Goal: Use online tool/utility: Utilize a website feature to perform a specific function

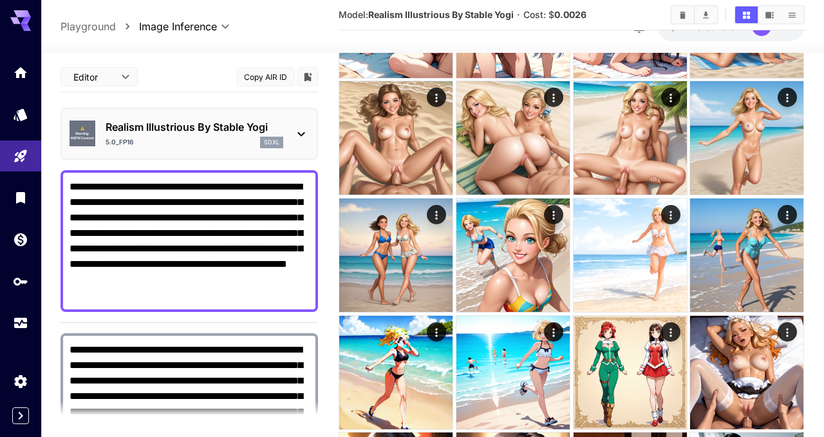
scroll to position [488, 0]
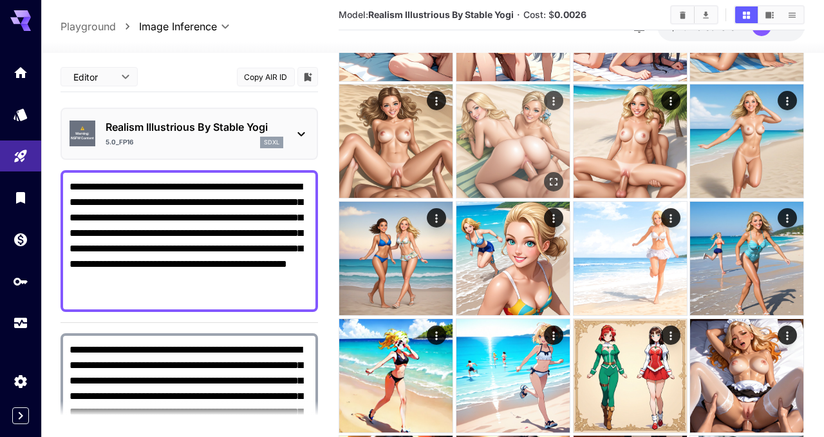
click at [502, 138] on img at bounding box center [513, 140] width 113 height 113
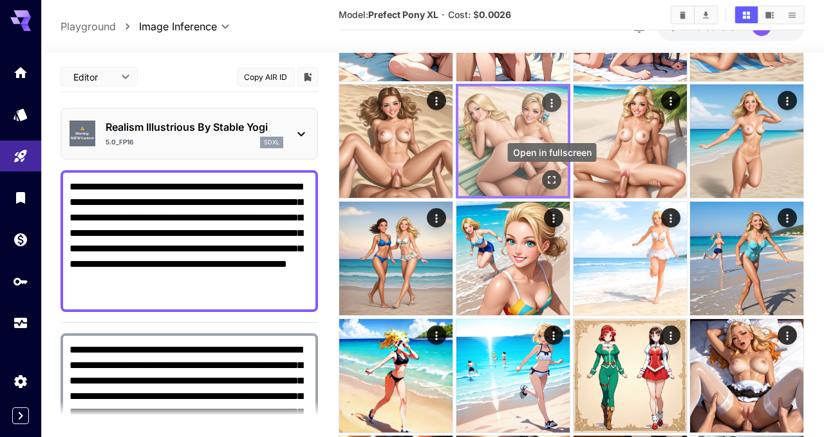
click at [544, 174] on div "Open in fullscreen" at bounding box center [551, 180] width 19 height 19
click at [553, 180] on icon "Open in fullscreen" at bounding box center [552, 180] width 13 height 13
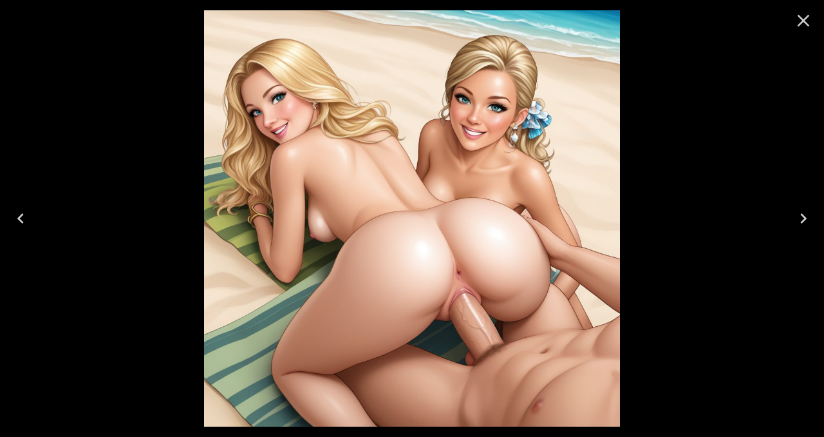
click at [809, 22] on icon "Close" at bounding box center [803, 20] width 21 height 21
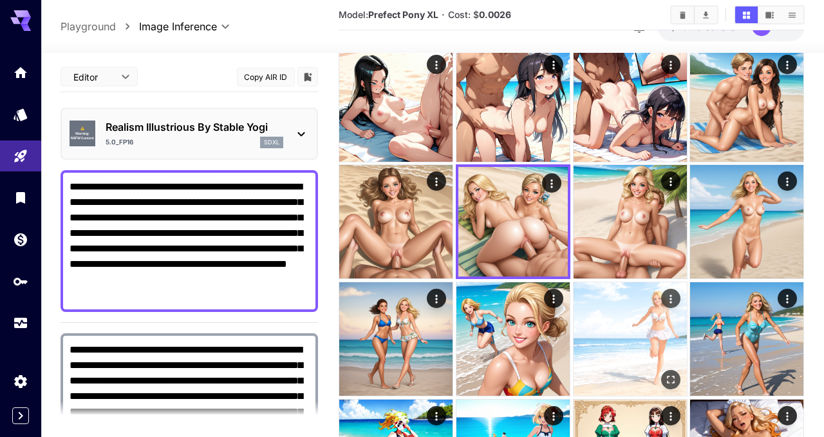
scroll to position [379, 0]
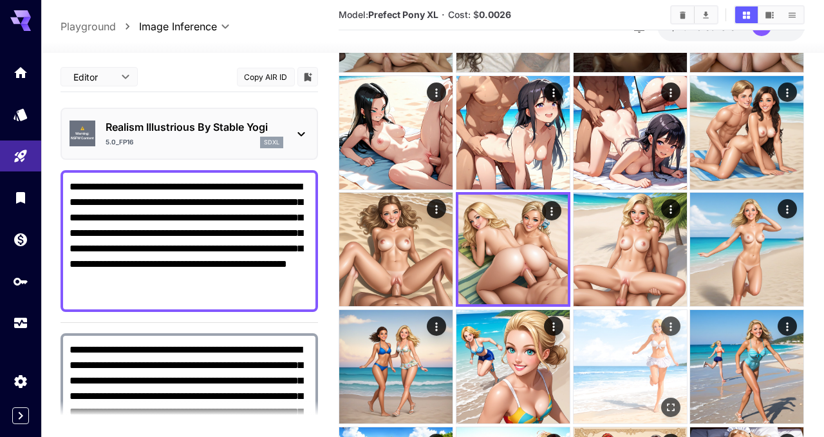
click at [630, 352] on img at bounding box center [630, 366] width 113 height 113
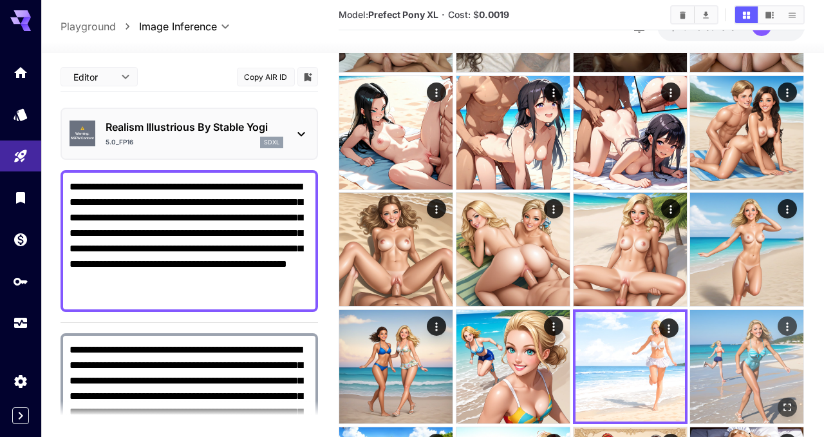
click at [739, 364] on img at bounding box center [746, 366] width 113 height 113
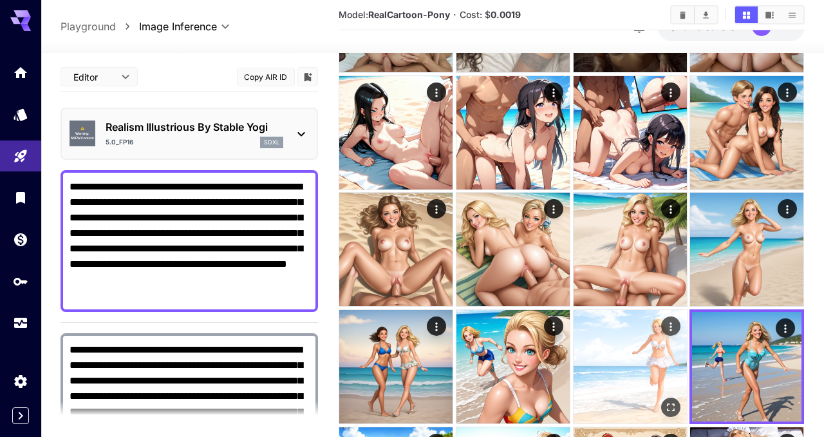
click at [629, 365] on img at bounding box center [630, 366] width 113 height 113
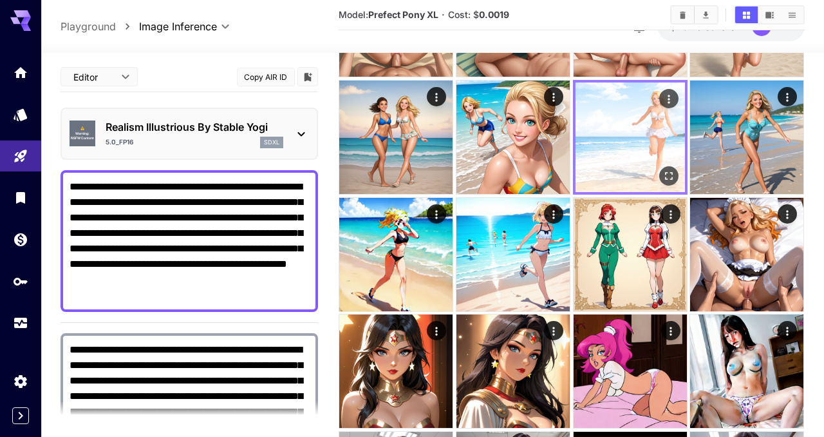
scroll to position [612, 0]
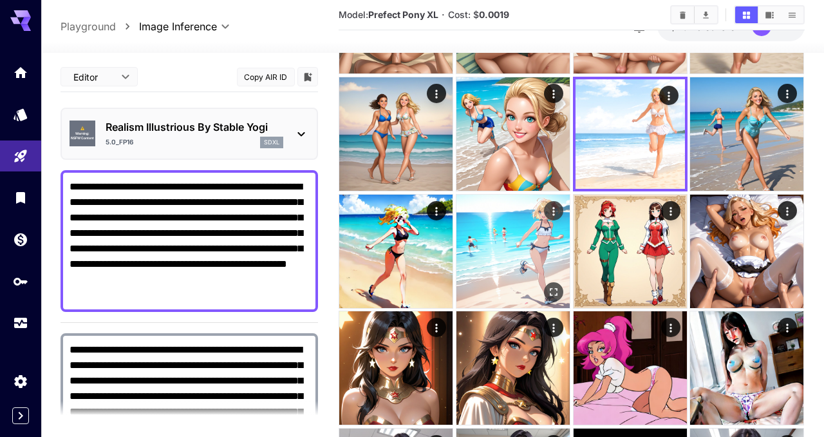
click at [491, 286] on img at bounding box center [513, 251] width 113 height 113
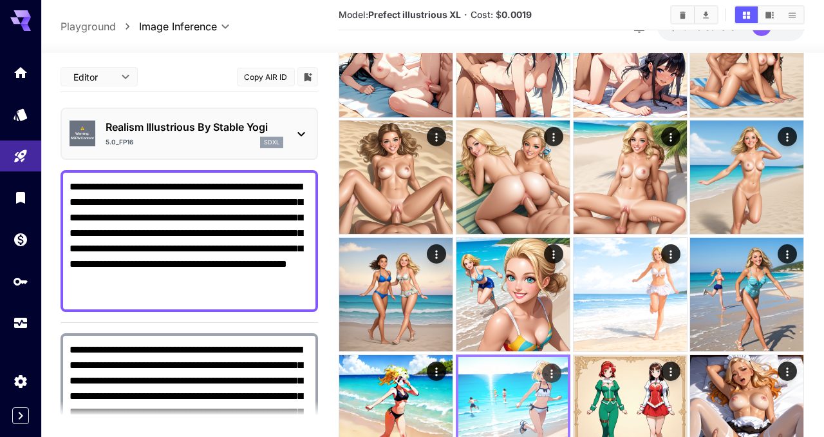
scroll to position [448, 0]
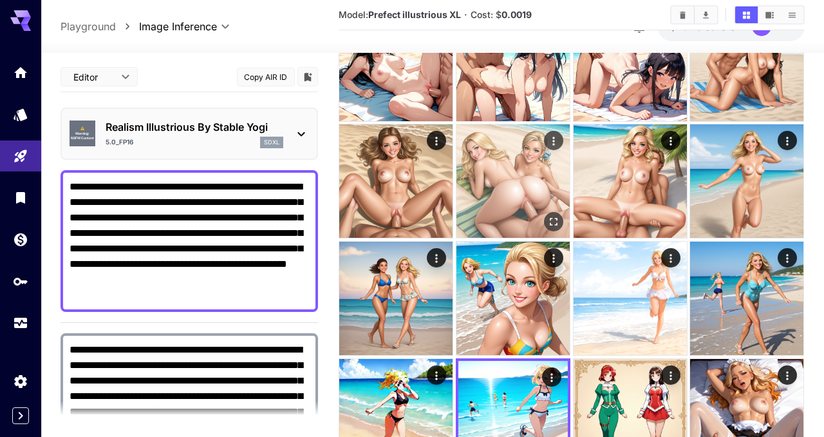
click at [491, 169] on img at bounding box center [513, 180] width 113 height 113
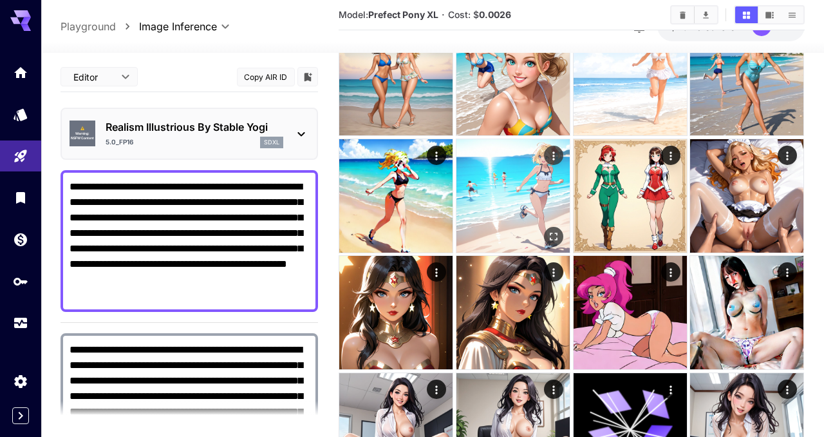
scroll to position [699, 0]
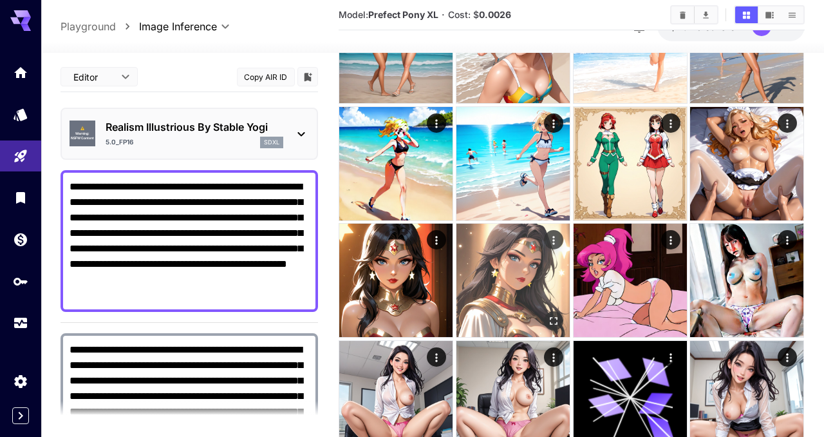
click at [500, 296] on img at bounding box center [513, 279] width 113 height 113
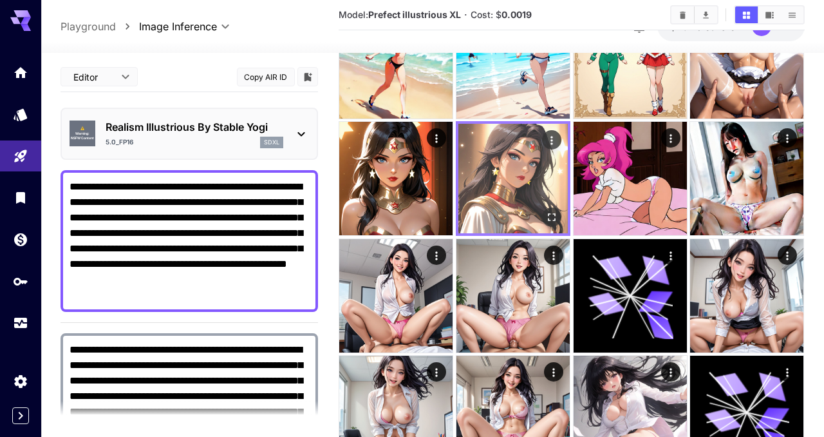
scroll to position [803, 0]
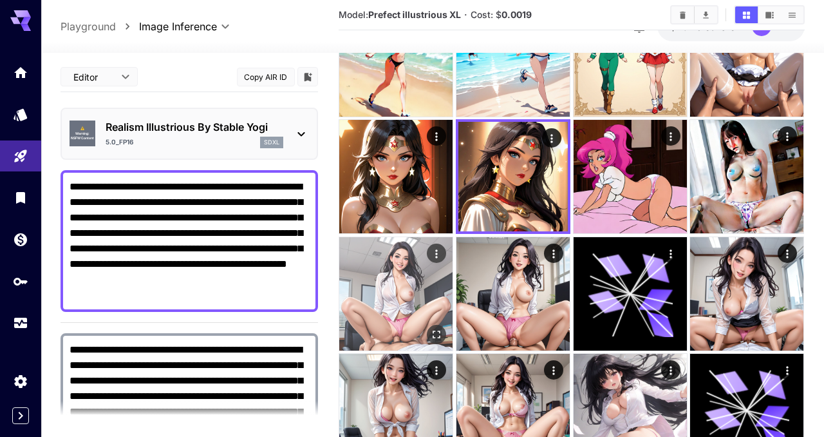
click at [401, 310] on img at bounding box center [395, 293] width 113 height 113
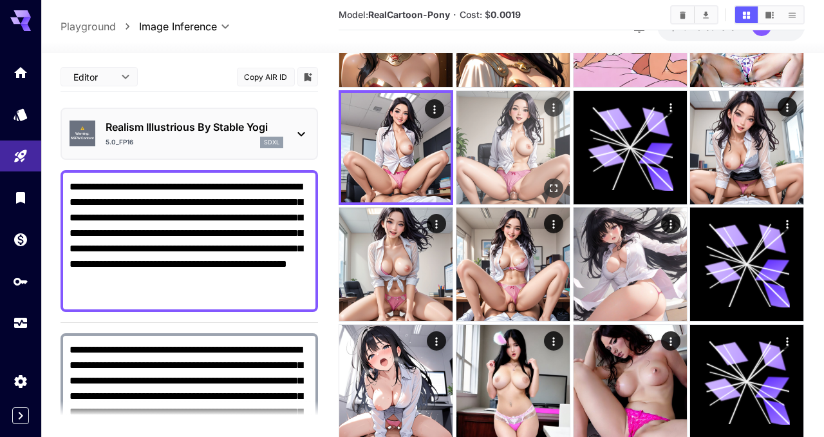
scroll to position [951, 0]
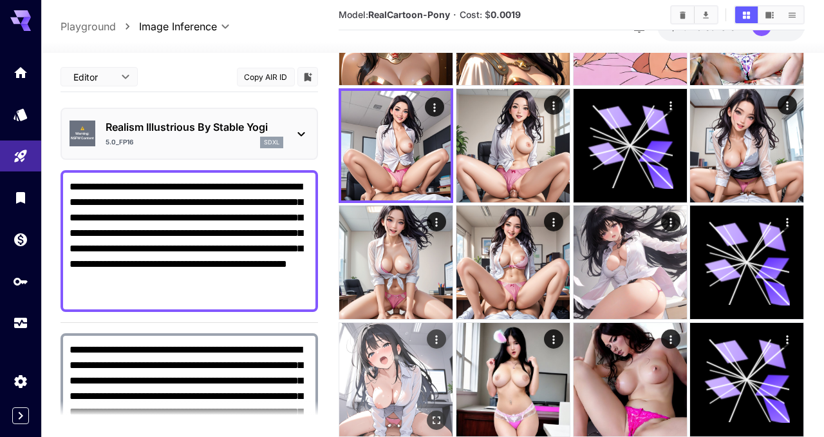
click at [397, 377] on img at bounding box center [395, 379] width 113 height 113
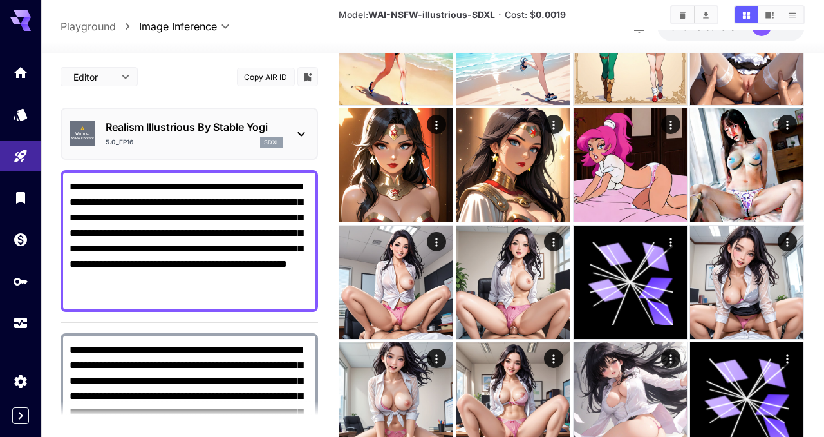
scroll to position [819, 0]
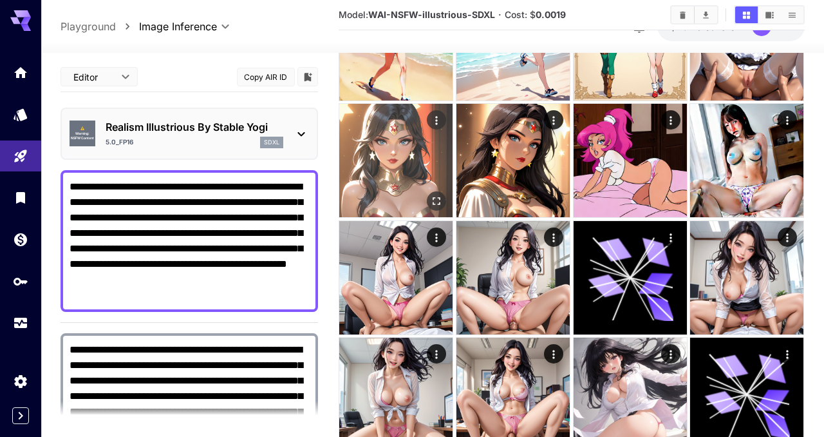
click at [381, 196] on img at bounding box center [395, 160] width 113 height 113
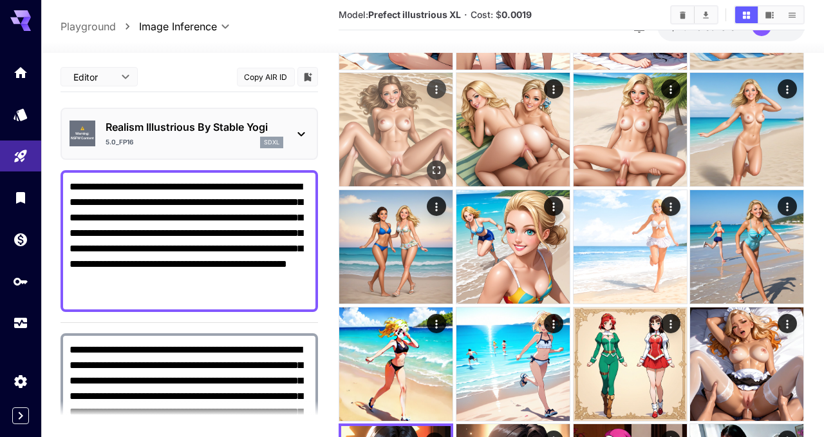
scroll to position [492, 0]
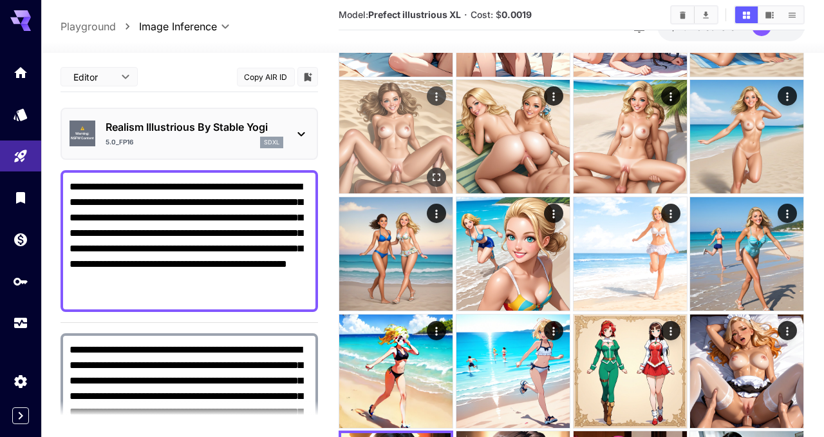
click at [381, 153] on img at bounding box center [395, 136] width 113 height 113
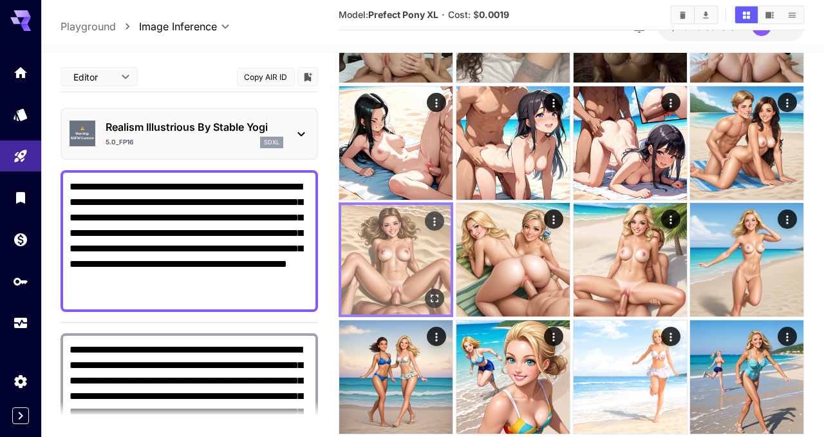
scroll to position [361, 0]
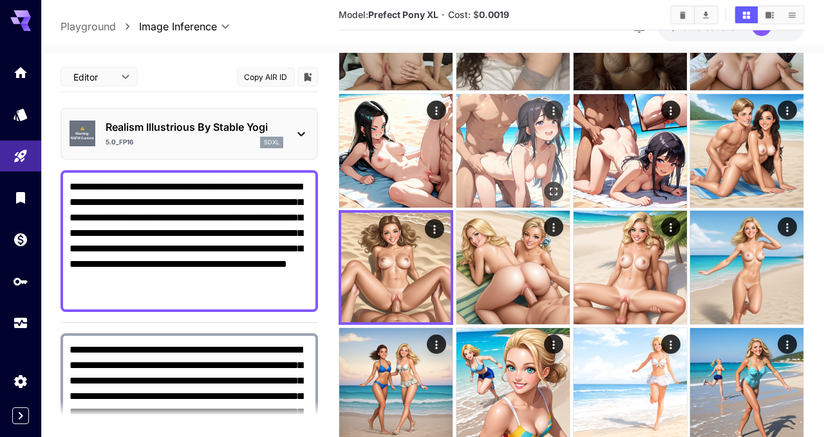
click at [485, 166] on img at bounding box center [513, 150] width 113 height 113
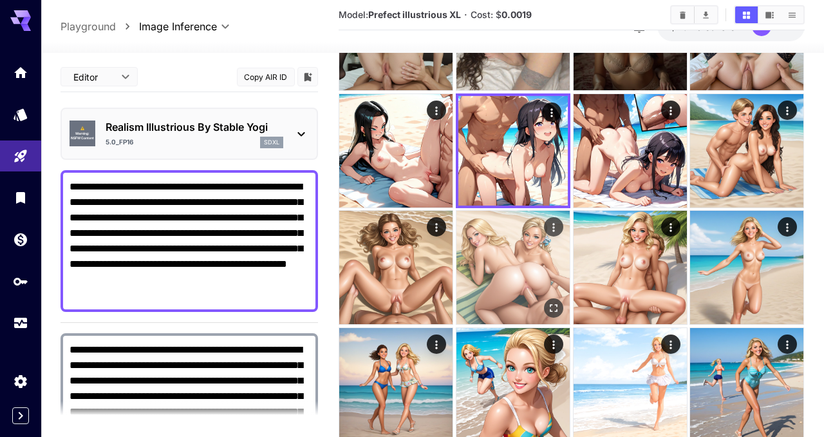
click at [504, 249] on img at bounding box center [513, 267] width 113 height 113
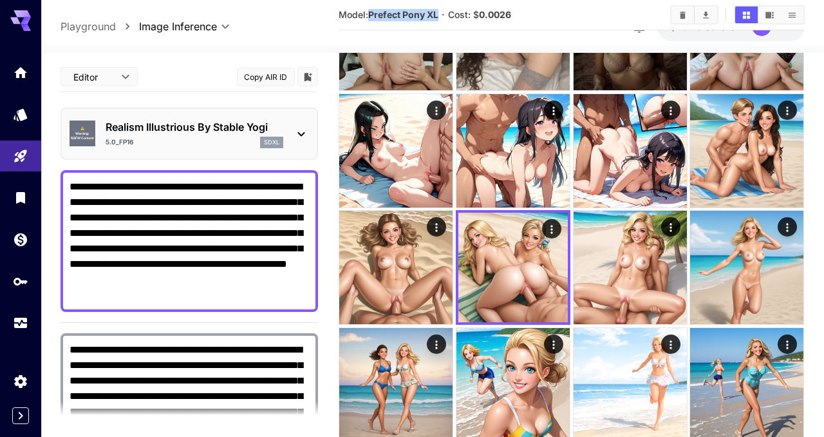
drag, startPoint x: 371, startPoint y: 15, endPoint x: 439, endPoint y: 17, distance: 68.3
click at [439, 17] on b "Prefect Pony XL" at bounding box center [403, 14] width 70 height 11
copy b "Prefect Pony XL"
click at [602, 379] on img at bounding box center [630, 384] width 113 height 113
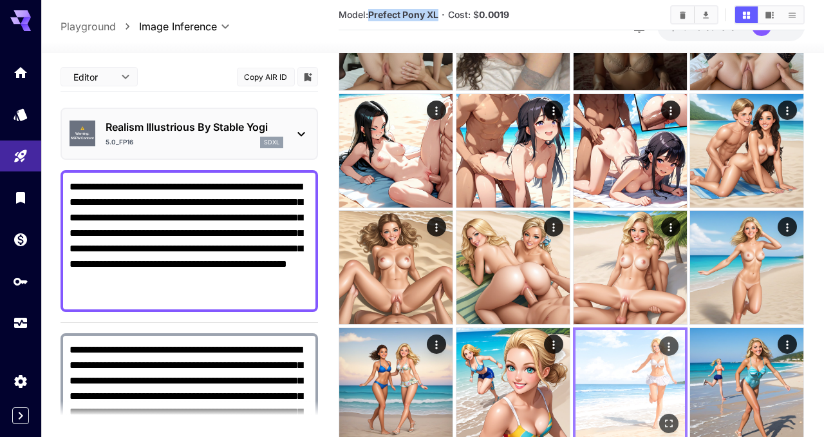
click at [672, 420] on icon "Open in fullscreen" at bounding box center [669, 424] width 8 height 8
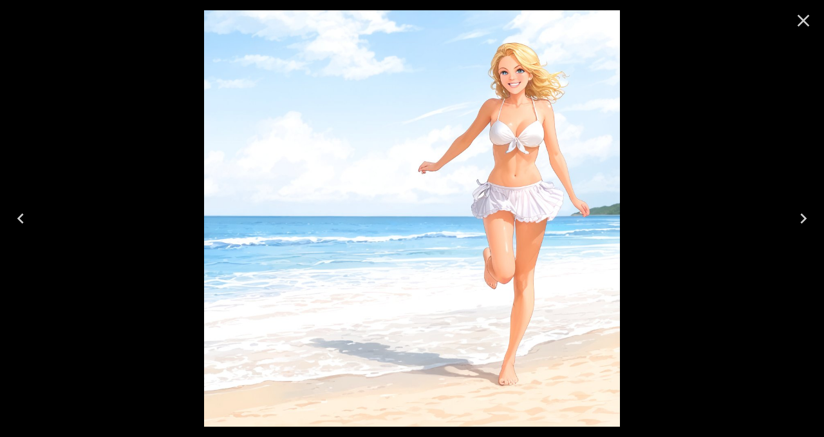
click at [801, 22] on icon "Close" at bounding box center [804, 21] width 12 height 12
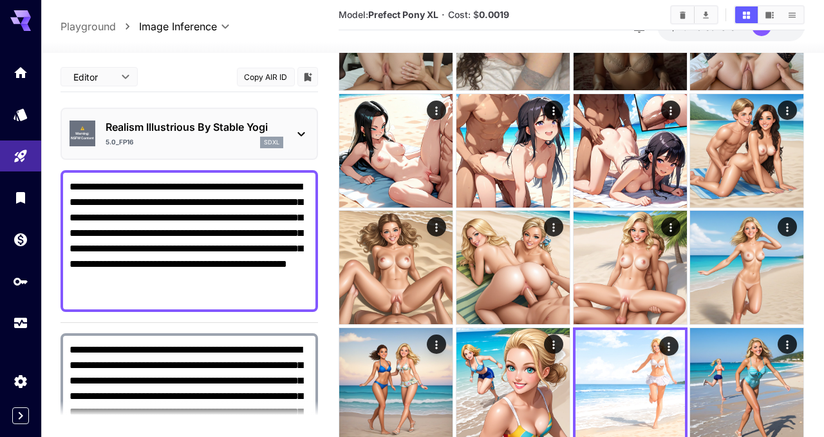
click at [292, 130] on div "⚠️ Warning: NSFW Content Realism Illustrious By Stable Yogi 5.0_FP16 sdxl" at bounding box center [190, 133] width 240 height 39
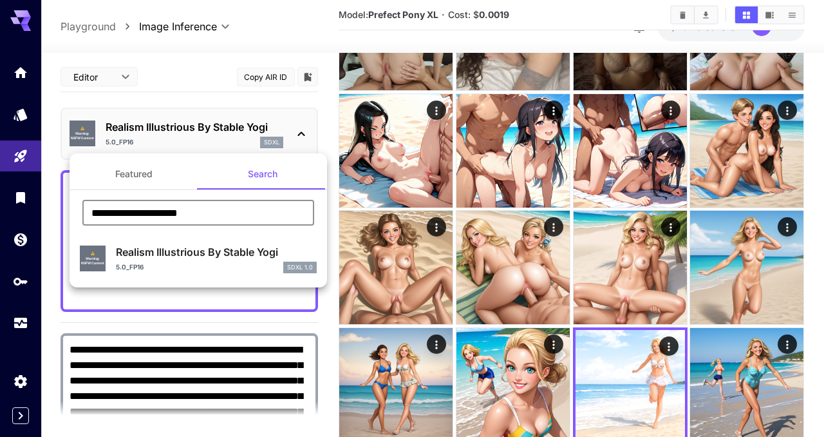
click at [209, 214] on input "**********" at bounding box center [198, 213] width 232 height 26
click at [93, 216] on input "**********" at bounding box center [198, 213] width 232 height 26
paste input "text"
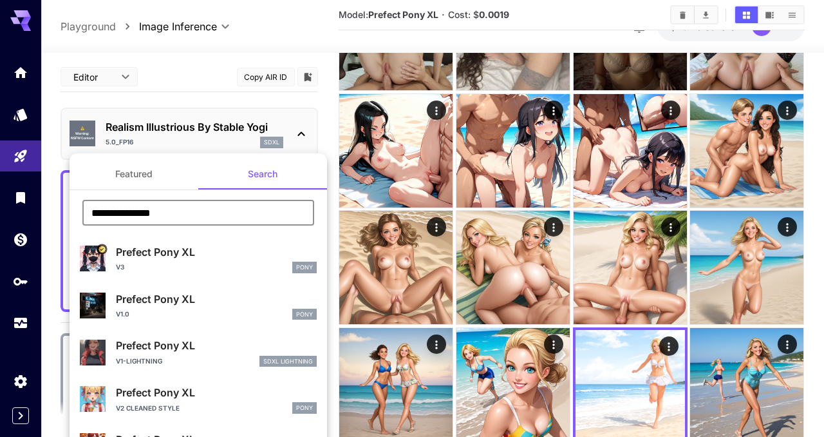
type input "**********"
click at [52, 324] on div at bounding box center [412, 218] width 824 height 437
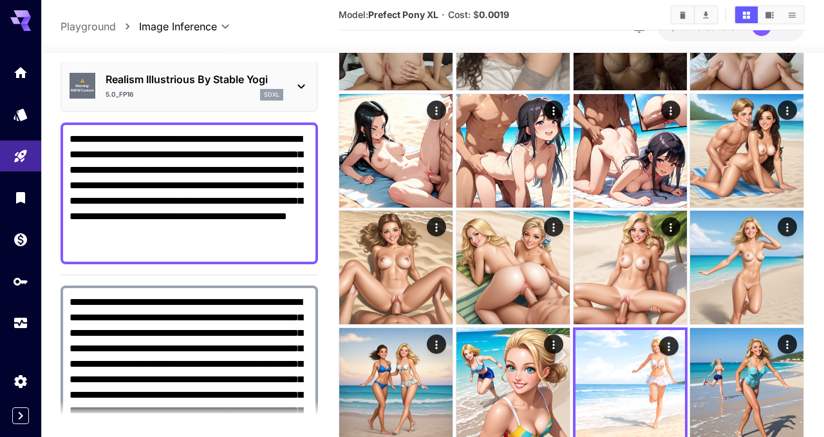
scroll to position [48, 0]
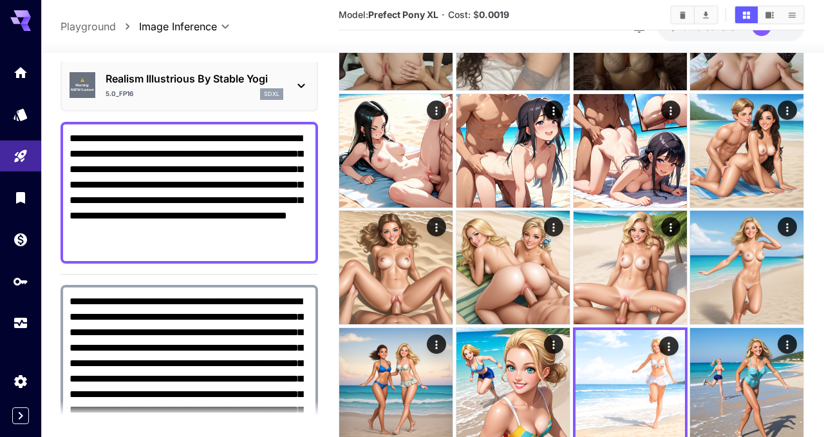
click at [297, 84] on icon at bounding box center [301, 85] width 15 height 15
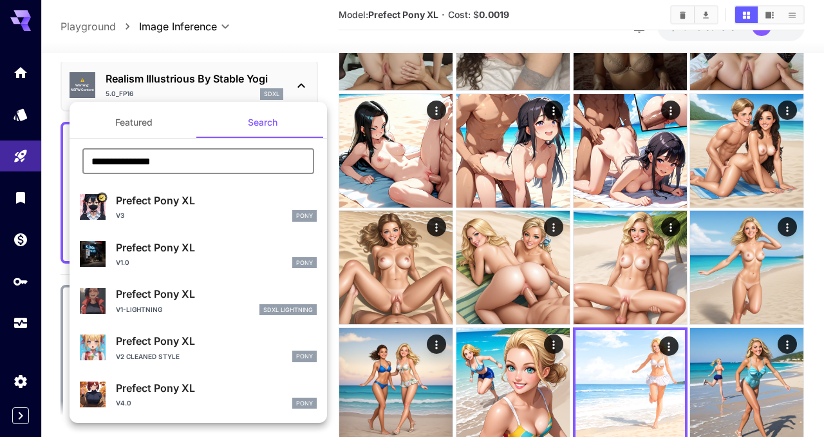
click at [193, 160] on input "**********" at bounding box center [198, 161] width 232 height 26
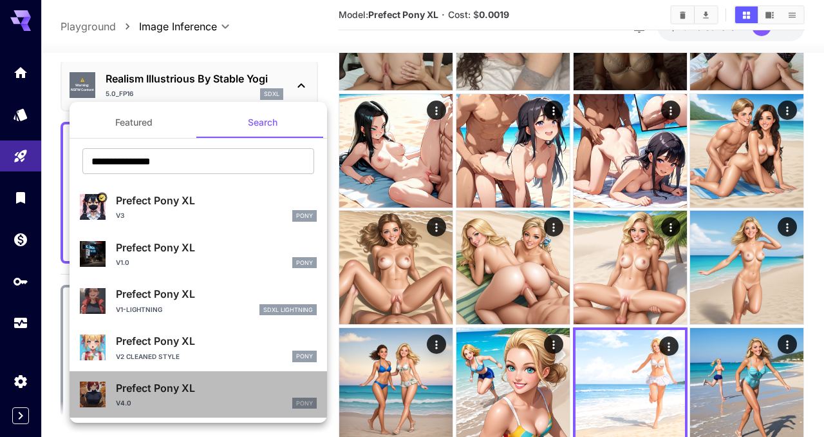
click at [195, 394] on p "Prefect Pony XL" at bounding box center [216, 387] width 201 height 15
type input "**"
type input "*"
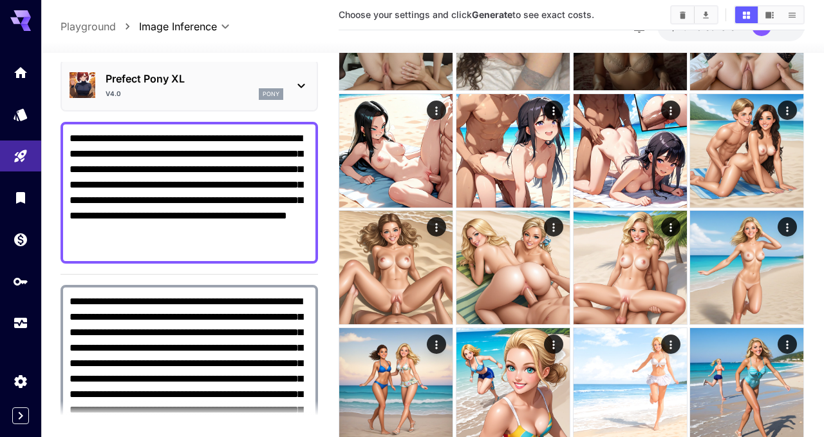
click at [207, 254] on div "**********" at bounding box center [190, 193] width 258 height 142
click at [205, 249] on textarea "**********" at bounding box center [190, 193] width 240 height 124
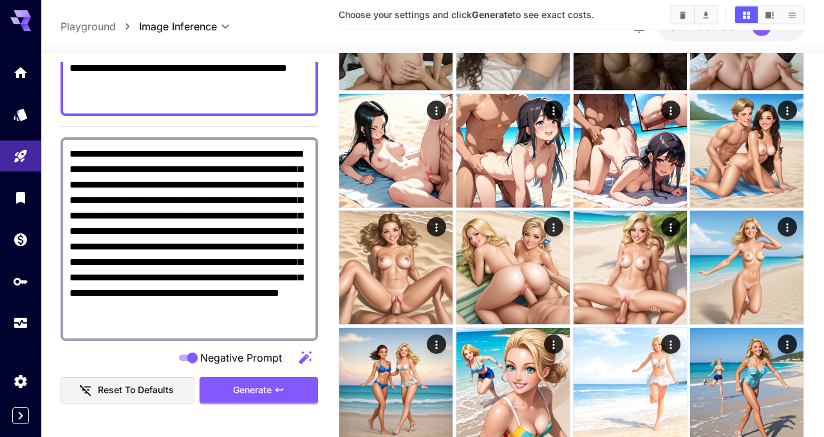
scroll to position [229, 0]
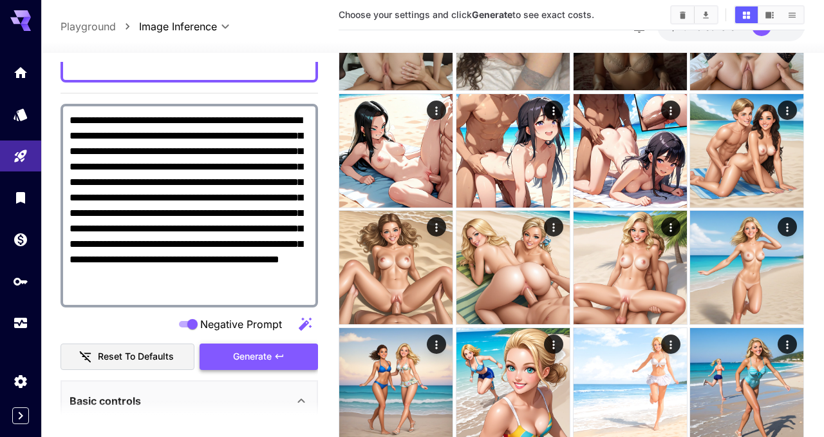
click at [281, 356] on icon "button" at bounding box center [280, 356] width 8 height 5
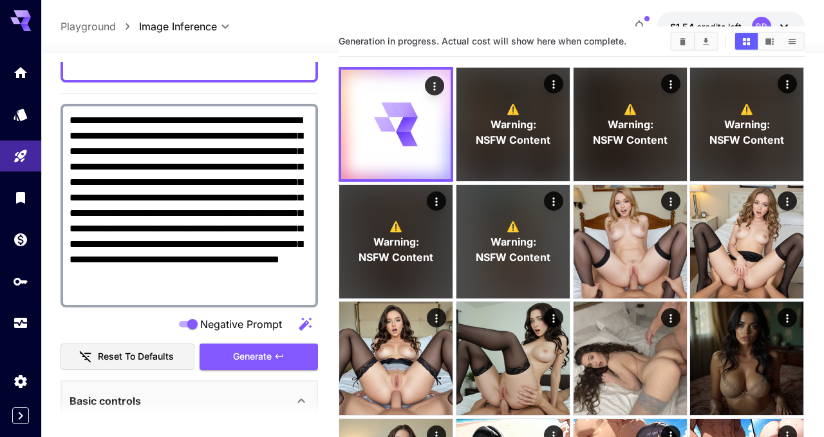
scroll to position [0, 0]
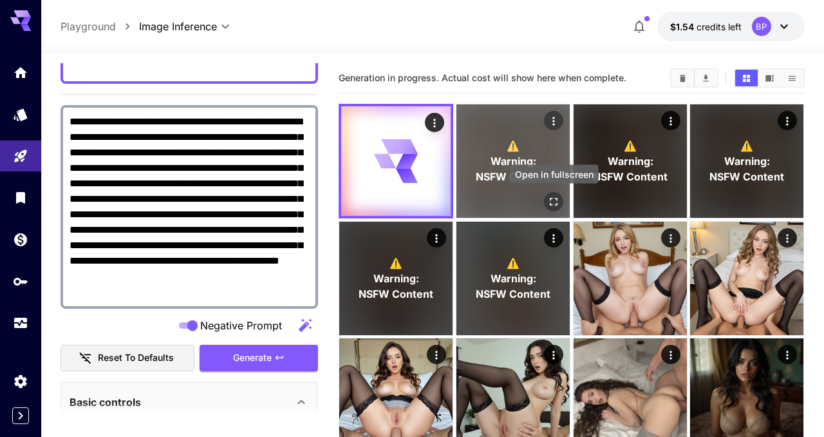
click at [551, 198] on icon "Open in fullscreen" at bounding box center [553, 201] width 13 height 13
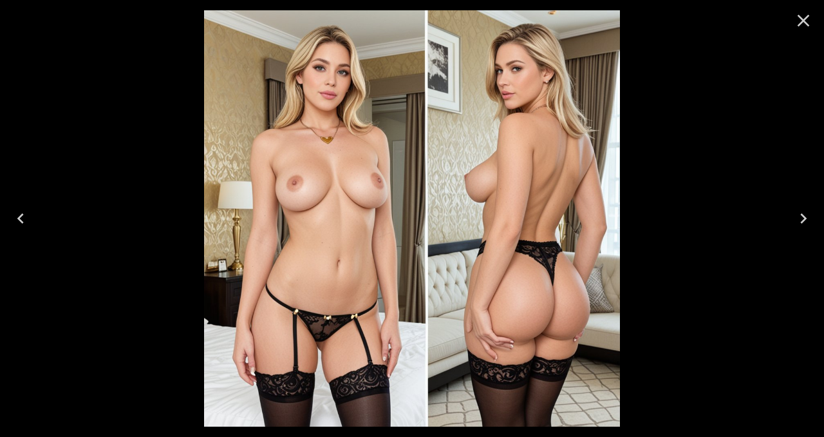
click at [806, 24] on icon "Close" at bounding box center [803, 20] width 21 height 21
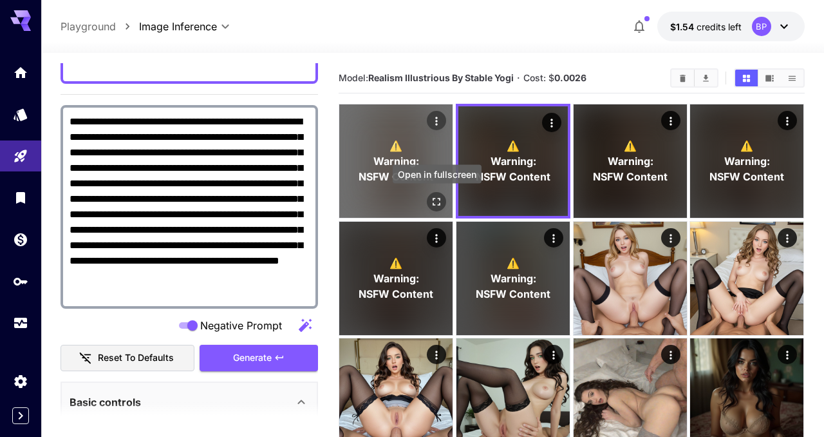
click at [437, 205] on icon "Open in fullscreen" at bounding box center [437, 201] width 13 height 13
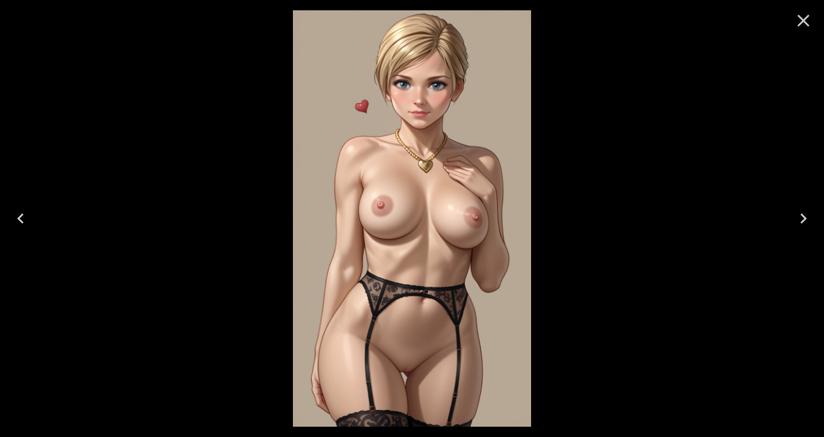
click at [803, 21] on icon "Close" at bounding box center [804, 21] width 12 height 12
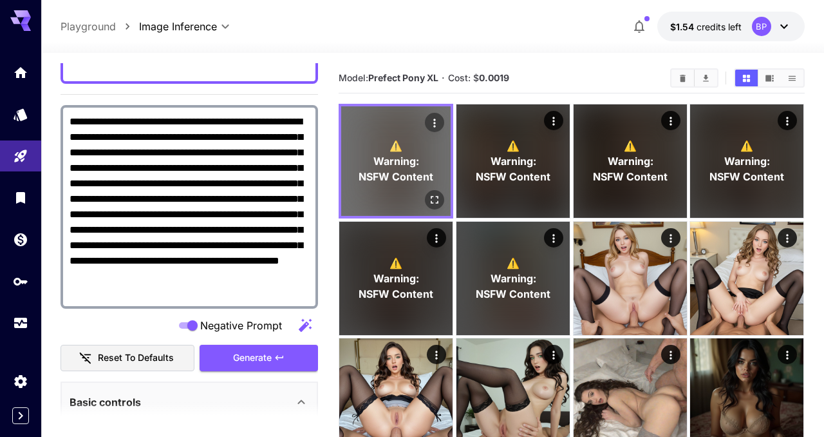
click at [397, 172] on span "NSFW Content" at bounding box center [396, 176] width 75 height 15
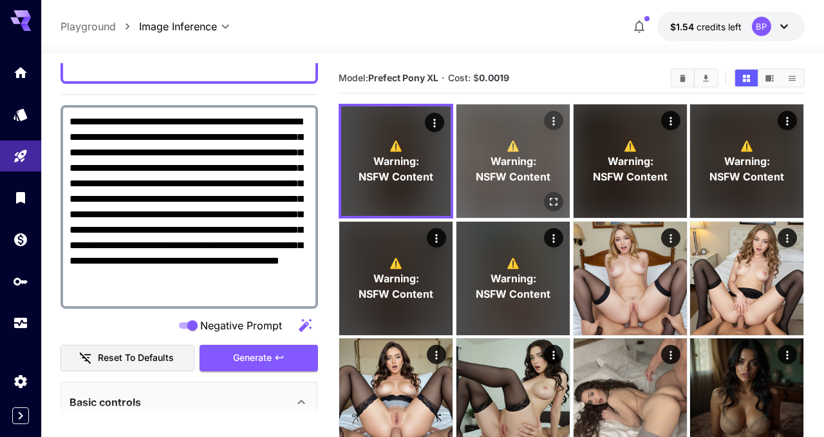
click at [553, 198] on icon "Open in fullscreen" at bounding box center [553, 201] width 13 height 13
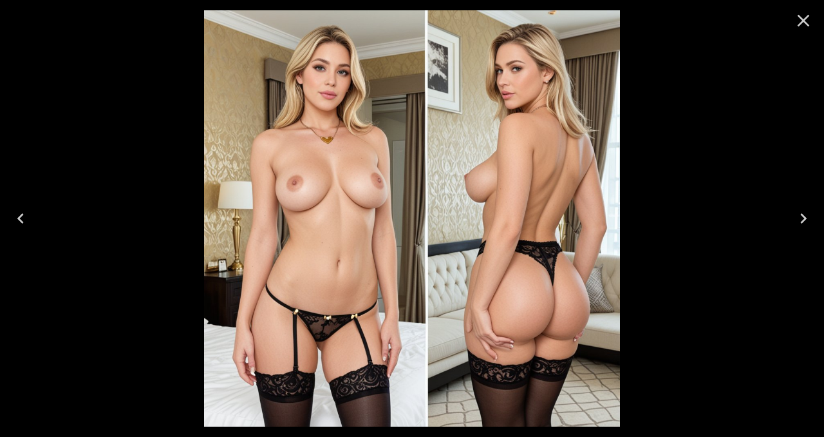
click at [799, 26] on icon "Close" at bounding box center [804, 21] width 12 height 12
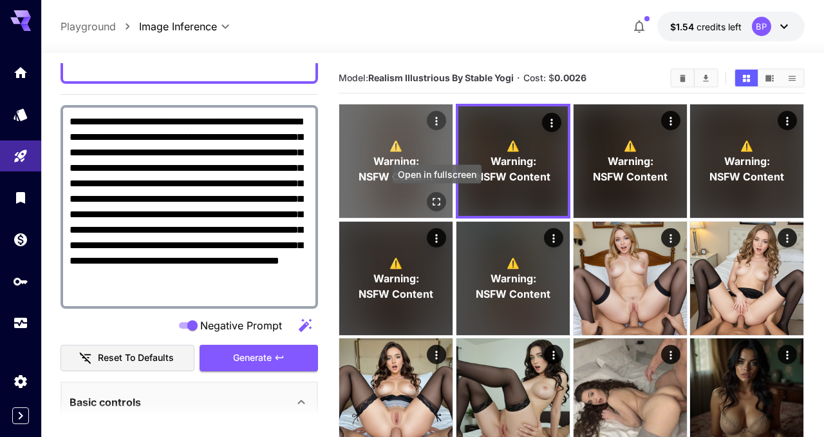
click at [439, 200] on icon "Open in fullscreen" at bounding box center [437, 201] width 13 height 13
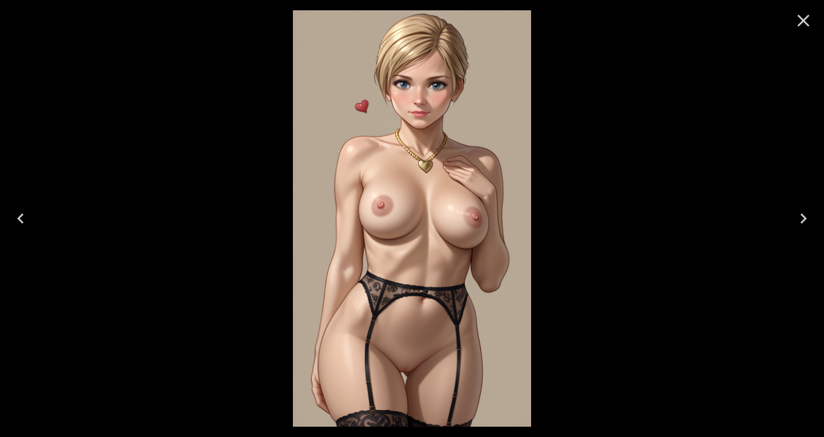
click at [804, 24] on icon "Close" at bounding box center [803, 20] width 21 height 21
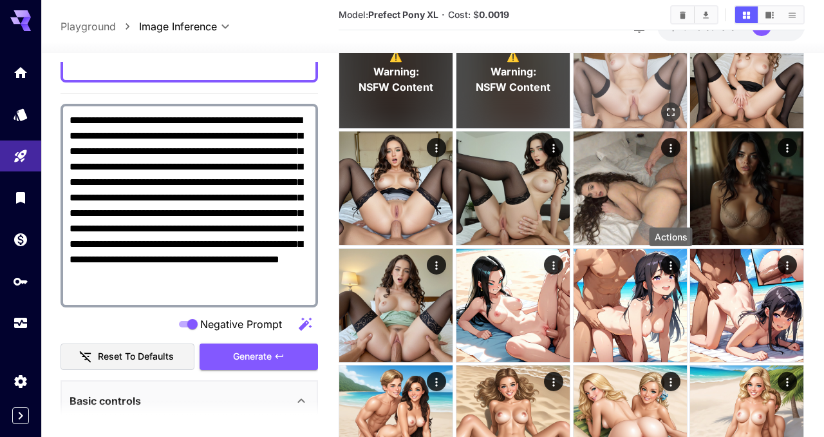
scroll to position [204, 0]
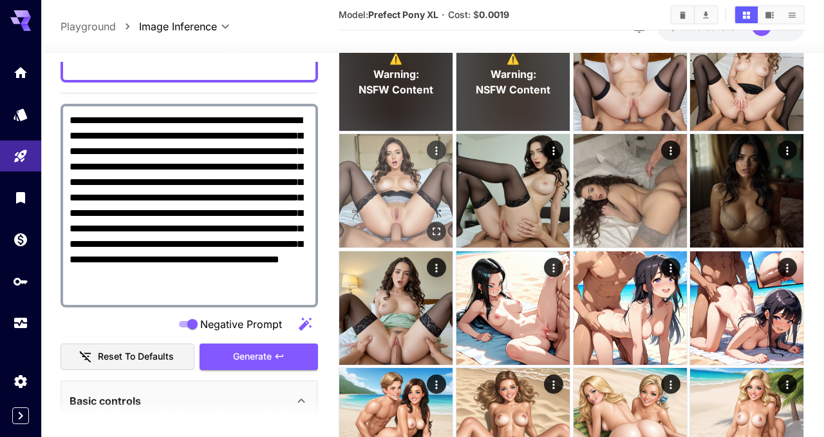
click at [396, 210] on img at bounding box center [395, 190] width 113 height 113
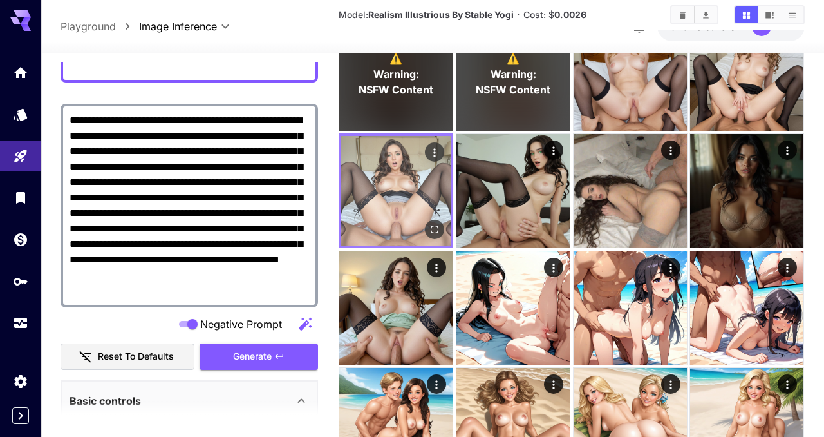
click at [438, 152] on icon "Actions" at bounding box center [435, 152] width 13 height 13
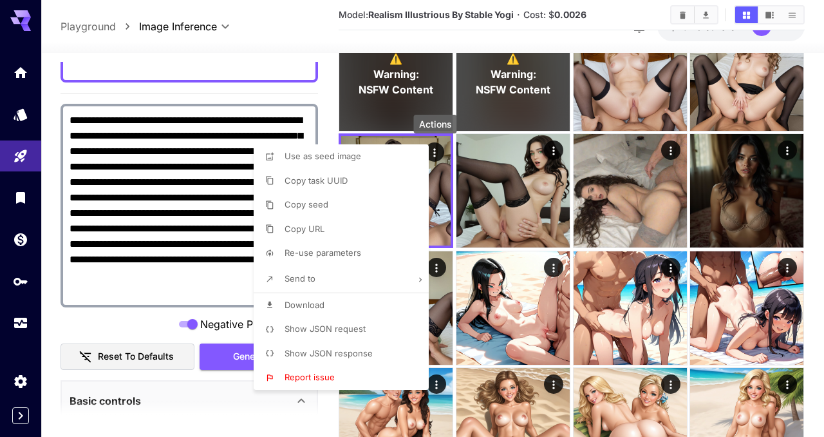
click at [335, 329] on span "Show JSON request" at bounding box center [325, 328] width 81 height 10
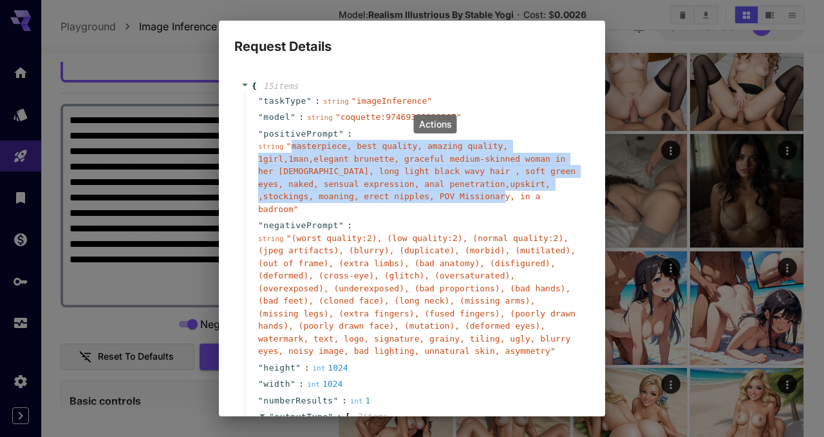
drag, startPoint x: 291, startPoint y: 146, endPoint x: 521, endPoint y: 198, distance: 235.8
click at [521, 198] on span "" masterpiece, best quality, amazing quality, 1girl,1man,elegant brunette, grac…" at bounding box center [417, 177] width 318 height 73
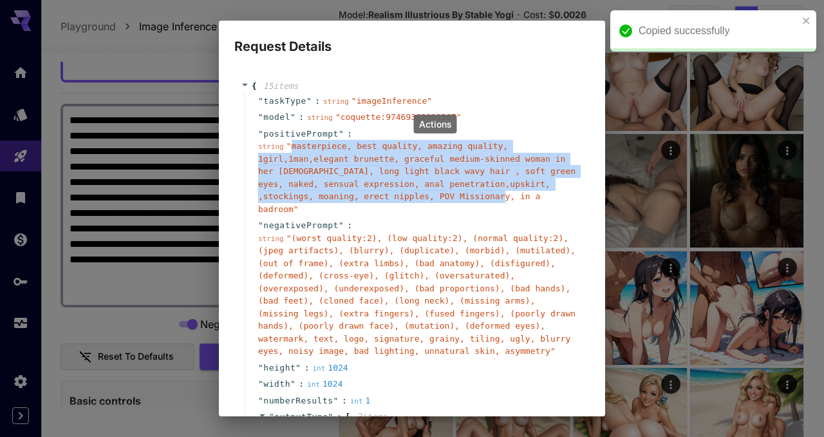
copy span "masterpiece, best quality, amazing quality, 1girl,1man,elegant brunette, gracef…"
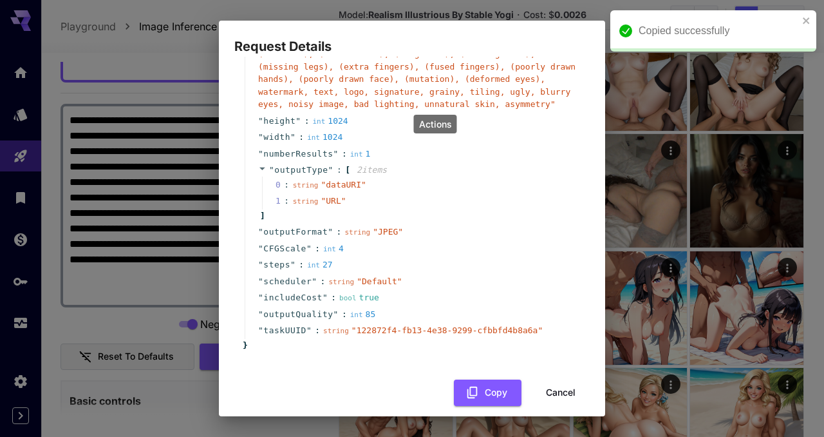
click at [555, 385] on button "Cancel" at bounding box center [561, 392] width 58 height 26
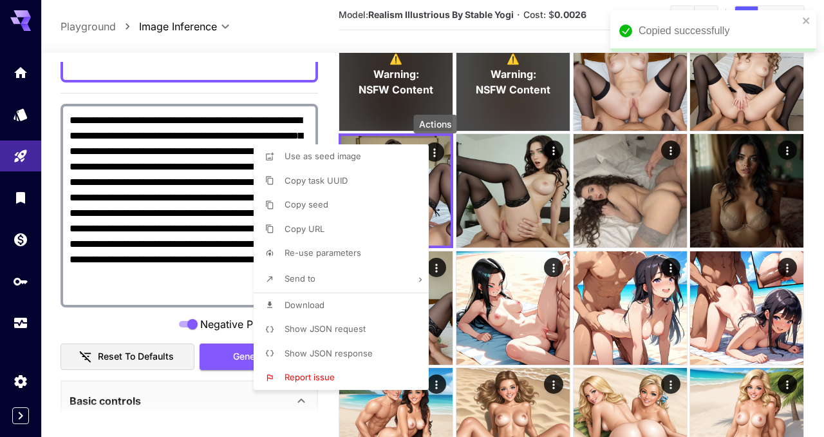
click at [173, 164] on div at bounding box center [412, 218] width 824 height 437
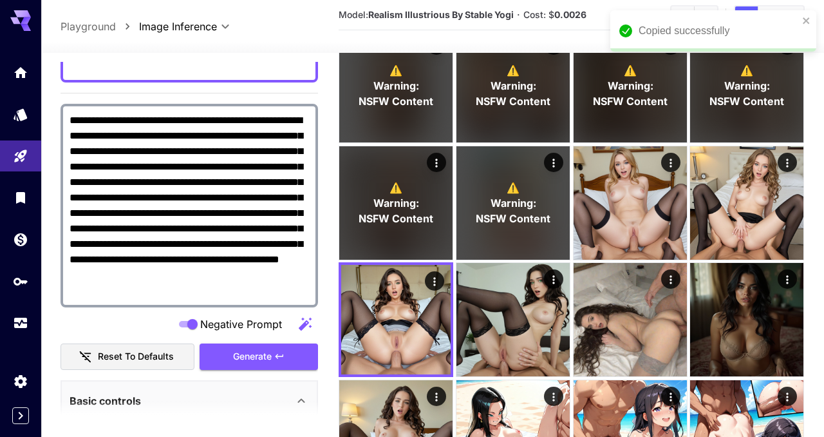
scroll to position [64, 0]
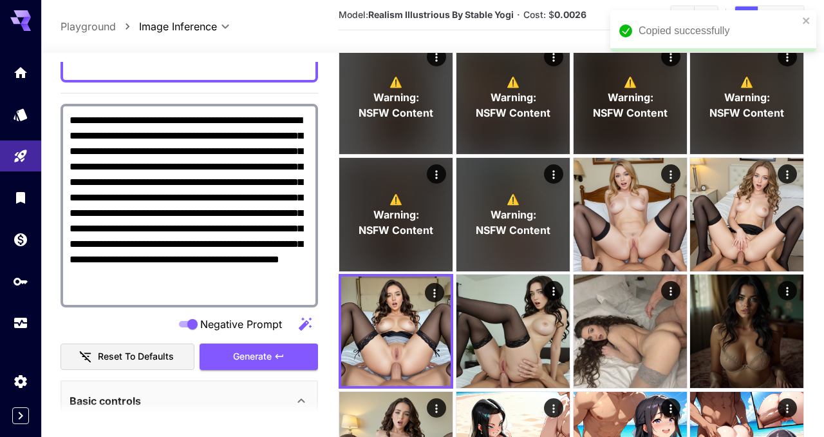
click at [157, 93] on div "**********" at bounding box center [190, 200] width 258 height 214
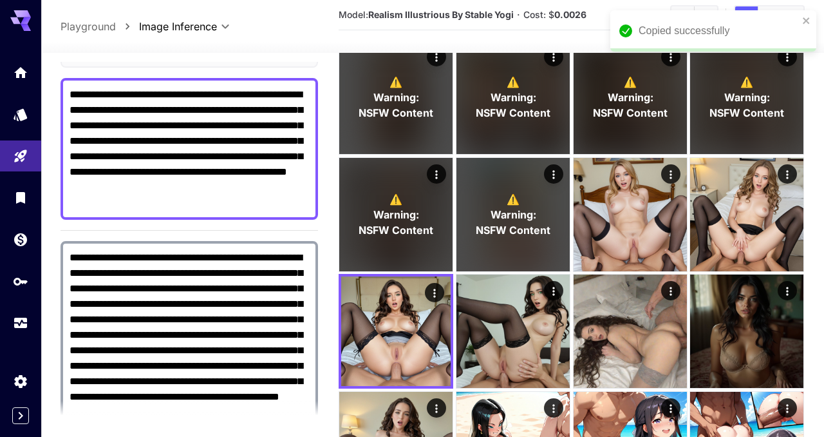
scroll to position [84, 0]
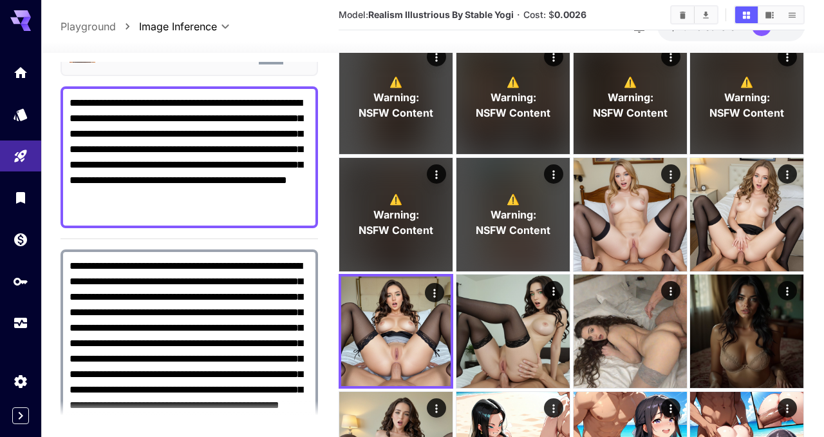
drag, startPoint x: 68, startPoint y: 103, endPoint x: 113, endPoint y: 143, distance: 60.2
click at [125, 155] on div "**********" at bounding box center [190, 157] width 258 height 142
drag, startPoint x: 69, startPoint y: 102, endPoint x: 128, endPoint y: 203, distance: 116.3
click at [127, 175] on div "**********" at bounding box center [190, 157] width 258 height 142
click at [130, 205] on textarea "**********" at bounding box center [190, 157] width 240 height 124
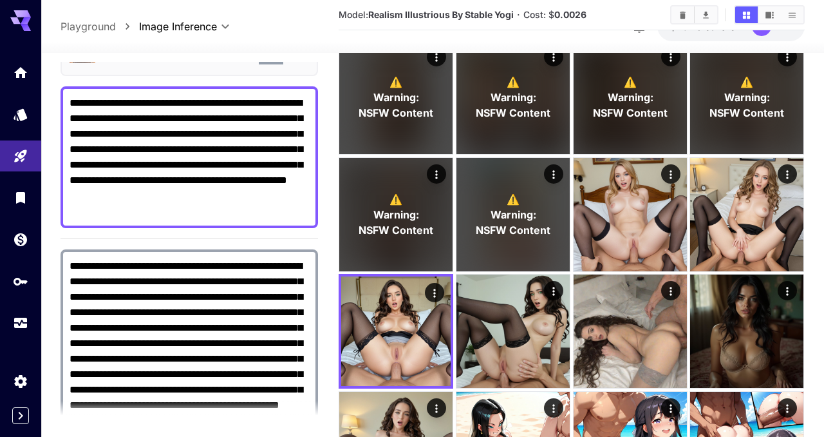
click at [69, 104] on div "**********" at bounding box center [190, 157] width 258 height 142
paste textarea
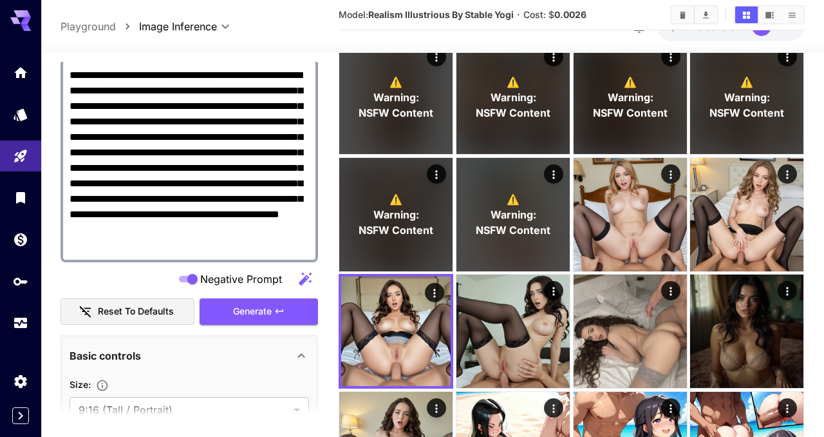
scroll to position [258, 0]
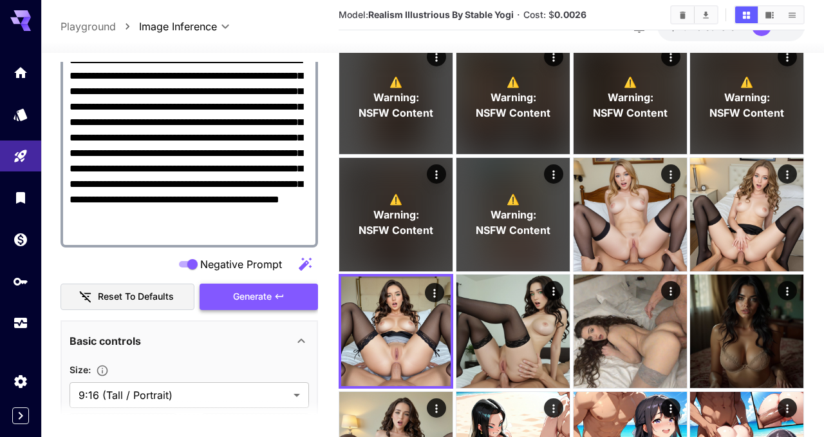
click at [247, 290] on span "Generate" at bounding box center [252, 297] width 39 height 16
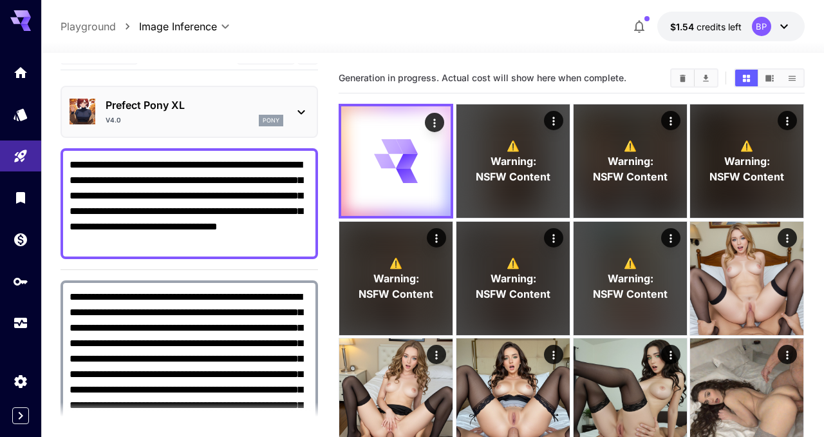
scroll to position [0, 0]
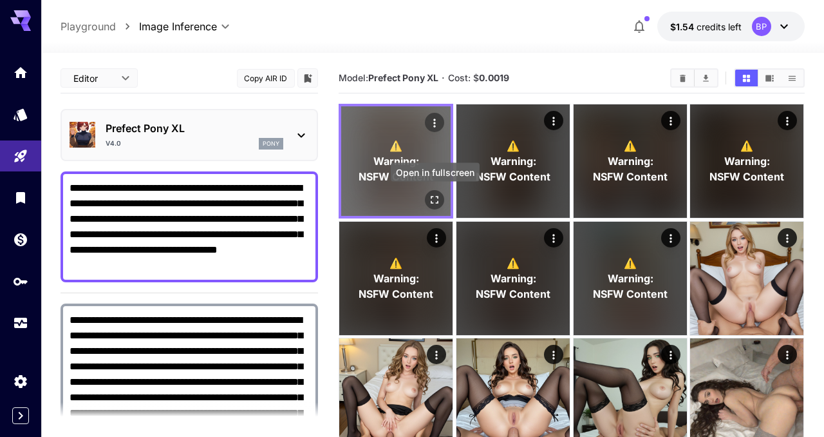
click at [439, 203] on icon "Open in fullscreen" at bounding box center [436, 200] width 8 height 8
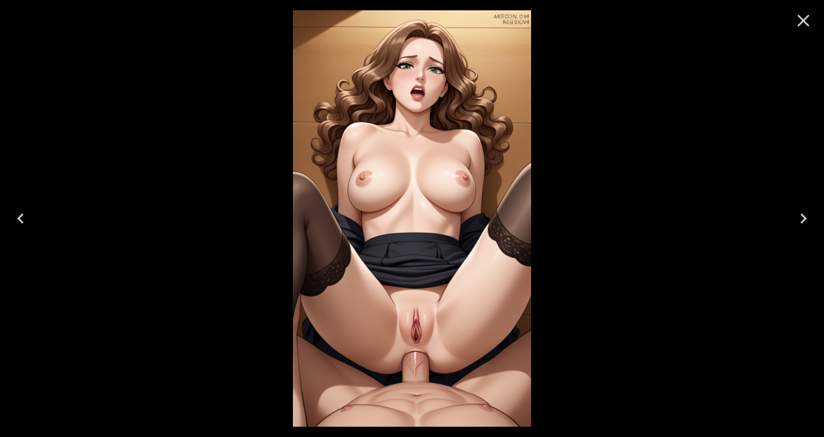
click at [806, 23] on icon "Close" at bounding box center [804, 21] width 12 height 12
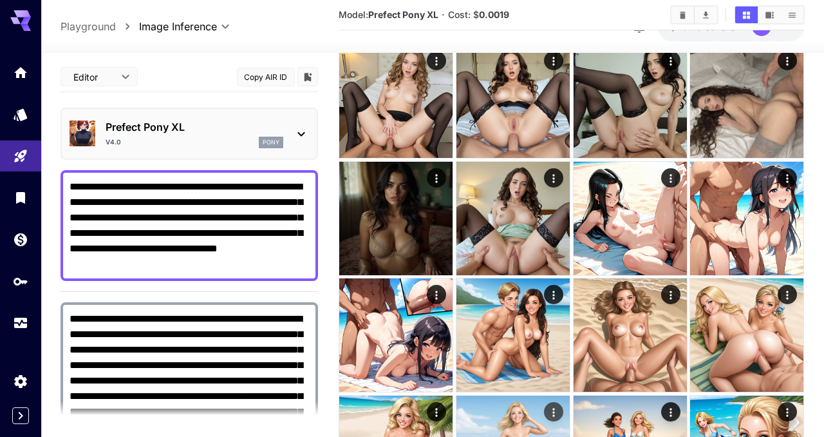
scroll to position [298, 0]
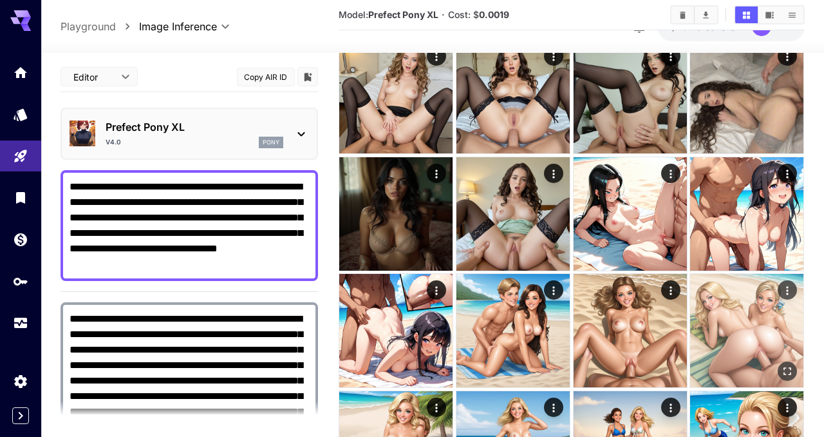
click at [766, 325] on img at bounding box center [746, 330] width 113 height 113
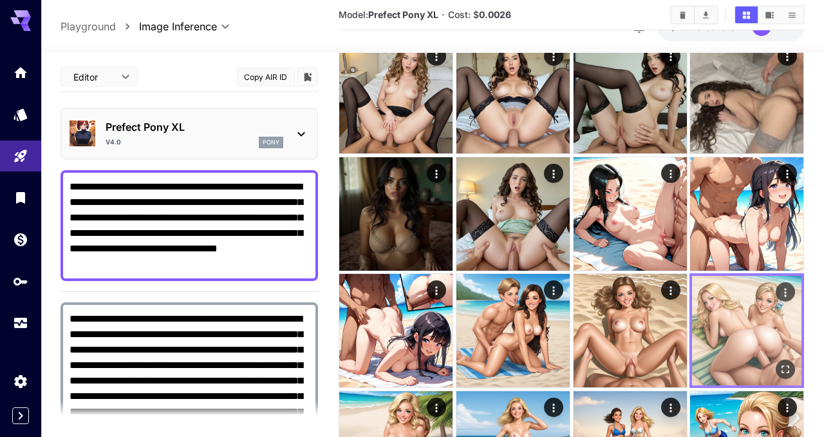
click at [753, 331] on img at bounding box center [746, 330] width 109 height 109
click at [790, 364] on icon "Open in fullscreen" at bounding box center [786, 369] width 13 height 13
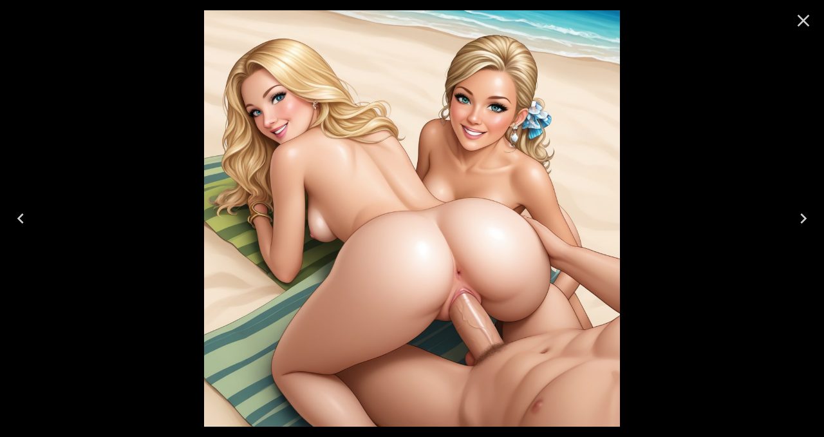
click at [810, 31] on button "Close" at bounding box center [803, 20] width 31 height 31
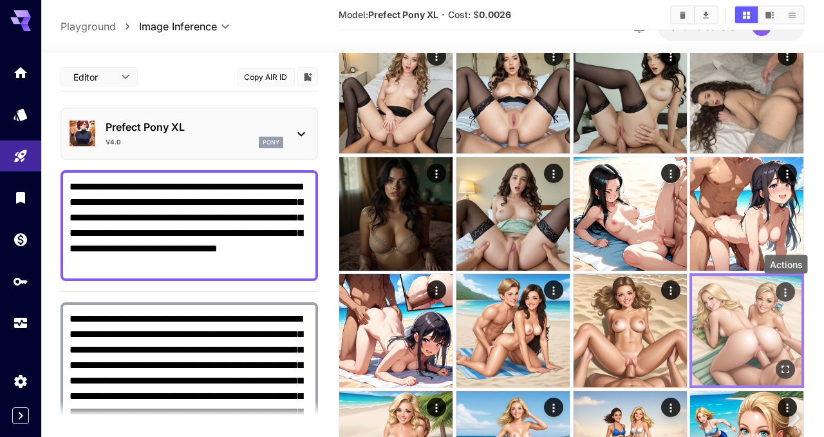
click at [783, 290] on icon "Actions" at bounding box center [786, 292] width 13 height 13
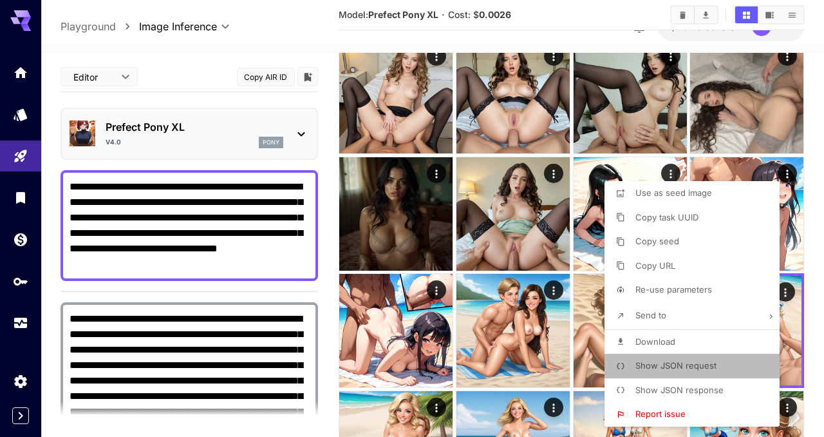
click at [673, 366] on span "Show JSON request" at bounding box center [676, 365] width 81 height 10
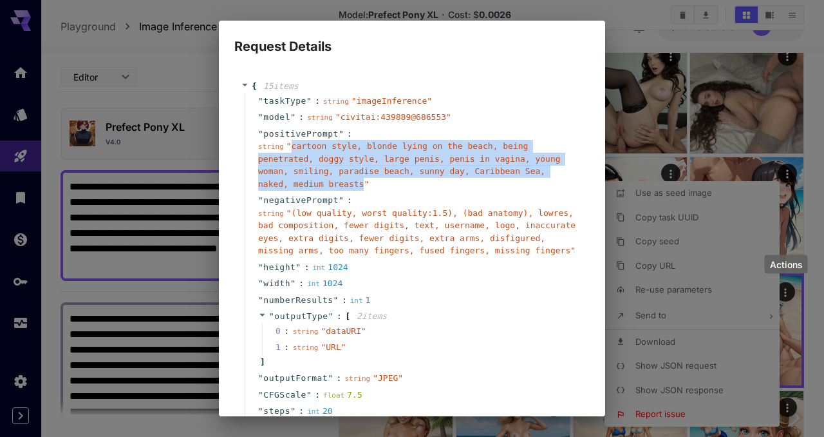
drag, startPoint x: 290, startPoint y: 144, endPoint x: 361, endPoint y: 187, distance: 83.0
click at [361, 187] on span "" cartoon style, blonde lying on the beach, being penetrated, doggy style, larg…" at bounding box center [409, 165] width 303 height 48
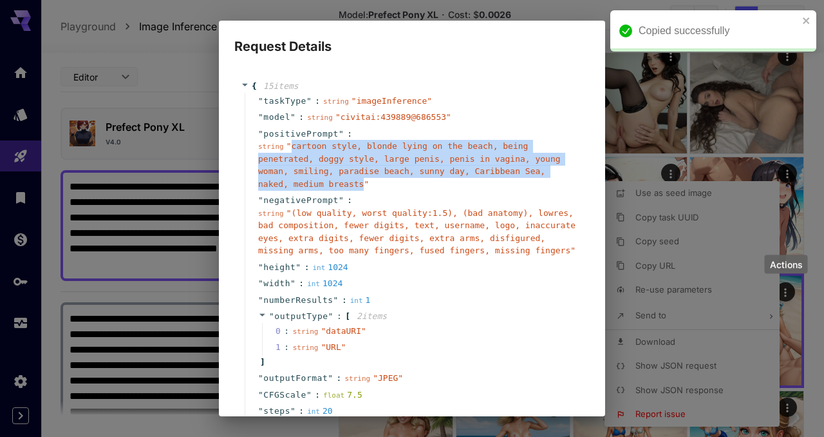
copy span "cartoon style, blonde lying on the beach, being penetrated, doggy style, large …"
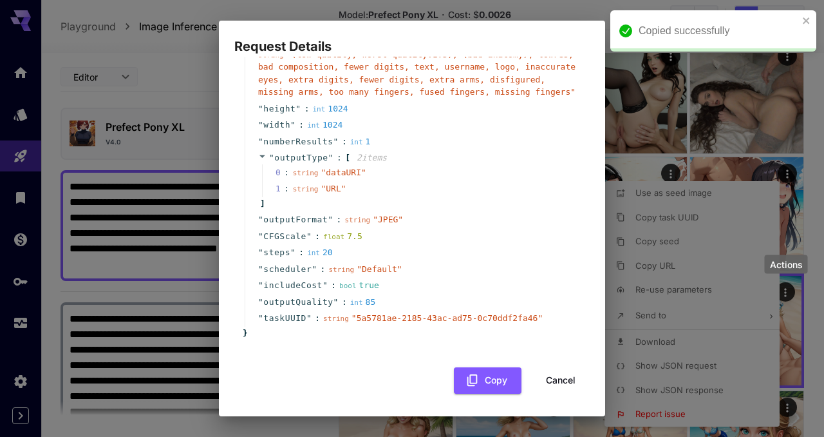
click at [551, 383] on button "Cancel" at bounding box center [561, 380] width 58 height 26
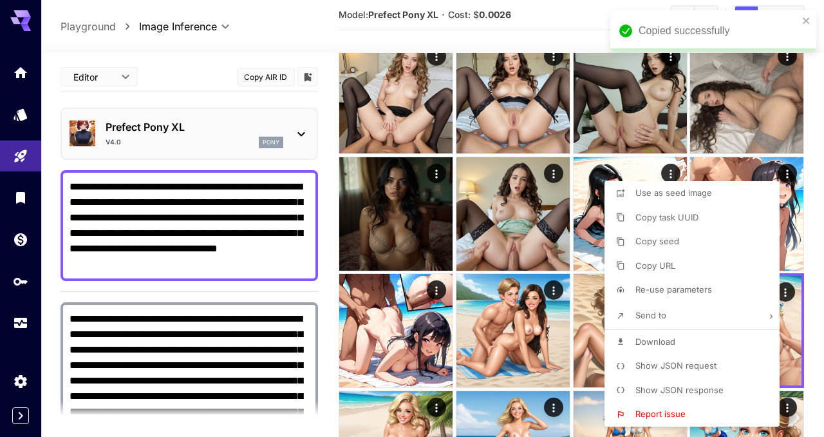
click at [69, 188] on div at bounding box center [412, 218] width 824 height 437
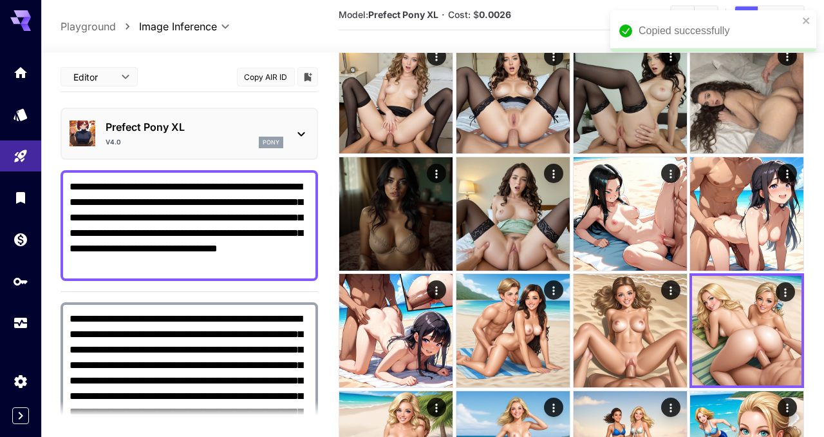
click at [71, 184] on textarea "**********" at bounding box center [190, 225] width 240 height 93
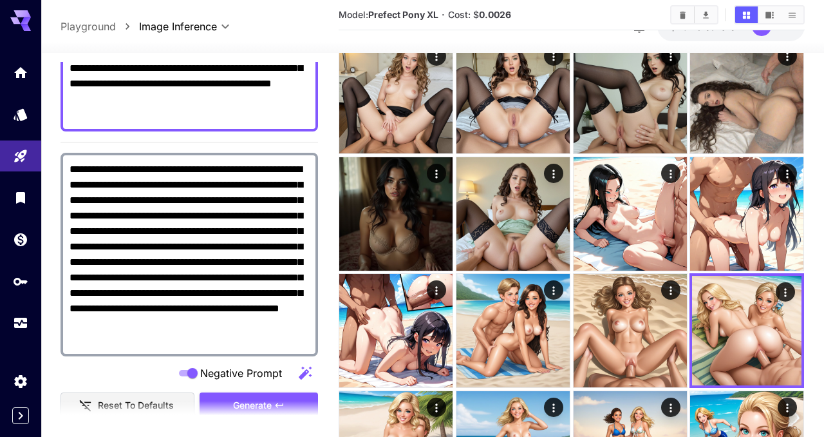
scroll to position [274, 0]
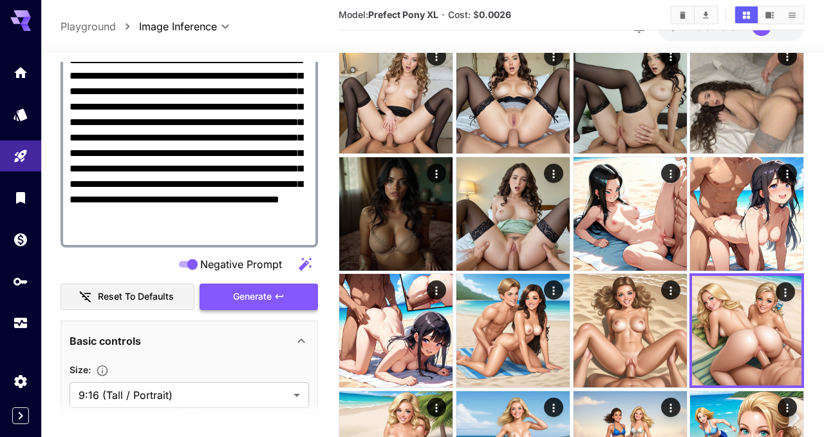
click at [234, 300] on span "Generate" at bounding box center [252, 297] width 39 height 16
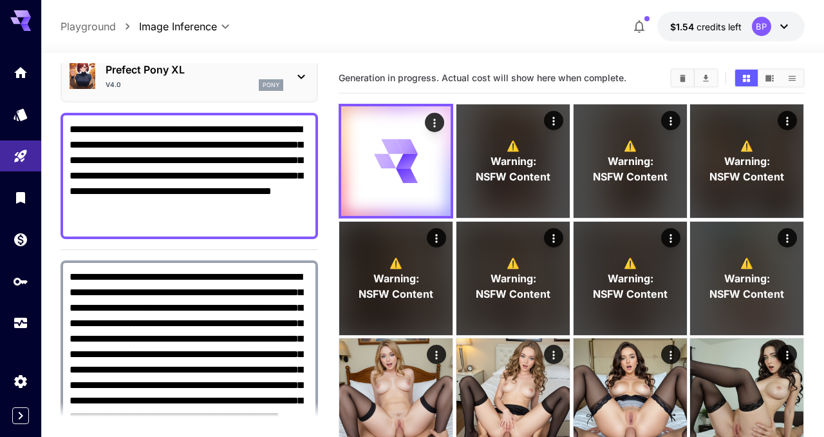
scroll to position [0, 0]
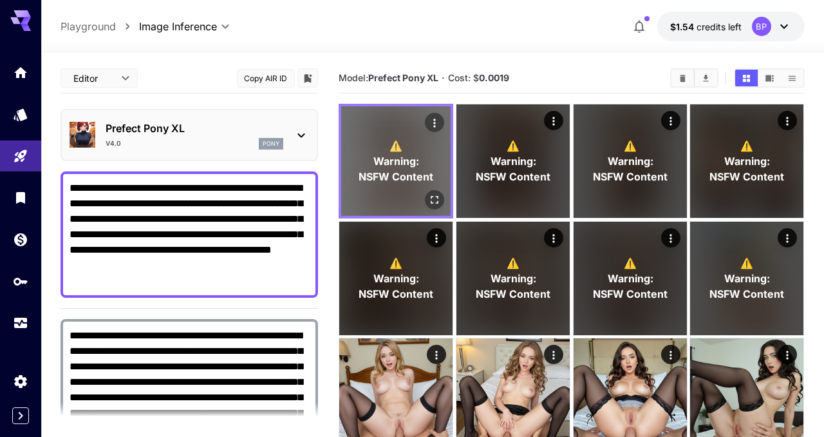
click at [434, 197] on icon "Open in fullscreen" at bounding box center [435, 199] width 13 height 13
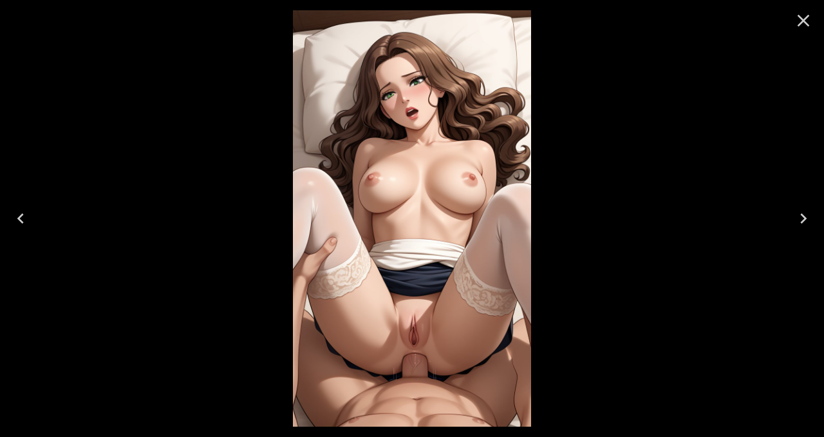
click at [804, 23] on icon "Close" at bounding box center [804, 21] width 12 height 12
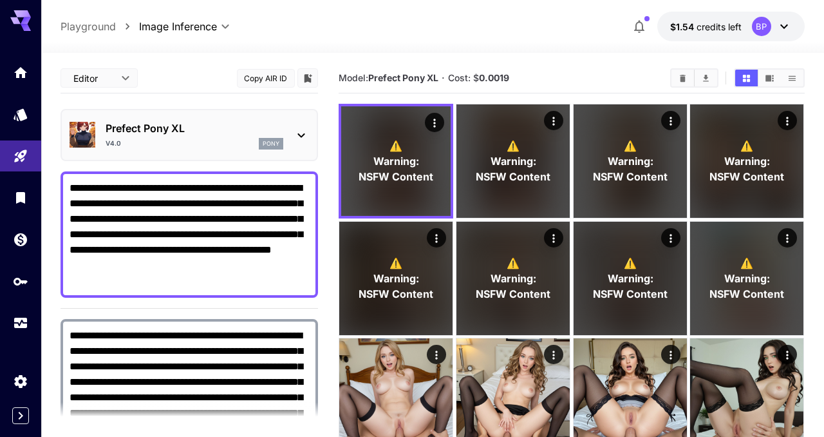
click at [124, 282] on textarea "**********" at bounding box center [190, 234] width 240 height 108
click at [70, 190] on textarea "**********" at bounding box center [190, 234] width 240 height 108
paste textarea
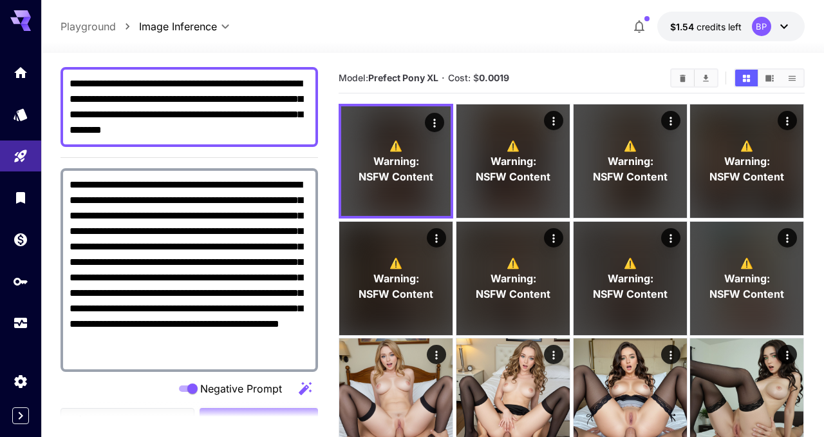
scroll to position [158, 0]
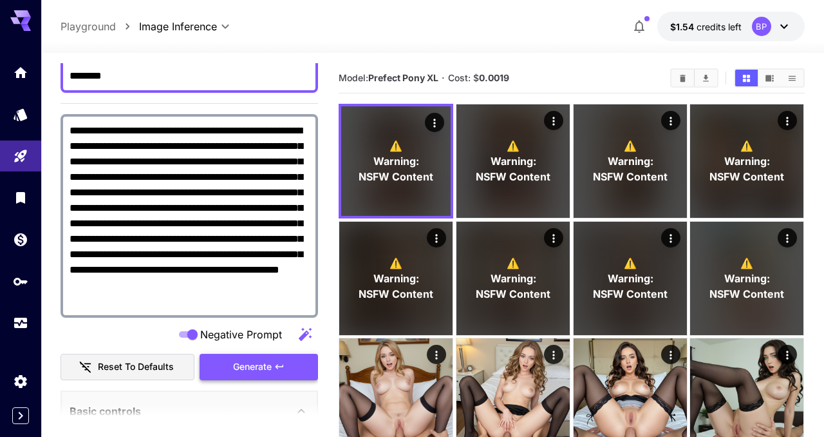
click at [274, 358] on button "Generate" at bounding box center [259, 367] width 119 height 26
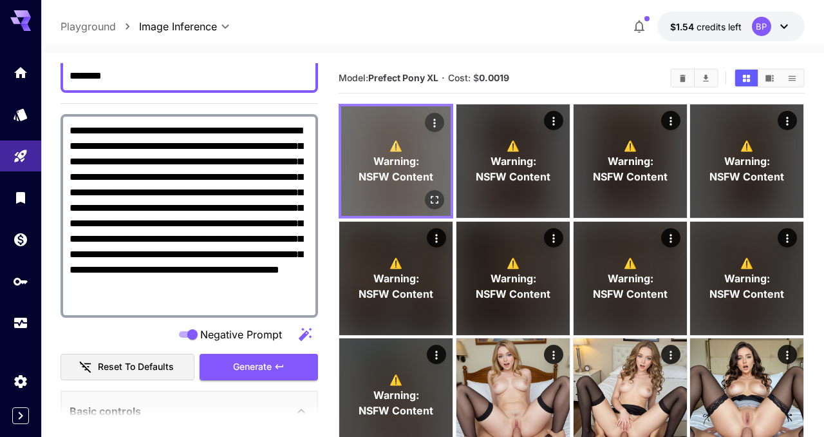
click at [438, 195] on icon "Open in fullscreen" at bounding box center [435, 199] width 13 height 13
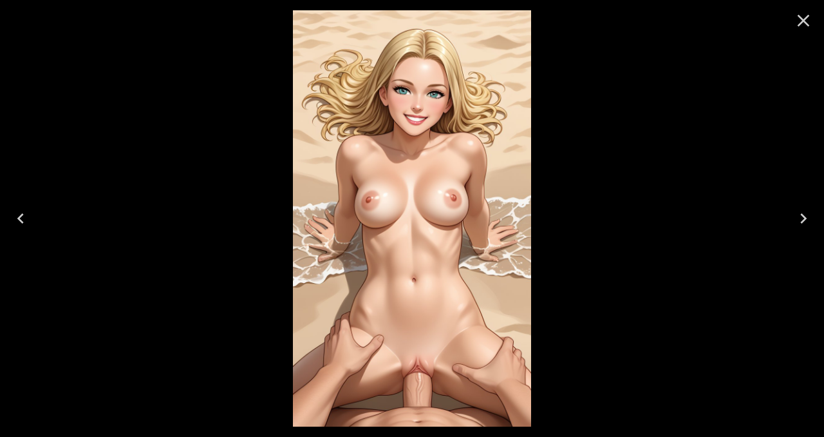
click at [797, 22] on icon "Close" at bounding box center [803, 20] width 21 height 21
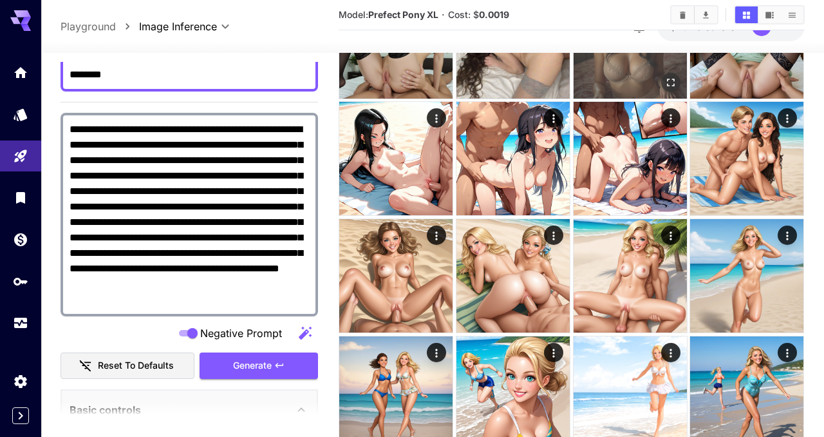
scroll to position [473, 0]
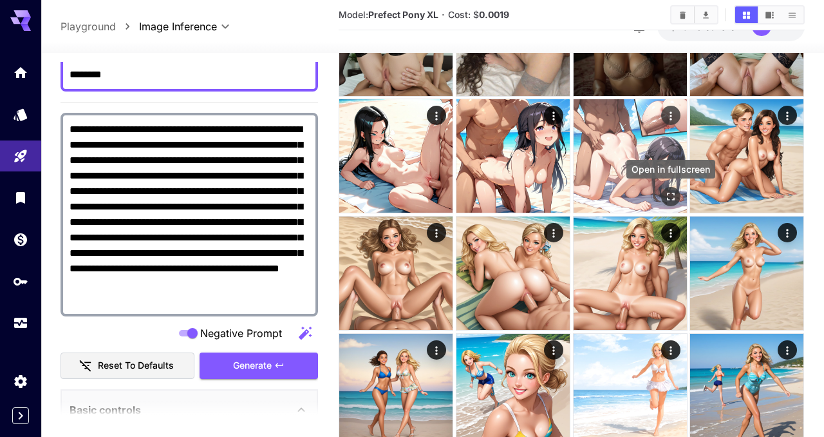
click at [674, 191] on icon "Open in fullscreen" at bounding box center [671, 197] width 13 height 13
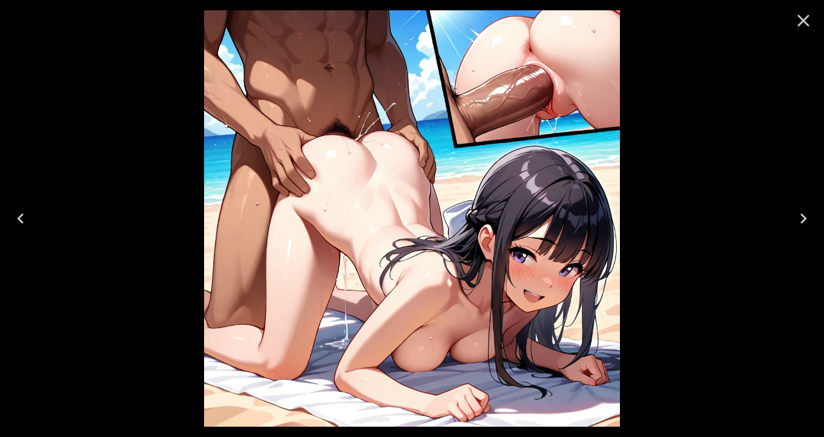
click at [811, 20] on icon "Close" at bounding box center [803, 20] width 21 height 21
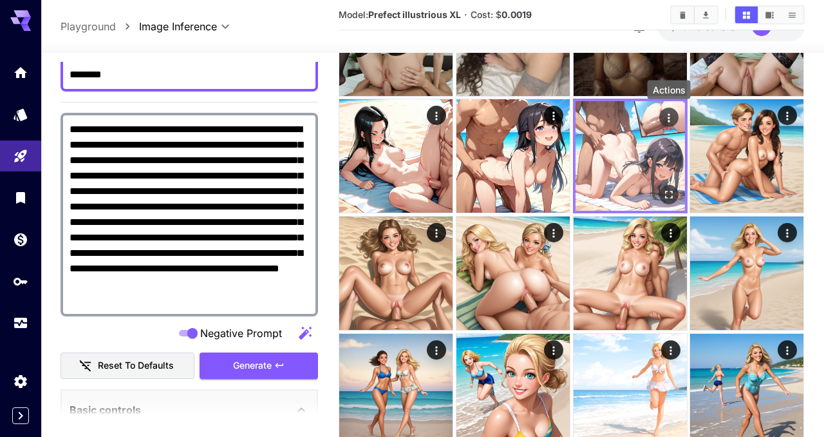
click at [673, 115] on icon "Actions" at bounding box center [669, 117] width 13 height 13
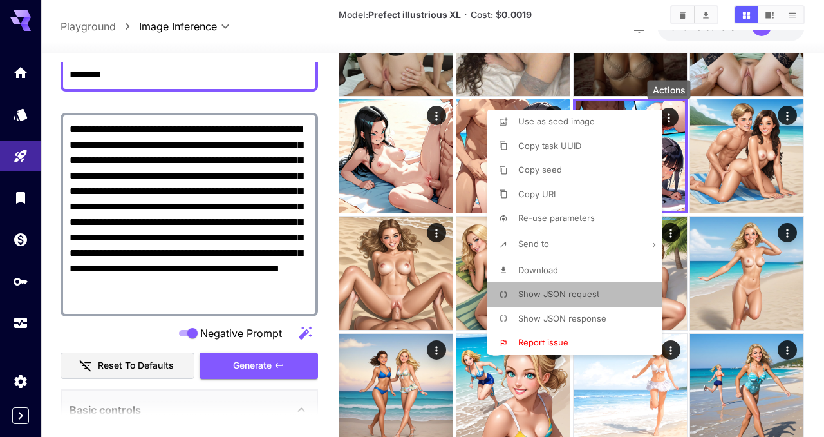
click at [547, 291] on span "Show JSON request" at bounding box center [558, 294] width 81 height 10
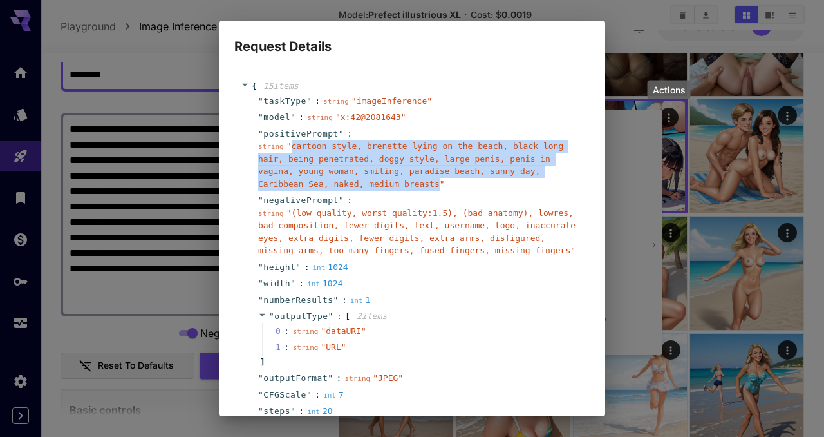
drag, startPoint x: 291, startPoint y: 144, endPoint x: 437, endPoint y: 187, distance: 152.3
click at [437, 187] on span "" cartoon style, brenette lying on the beach, black long hair, being penetrated…" at bounding box center [410, 165] width 305 height 48
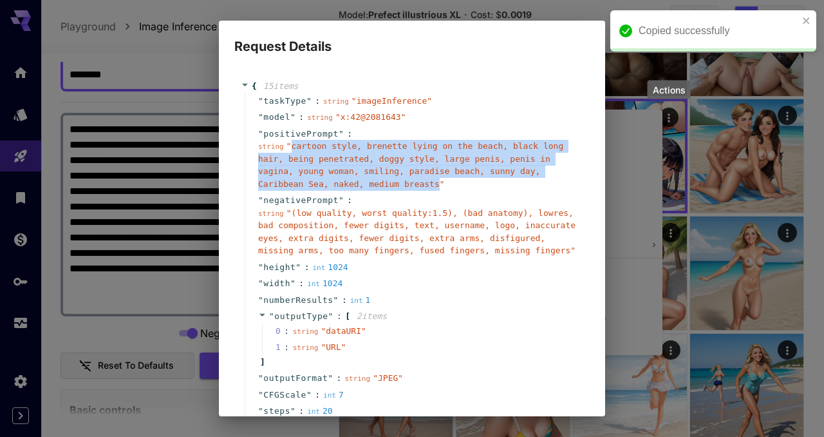
copy span "cartoon style, brenette lying on the beach, black long hair, being penetrated, …"
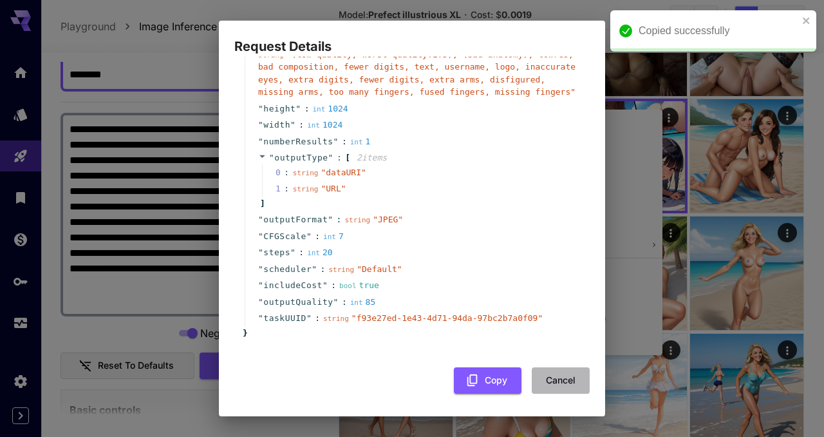
click at [562, 385] on button "Cancel" at bounding box center [561, 380] width 58 height 26
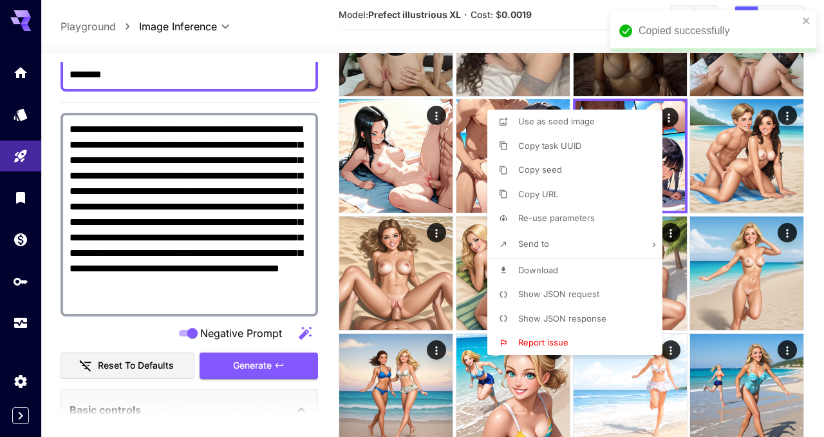
click at [239, 97] on div at bounding box center [412, 218] width 824 height 437
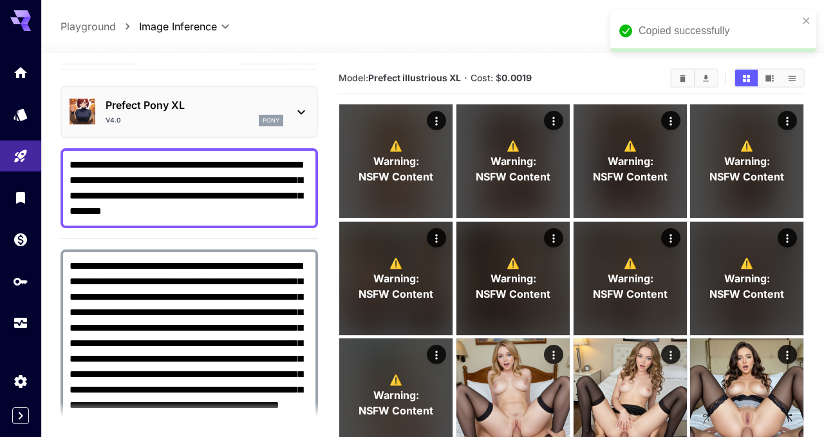
scroll to position [0, 0]
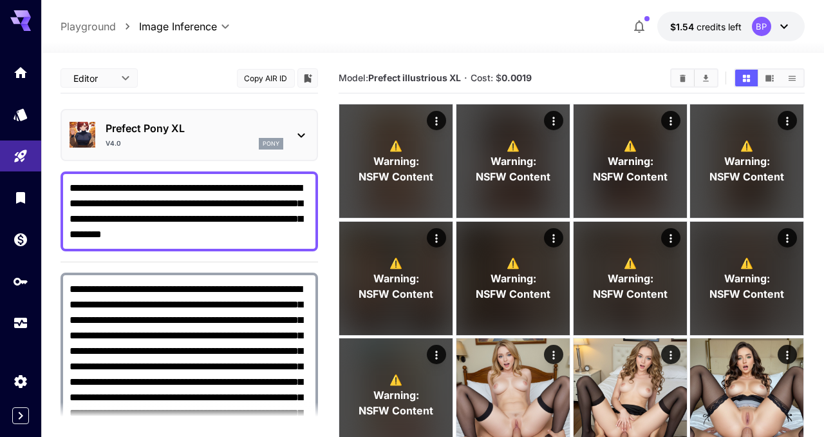
drag, startPoint x: 69, startPoint y: 186, endPoint x: 235, endPoint y: 216, distance: 168.9
click at [231, 216] on div "**********" at bounding box center [190, 211] width 258 height 80
click at [254, 229] on textarea "**********" at bounding box center [190, 211] width 240 height 62
click at [67, 191] on div "**********" at bounding box center [190, 211] width 258 height 80
paste textarea "**********"
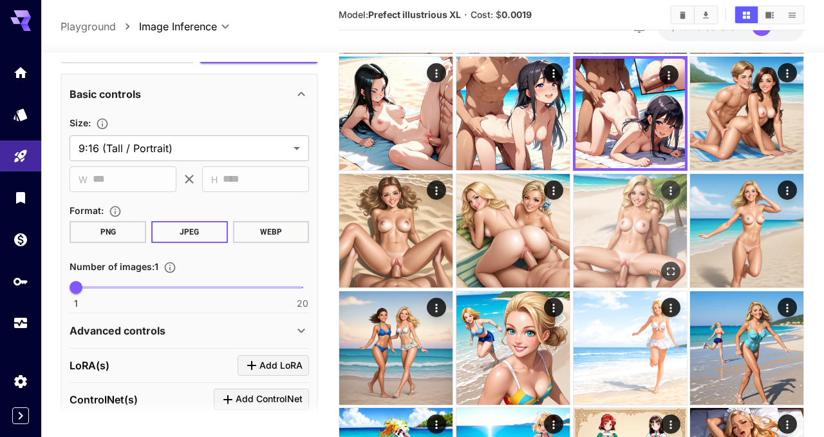
scroll to position [513, 0]
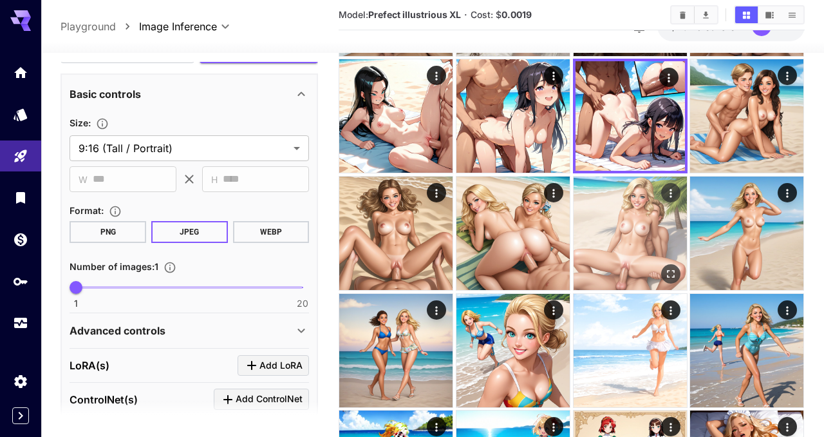
type textarea "**********"
click at [611, 237] on img at bounding box center [630, 232] width 113 height 113
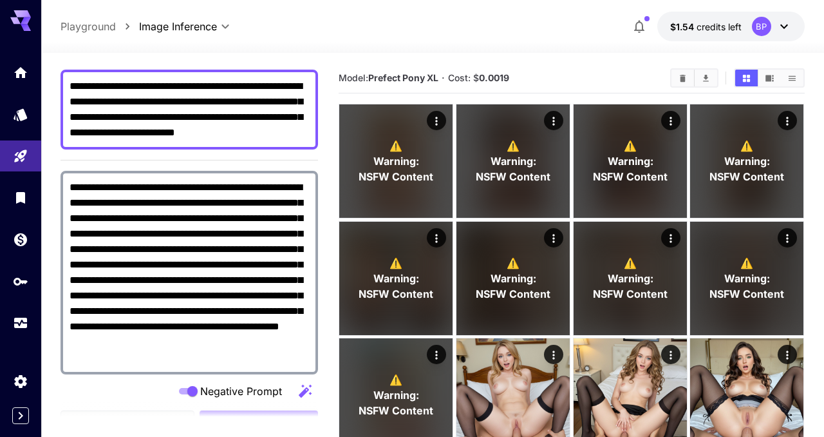
scroll to position [0, 0]
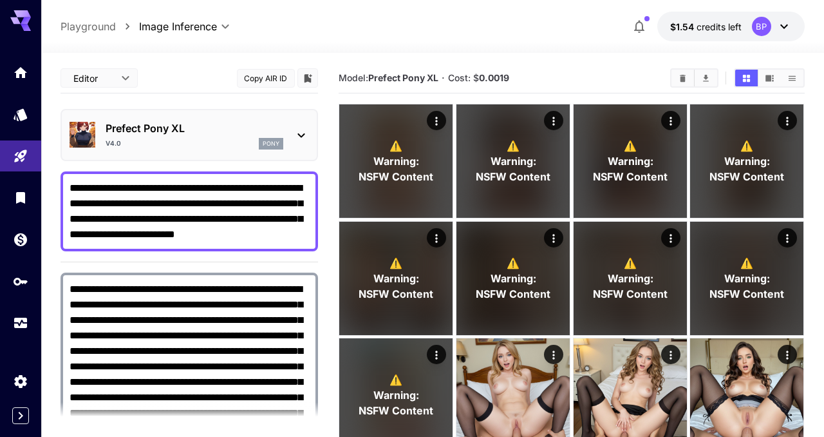
click at [296, 235] on textarea "**********" at bounding box center [190, 211] width 240 height 62
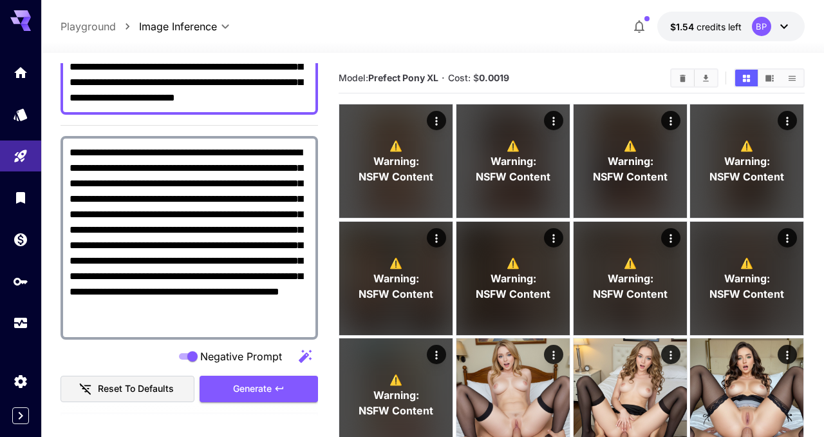
scroll to position [140, 0]
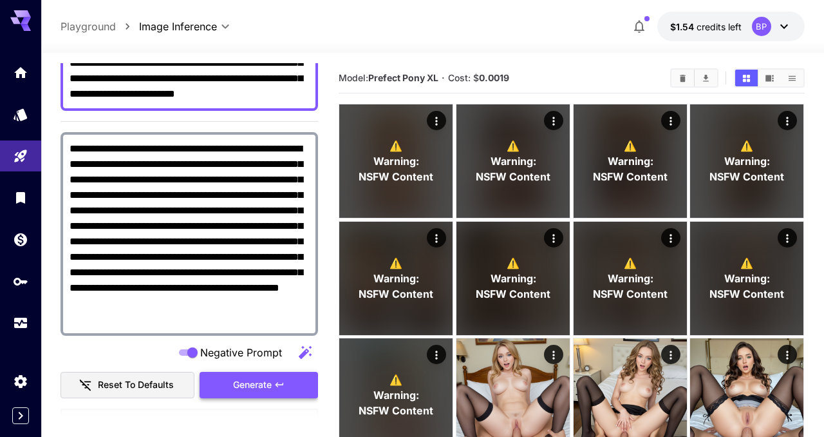
click at [270, 382] on span "Generate" at bounding box center [252, 385] width 39 height 16
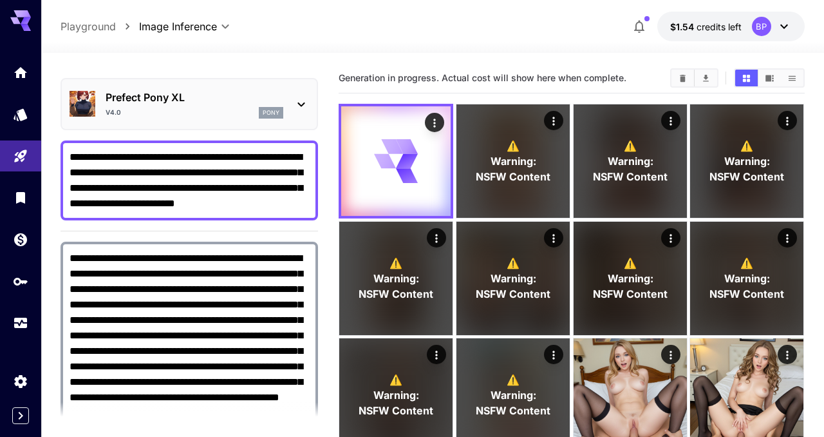
scroll to position [0, 0]
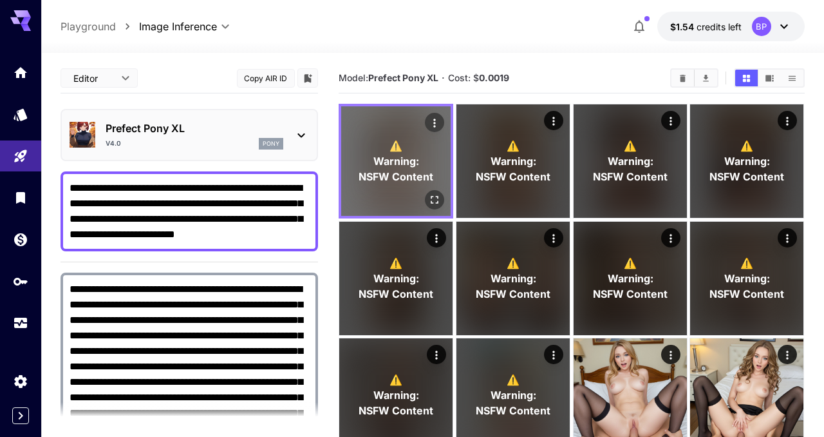
click at [435, 194] on icon "Open in fullscreen" at bounding box center [435, 199] width 13 height 13
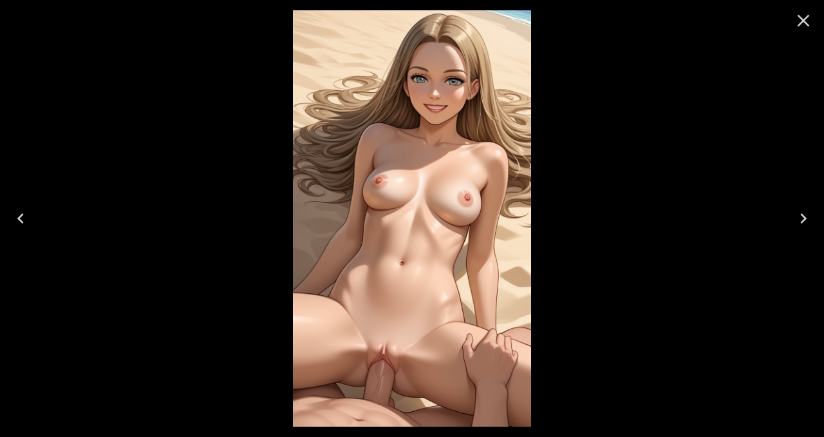
click at [802, 28] on icon "Close" at bounding box center [803, 20] width 21 height 21
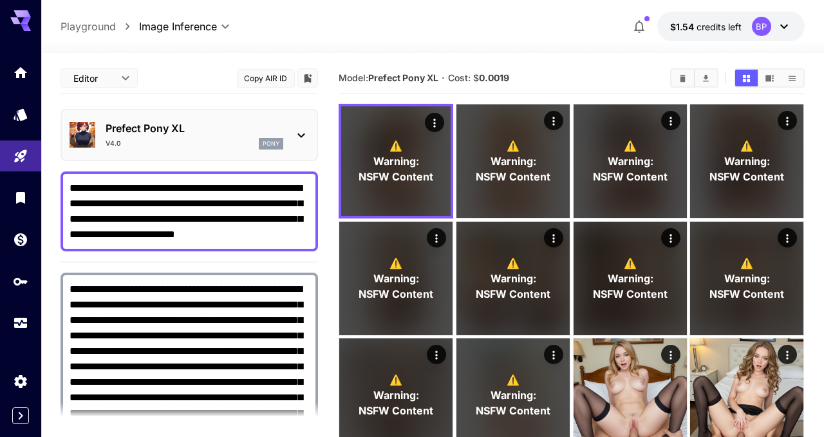
click at [263, 235] on textarea "**********" at bounding box center [190, 211] width 240 height 62
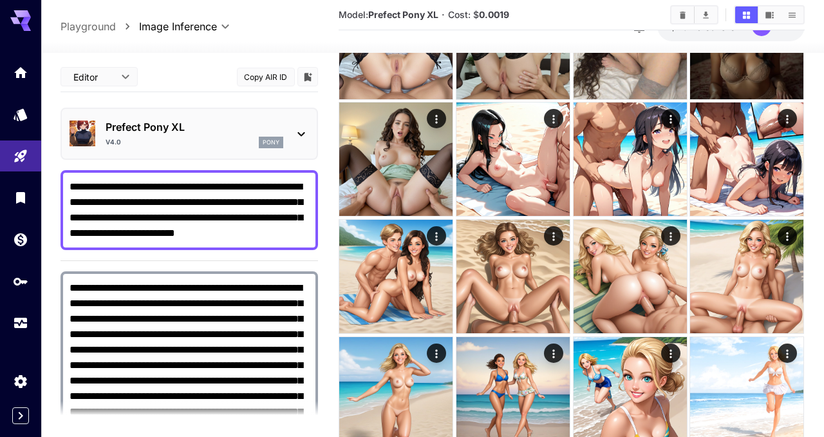
scroll to position [470, 0]
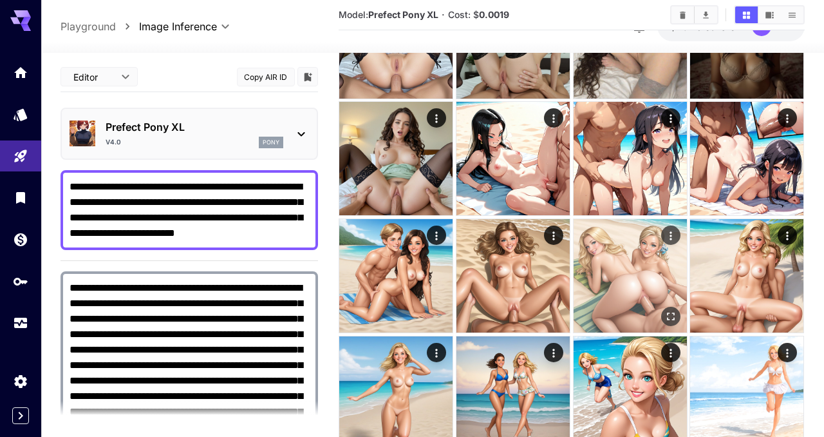
click at [639, 287] on img at bounding box center [630, 275] width 113 height 113
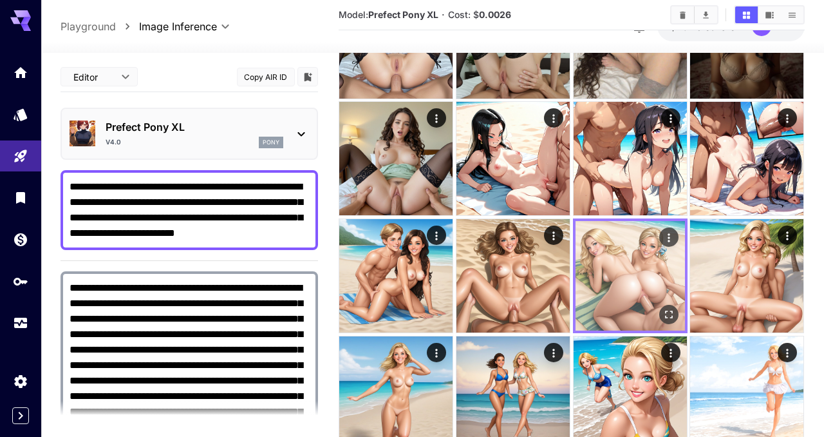
click at [639, 287] on img at bounding box center [630, 275] width 109 height 109
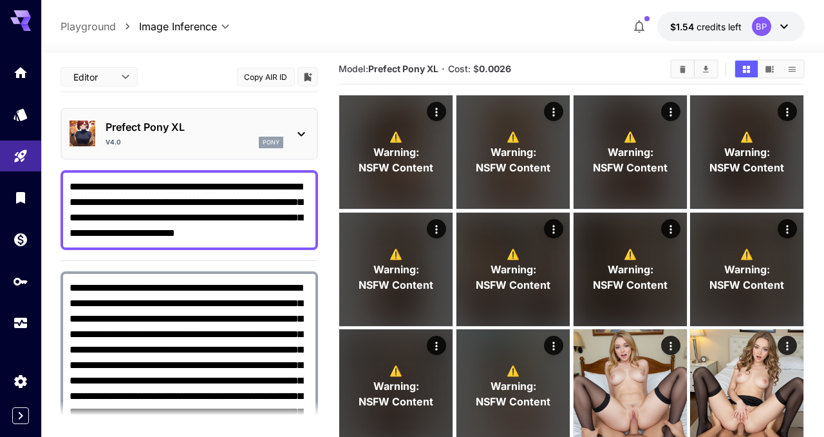
scroll to position [0, 0]
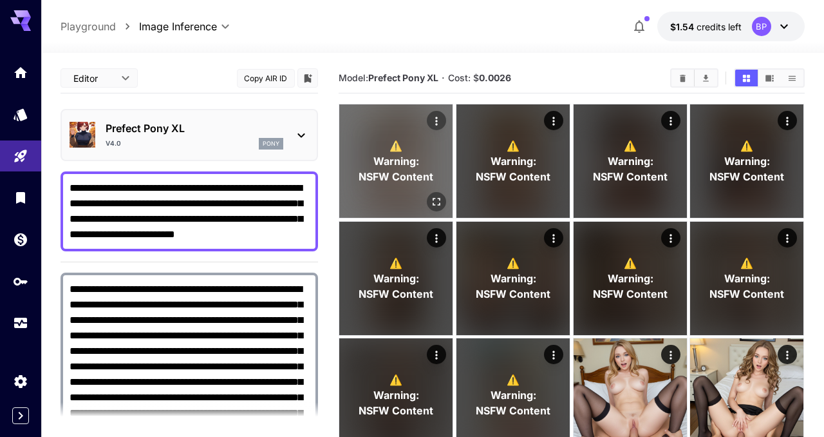
click at [398, 158] on span "Warning:" at bounding box center [397, 160] width 46 height 15
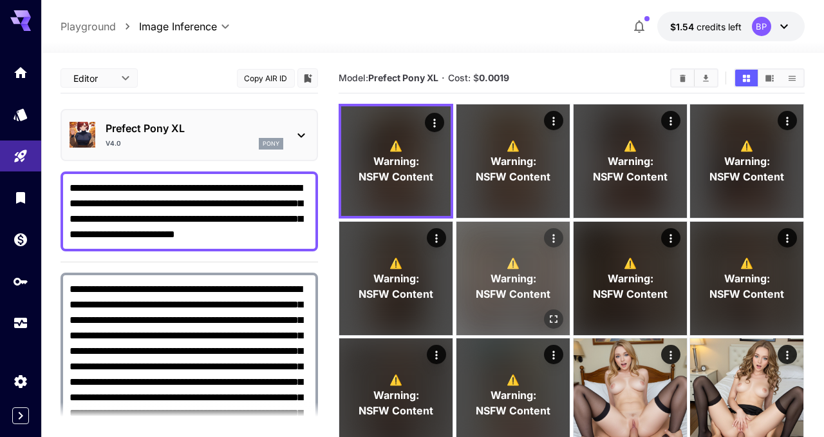
scroll to position [2, 0]
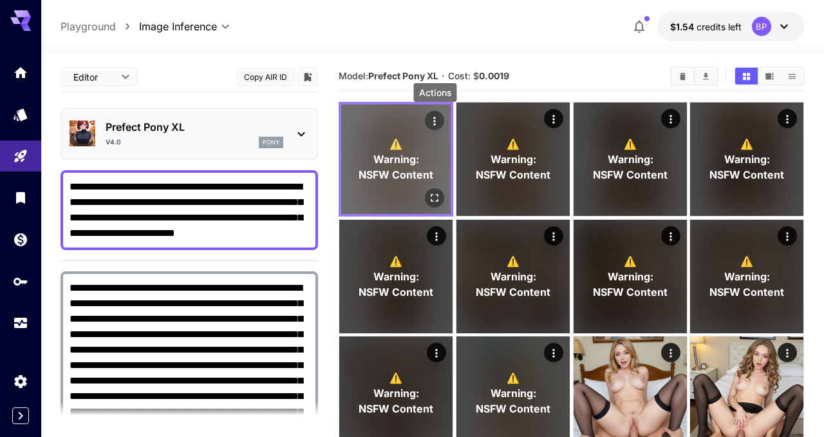
click at [433, 124] on icon "Actions" at bounding box center [435, 121] width 13 height 13
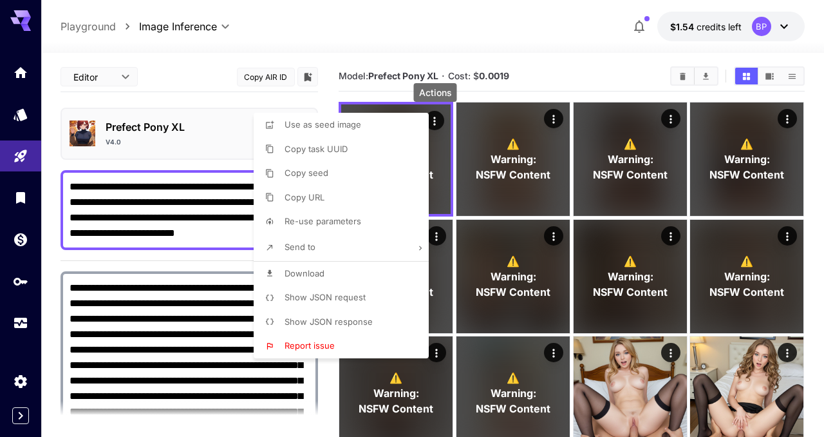
click at [320, 299] on span "Show JSON request" at bounding box center [325, 297] width 81 height 10
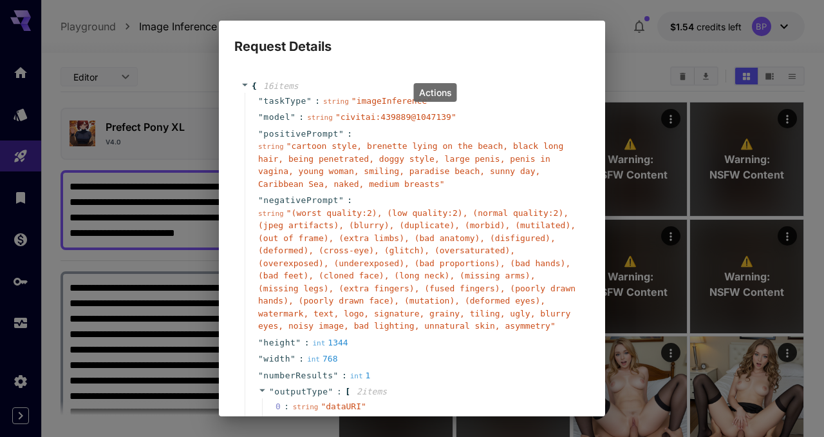
click at [638, 77] on div "Request Details { 16 item s " taskType " : string " imageInference " " model " …" at bounding box center [412, 218] width 824 height 437
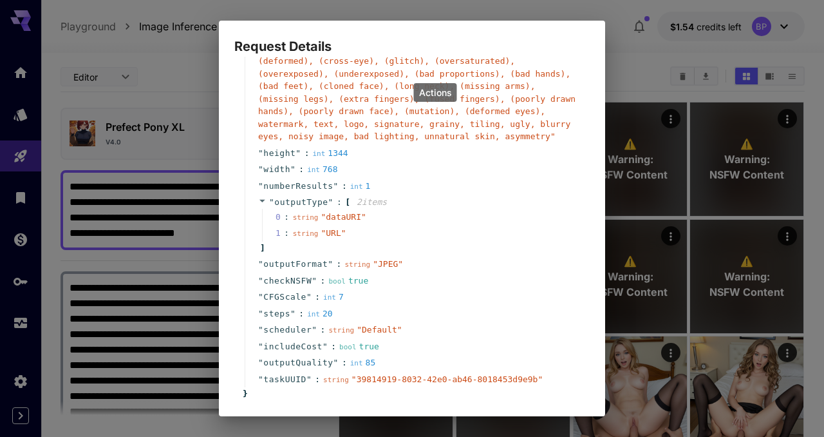
scroll to position [251, 0]
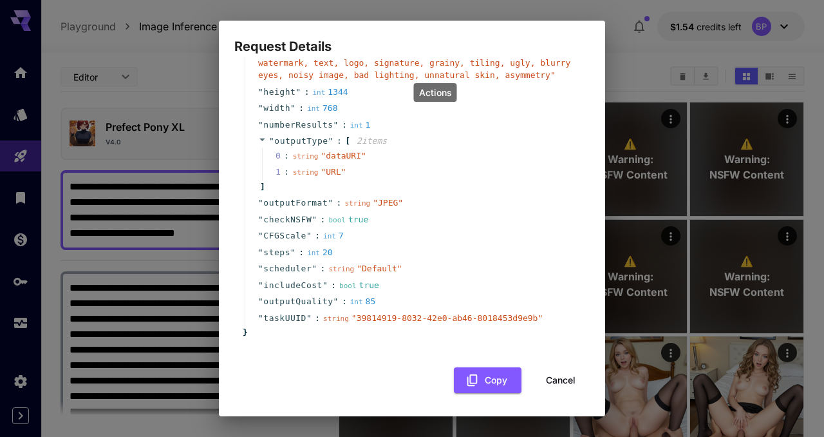
click at [558, 382] on button "Cancel" at bounding box center [561, 380] width 58 height 26
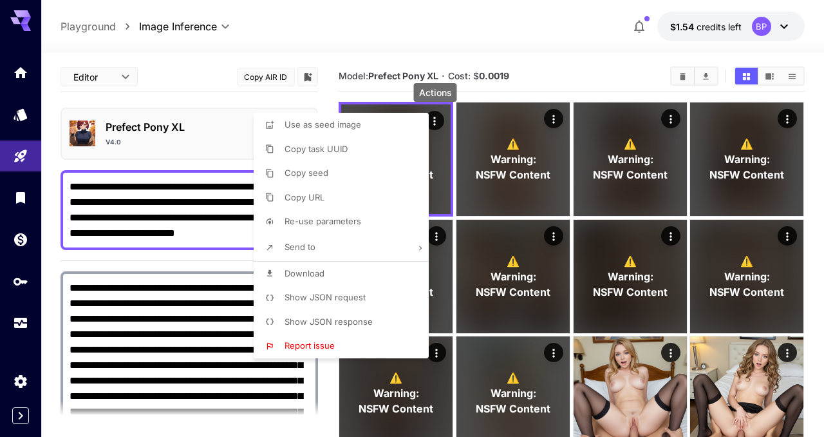
click at [668, 280] on div at bounding box center [412, 218] width 824 height 437
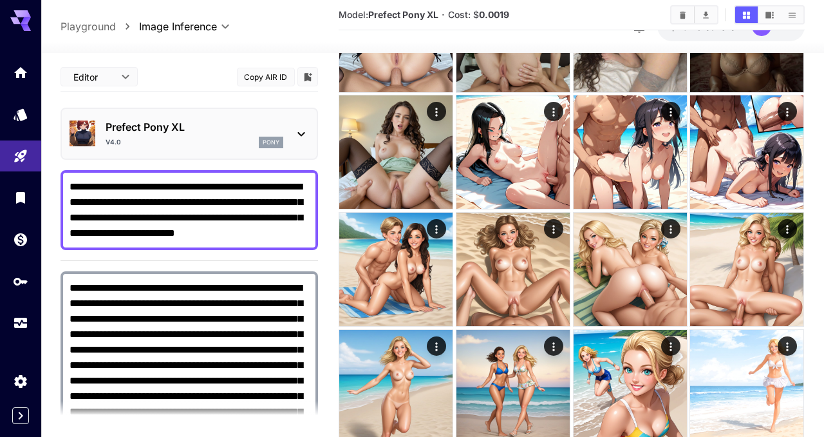
scroll to position [480, 0]
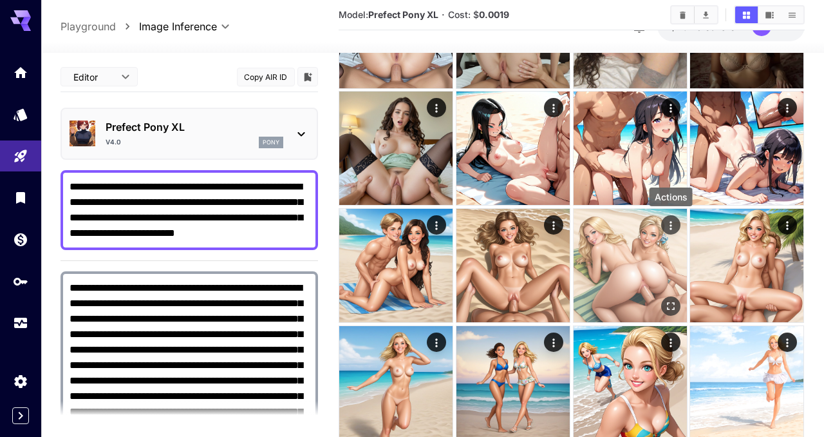
click at [667, 223] on icon "Actions" at bounding box center [671, 225] width 13 height 13
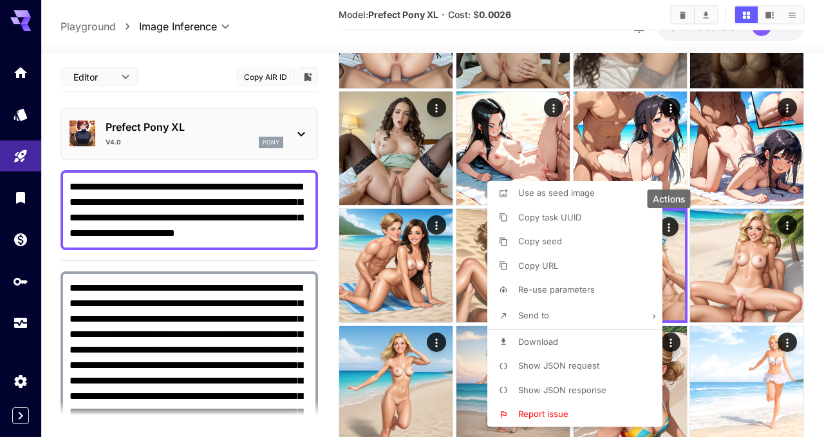
click at [535, 369] on span "Show JSON request" at bounding box center [558, 365] width 81 height 10
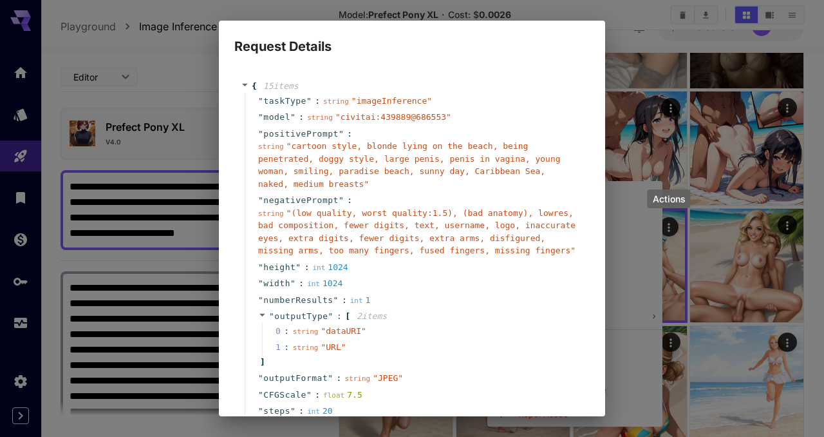
click at [622, 365] on div "Request Details { 15 item s " taskType " : string " imageInference " " model " …" at bounding box center [412, 218] width 824 height 437
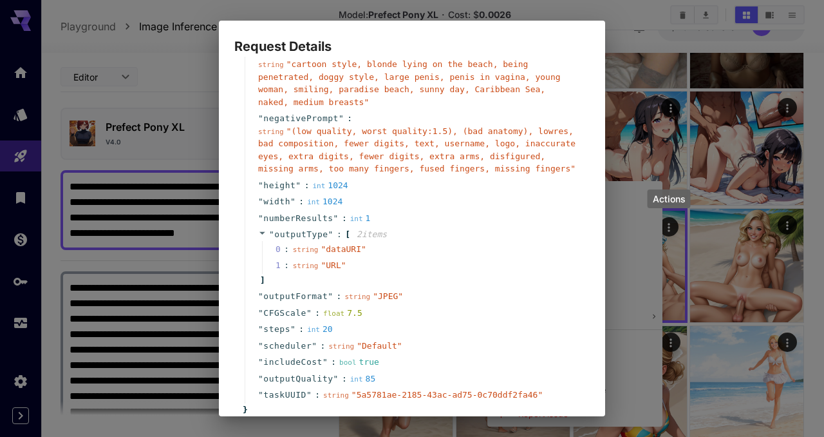
scroll to position [158, 0]
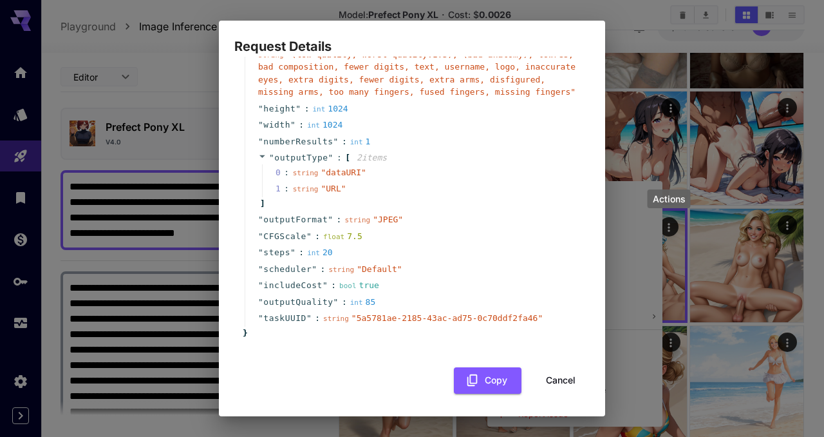
click at [562, 378] on button "Cancel" at bounding box center [561, 380] width 58 height 26
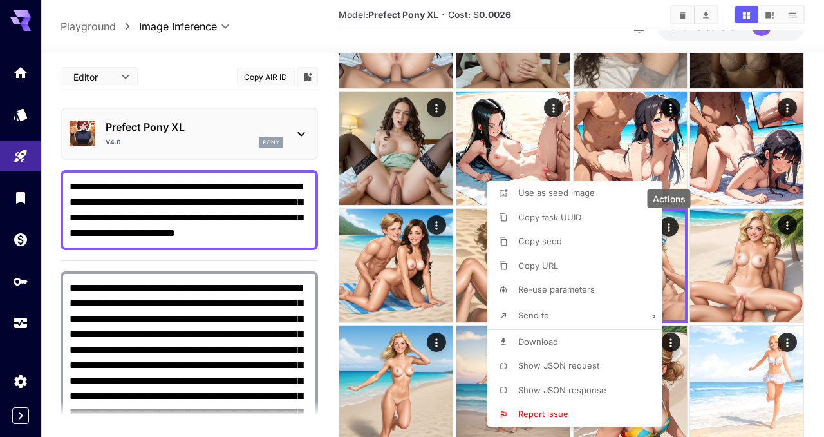
click at [301, 138] on div at bounding box center [412, 218] width 824 height 437
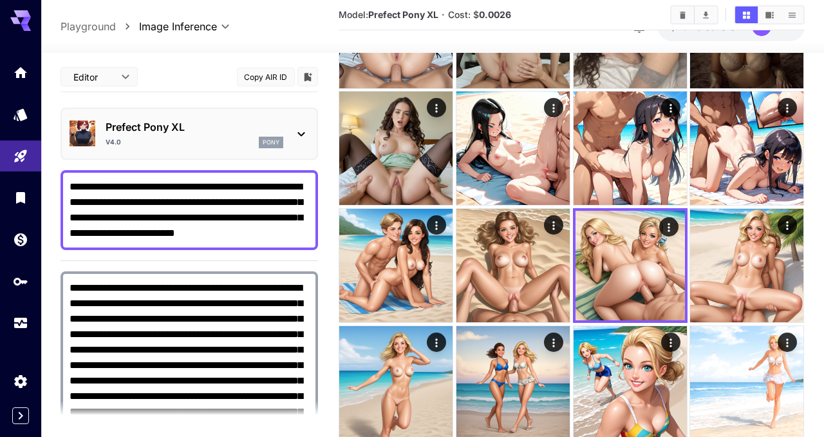
click at [301, 138] on icon at bounding box center [301, 133] width 15 height 15
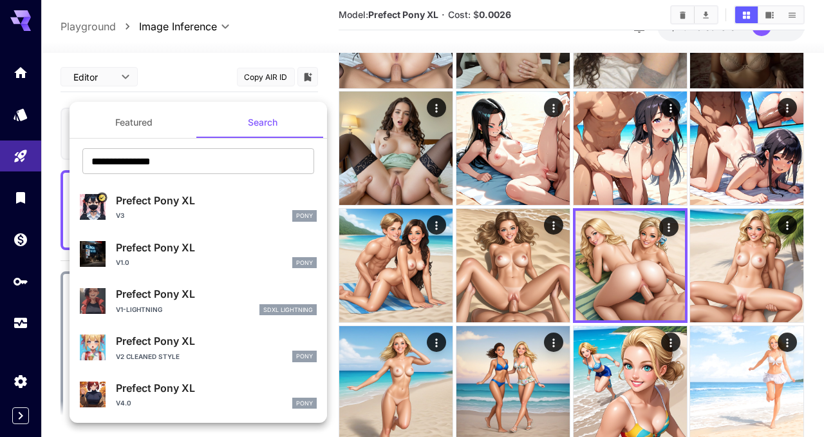
click at [149, 211] on div "v3 Pony" at bounding box center [216, 216] width 201 height 12
type input "***"
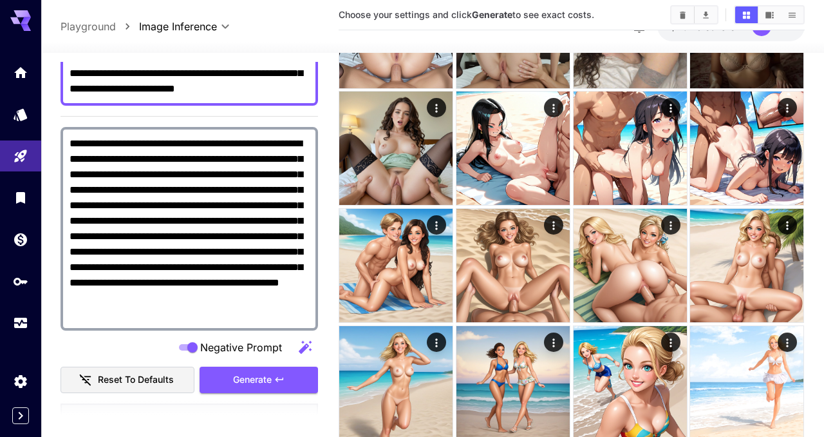
scroll to position [150, 0]
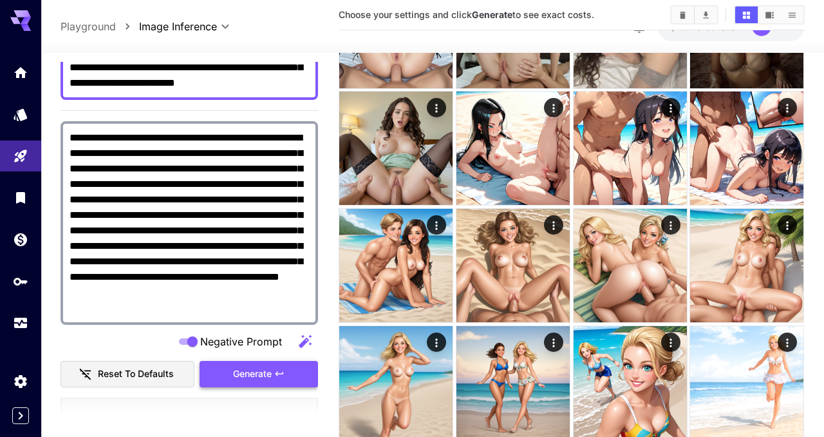
click at [281, 370] on icon "button" at bounding box center [279, 373] width 10 height 10
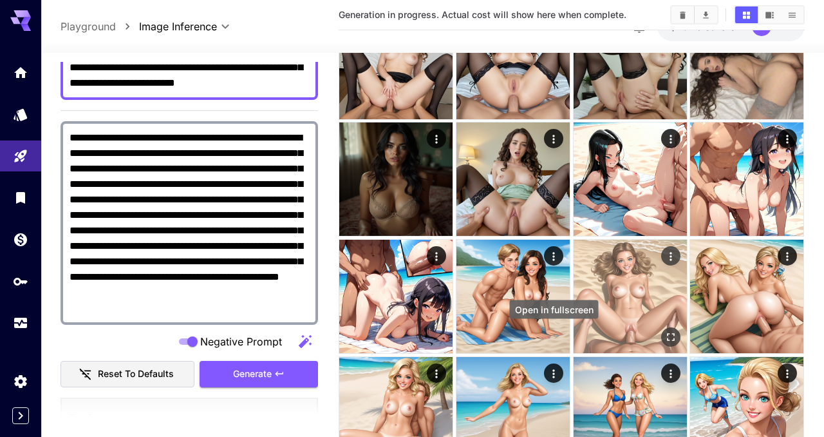
scroll to position [462, 0]
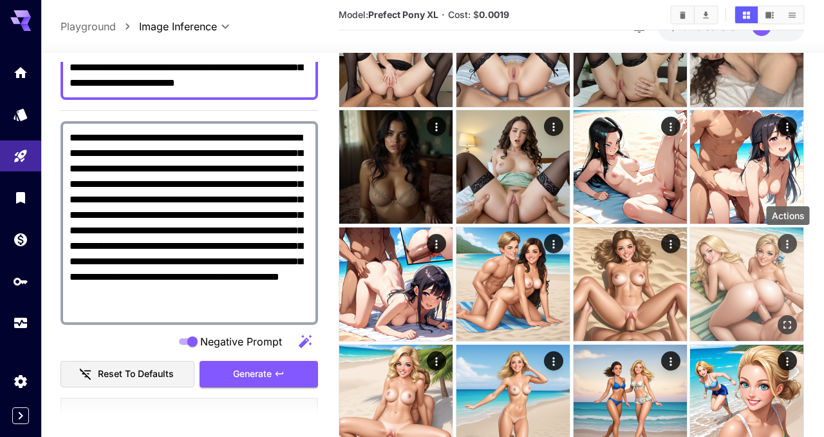
click at [787, 238] on icon "Actions" at bounding box center [788, 244] width 13 height 13
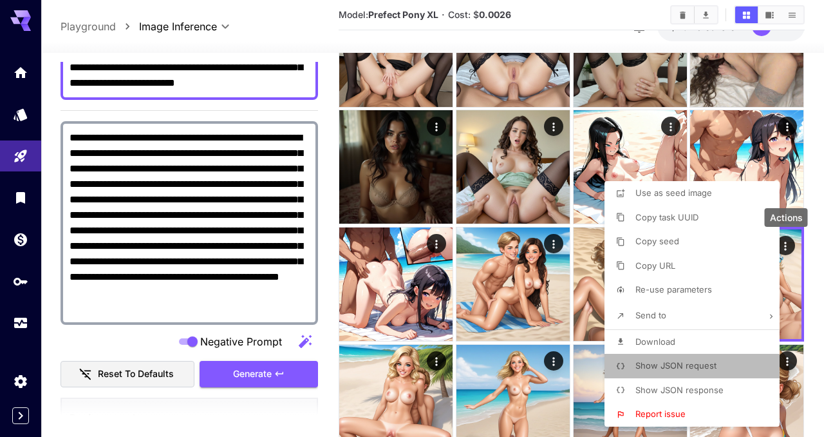
click at [678, 359] on p "Show JSON request" at bounding box center [676, 365] width 81 height 13
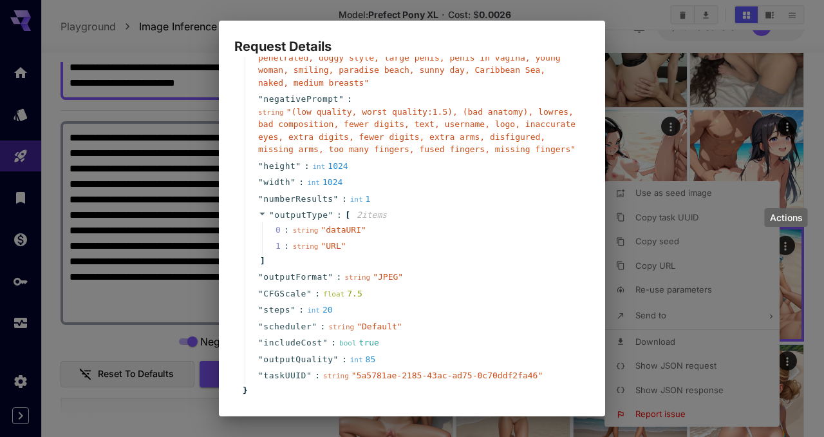
scroll to position [158, 0]
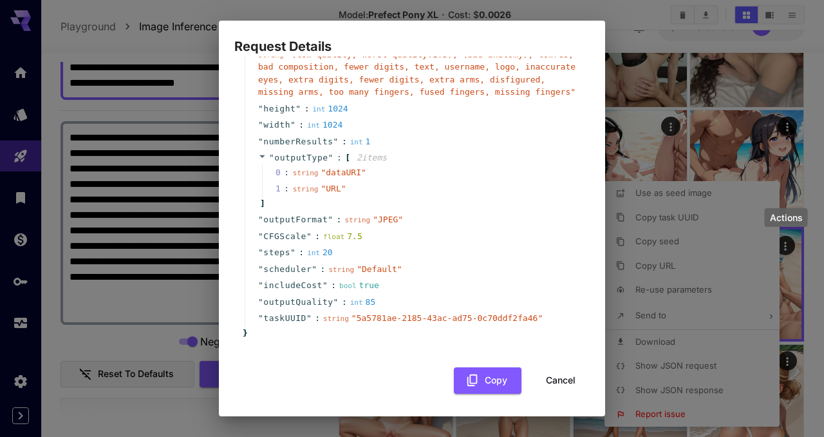
click at [550, 384] on button "Cancel" at bounding box center [561, 380] width 58 height 26
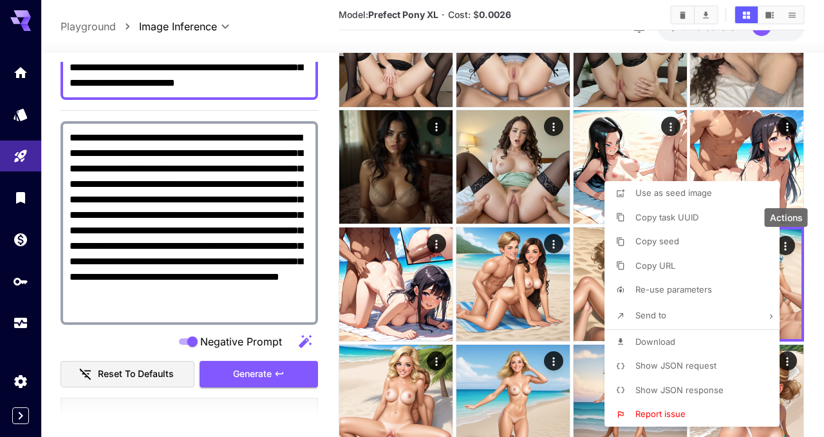
click at [328, 180] on div at bounding box center [412, 218] width 824 height 437
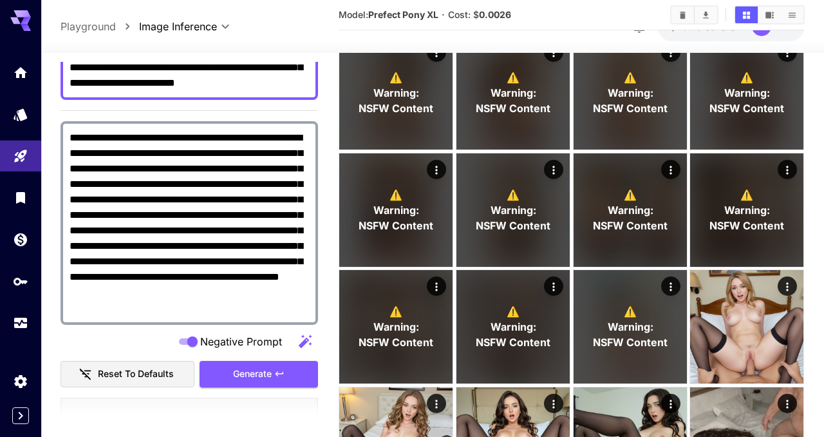
scroll to position [0, 0]
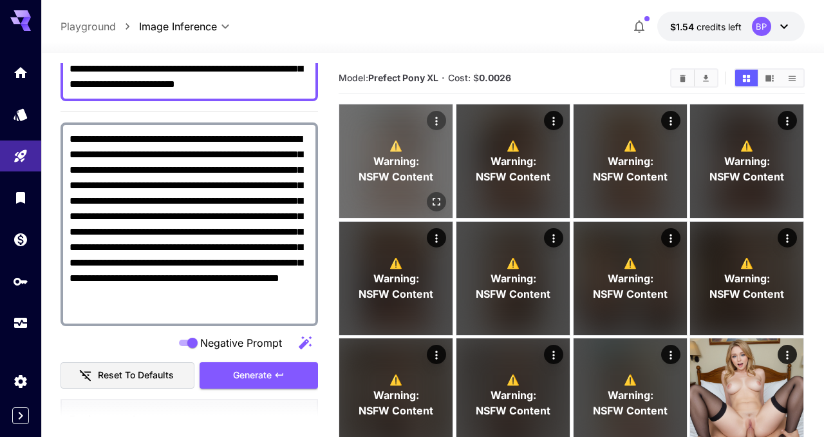
click at [435, 203] on icon "Open in fullscreen" at bounding box center [437, 201] width 13 height 13
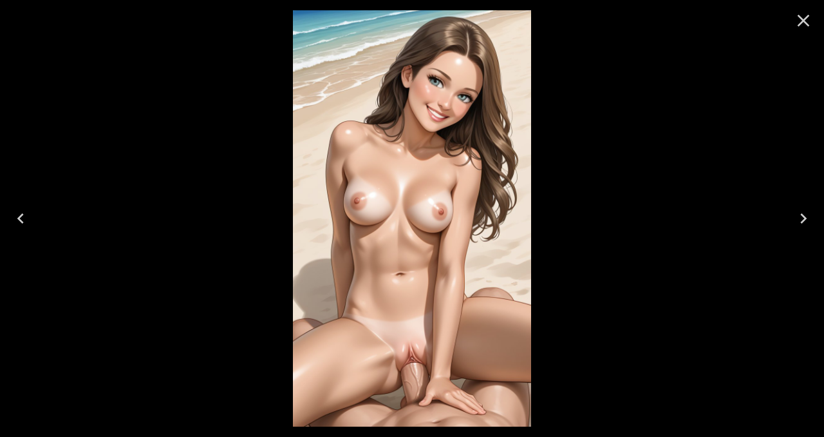
click at [808, 19] on icon "Close" at bounding box center [803, 20] width 21 height 21
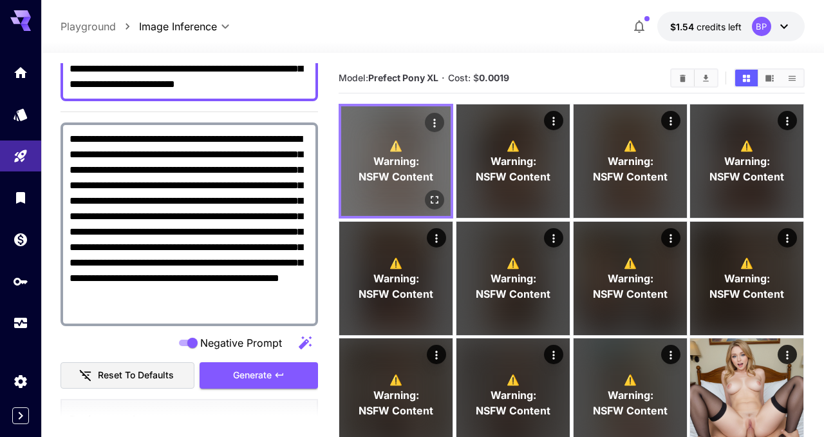
click at [437, 122] on icon "Actions" at bounding box center [435, 123] width 13 height 13
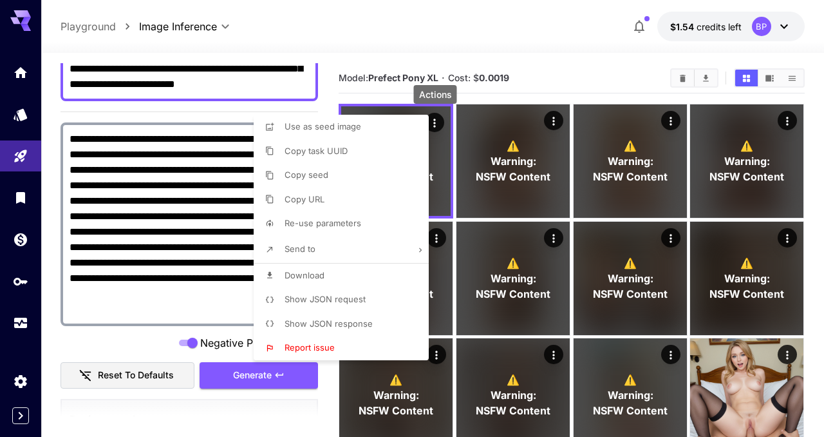
click at [313, 302] on span "Show JSON request" at bounding box center [325, 299] width 81 height 10
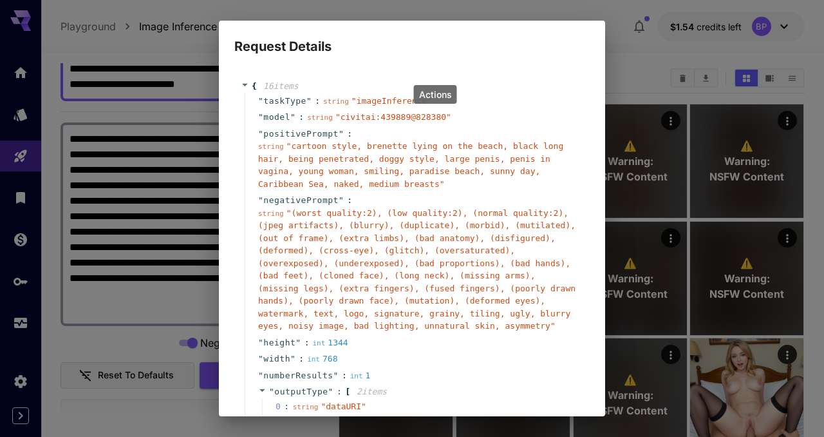
click at [55, 162] on div "Request Details { 16 item s " taskType " : string " imageInference " " model " …" at bounding box center [412, 218] width 824 height 437
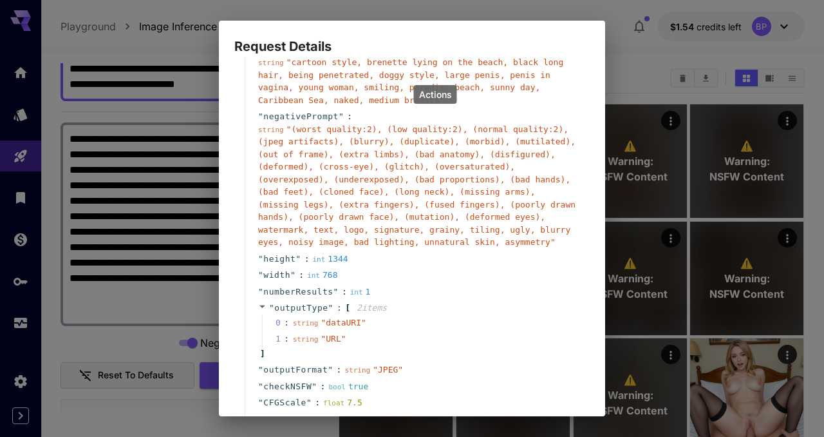
scroll to position [251, 0]
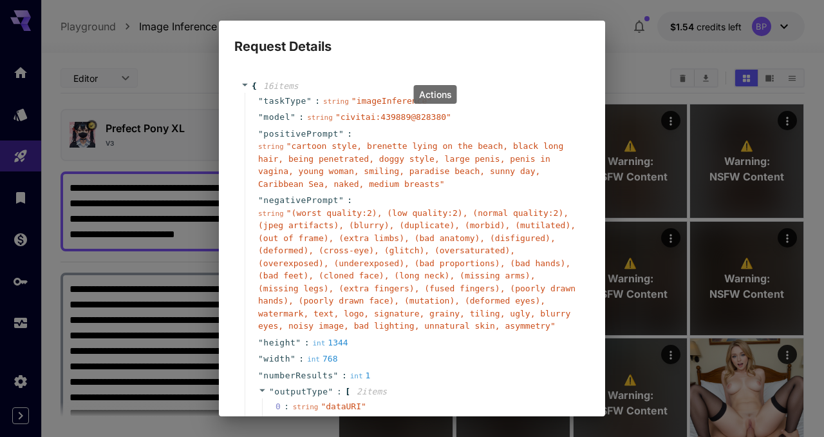
scroll to position [251, 0]
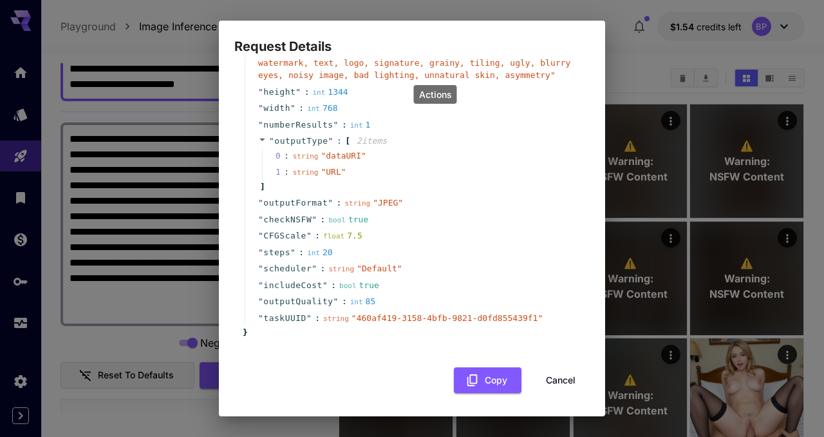
click at [556, 381] on button "Cancel" at bounding box center [561, 380] width 58 height 26
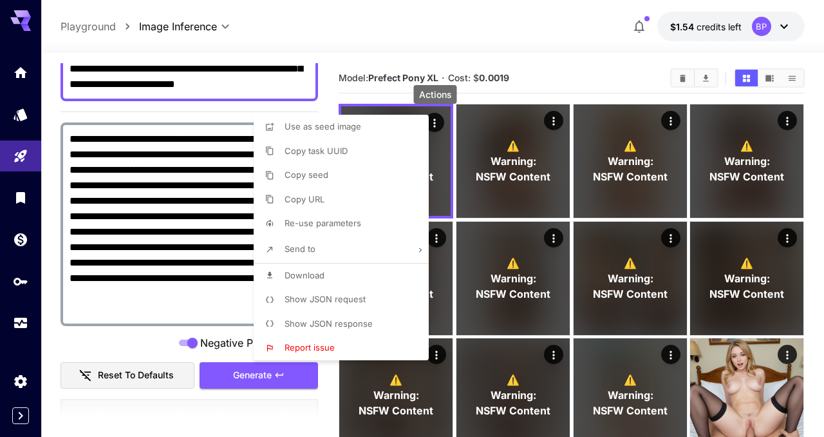
click at [109, 330] on div at bounding box center [412, 218] width 824 height 437
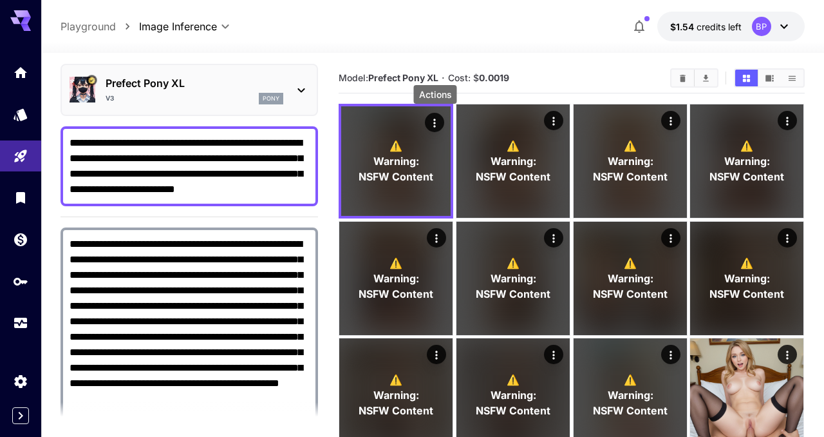
scroll to position [0, 0]
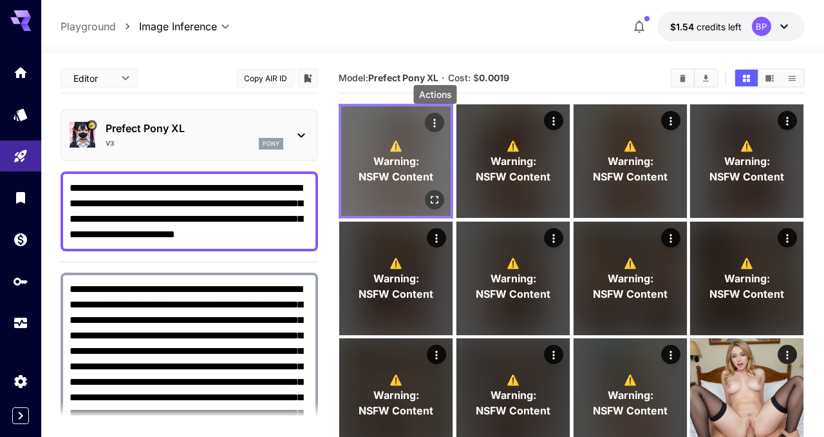
click at [432, 120] on icon "Actions" at bounding box center [435, 123] width 13 height 13
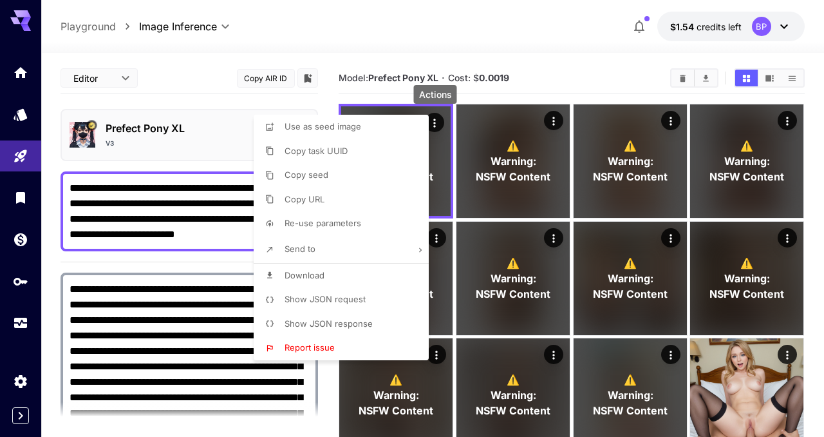
click at [305, 301] on span "Show JSON request" at bounding box center [325, 299] width 81 height 10
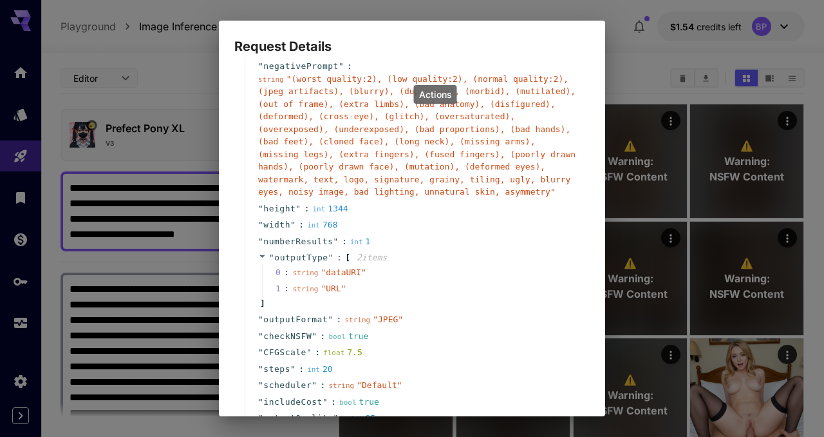
scroll to position [251, 0]
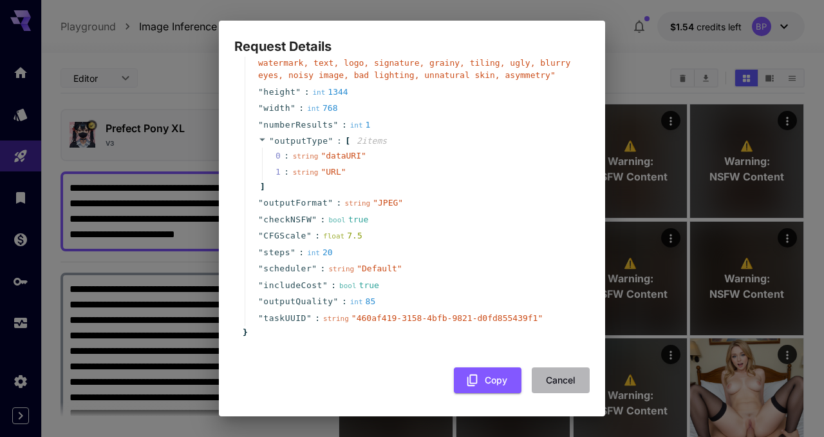
click at [553, 379] on button "Cancel" at bounding box center [561, 380] width 58 height 26
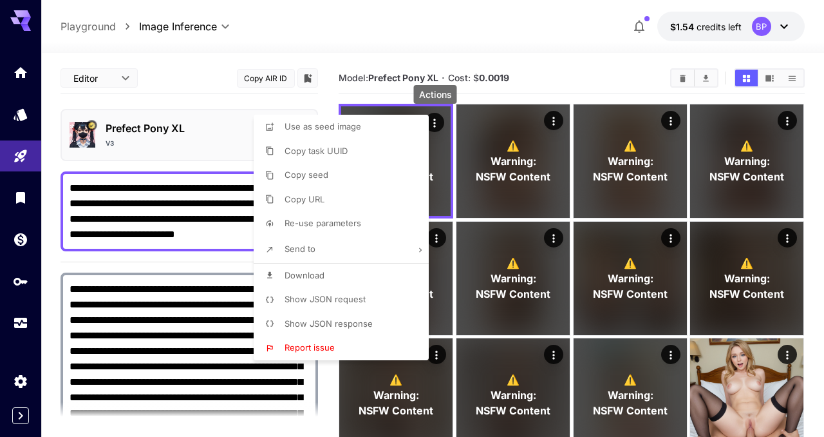
click at [180, 144] on div at bounding box center [412, 218] width 824 height 437
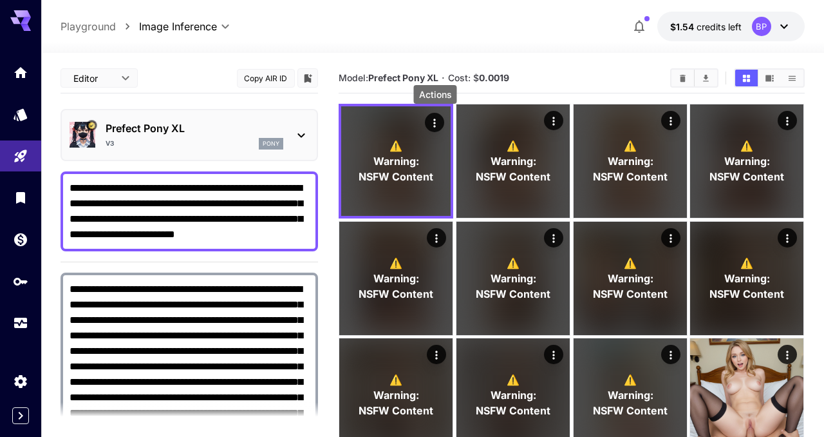
click at [235, 133] on p "Prefect Pony XL" at bounding box center [195, 127] width 178 height 15
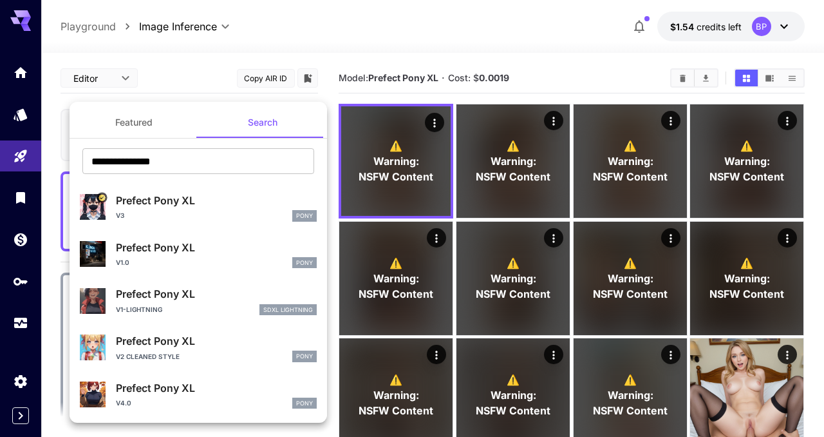
click at [146, 300] on p "Prefect Pony XL" at bounding box center [216, 293] width 201 height 15
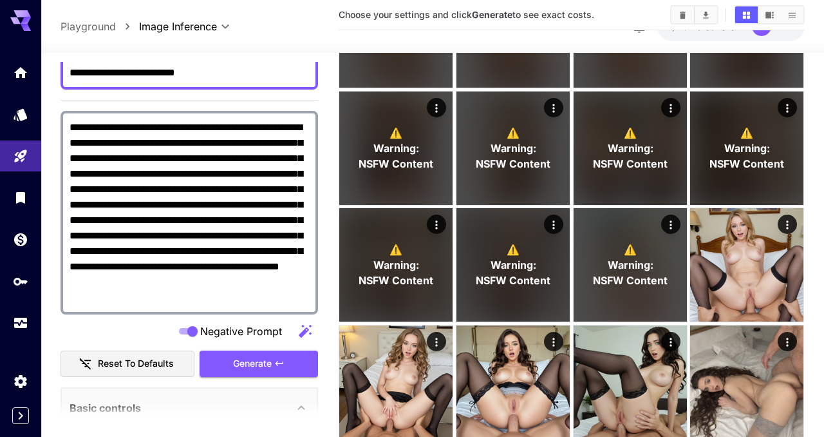
scroll to position [177, 0]
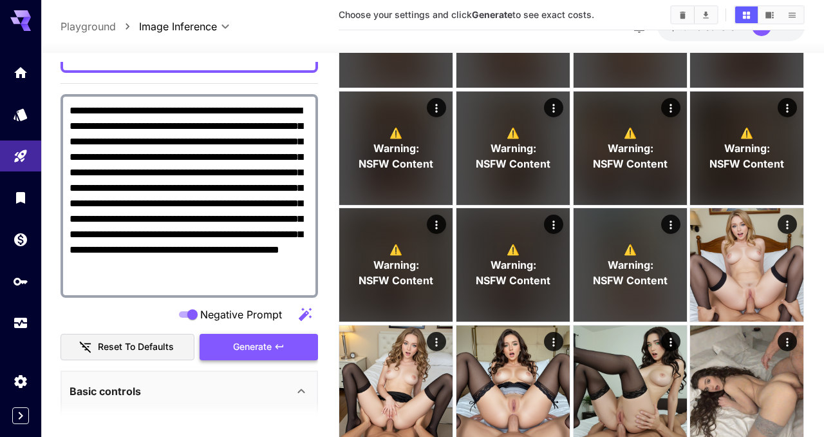
click at [267, 350] on span "Generate" at bounding box center [252, 347] width 39 height 16
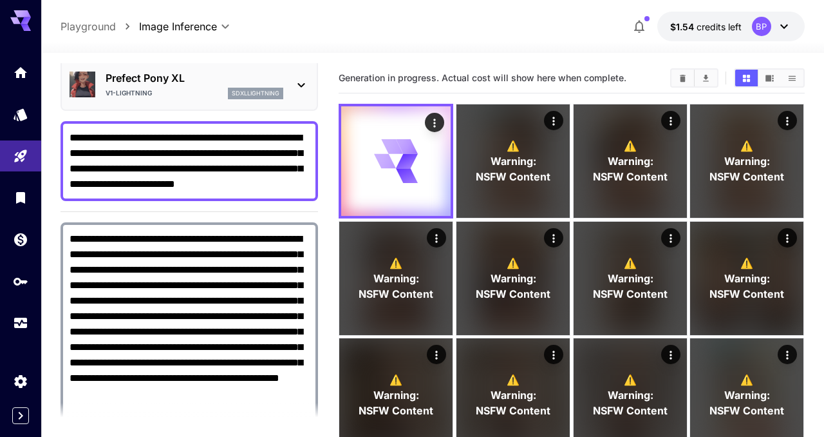
scroll to position [0, 0]
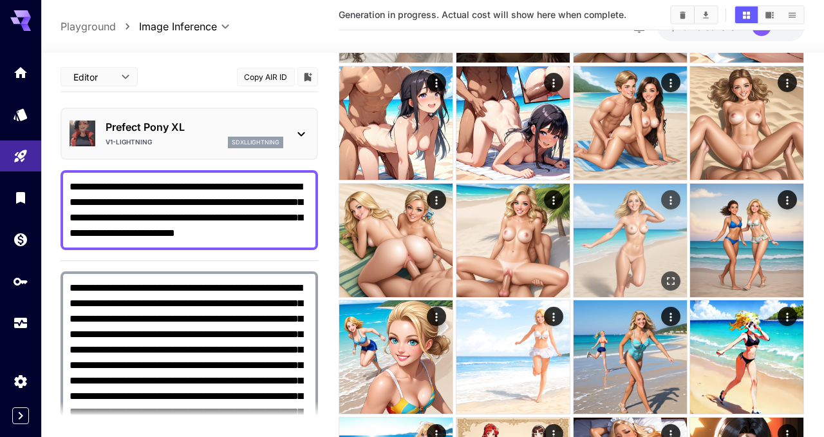
scroll to position [636, 0]
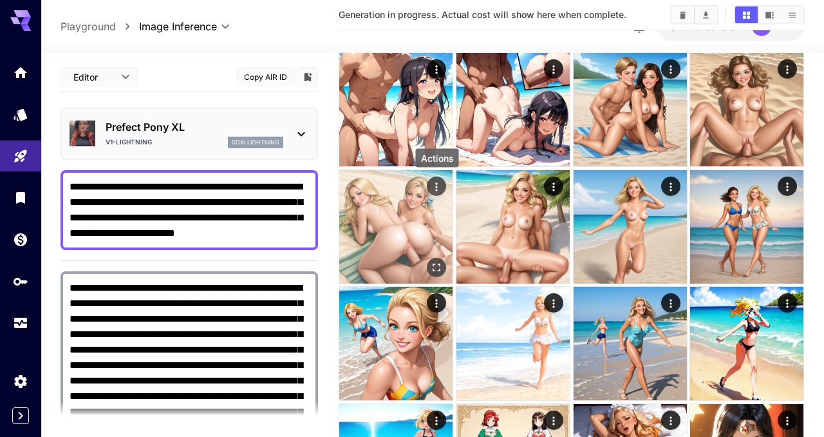
click at [439, 189] on icon "Actions" at bounding box center [437, 186] width 13 height 13
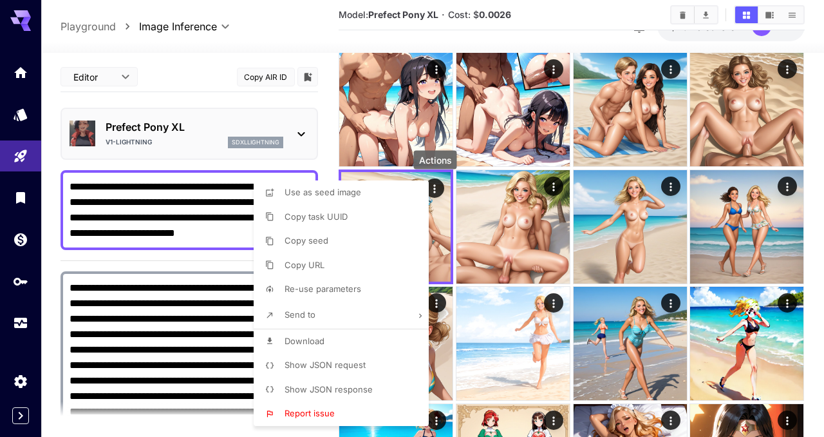
click at [313, 365] on span "Show JSON request" at bounding box center [325, 364] width 81 height 10
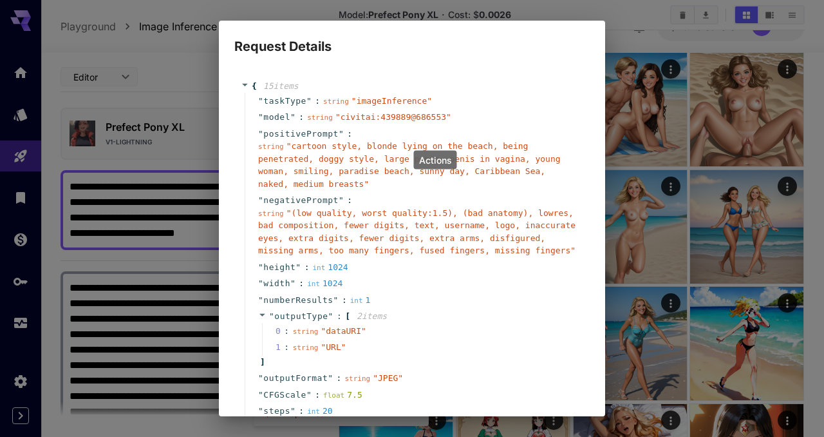
scroll to position [158, 0]
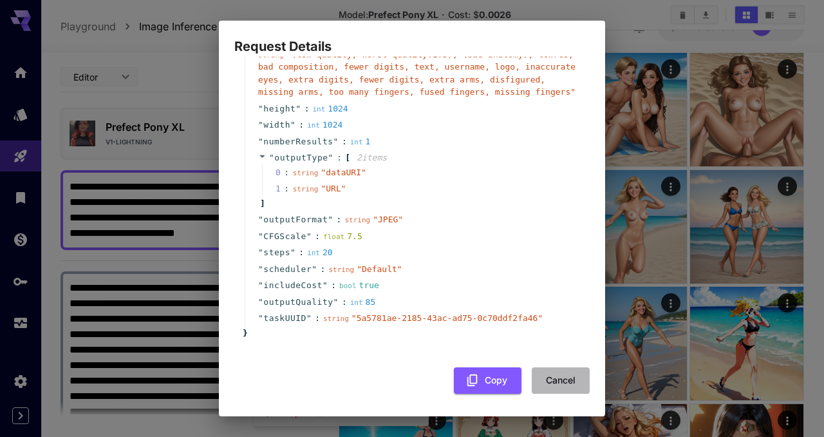
click at [551, 392] on button "Cancel" at bounding box center [561, 380] width 58 height 26
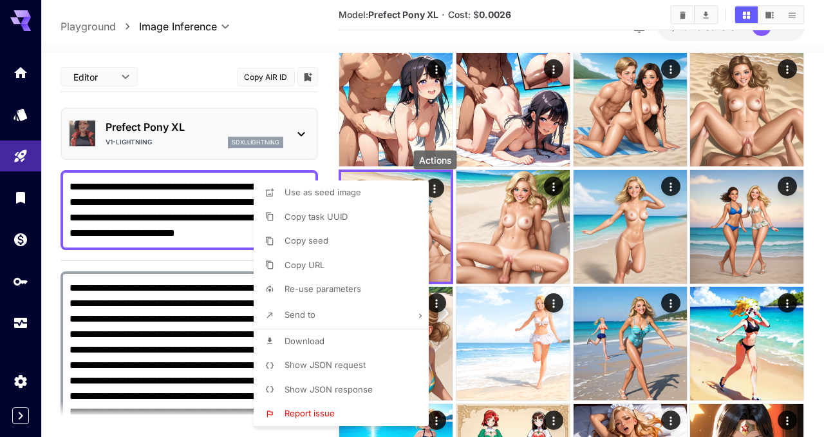
click at [327, 127] on div at bounding box center [412, 218] width 824 height 437
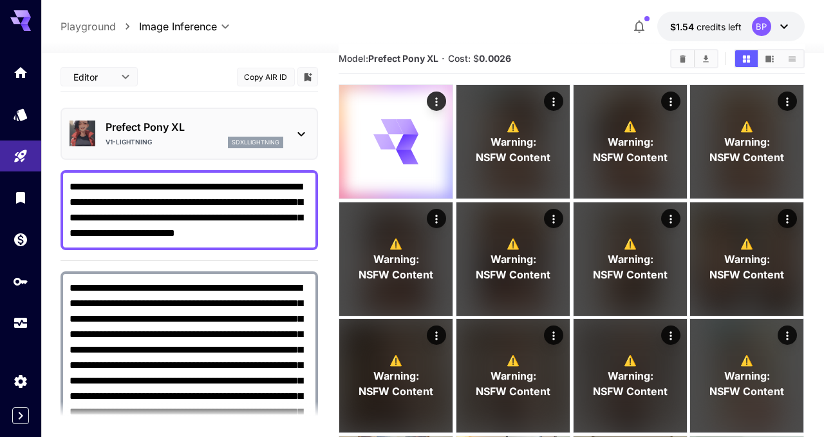
scroll to position [0, 0]
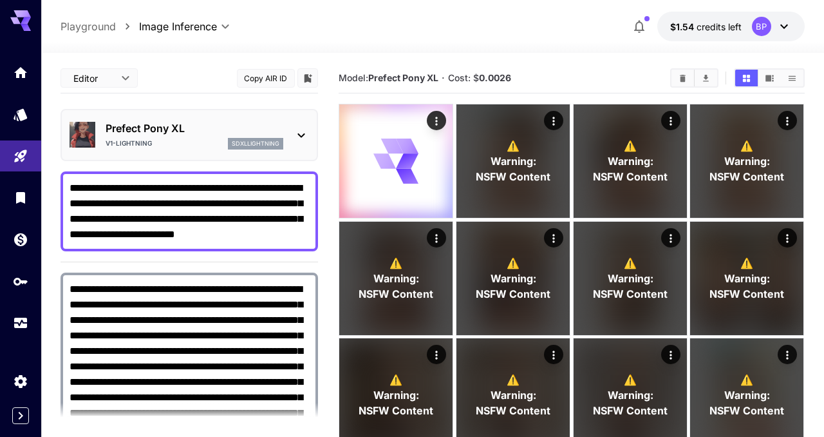
click at [299, 133] on icon at bounding box center [301, 135] width 15 height 15
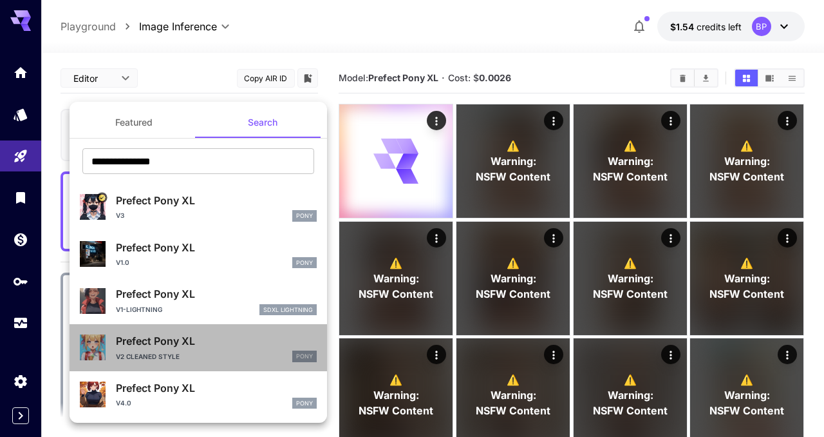
click at [169, 344] on p "Prefect Pony XL" at bounding box center [216, 340] width 201 height 15
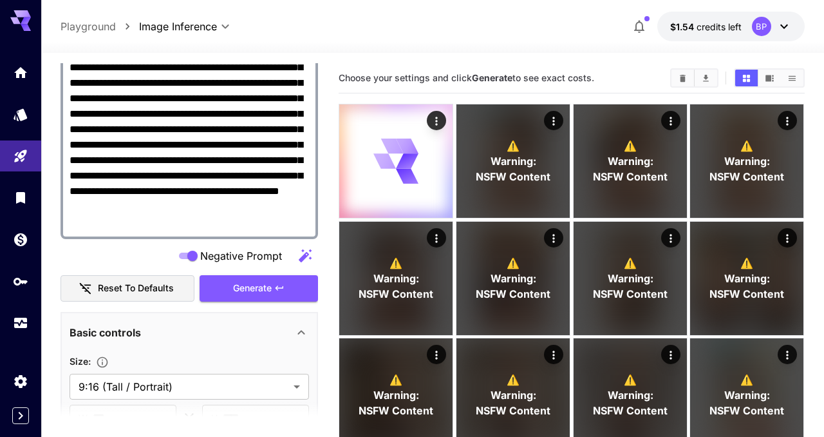
scroll to position [239, 0]
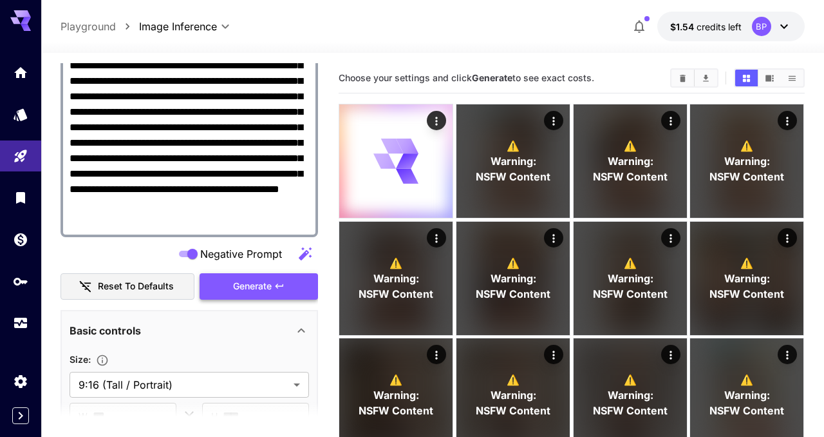
click at [291, 291] on button "Generate" at bounding box center [259, 286] width 119 height 26
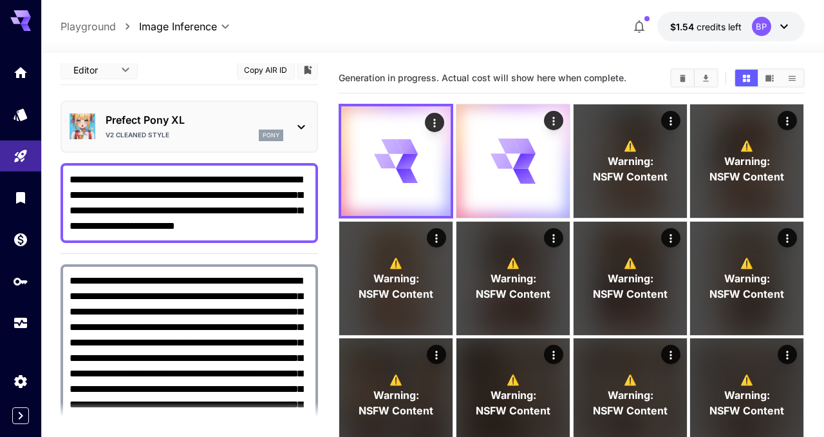
scroll to position [0, 0]
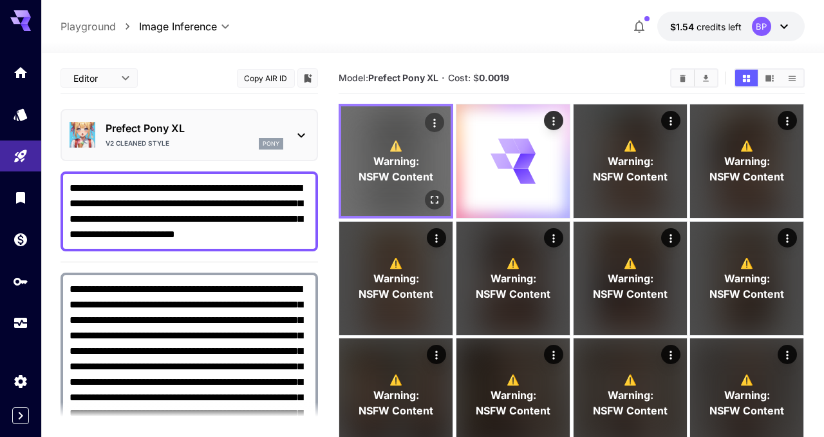
click at [430, 199] on icon "Open in fullscreen" at bounding box center [435, 199] width 13 height 13
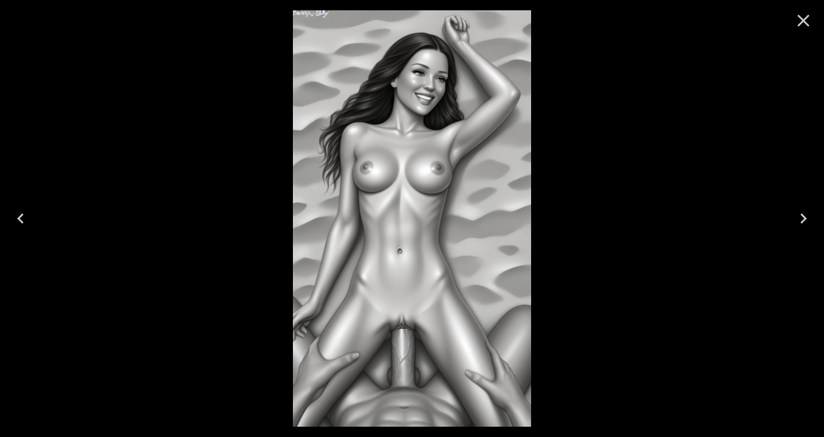
click at [806, 22] on icon "Close" at bounding box center [804, 21] width 12 height 12
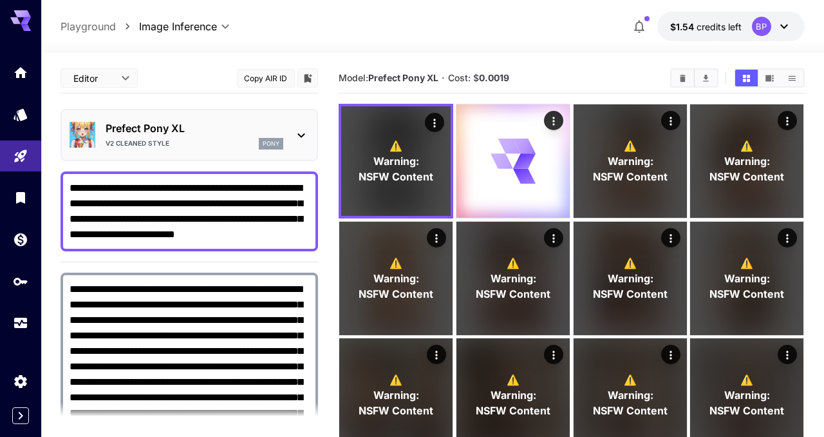
click at [301, 136] on icon at bounding box center [301, 135] width 7 height 5
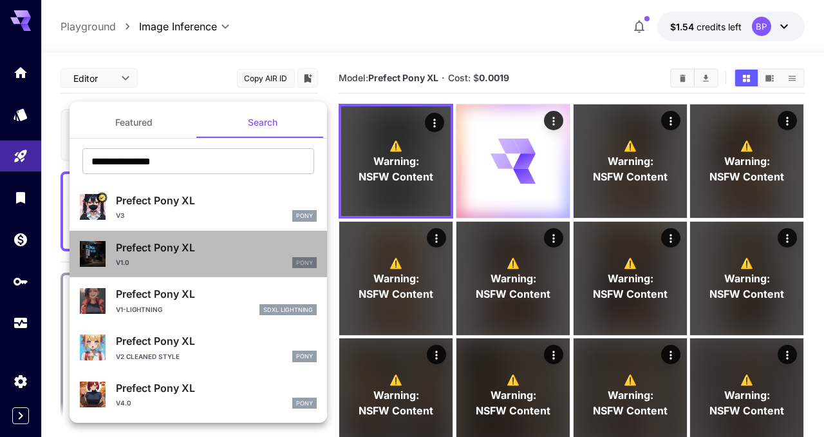
click at [176, 263] on div "v1.0 Pony" at bounding box center [216, 263] width 201 height 12
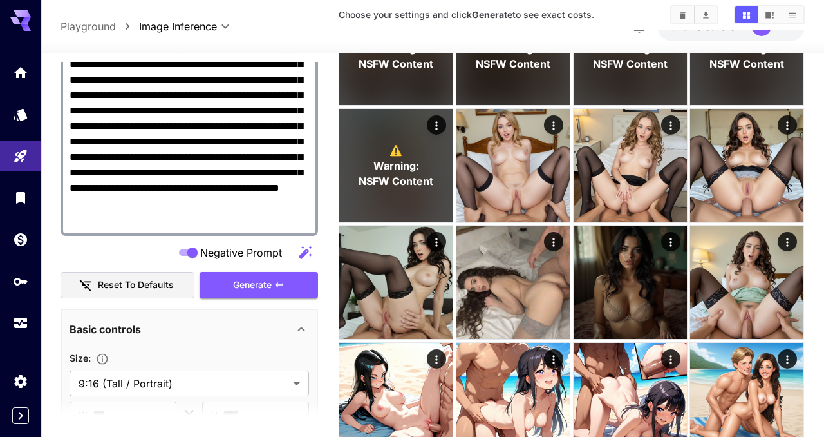
scroll to position [245, 0]
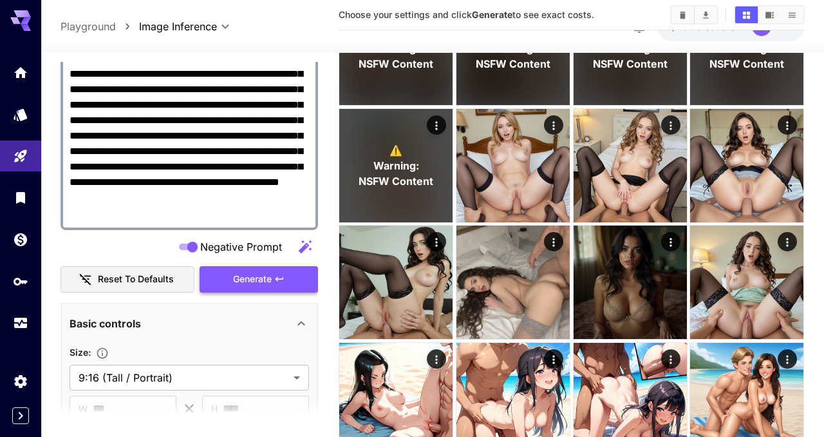
click at [278, 277] on icon "button" at bounding box center [280, 279] width 8 height 5
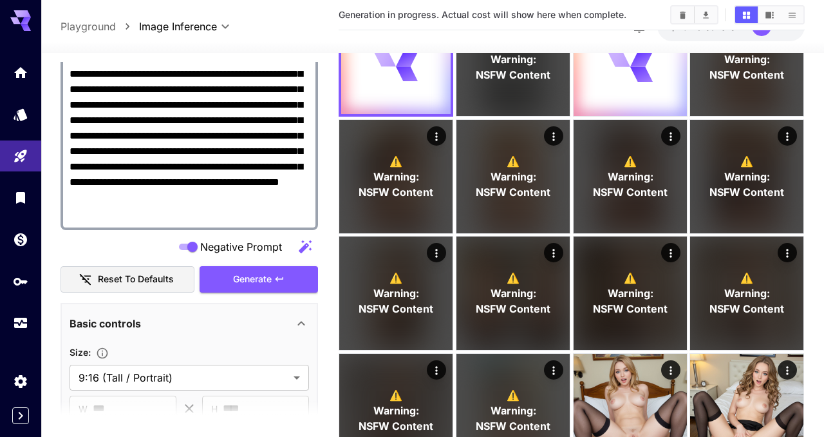
scroll to position [0, 0]
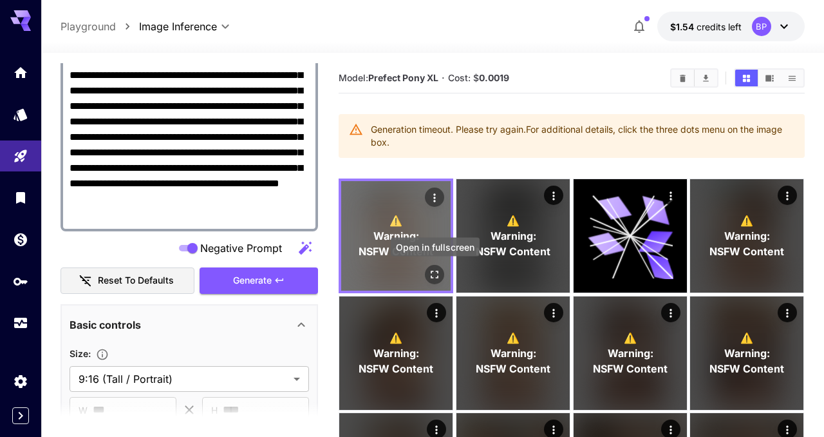
click at [437, 276] on icon "Open in fullscreen" at bounding box center [435, 274] width 13 height 13
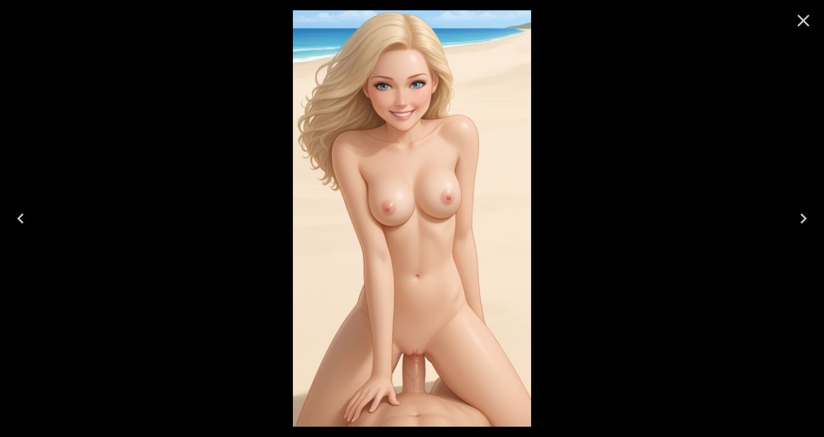
click at [806, 26] on icon "Close" at bounding box center [803, 20] width 21 height 21
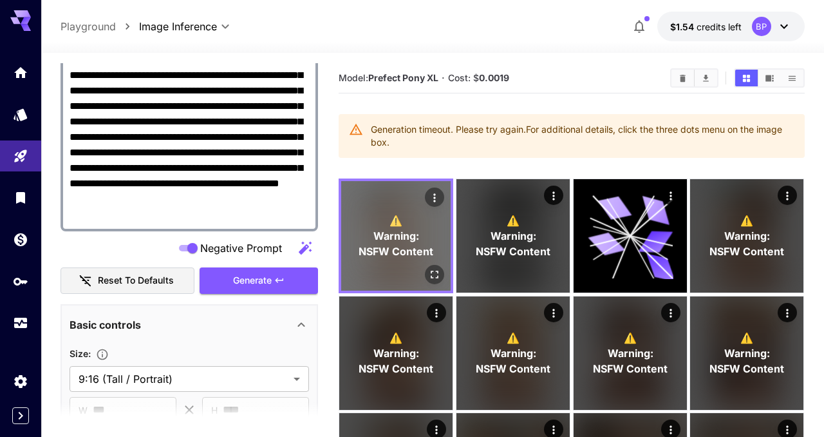
click at [437, 281] on button "Open in fullscreen" at bounding box center [435, 274] width 19 height 19
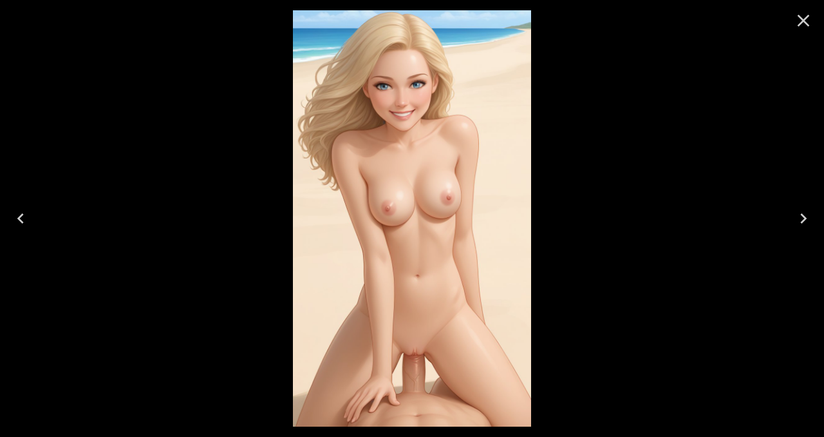
click at [803, 23] on icon "Close" at bounding box center [803, 20] width 21 height 21
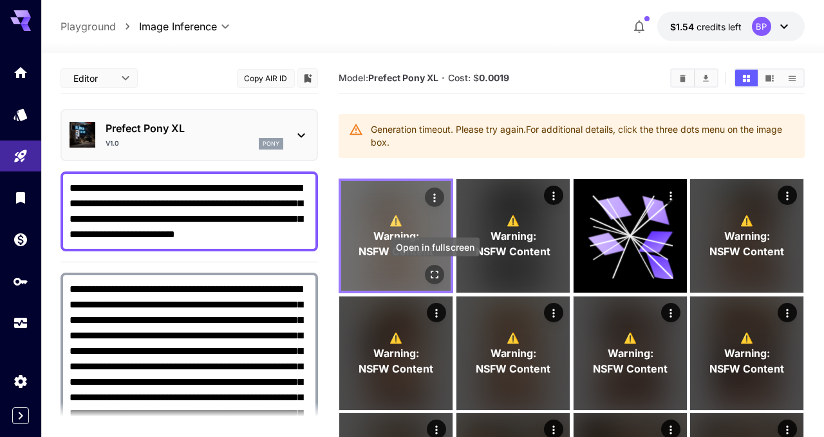
click at [433, 275] on icon "Open in fullscreen" at bounding box center [435, 274] width 13 height 13
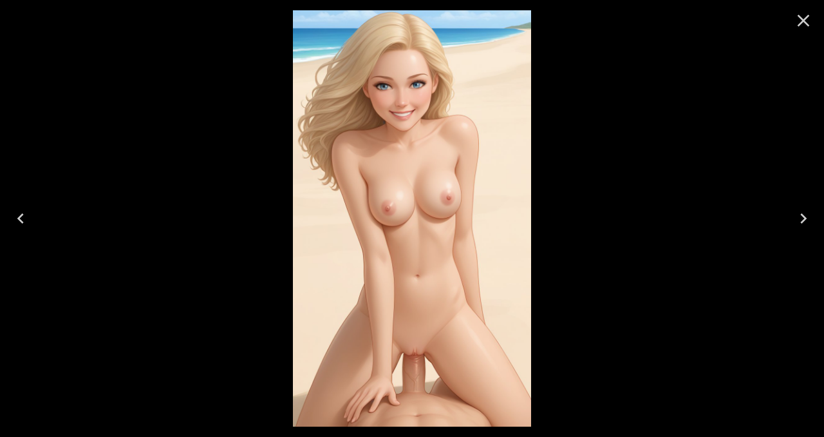
click at [799, 23] on icon "Close" at bounding box center [803, 20] width 21 height 21
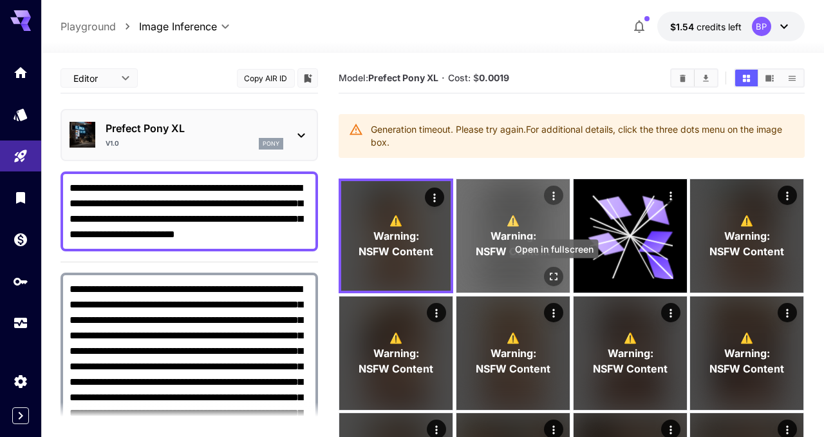
click at [551, 272] on icon "Open in fullscreen" at bounding box center [553, 276] width 13 height 13
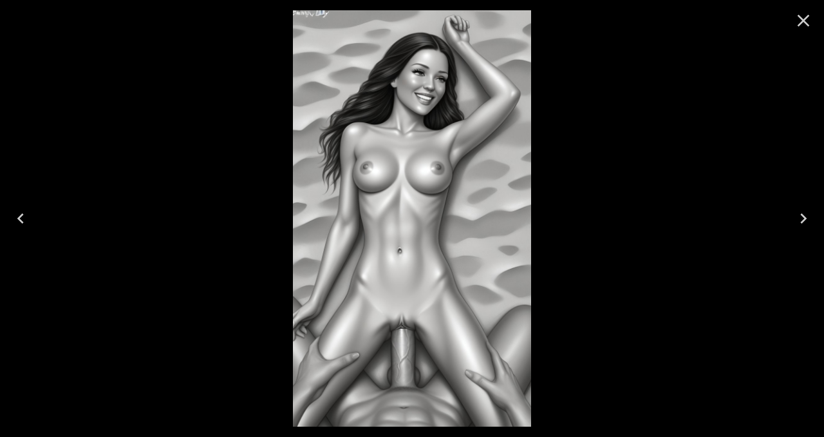
click at [810, 23] on icon "Close" at bounding box center [803, 20] width 21 height 21
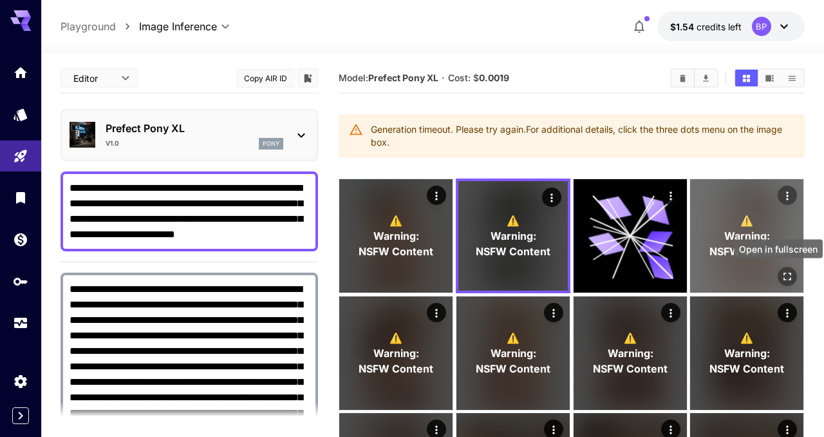
click at [788, 276] on icon "Open in fullscreen" at bounding box center [788, 276] width 13 height 13
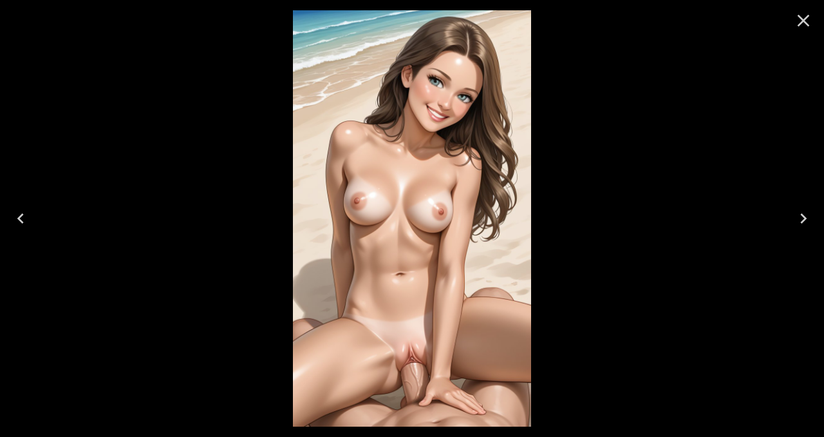
click at [801, 25] on icon "Close" at bounding box center [803, 20] width 21 height 21
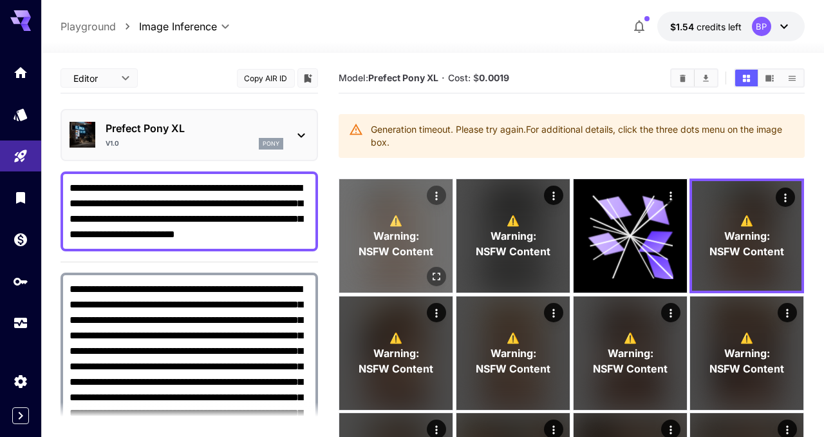
scroll to position [3, 0]
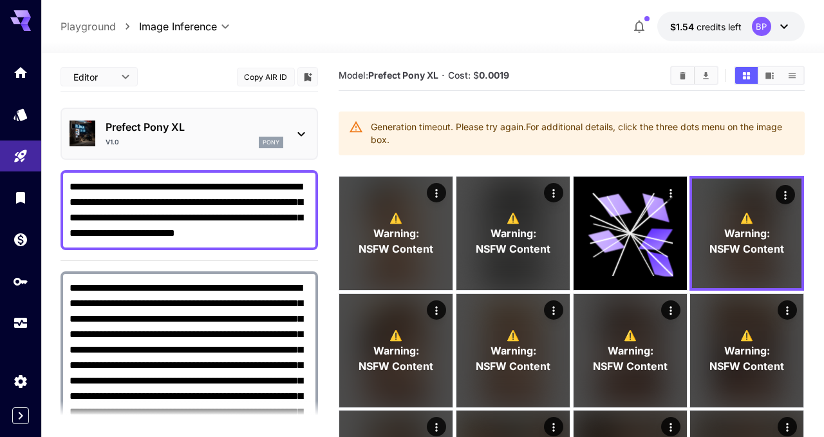
click at [301, 131] on icon at bounding box center [301, 133] width 15 height 15
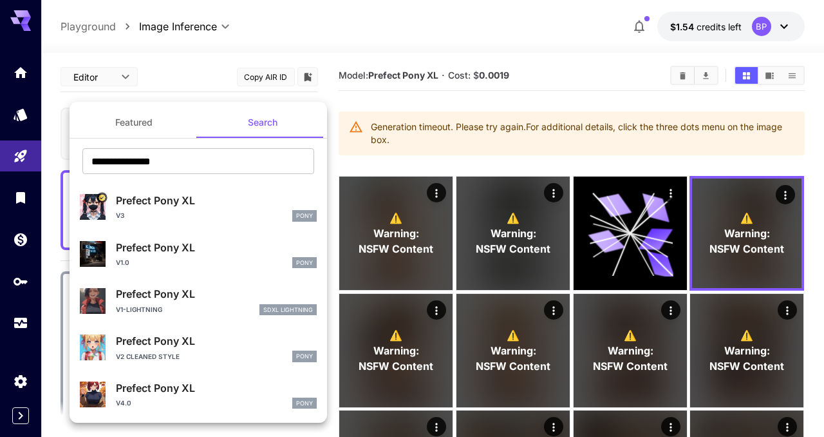
click at [182, 397] on div "Prefect Pony XL v4.0 Pony" at bounding box center [216, 394] width 201 height 29
type input "*"
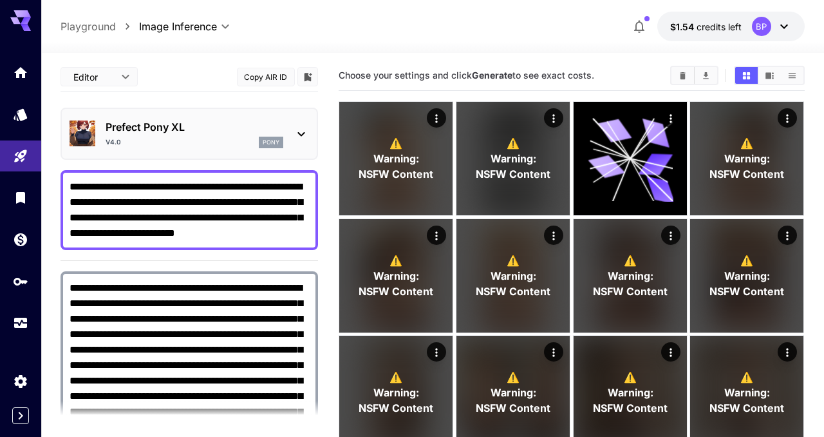
click at [153, 185] on textarea "**********" at bounding box center [190, 210] width 240 height 62
click at [228, 189] on textarea "**********" at bounding box center [190, 210] width 240 height 62
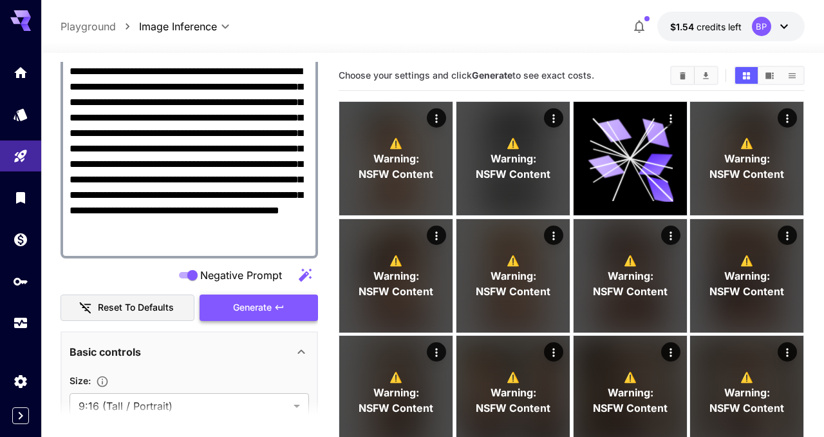
scroll to position [218, 0]
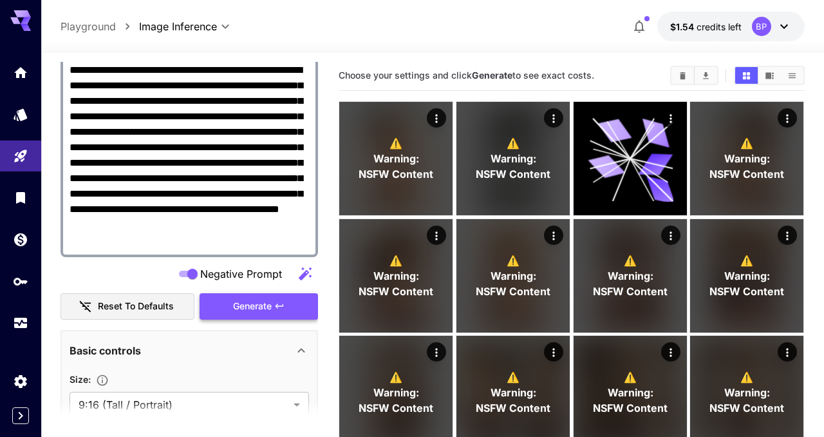
type textarea "**********"
click at [279, 307] on icon "button" at bounding box center [279, 306] width 10 height 10
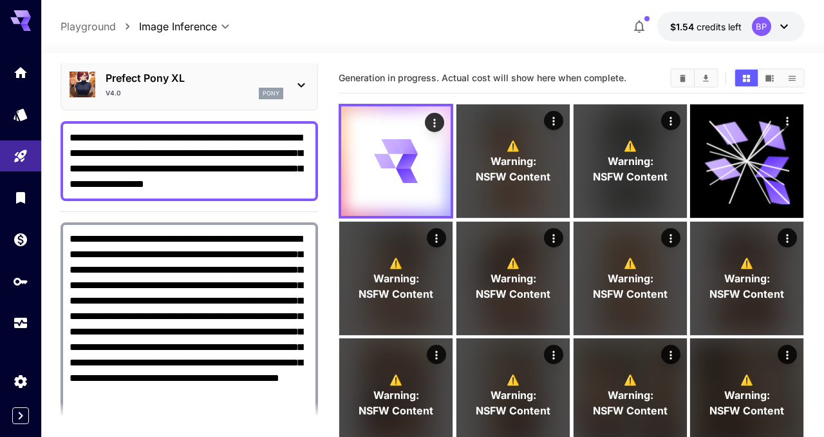
scroll to position [0, 0]
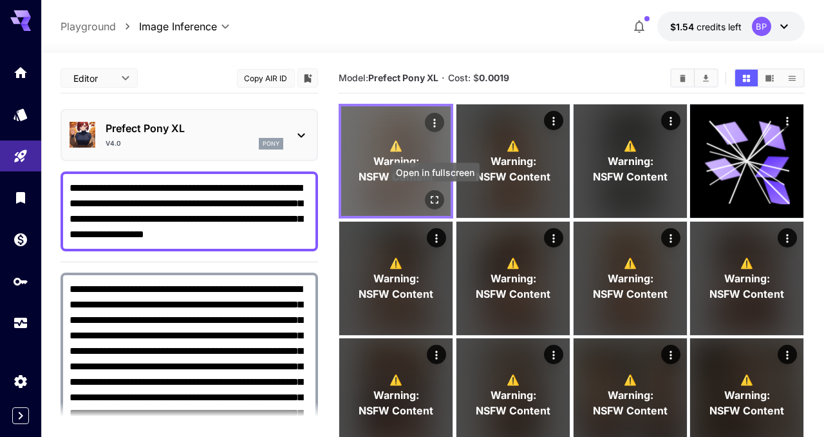
click at [434, 201] on icon "Open in fullscreen" at bounding box center [435, 199] width 13 height 13
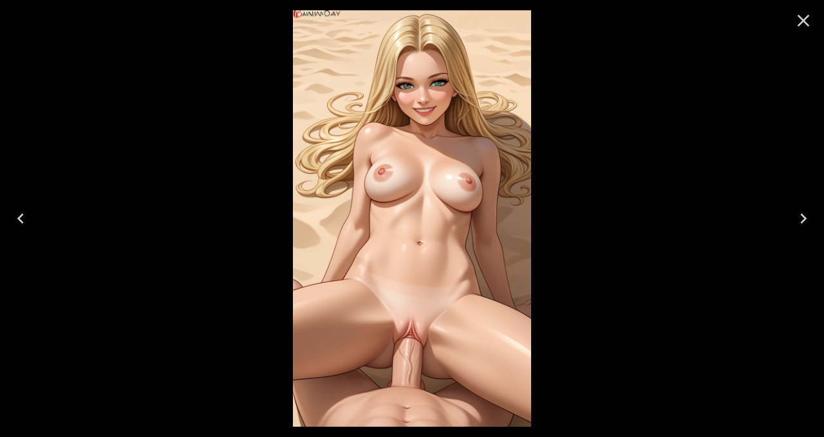
click at [803, 21] on icon "Close" at bounding box center [804, 21] width 12 height 12
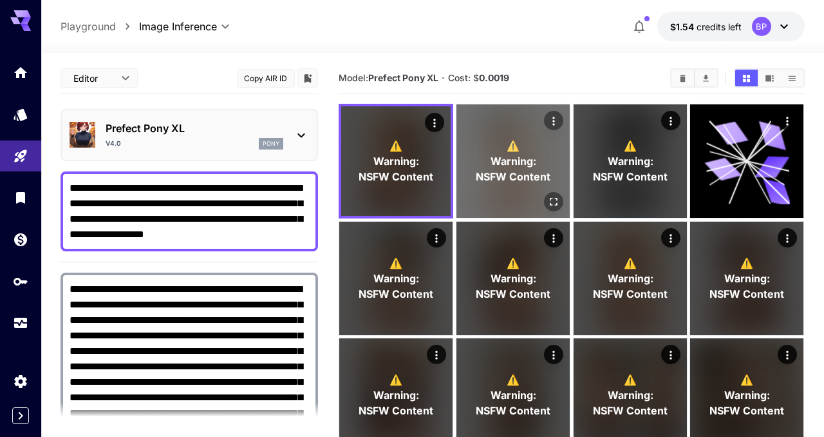
click at [549, 200] on icon "Open in fullscreen" at bounding box center [553, 201] width 13 height 13
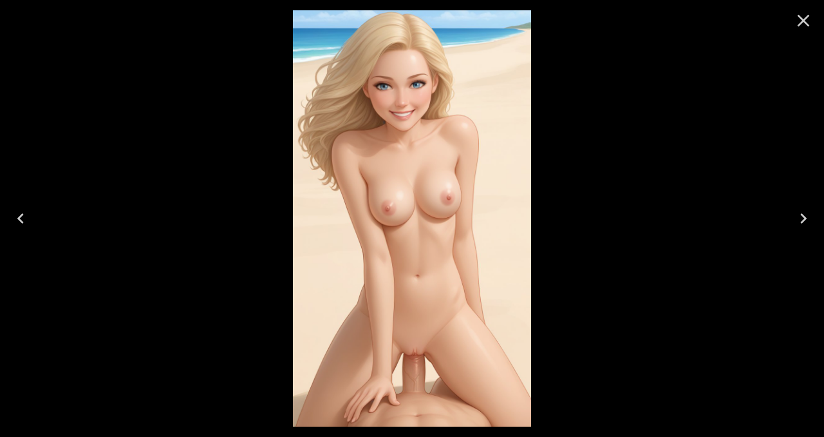
click at [801, 30] on icon "Close" at bounding box center [803, 20] width 21 height 21
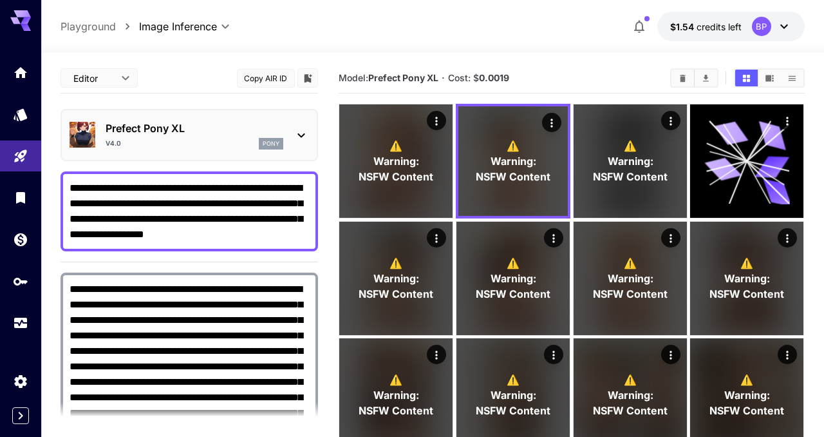
click at [300, 135] on icon at bounding box center [301, 135] width 7 height 5
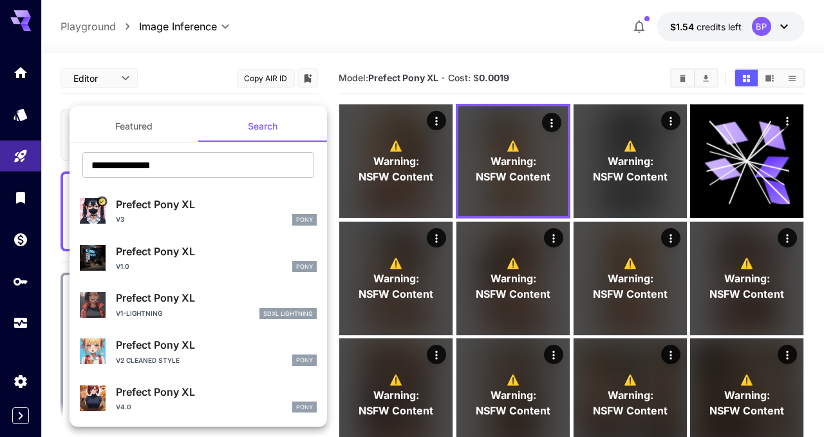
click at [184, 350] on p "Prefect Pony XL" at bounding box center [216, 344] width 201 height 15
type input "***"
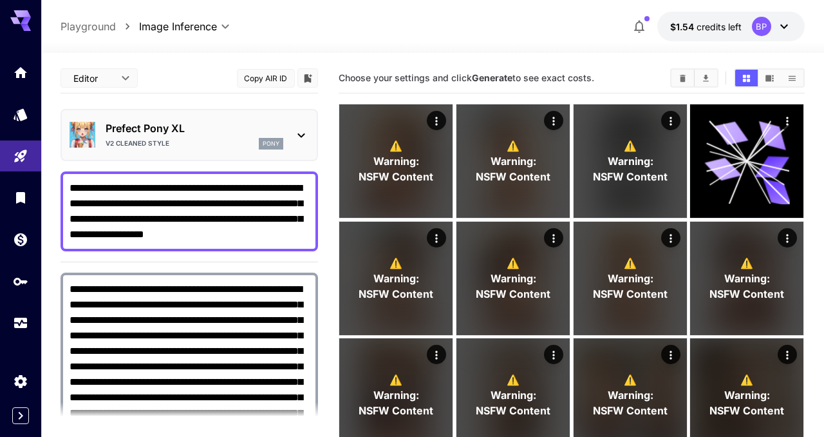
click at [228, 188] on textarea "**********" at bounding box center [190, 211] width 240 height 62
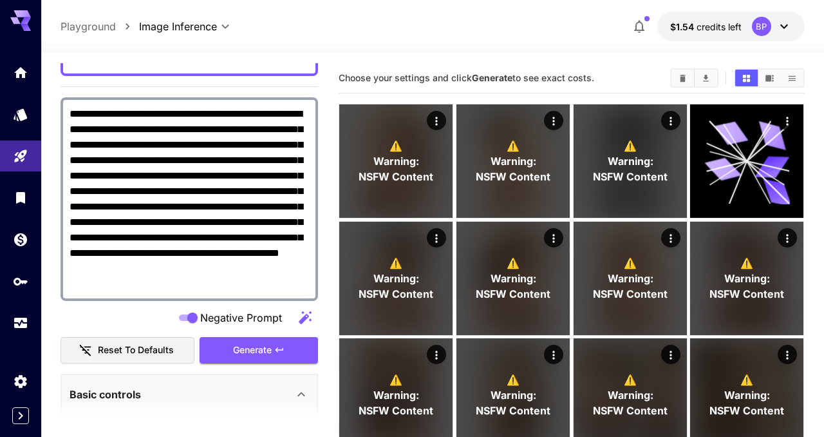
scroll to position [218, 0]
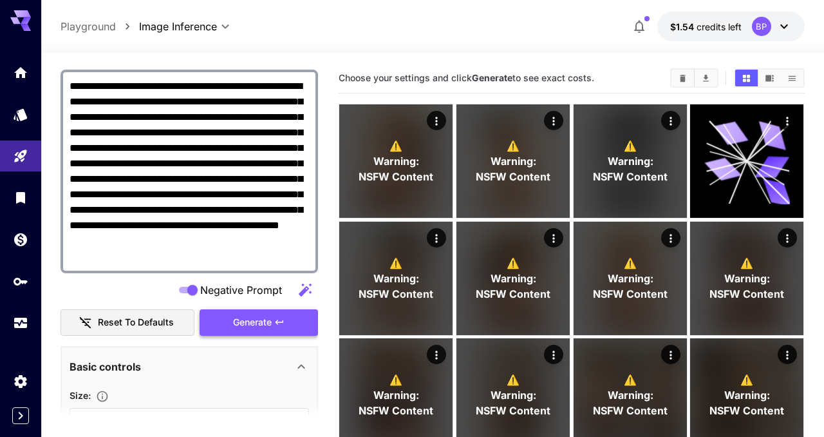
click at [265, 324] on span "Generate" at bounding box center [252, 322] width 39 height 16
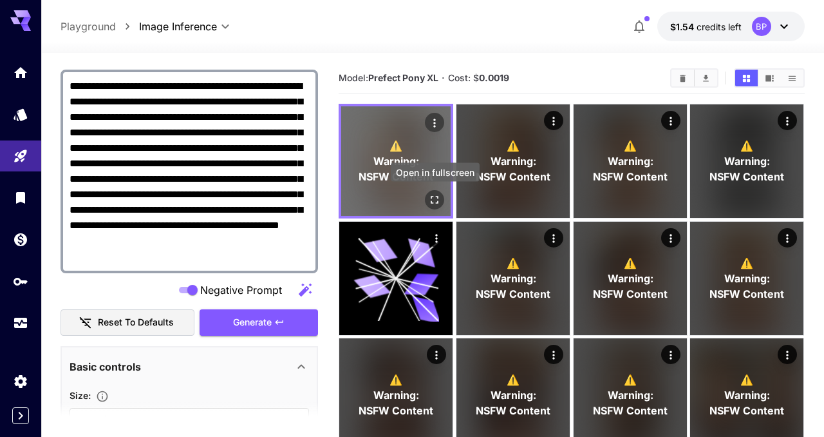
click at [434, 202] on icon "Open in fullscreen" at bounding box center [435, 199] width 13 height 13
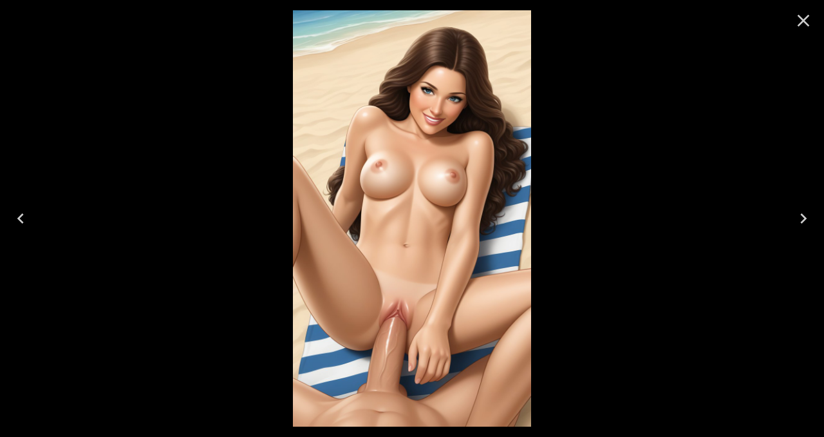
click at [800, 25] on icon "Close" at bounding box center [804, 21] width 12 height 12
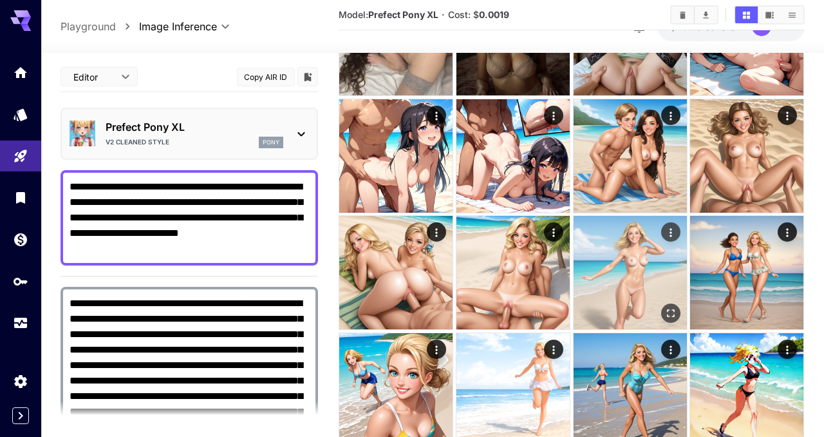
scroll to position [714, 0]
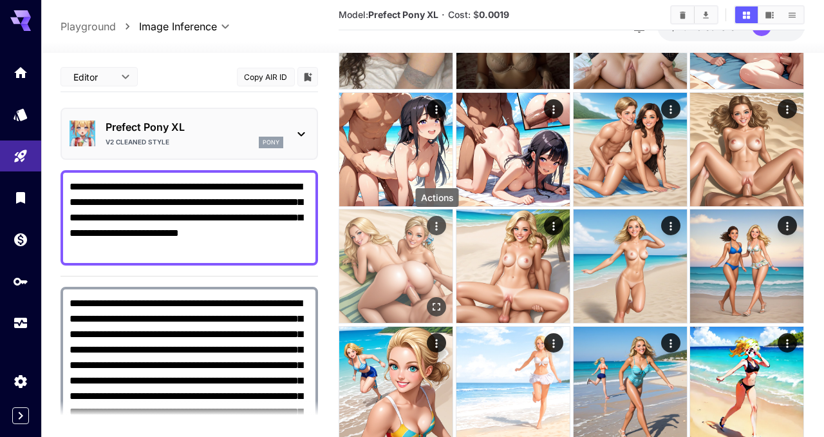
click at [436, 227] on icon "Actions" at bounding box center [437, 226] width 13 height 13
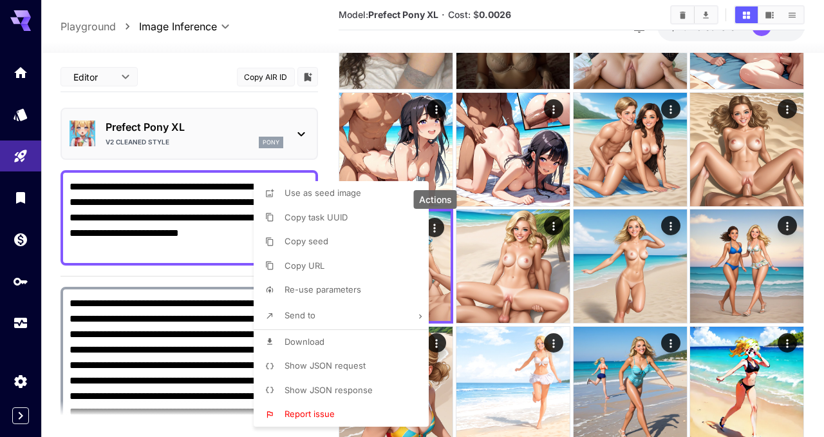
click at [325, 364] on span "Show JSON request" at bounding box center [325, 365] width 81 height 10
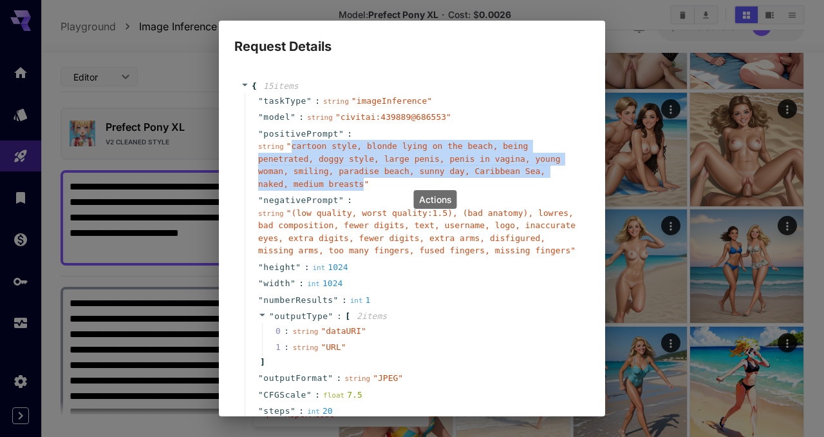
drag, startPoint x: 292, startPoint y: 145, endPoint x: 364, endPoint y: 188, distance: 83.5
click at [364, 188] on div "string " cartoon style, blonde lying on the beach, being penetrated, doggy styl…" at bounding box center [417, 165] width 318 height 50
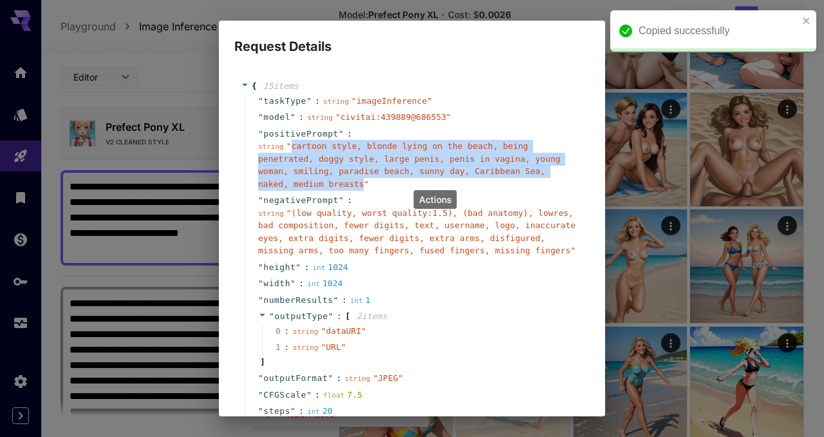
copy span "cartoon style, blonde lying on the beach, being penetrated, doggy style, large …"
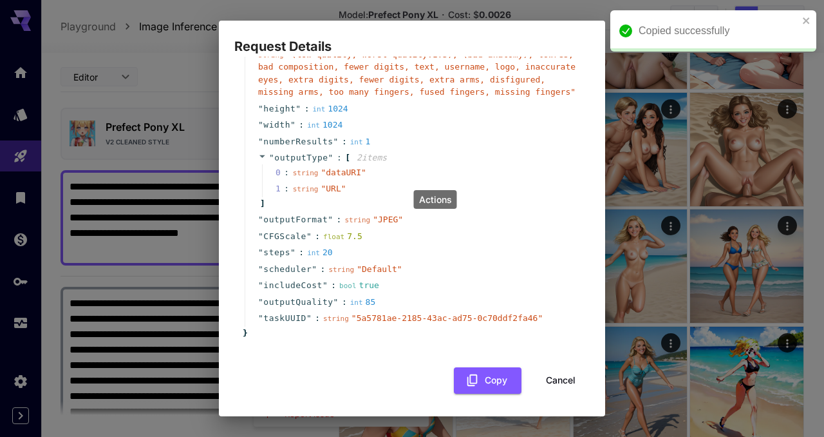
click at [558, 386] on button "Cancel" at bounding box center [561, 380] width 58 height 26
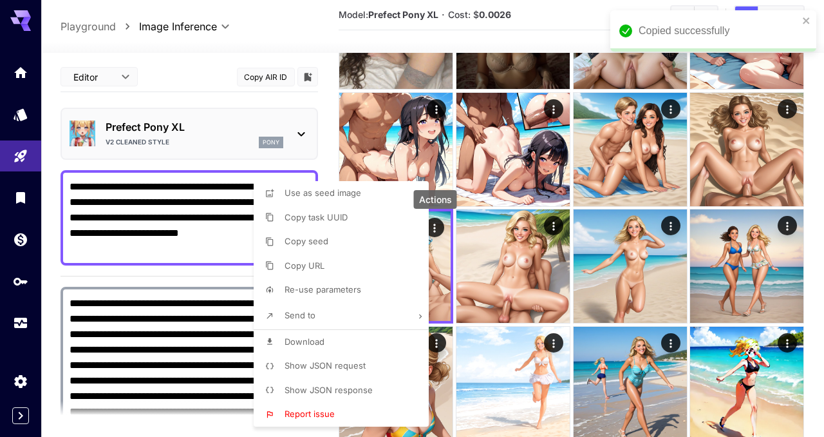
click at [216, 99] on div at bounding box center [412, 218] width 824 height 437
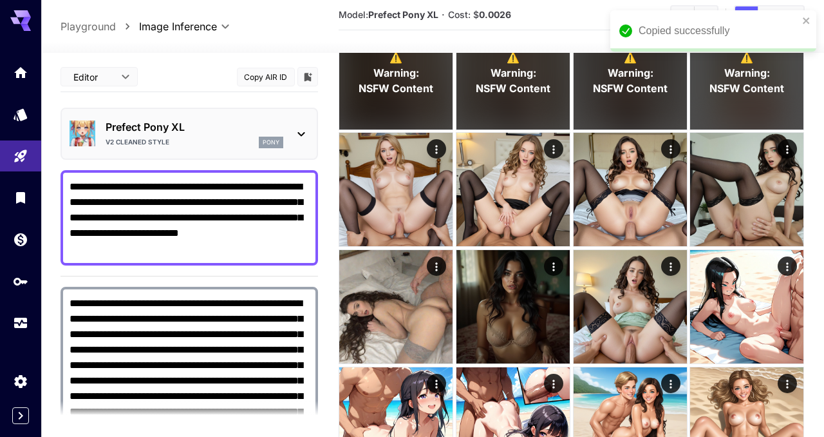
scroll to position [412, 0]
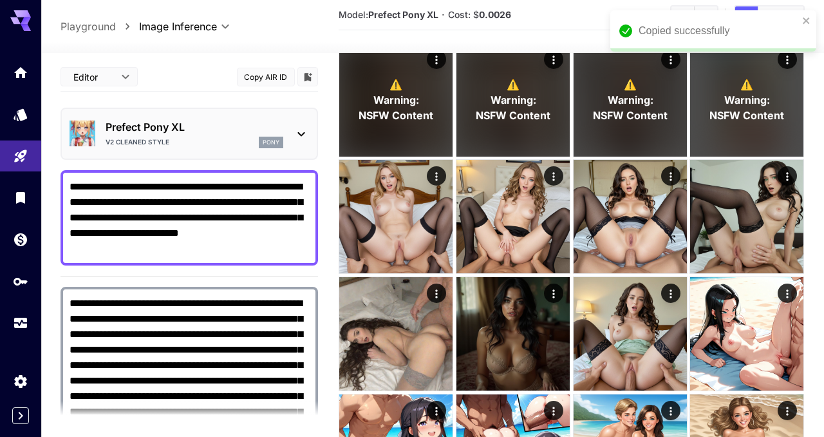
click at [245, 247] on textarea "**********" at bounding box center [190, 217] width 240 height 77
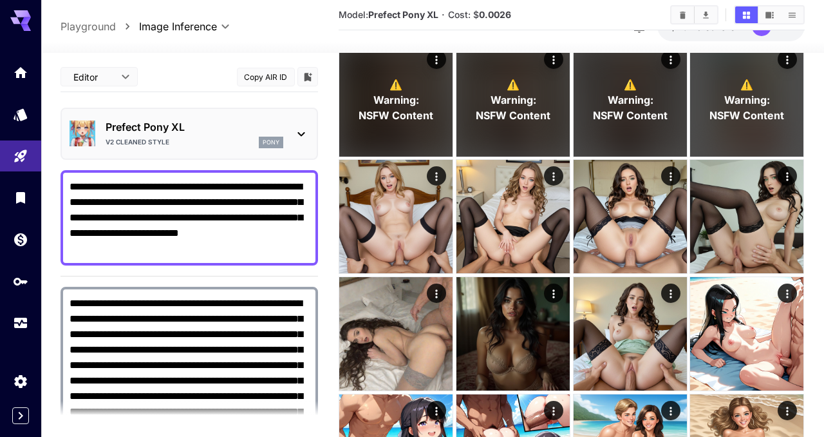
click at [71, 186] on textarea "**********" at bounding box center [190, 217] width 240 height 77
paste textarea
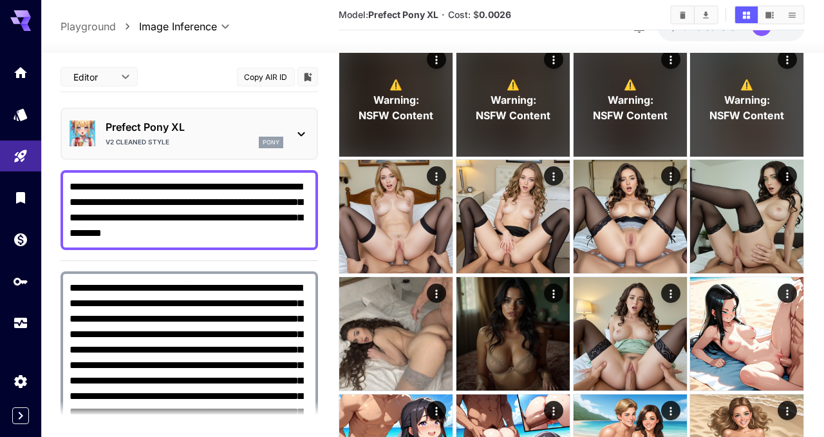
click at [260, 229] on textarea "**********" at bounding box center [190, 210] width 240 height 62
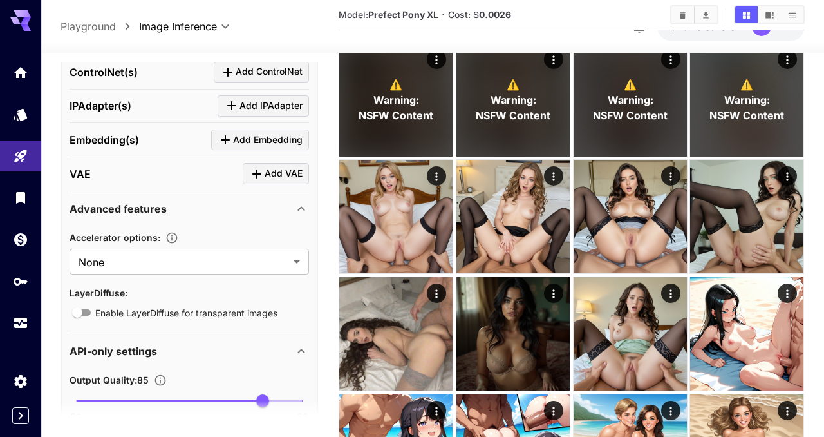
scroll to position [799, 0]
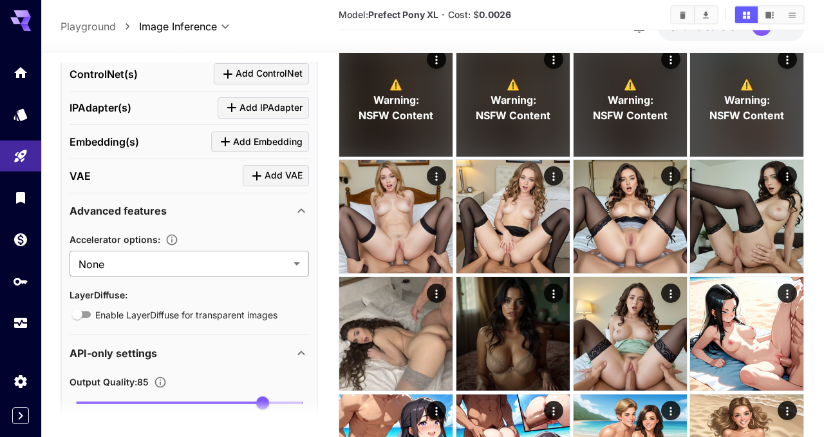
type textarea "**********"
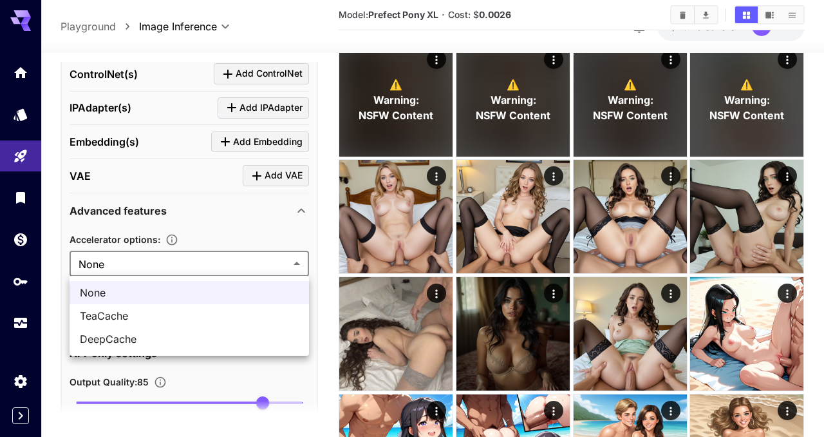
click at [321, 256] on div at bounding box center [412, 218] width 824 height 437
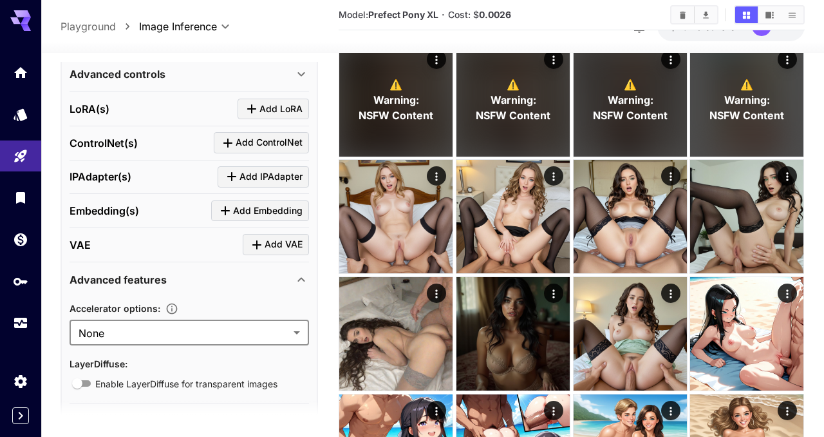
scroll to position [713, 0]
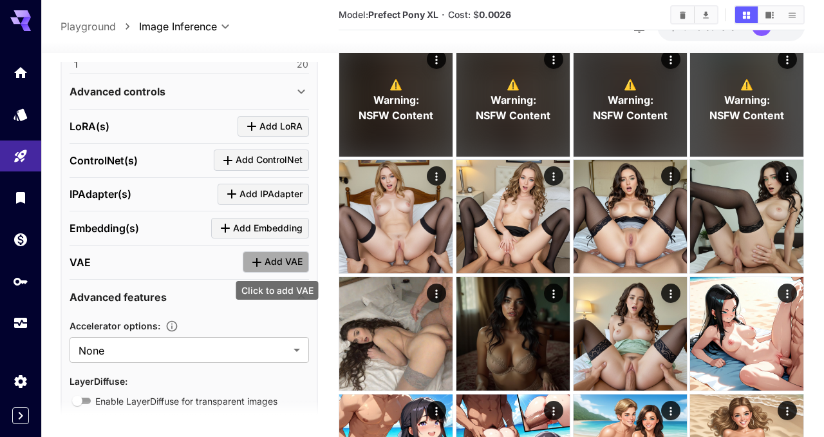
click at [285, 259] on span "Add VAE" at bounding box center [284, 262] width 38 height 16
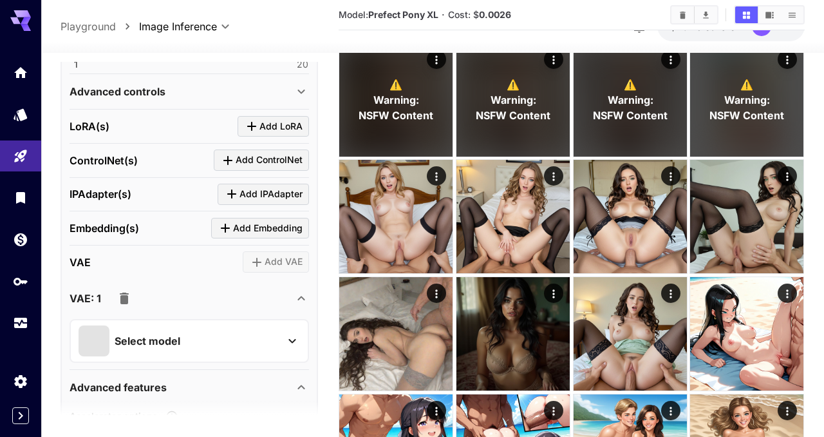
click at [260, 325] on div "Select model" at bounding box center [179, 340] width 201 height 31
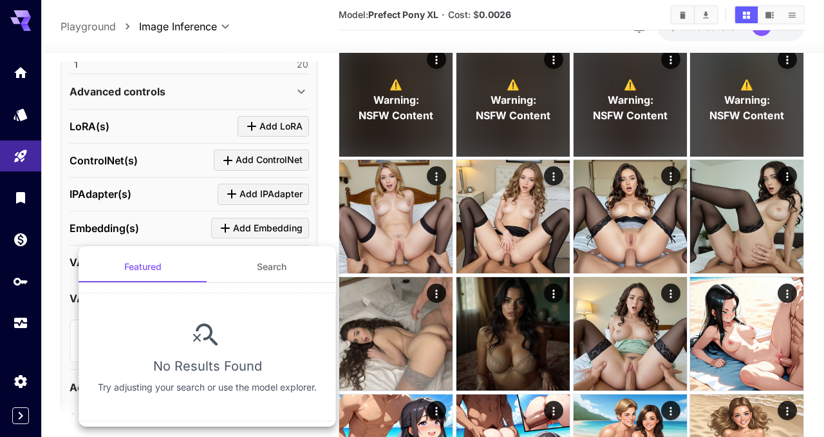
click at [44, 303] on div at bounding box center [412, 218] width 824 height 437
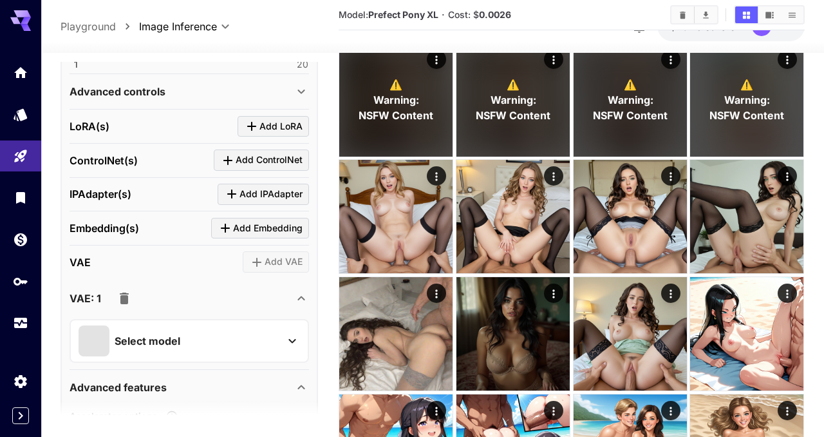
click at [124, 298] on icon "button" at bounding box center [124, 298] width 9 height 12
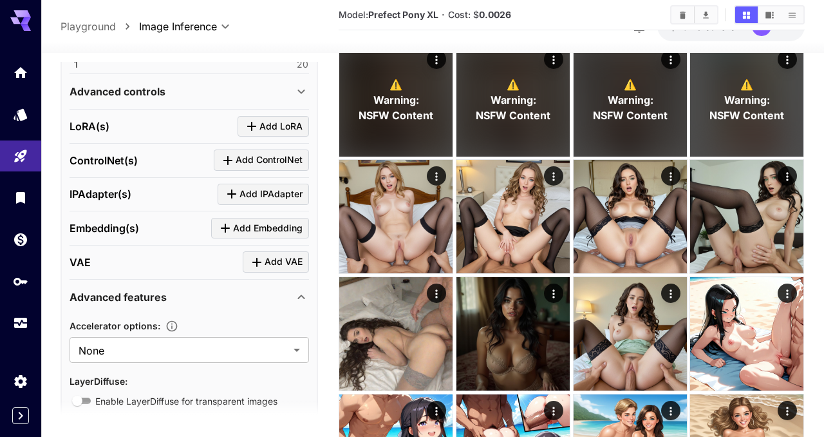
click at [267, 126] on span "Add LoRA" at bounding box center [281, 127] width 43 height 16
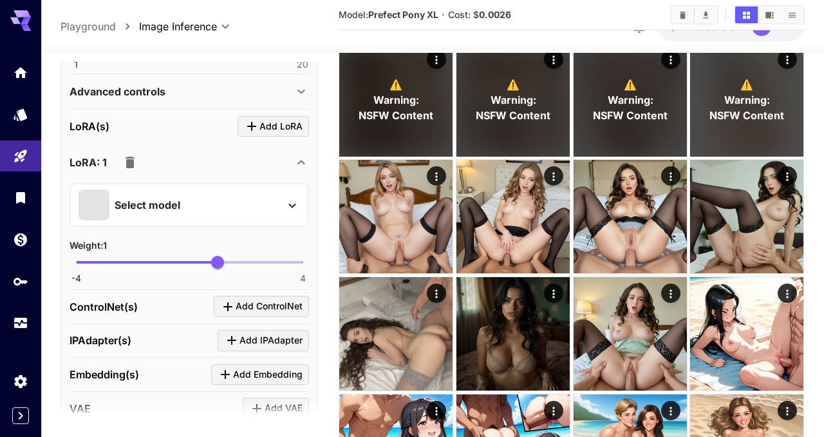
click at [184, 203] on div "Select model" at bounding box center [179, 204] width 201 height 31
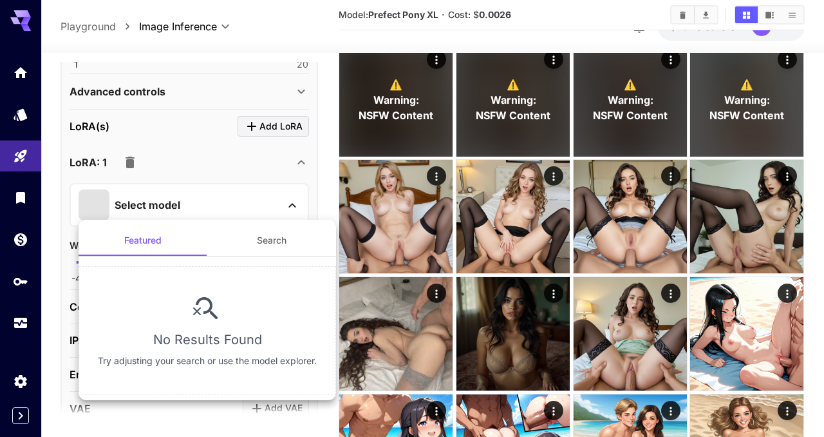
click at [128, 167] on div at bounding box center [412, 218] width 824 height 437
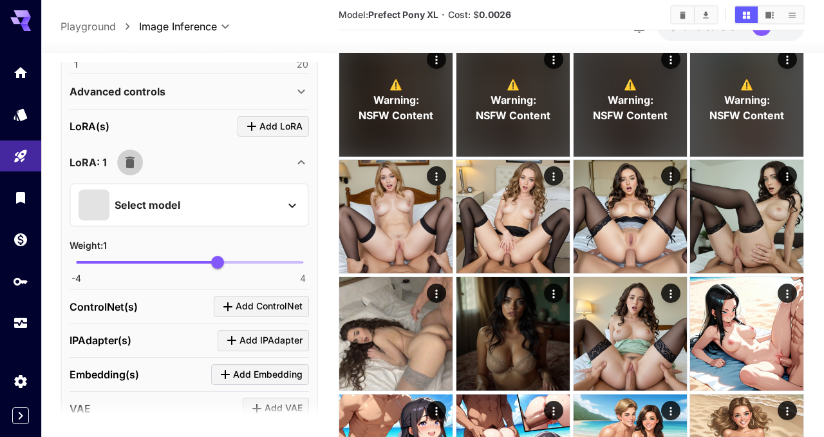
click at [128, 167] on icon "button" at bounding box center [130, 163] width 9 height 12
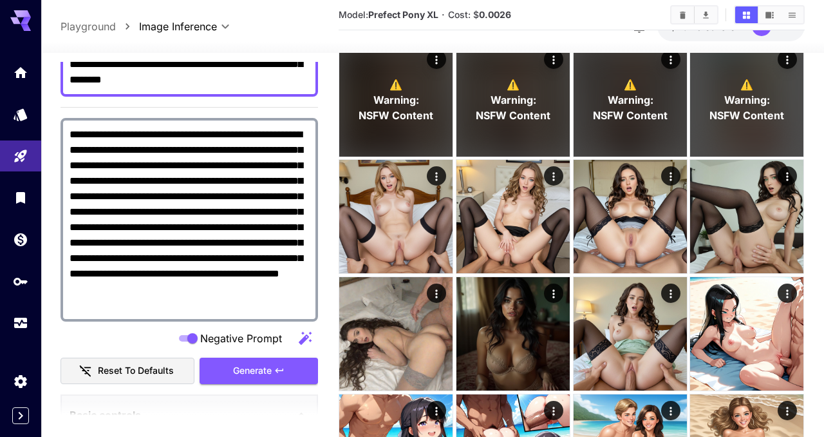
scroll to position [177, 0]
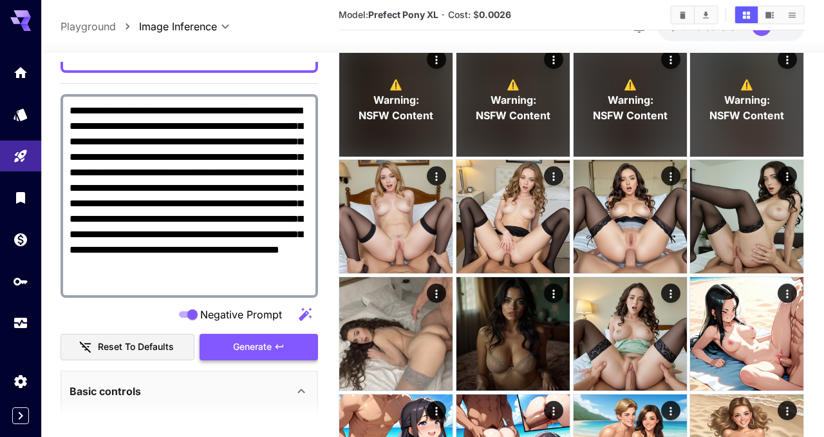
click at [275, 342] on icon "button" at bounding box center [279, 346] width 10 height 10
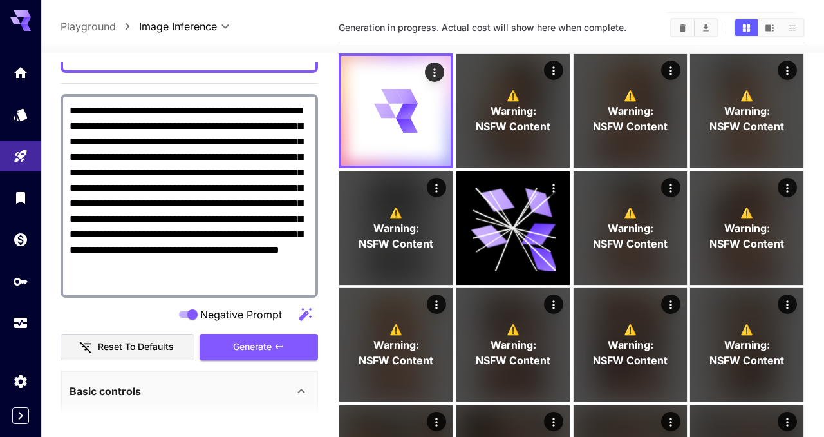
scroll to position [0, 0]
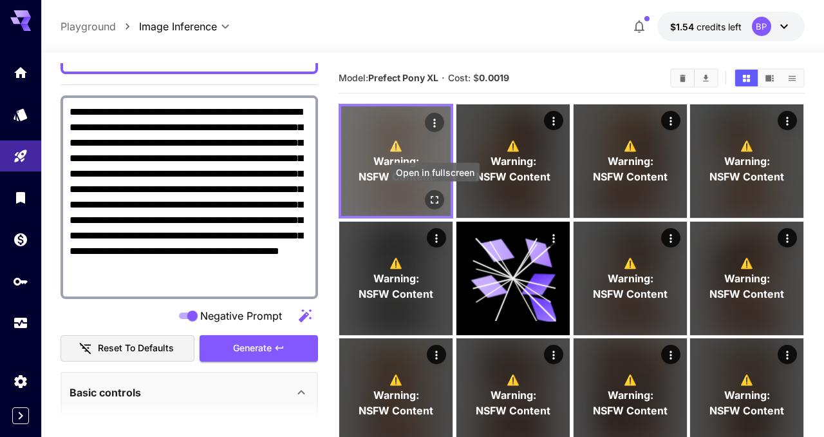
click at [433, 207] on button "Open in fullscreen" at bounding box center [435, 199] width 19 height 19
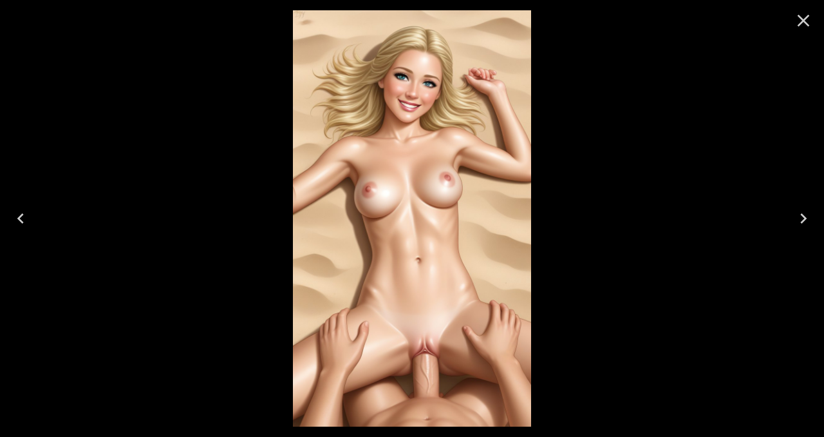
click at [795, 24] on icon "Close" at bounding box center [803, 20] width 21 height 21
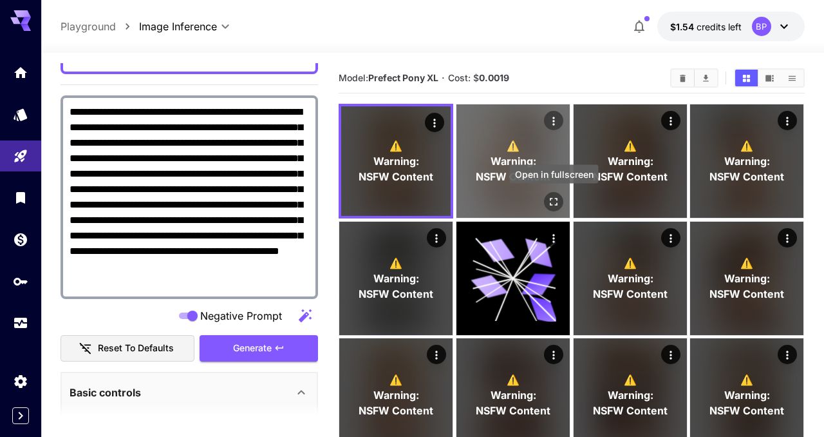
click at [550, 192] on div "Open in fullscreen" at bounding box center [553, 201] width 19 height 19
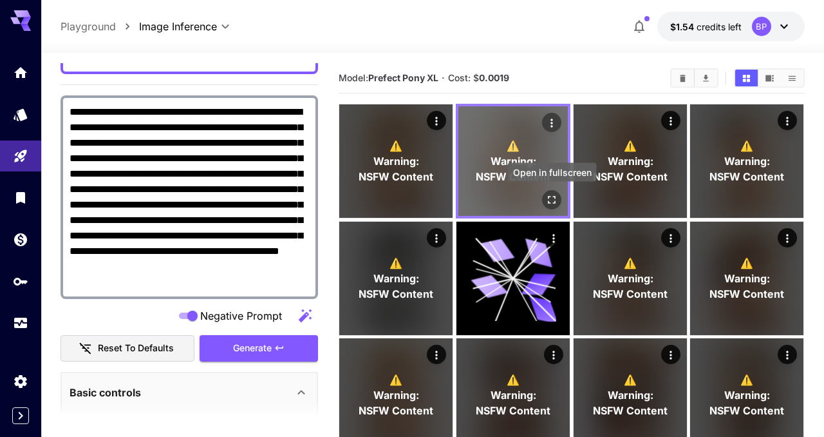
click at [552, 205] on icon "Open in fullscreen" at bounding box center [552, 199] width 13 height 13
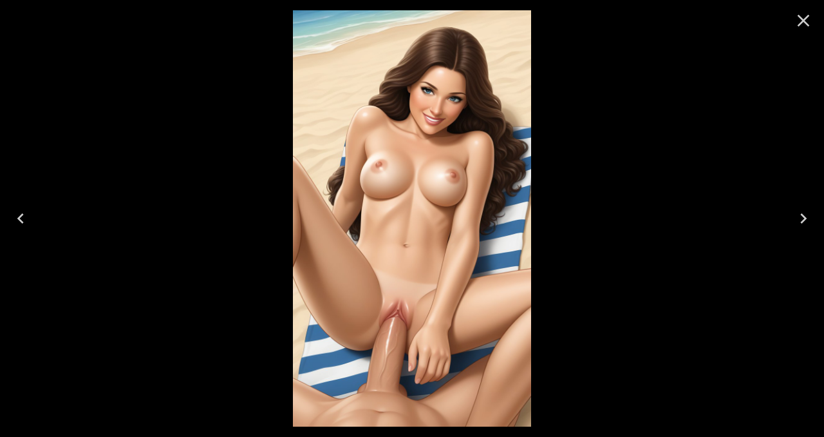
click at [802, 20] on icon "Close" at bounding box center [804, 21] width 12 height 12
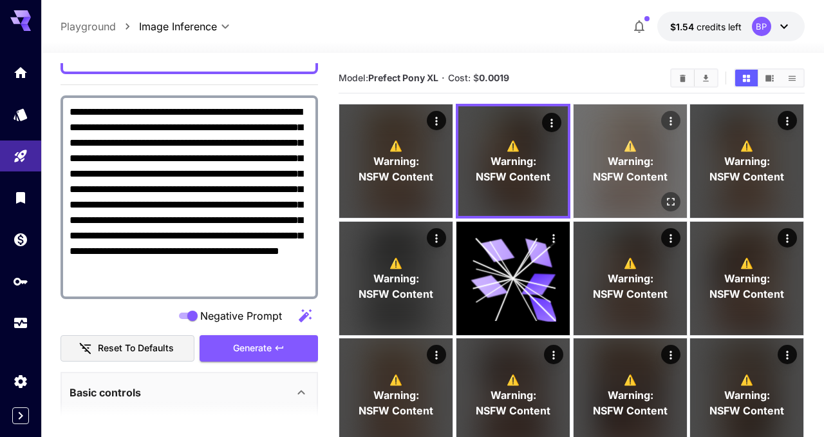
click at [673, 208] on button "Open in fullscreen" at bounding box center [670, 201] width 19 height 19
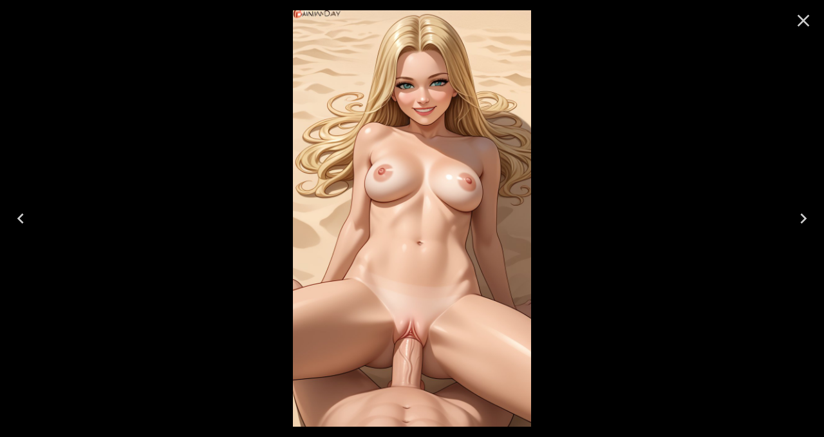
click at [799, 26] on icon "Close" at bounding box center [803, 20] width 21 height 21
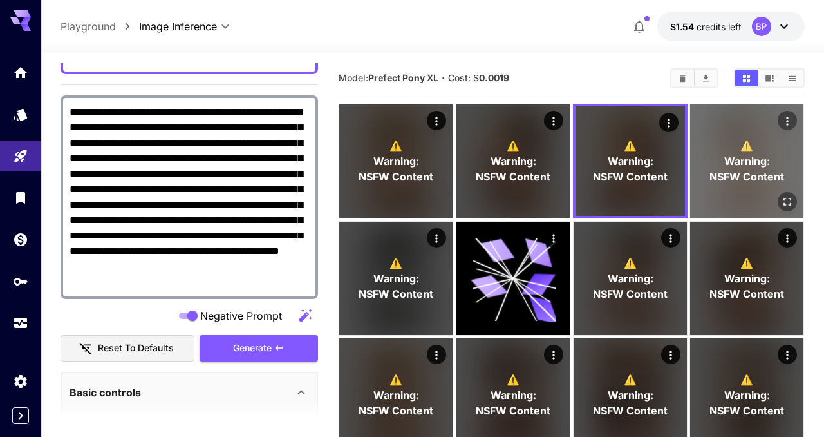
click at [793, 196] on icon "Open in fullscreen" at bounding box center [788, 201] width 13 height 13
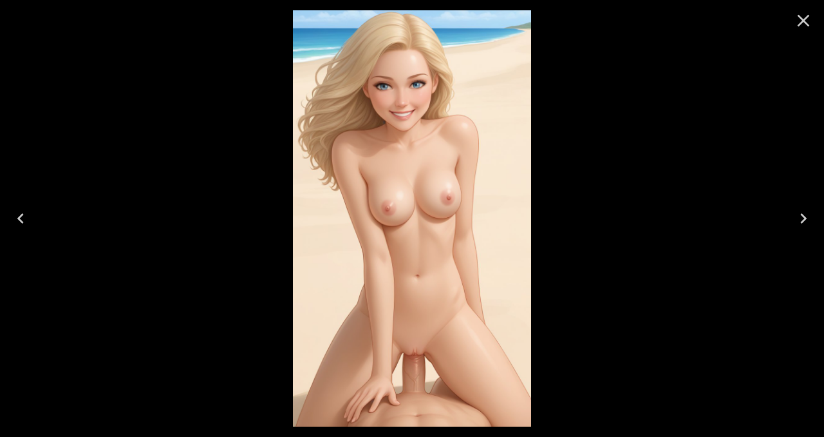
click at [802, 26] on icon "Close" at bounding box center [803, 20] width 21 height 21
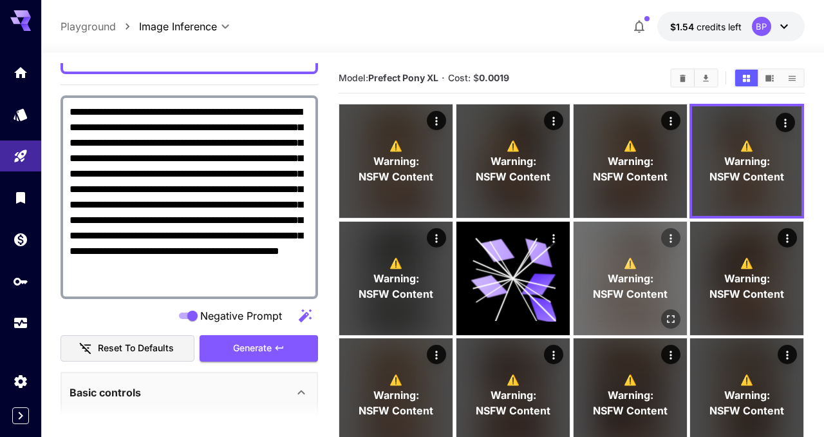
click at [683, 235] on div "⚠️ Warning: NSFW Content" at bounding box center [630, 278] width 113 height 113
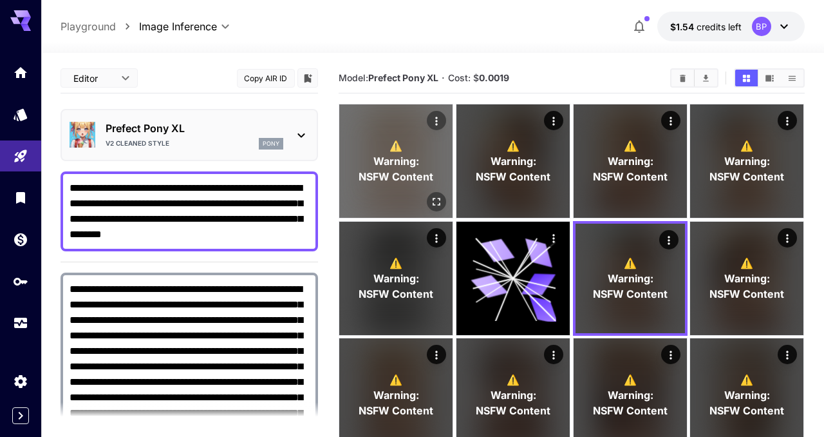
click at [439, 119] on icon "Actions" at bounding box center [437, 121] width 13 height 13
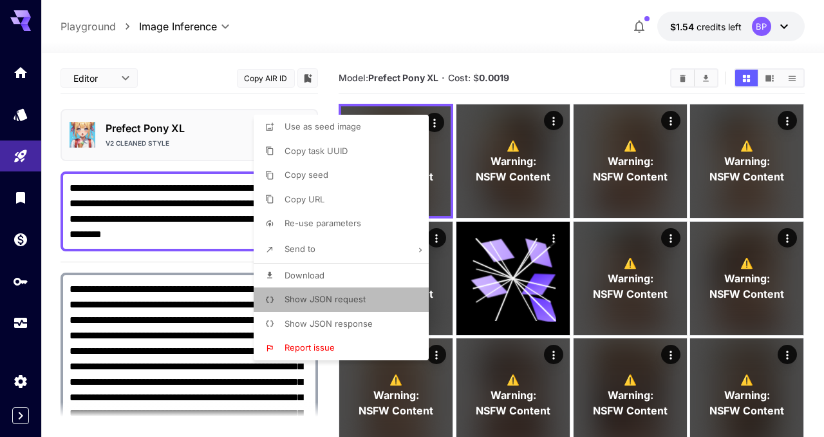
click at [343, 298] on span "Show JSON request" at bounding box center [325, 299] width 81 height 10
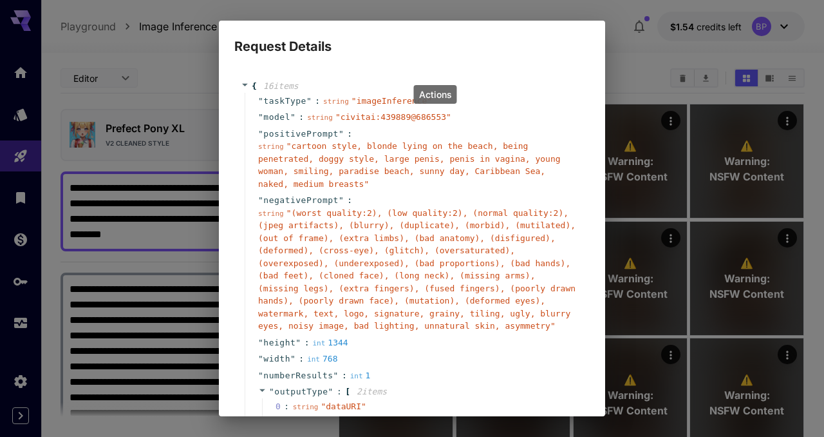
click at [629, 87] on div "Request Details { 16 item s " taskType " : string " imageInference " " model " …" at bounding box center [412, 218] width 824 height 437
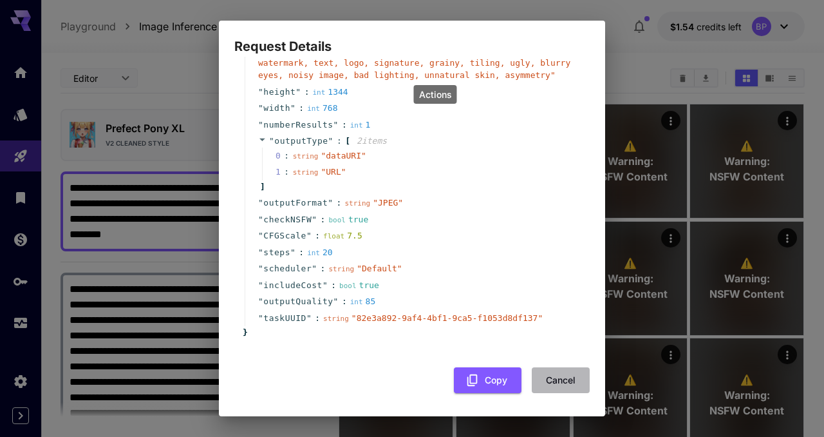
click at [556, 378] on button "Cancel" at bounding box center [561, 380] width 58 height 26
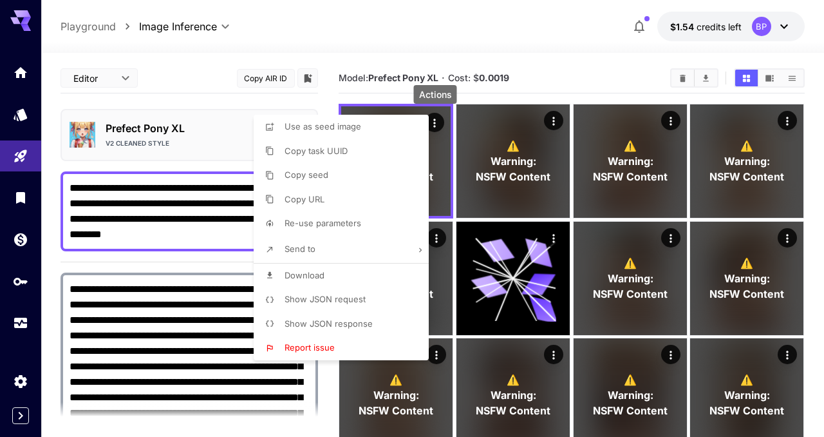
click at [511, 218] on div at bounding box center [412, 218] width 824 height 437
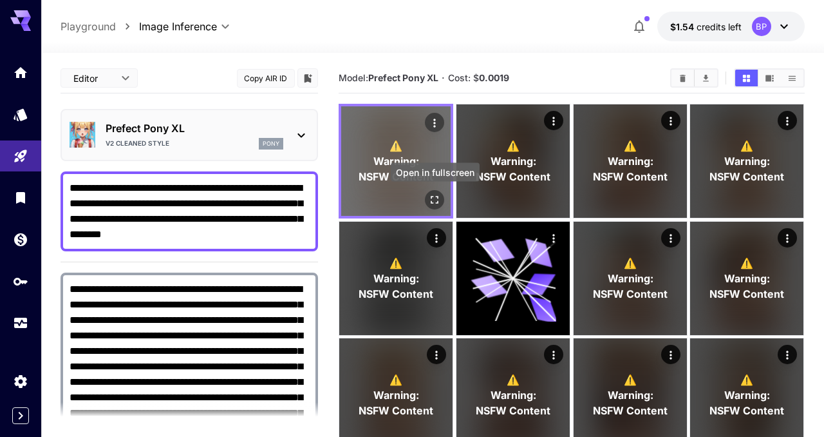
click at [436, 200] on icon "Open in fullscreen" at bounding box center [435, 199] width 13 height 13
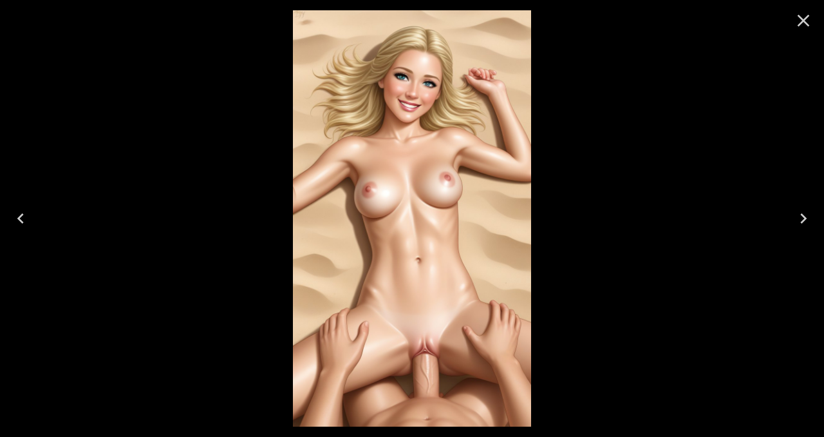
click at [800, 20] on icon "Close" at bounding box center [803, 20] width 21 height 21
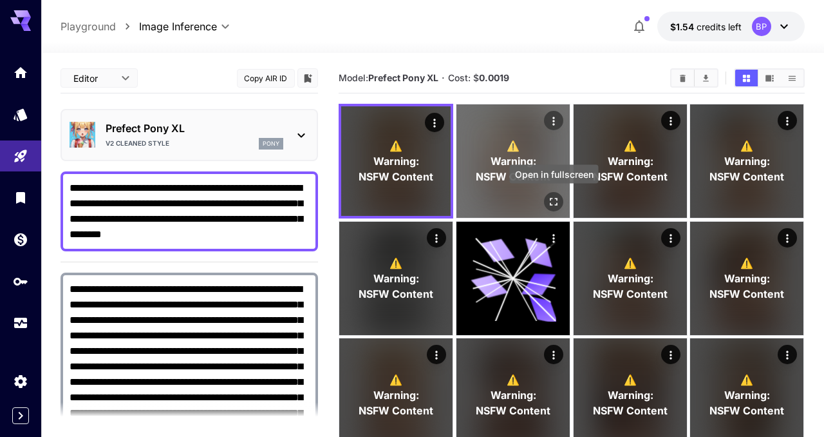
click at [549, 196] on icon "Open in fullscreen" at bounding box center [553, 201] width 13 height 13
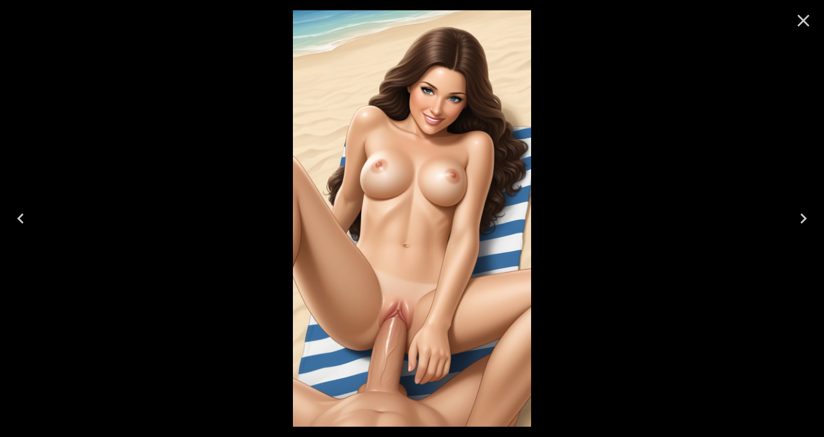
click at [803, 21] on icon "Close" at bounding box center [804, 21] width 12 height 12
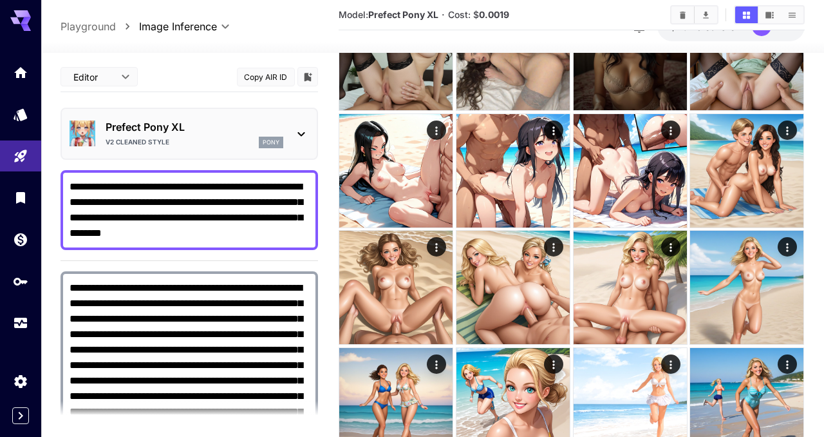
scroll to position [701, 0]
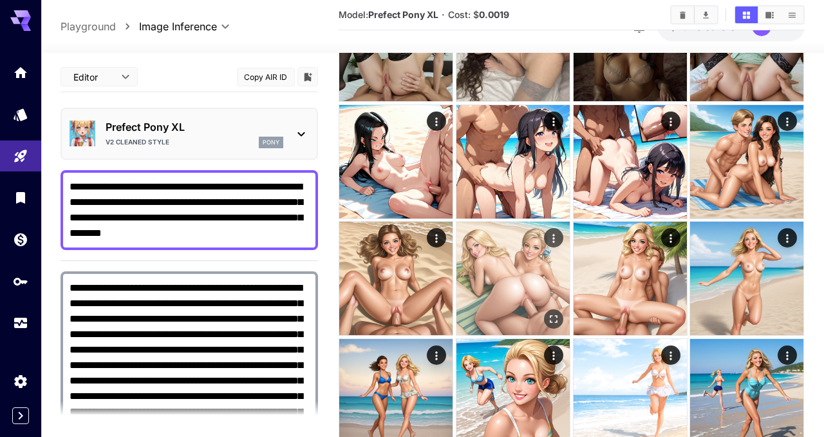
click at [537, 299] on img at bounding box center [513, 278] width 113 height 113
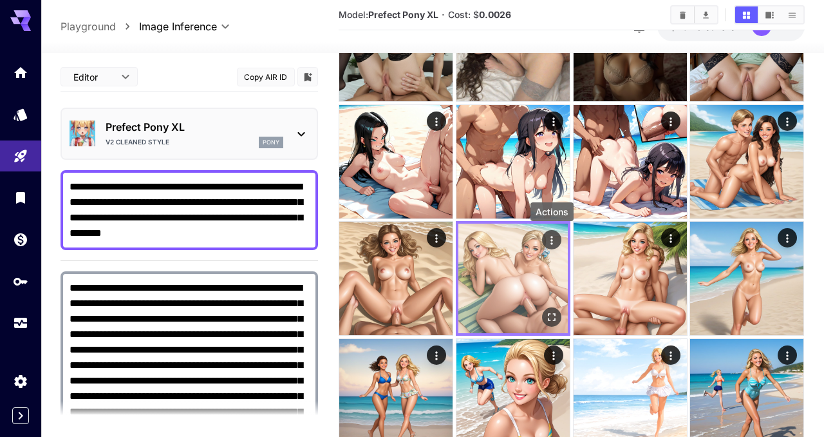
click at [558, 237] on icon "Actions" at bounding box center [552, 240] width 13 height 13
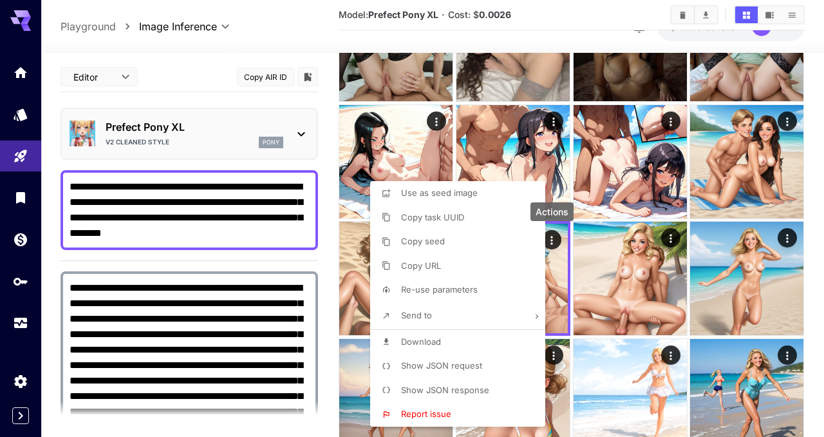
click at [455, 356] on li "Show JSON request" at bounding box center [461, 366] width 183 height 24
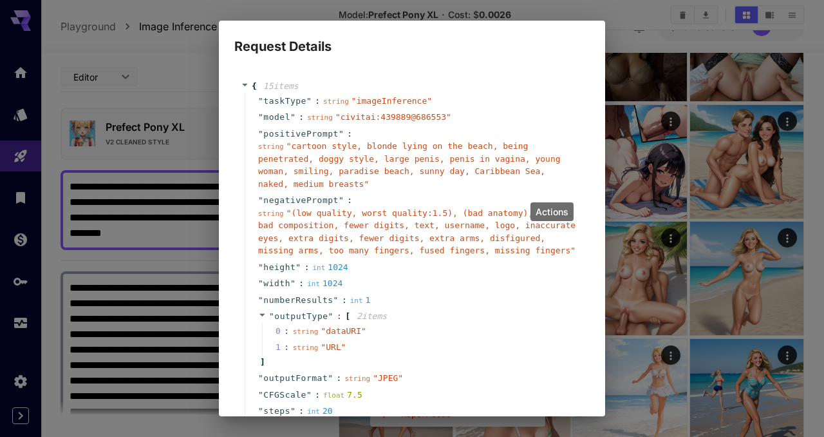
scroll to position [158, 0]
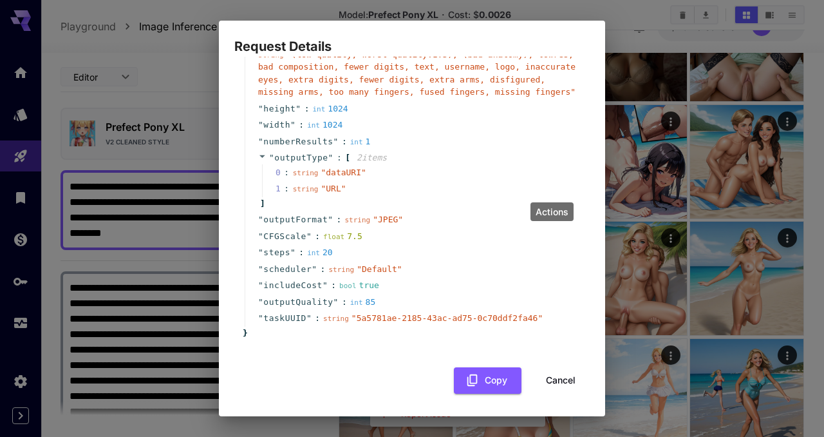
click at [554, 373] on button "Cancel" at bounding box center [561, 380] width 58 height 26
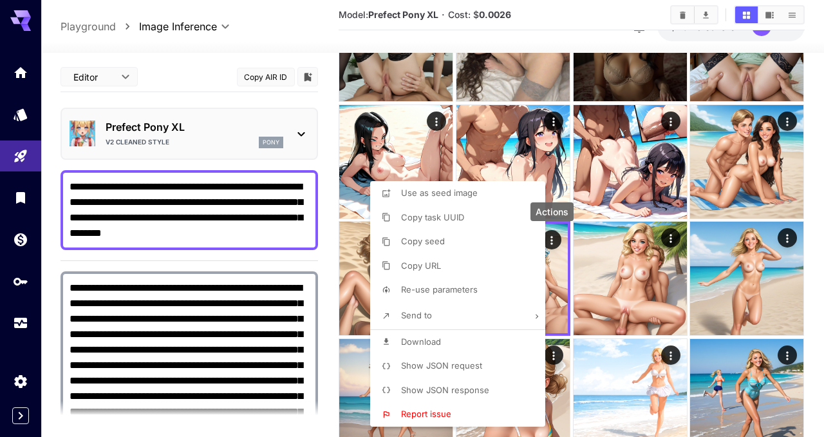
click at [618, 317] on div at bounding box center [412, 218] width 824 height 437
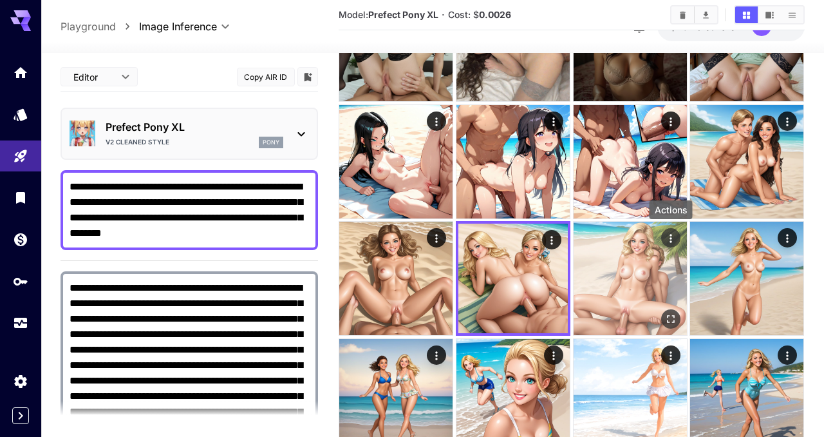
click at [667, 234] on icon "Actions" at bounding box center [671, 238] width 13 height 13
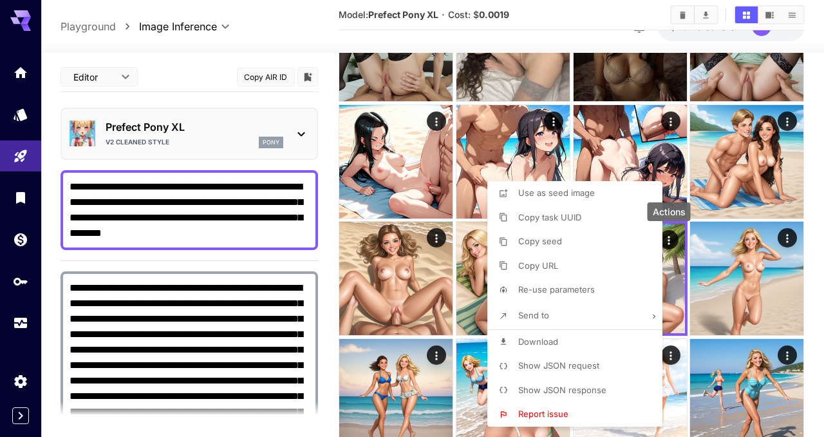
click at [568, 366] on span "Show JSON request" at bounding box center [558, 365] width 81 height 10
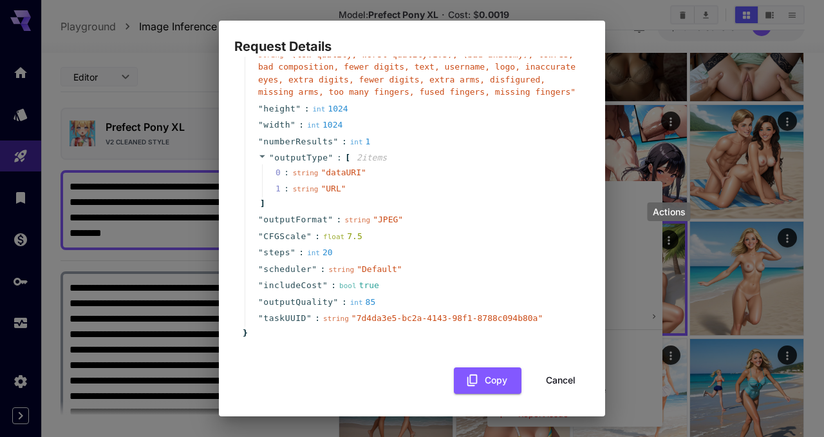
click at [560, 377] on button "Cancel" at bounding box center [561, 380] width 58 height 26
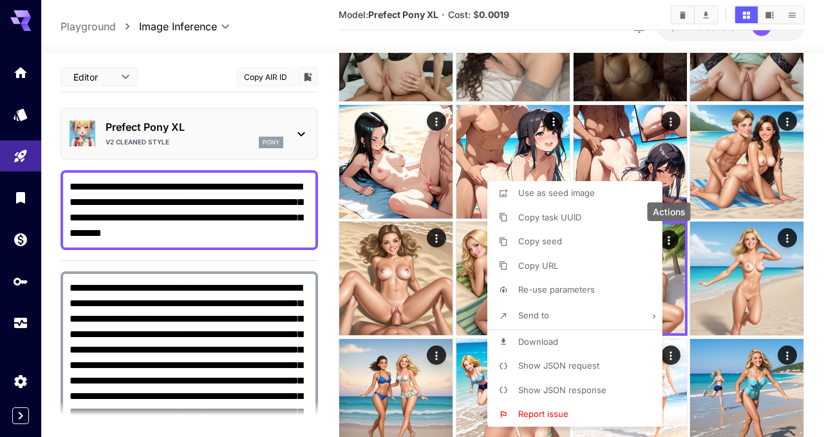
click at [767, 255] on div at bounding box center [412, 218] width 824 height 437
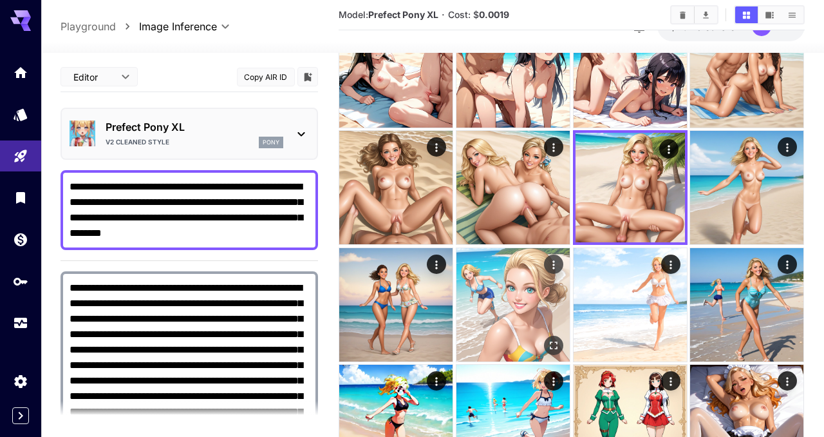
scroll to position [830, 0]
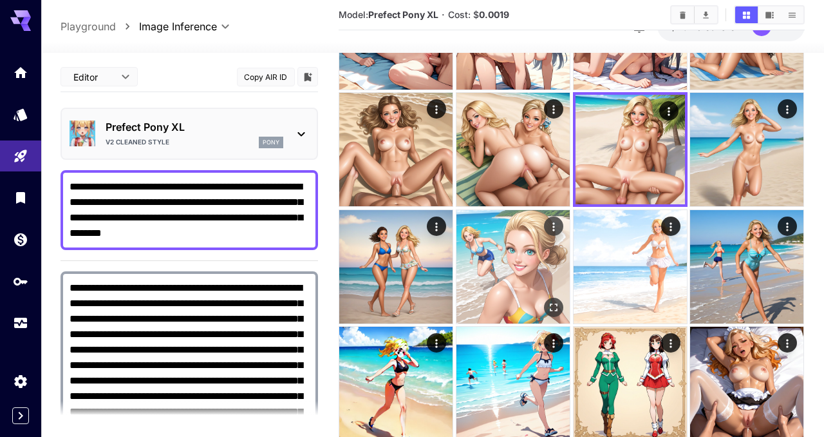
click at [540, 268] on img at bounding box center [513, 266] width 113 height 113
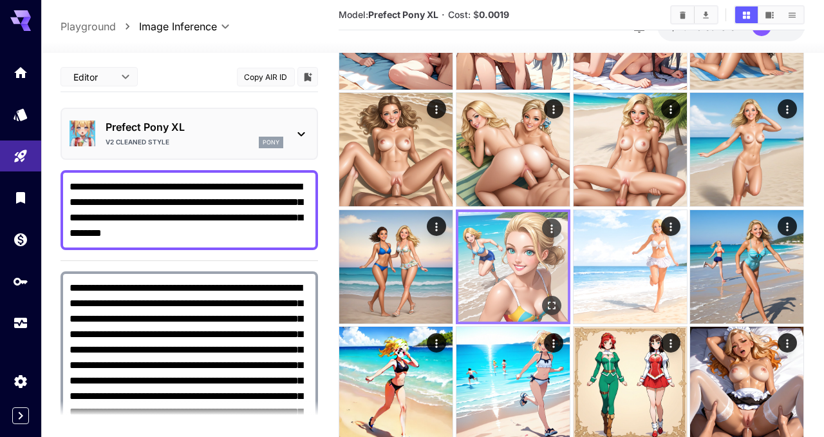
click at [517, 266] on img at bounding box center [513, 266] width 109 height 109
click at [555, 228] on icon "Actions" at bounding box center [552, 228] width 13 height 13
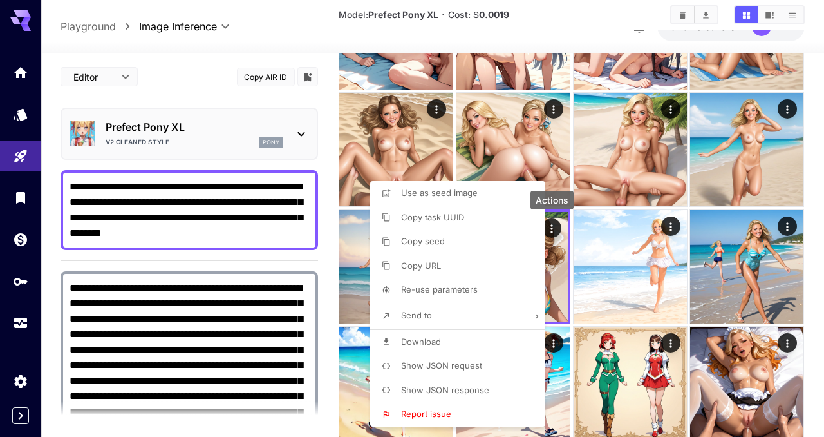
click at [488, 363] on li "Show JSON request" at bounding box center [461, 366] width 183 height 24
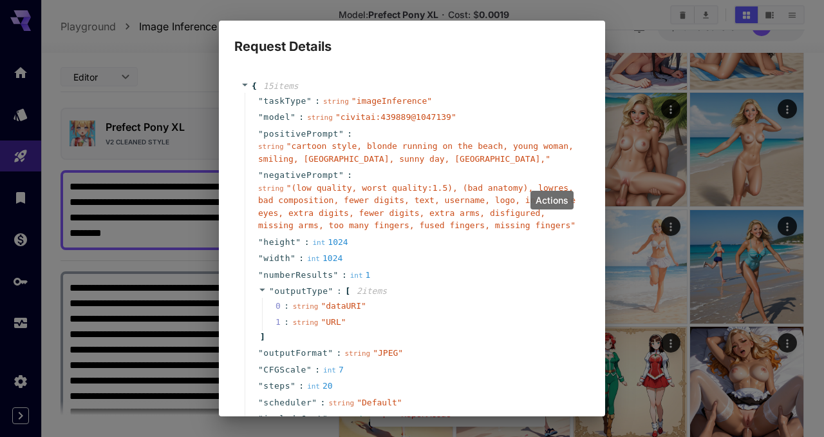
click at [632, 38] on div "Request Details { 15 item s " taskType " : string " imageInference " " model " …" at bounding box center [412, 218] width 824 height 437
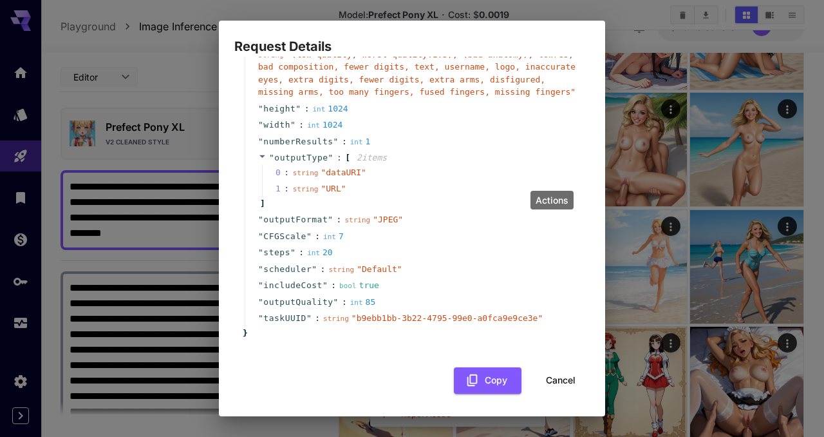
click at [552, 377] on button "Cancel" at bounding box center [561, 380] width 58 height 26
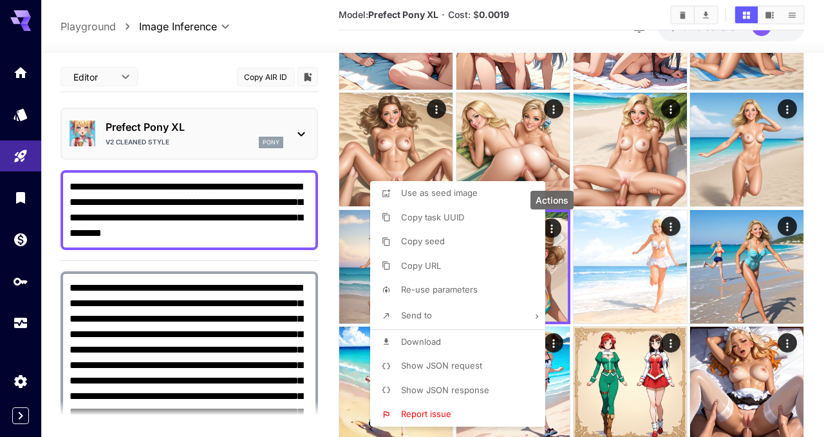
click at [614, 284] on div at bounding box center [412, 218] width 824 height 437
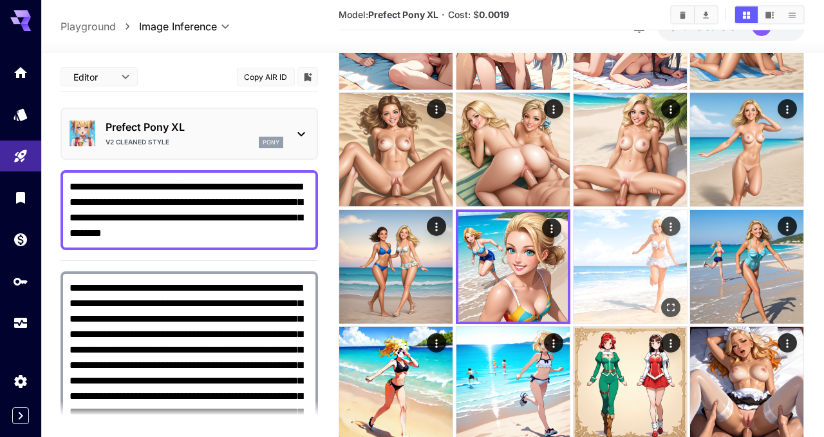
click at [670, 223] on icon "Actions" at bounding box center [671, 226] width 2 height 8
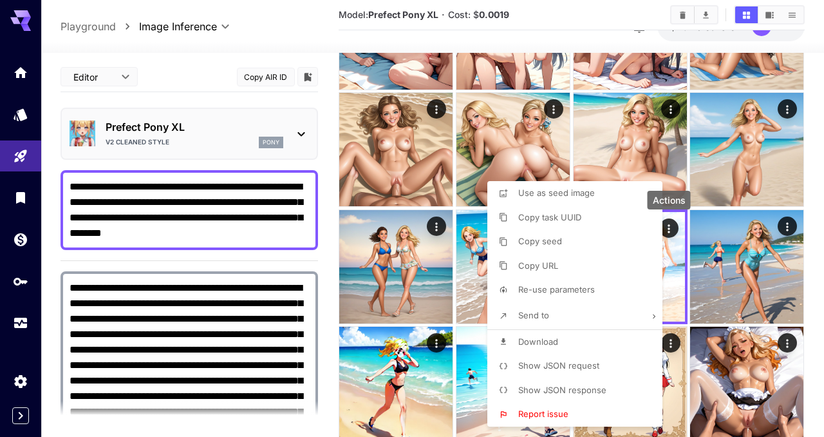
click at [574, 361] on span "Show JSON request" at bounding box center [558, 365] width 81 height 10
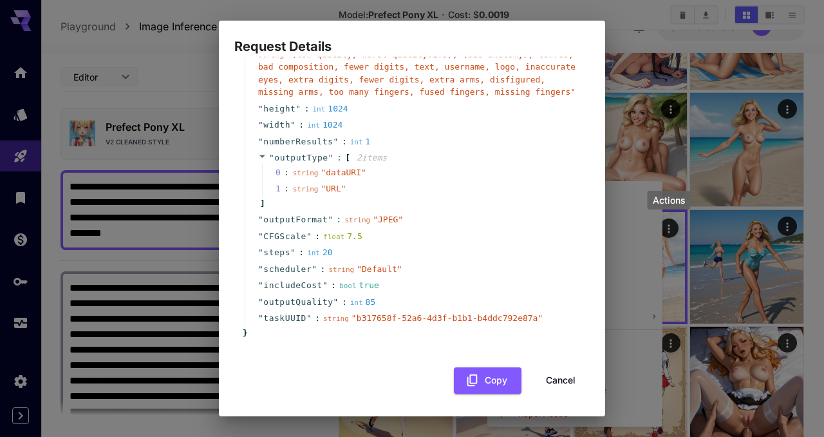
click at [552, 378] on button "Cancel" at bounding box center [561, 380] width 58 height 26
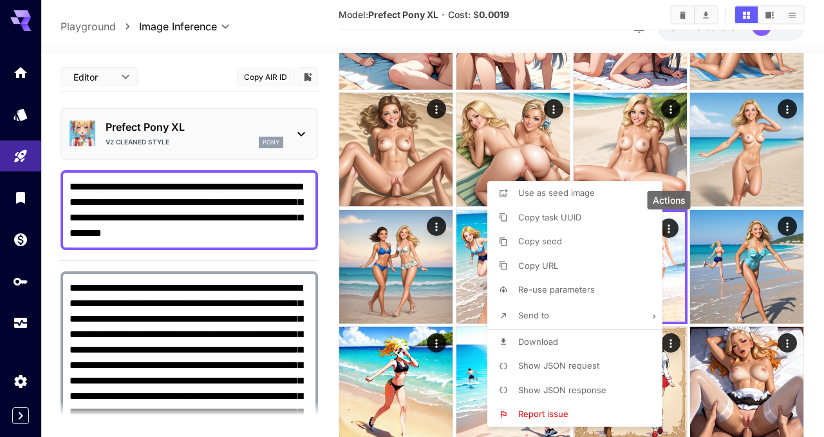
click at [612, 158] on div at bounding box center [412, 218] width 824 height 437
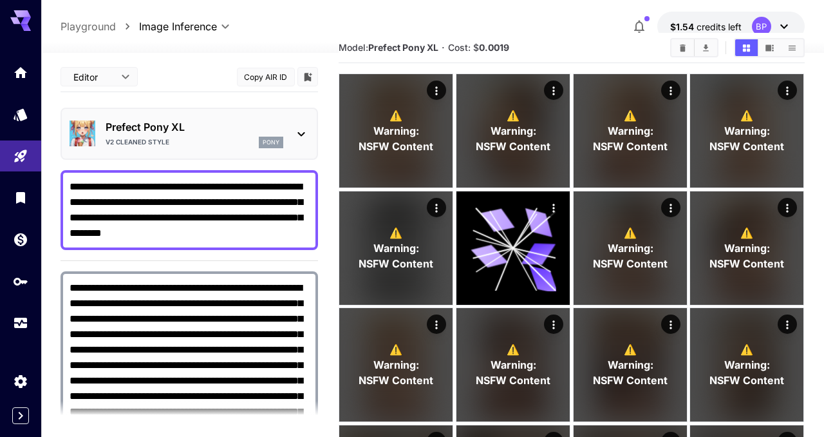
scroll to position [0, 0]
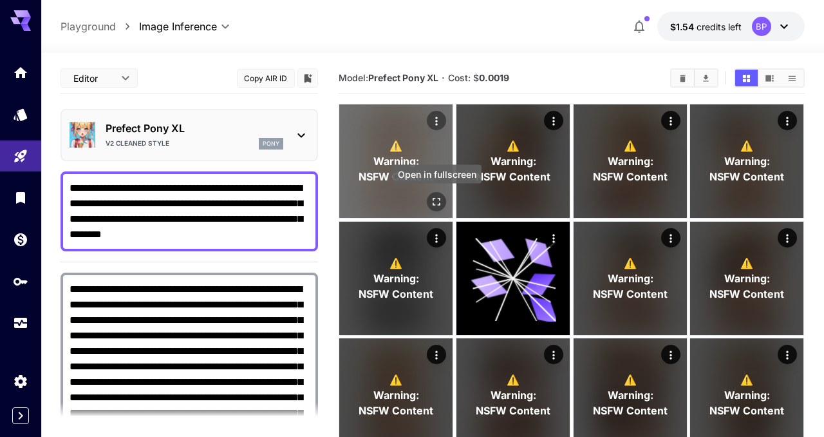
click at [433, 196] on icon "Open in fullscreen" at bounding box center [437, 201] width 13 height 13
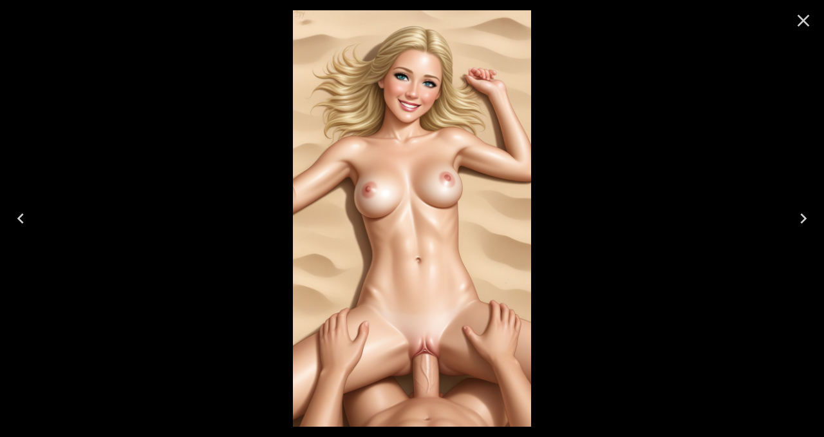
click at [801, 26] on icon "Close" at bounding box center [803, 20] width 21 height 21
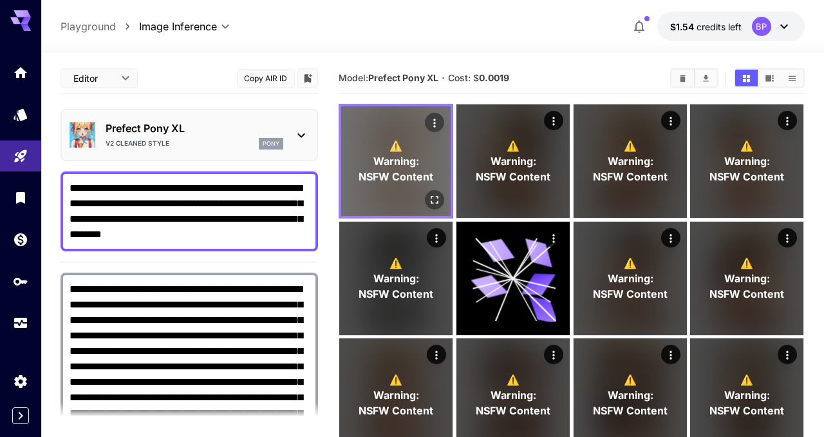
click at [431, 156] on p "⚠️ Warning: NSFW Content" at bounding box center [396, 161] width 75 height 46
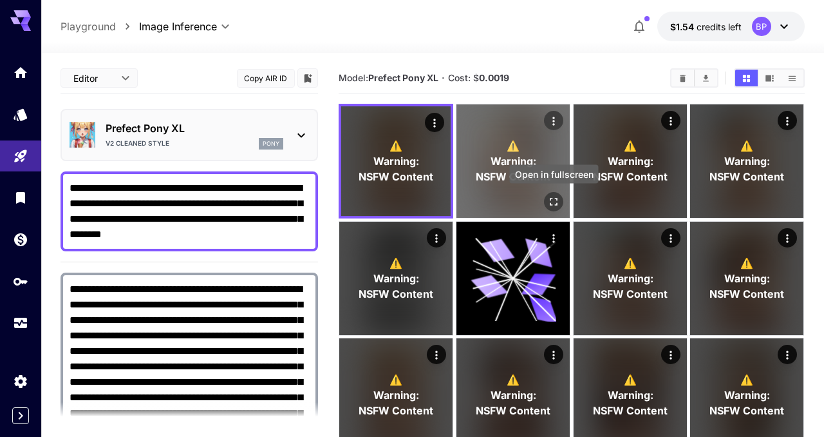
click at [551, 195] on icon "Open in fullscreen" at bounding box center [553, 201] width 13 height 13
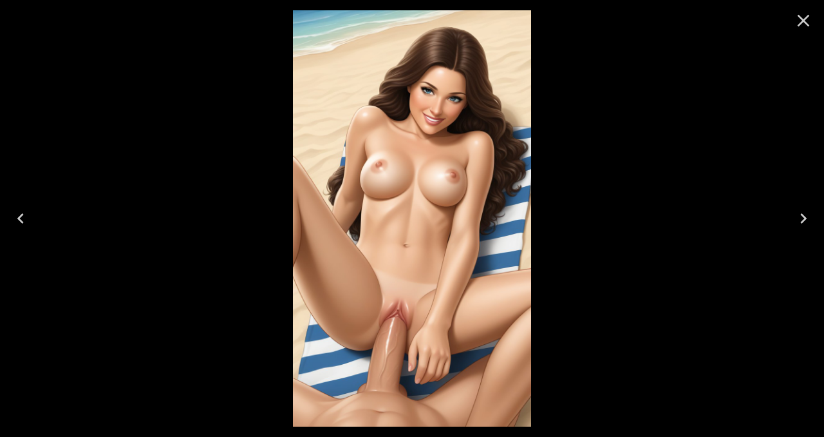
click at [806, 20] on icon "Close" at bounding box center [803, 20] width 21 height 21
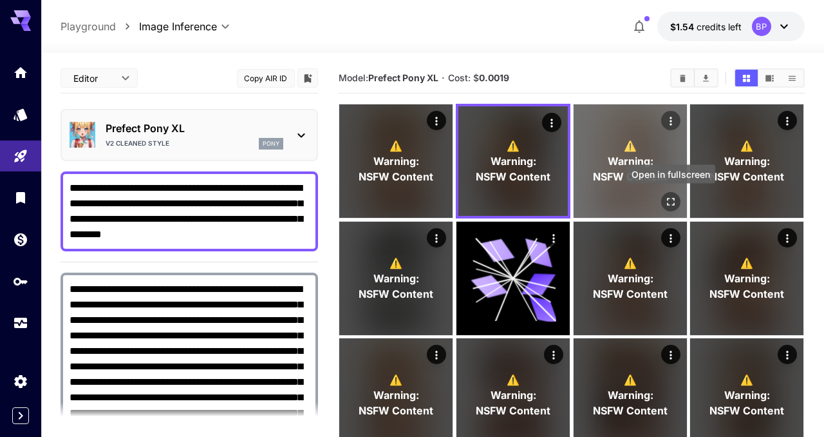
click at [670, 196] on icon "Open in fullscreen" at bounding box center [671, 201] width 13 height 13
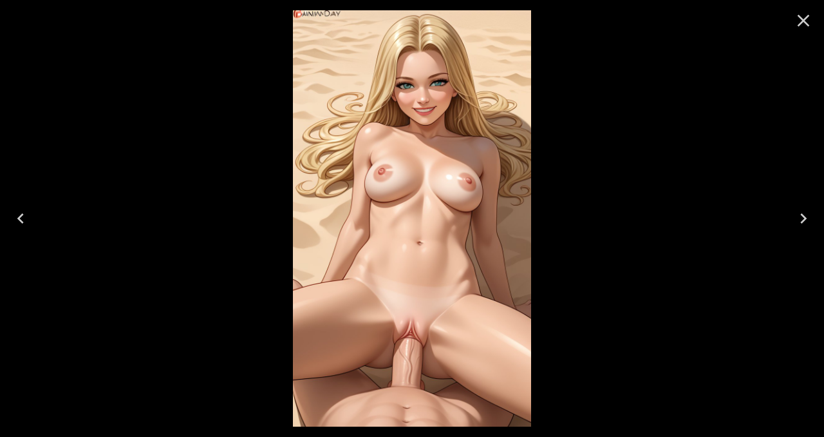
click at [803, 24] on icon "Close" at bounding box center [803, 20] width 21 height 21
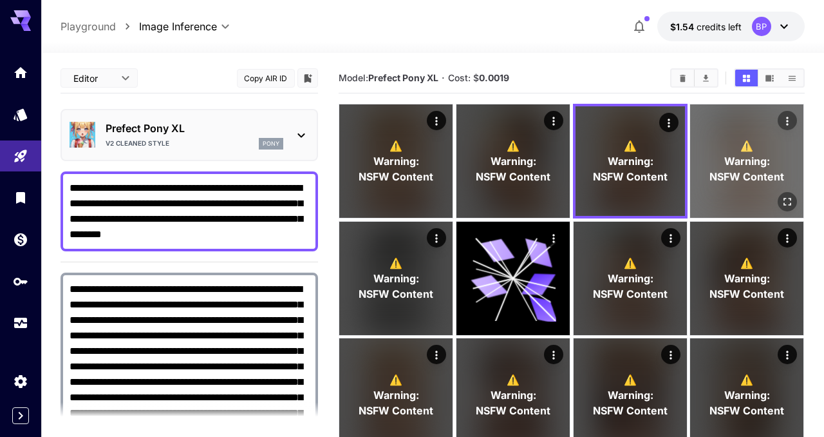
click at [784, 199] on icon "Open in fullscreen" at bounding box center [788, 201] width 13 height 13
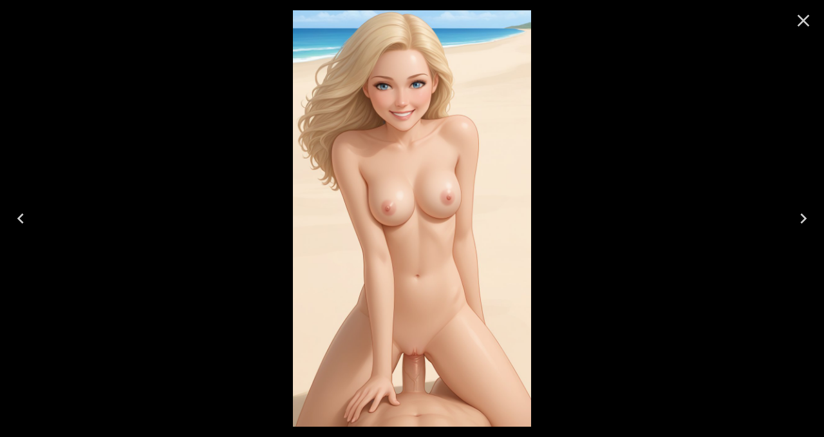
click at [810, 17] on icon "Close" at bounding box center [803, 20] width 21 height 21
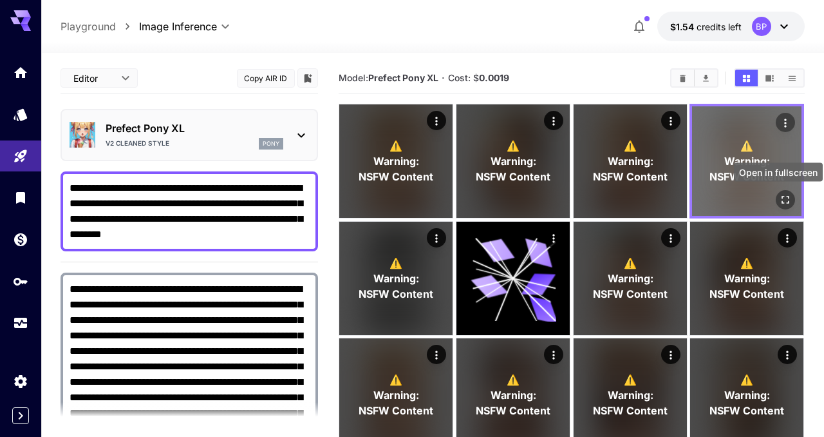
click at [787, 195] on icon "Open in fullscreen" at bounding box center [786, 199] width 13 height 13
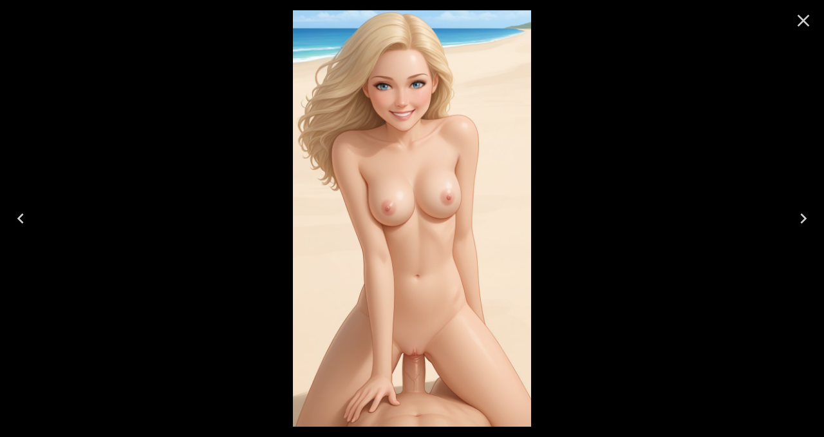
click at [803, 22] on icon "Close" at bounding box center [803, 20] width 21 height 21
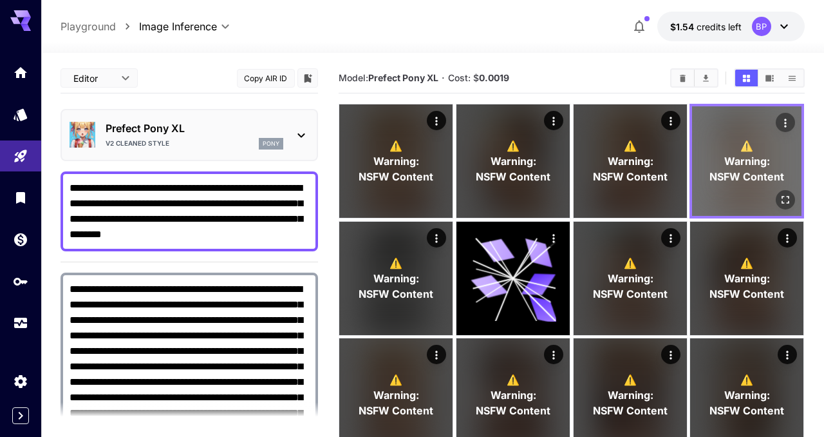
click at [784, 119] on icon "Actions" at bounding box center [786, 123] width 13 height 13
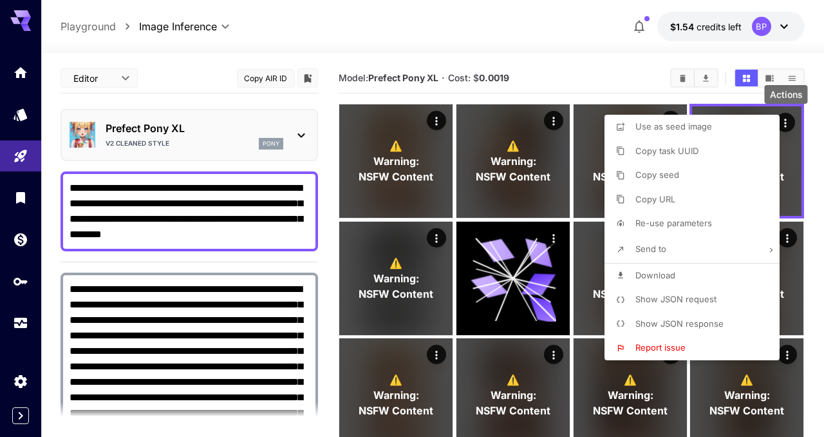
click at [670, 298] on span "Show JSON request" at bounding box center [676, 299] width 81 height 10
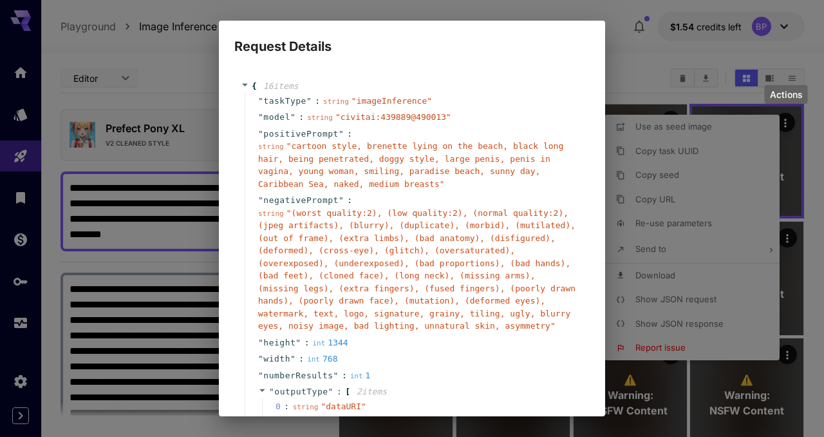
click at [622, 70] on div "Request Details { 16 item s " taskType " : string " imageInference " " model " …" at bounding box center [412, 218] width 824 height 437
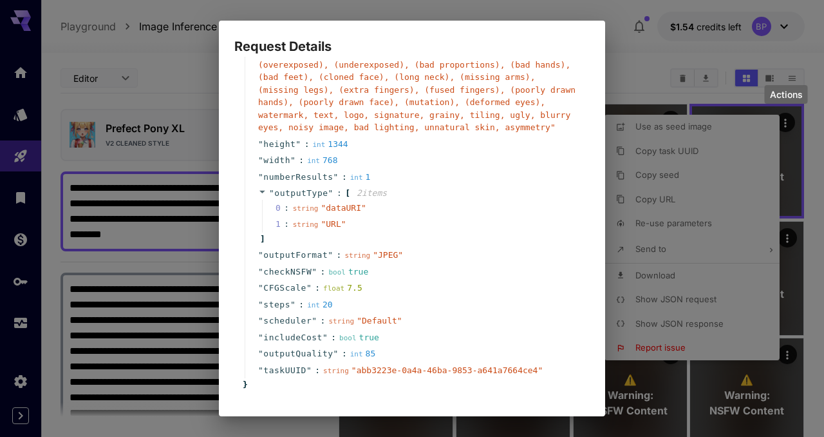
scroll to position [251, 0]
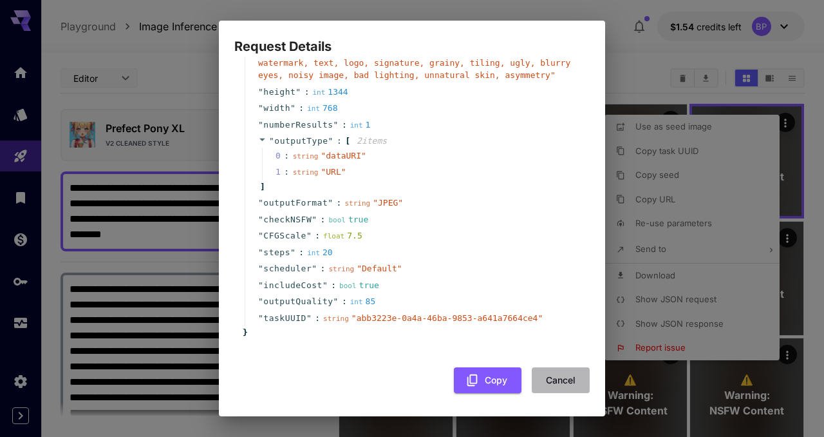
click at [558, 385] on button "Cancel" at bounding box center [561, 380] width 58 height 26
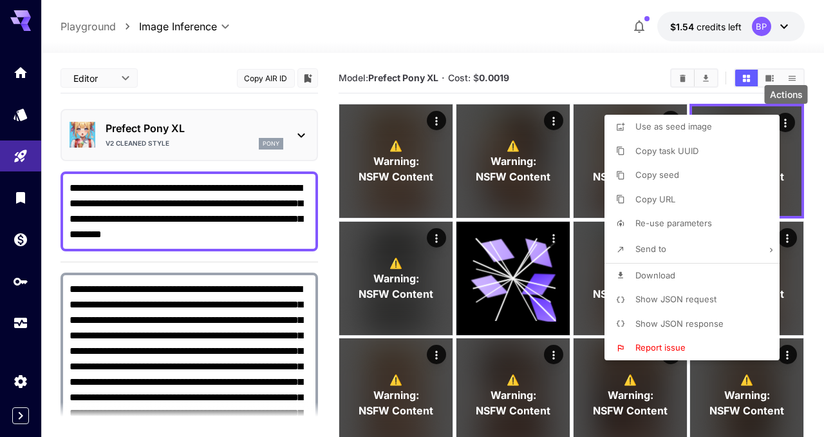
click at [593, 48] on div at bounding box center [412, 218] width 824 height 437
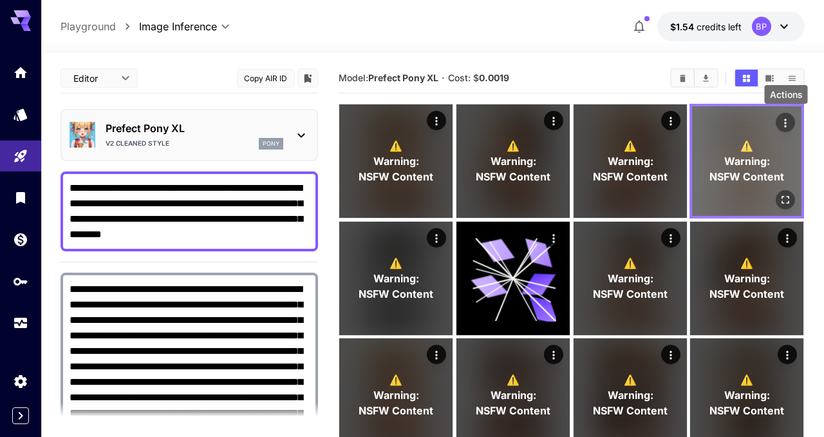
click at [786, 124] on icon "Actions" at bounding box center [786, 123] width 13 height 13
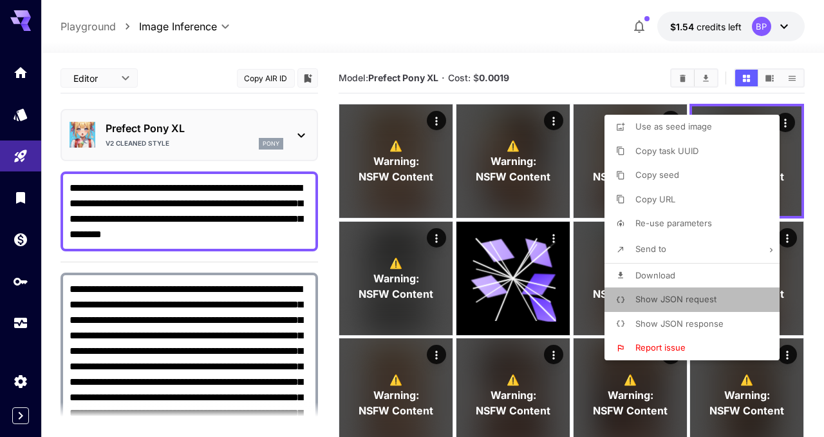
click at [667, 296] on span "Show JSON request" at bounding box center [676, 299] width 81 height 10
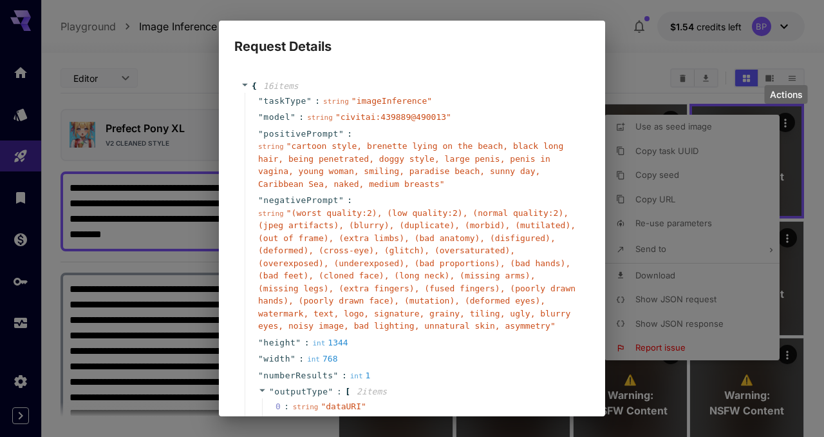
click at [666, 294] on div "Request Details { 16 item s " taskType " : string " imageInference " " model " …" at bounding box center [412, 218] width 824 height 437
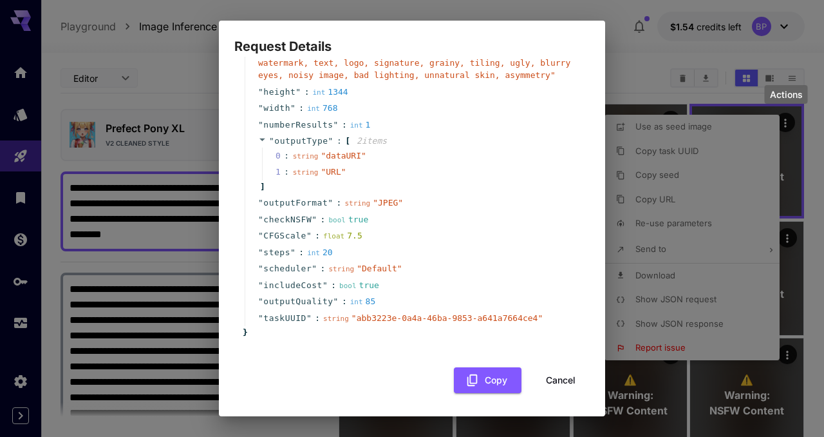
click at [555, 388] on button "Cancel" at bounding box center [561, 380] width 58 height 26
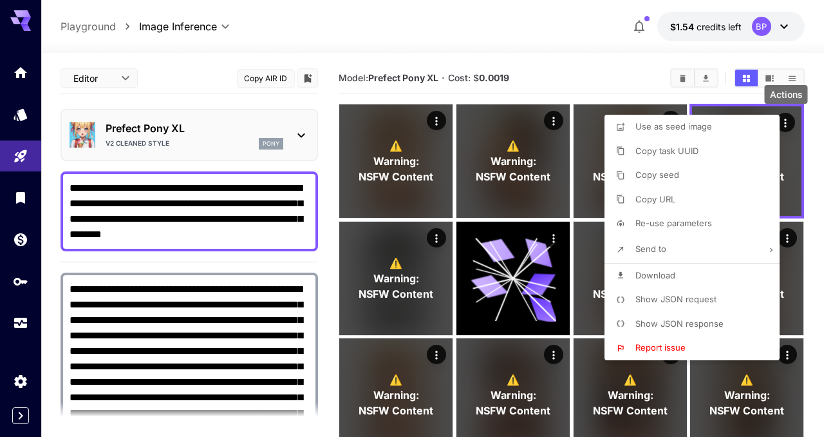
click at [797, 196] on div at bounding box center [412, 218] width 824 height 437
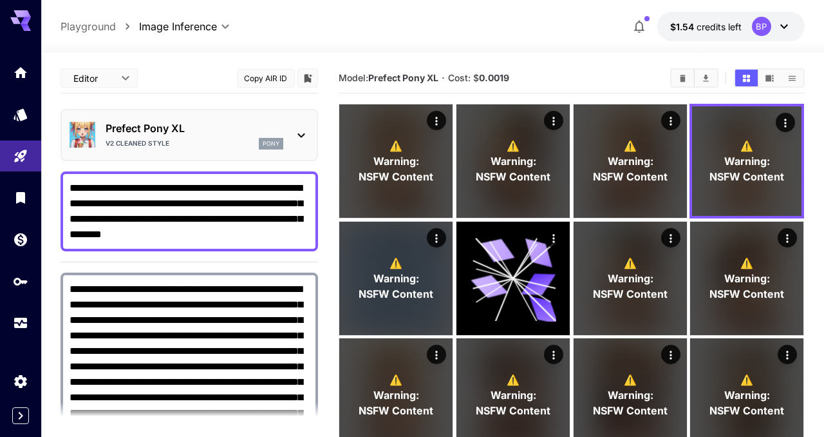
click at [797, 196] on div "⚠️ Warning: NSFW Content" at bounding box center [746, 160] width 109 height 109
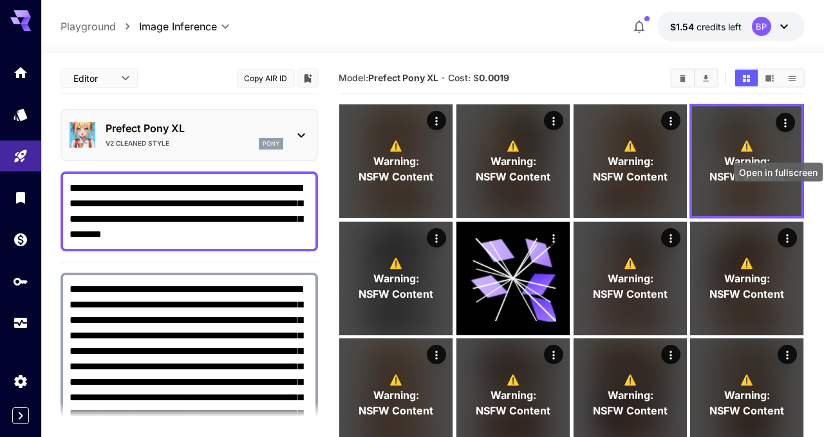
click at [743, 178] on div "Open in fullscreen" at bounding box center [778, 172] width 89 height 19
click at [306, 142] on icon at bounding box center [301, 135] width 15 height 15
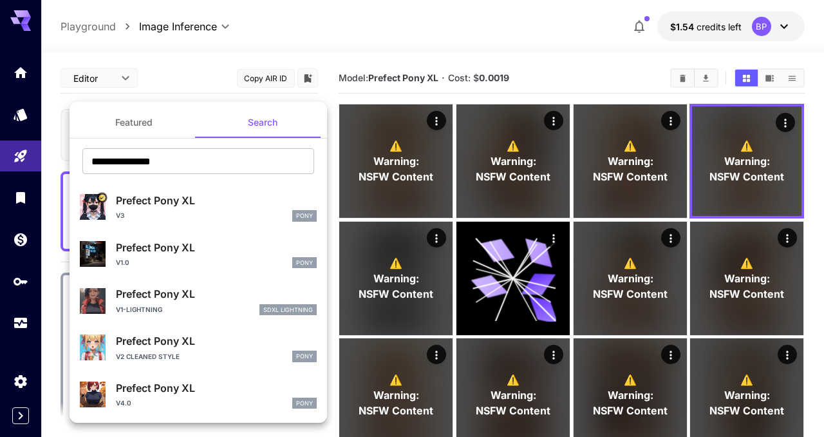
click at [161, 298] on p "Prefect Pony XL" at bounding box center [216, 293] width 201 height 15
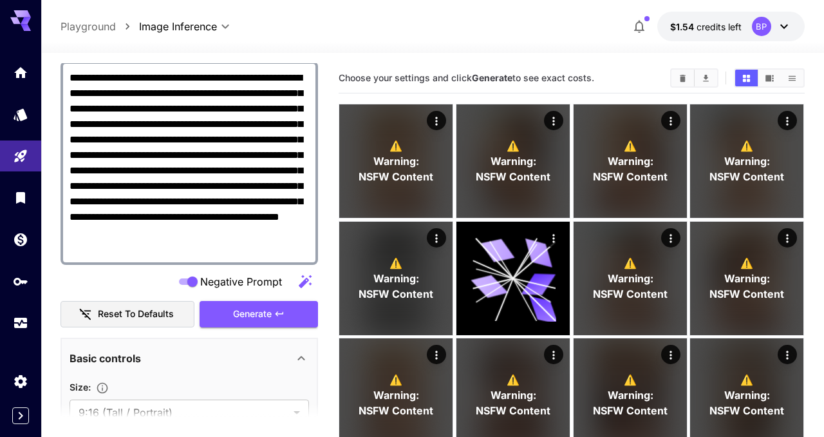
scroll to position [227, 0]
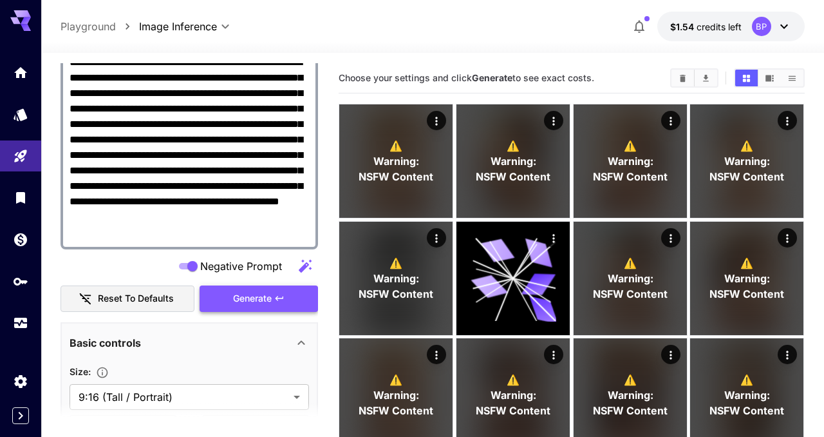
click at [274, 294] on button "Generate" at bounding box center [259, 298] width 119 height 26
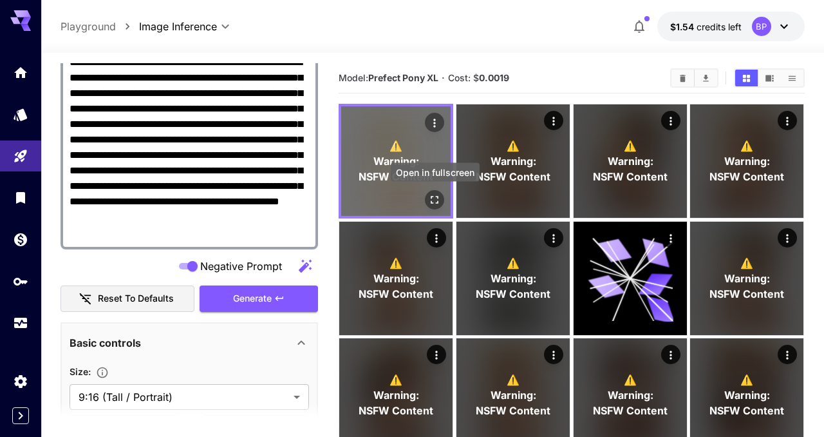
click at [433, 195] on icon "Open in fullscreen" at bounding box center [435, 199] width 13 height 13
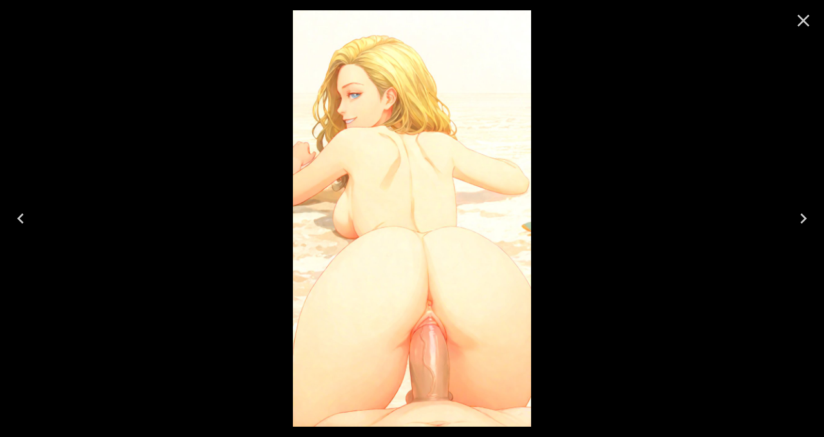
click at [803, 20] on icon "Close" at bounding box center [804, 21] width 12 height 12
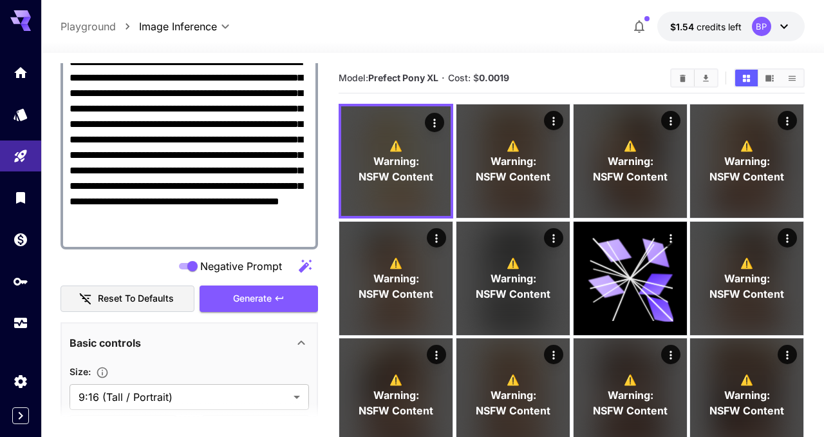
click at [220, 266] on span "Negative Prompt" at bounding box center [241, 265] width 82 height 15
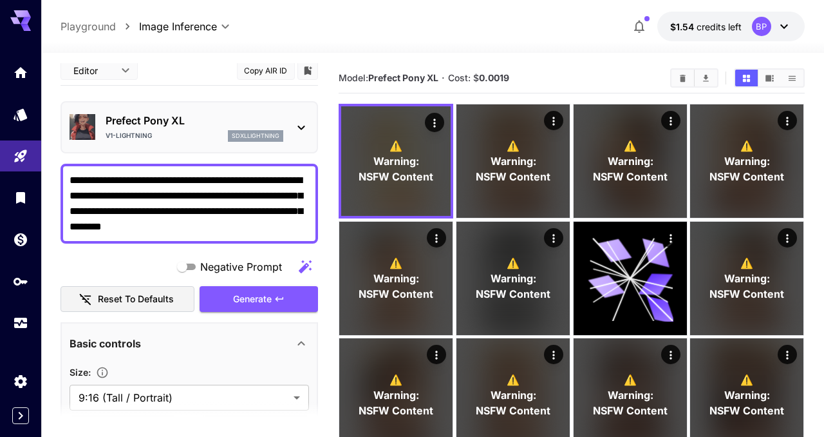
click at [220, 266] on span "Negative Prompt" at bounding box center [241, 266] width 82 height 15
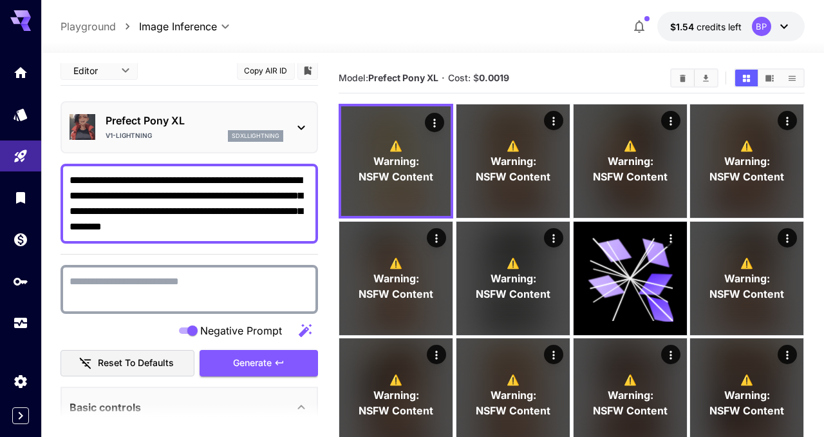
click at [210, 284] on textarea "Negative Prompt" at bounding box center [190, 289] width 240 height 31
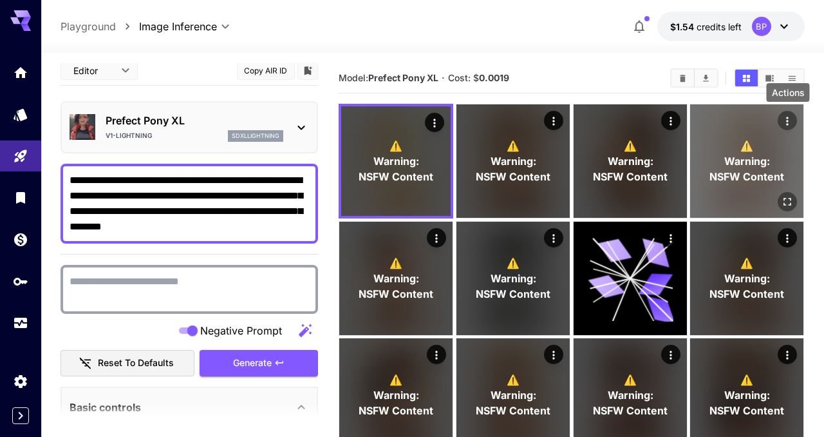
click at [787, 124] on icon "Actions" at bounding box center [788, 121] width 2 height 8
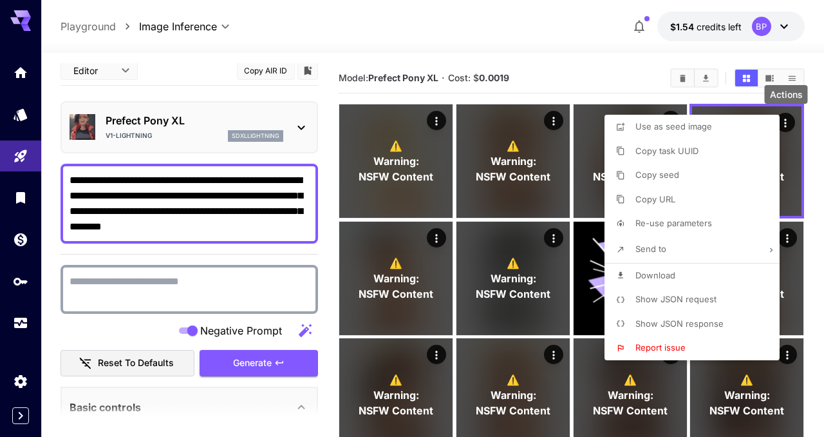
click at [666, 300] on span "Show JSON request" at bounding box center [676, 299] width 81 height 10
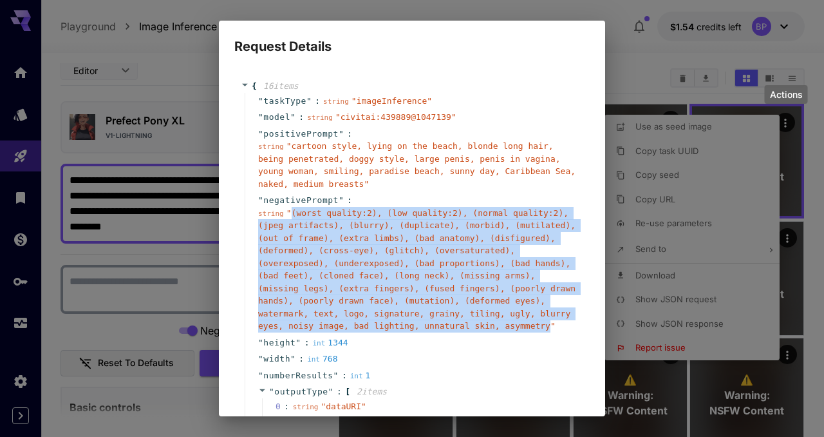
drag, startPoint x: 293, startPoint y: 211, endPoint x: 551, endPoint y: 329, distance: 283.6
click at [551, 329] on span "" (worst quality:2), (low quality:2), (normal quality:2), (jpeg artifacts), (bl…" at bounding box center [417, 269] width 318 height 123
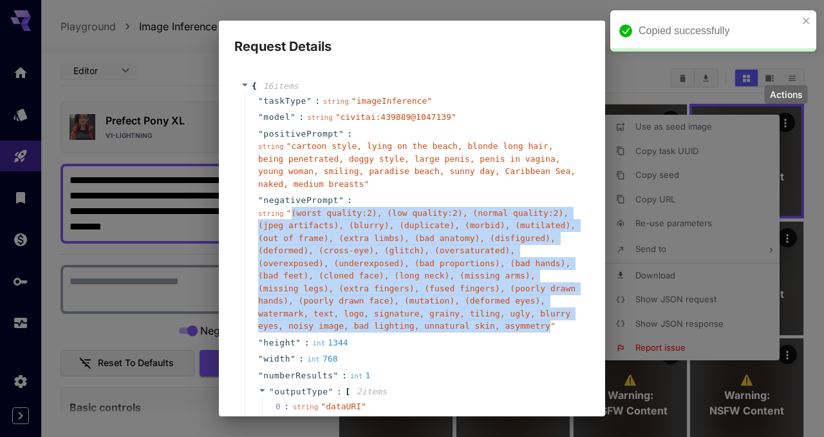
copy span "(worst quality:2), (low quality:2), (normal quality:2), (jpeg artifacts), (blur…"
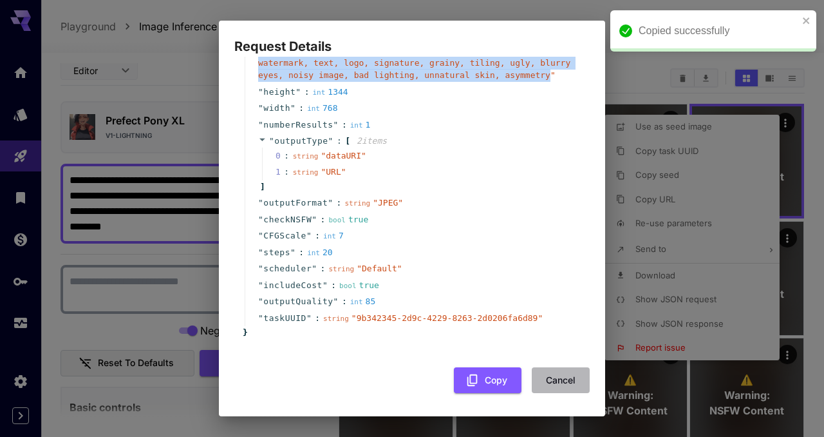
click at [557, 381] on button "Cancel" at bounding box center [561, 380] width 58 height 26
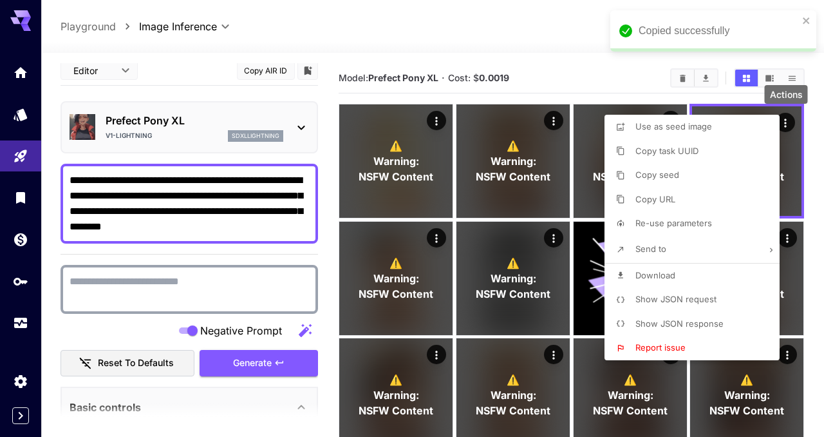
click at [164, 281] on div at bounding box center [412, 218] width 824 height 437
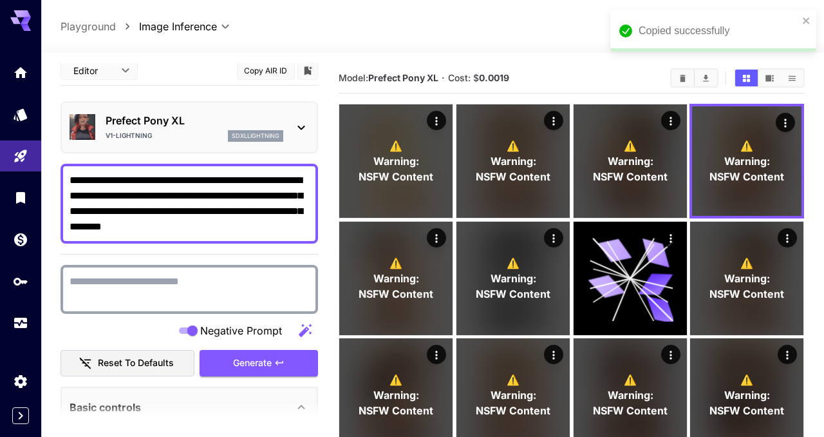
click at [164, 281] on textarea "Negative Prompt" at bounding box center [190, 289] width 240 height 31
paste textarea "**********"
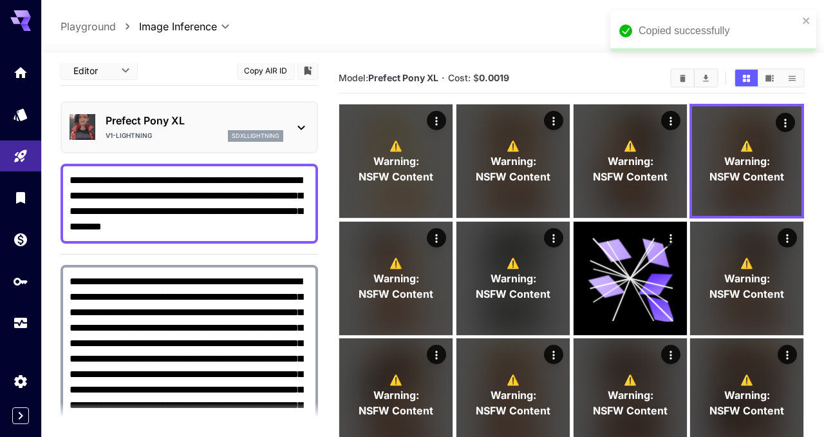
scroll to position [31, 0]
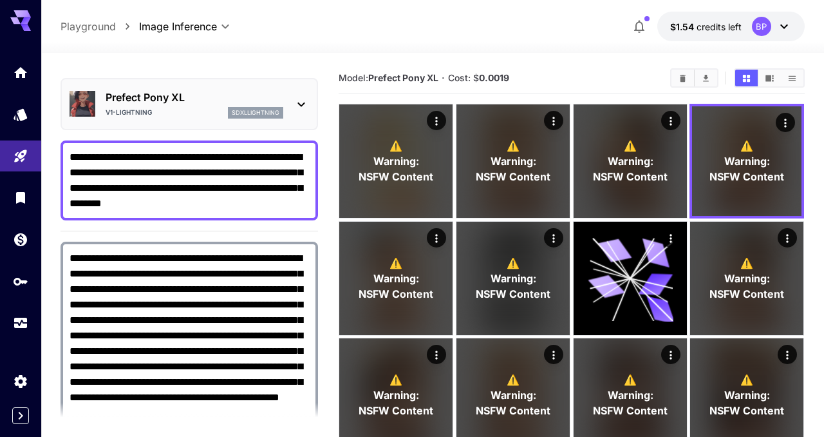
type textarea "**********"
click at [145, 158] on textarea "**********" at bounding box center [190, 180] width 240 height 62
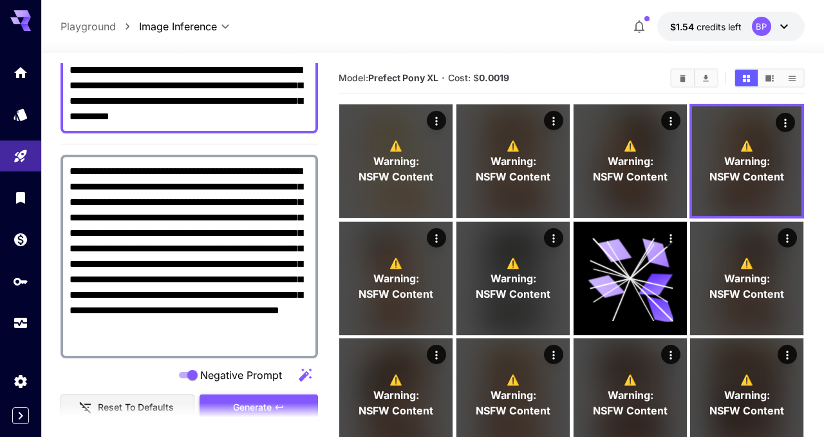
scroll to position [186, 0]
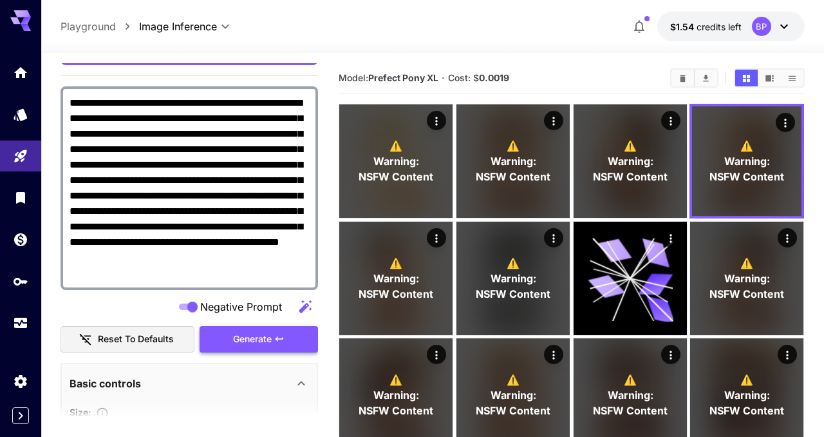
click at [289, 341] on button "Generate" at bounding box center [259, 339] width 119 height 26
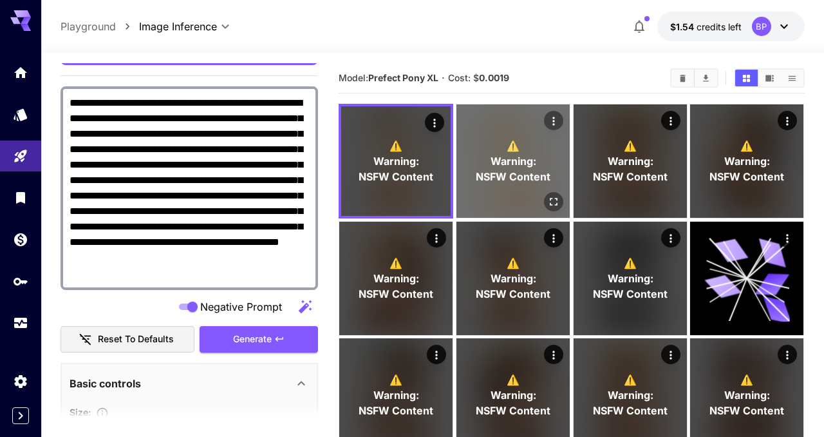
click at [553, 199] on icon "Open in fullscreen" at bounding box center [553, 201] width 13 height 13
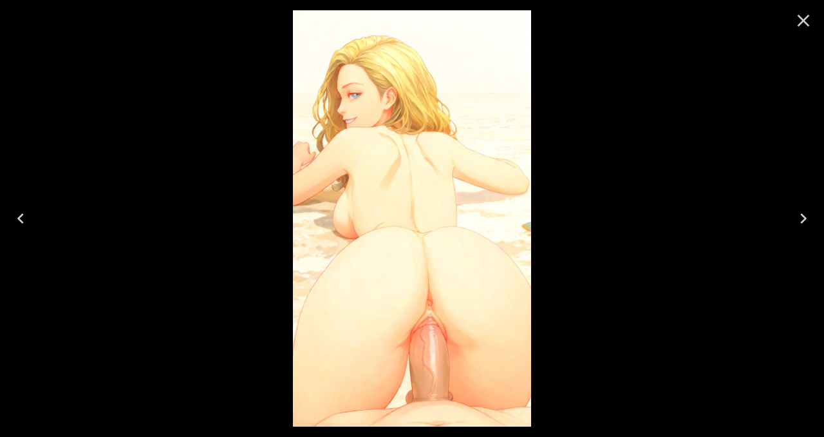
click at [808, 22] on icon "Close" at bounding box center [803, 20] width 21 height 21
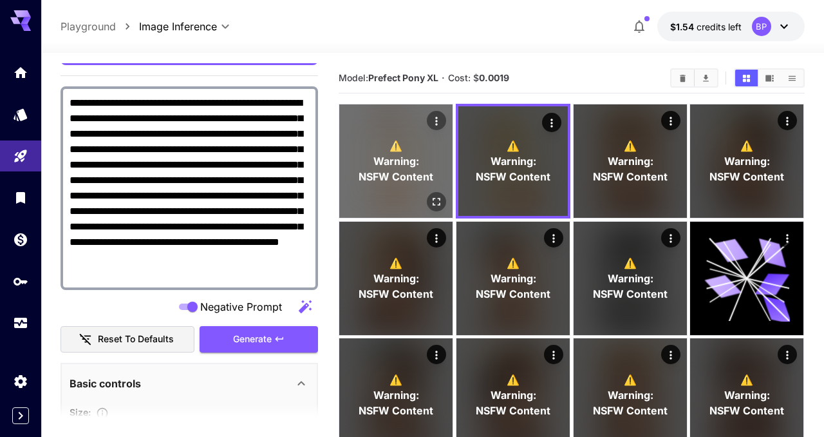
click at [436, 202] on icon "Open in fullscreen" at bounding box center [437, 201] width 13 height 13
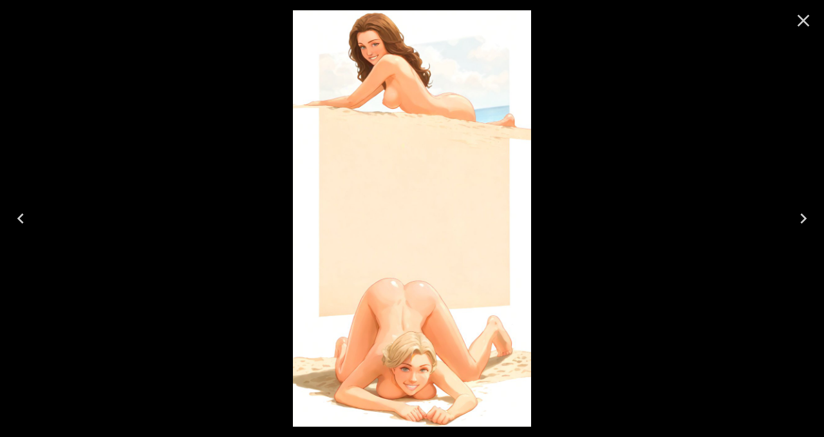
click at [803, 23] on icon "Close" at bounding box center [803, 20] width 21 height 21
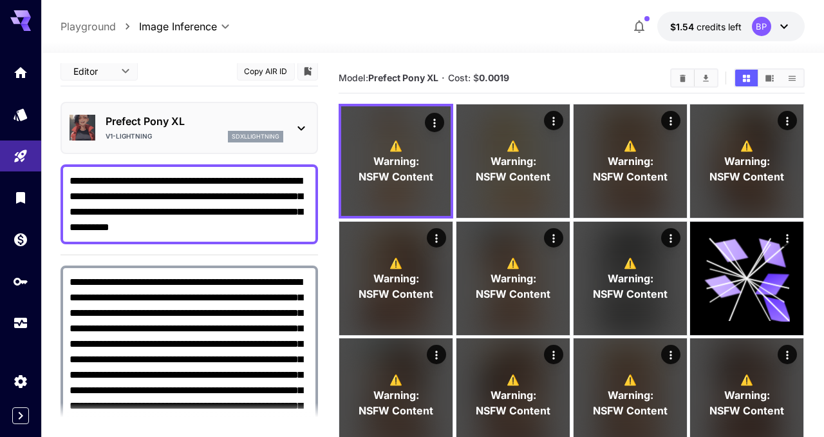
scroll to position [0, 0]
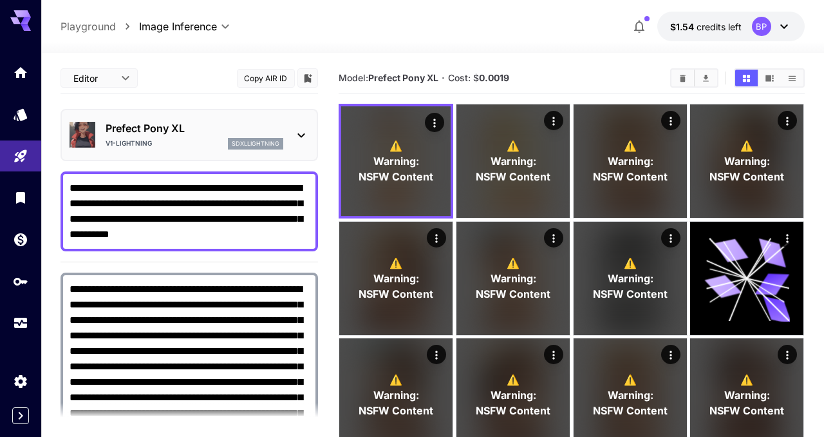
click at [133, 189] on textarea "**********" at bounding box center [190, 211] width 240 height 62
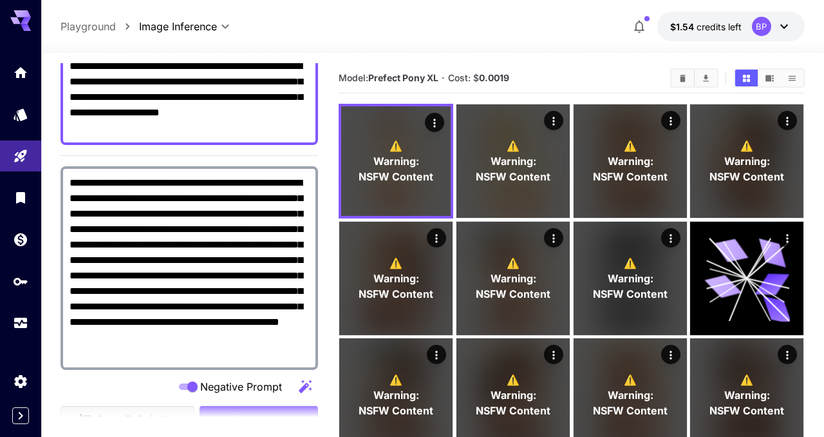
scroll to position [229, 0]
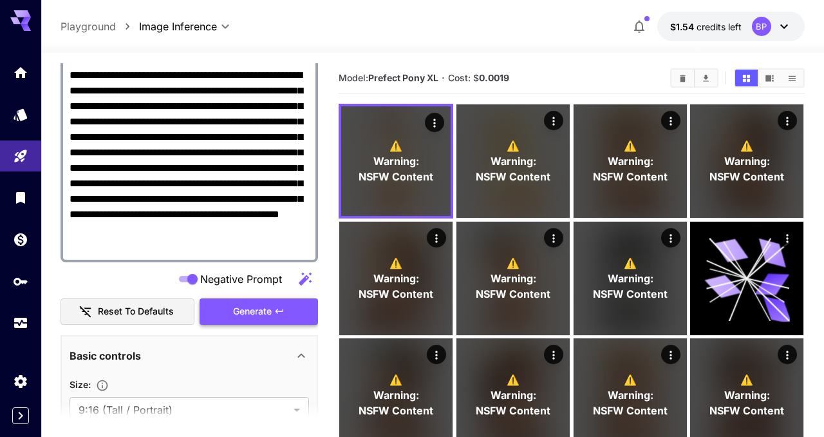
type textarea "**********"
click at [271, 315] on span "Generate" at bounding box center [252, 311] width 39 height 16
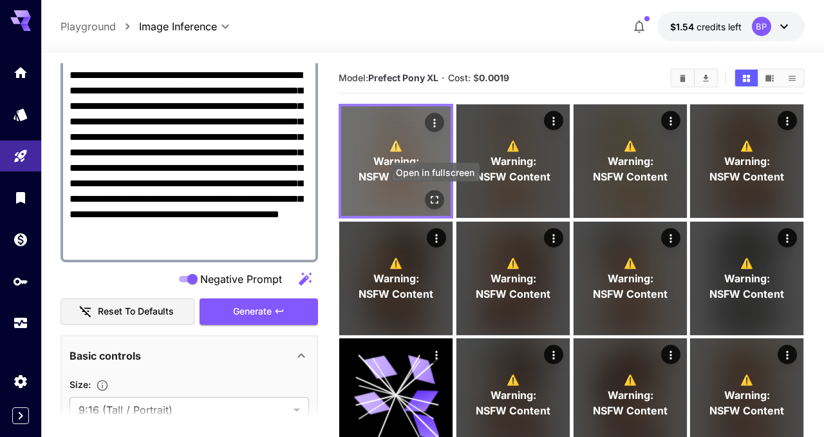
click at [436, 200] on icon "Open in fullscreen" at bounding box center [435, 199] width 13 height 13
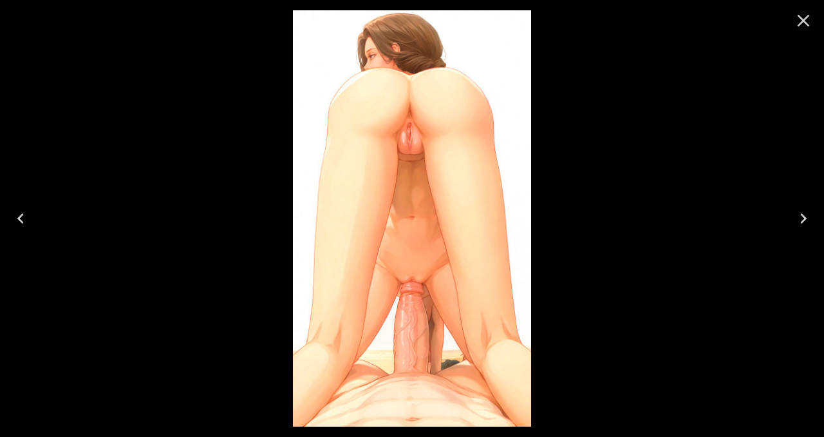
click at [806, 23] on icon "Close" at bounding box center [804, 21] width 12 height 12
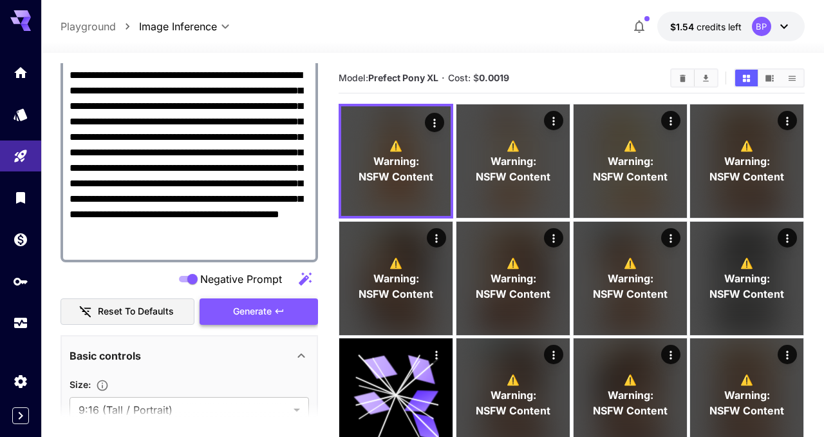
click at [254, 310] on span "Generate" at bounding box center [252, 311] width 39 height 16
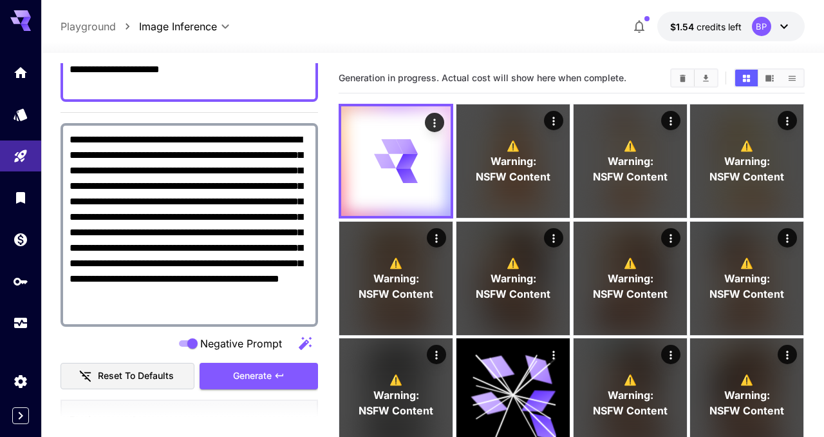
scroll to position [166, 0]
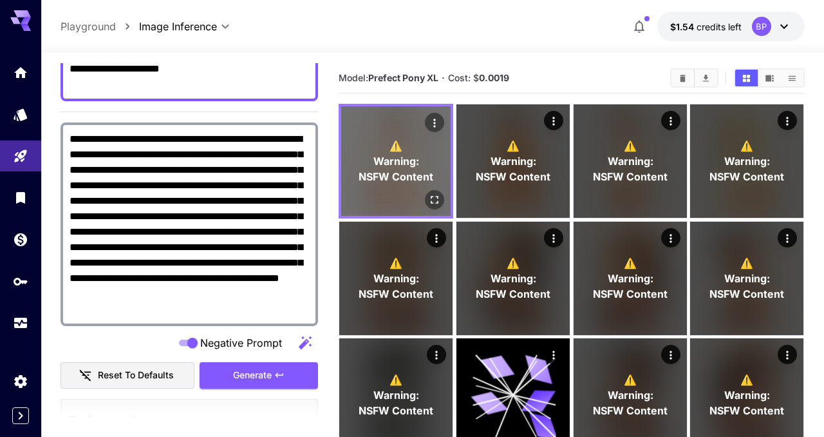
click at [433, 199] on icon "Open in fullscreen" at bounding box center [435, 199] width 13 height 13
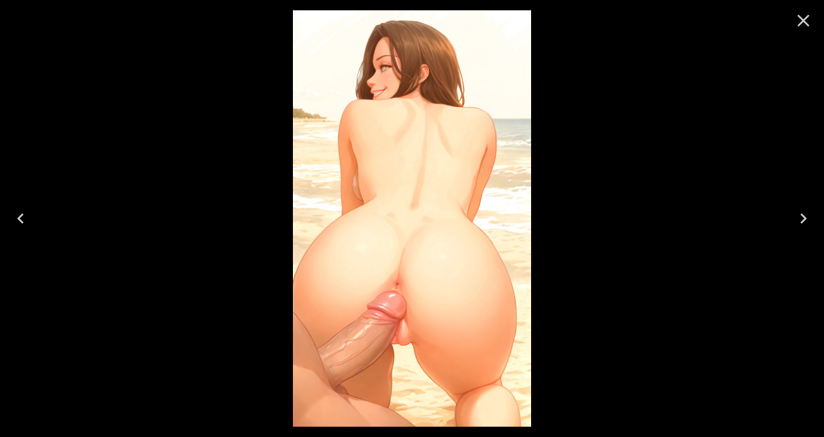
scroll to position [166, 0]
click at [804, 15] on icon "Close" at bounding box center [803, 20] width 21 height 21
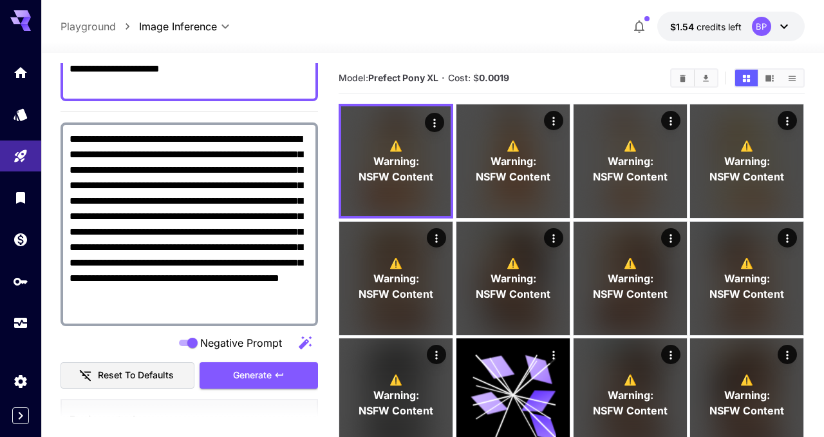
drag, startPoint x: 70, startPoint y: 136, endPoint x: 147, endPoint y: 216, distance: 110.7
click at [147, 216] on textarea "**********" at bounding box center [190, 223] width 240 height 185
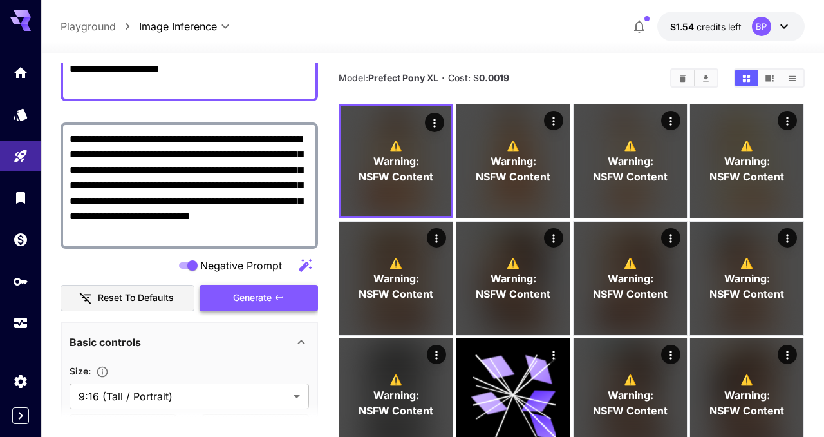
type textarea "**********"
click at [261, 295] on span "Generate" at bounding box center [252, 298] width 39 height 16
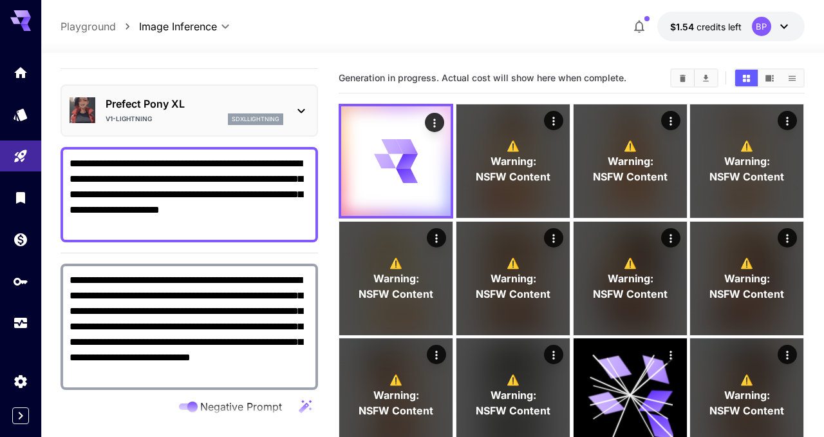
scroll to position [0, 0]
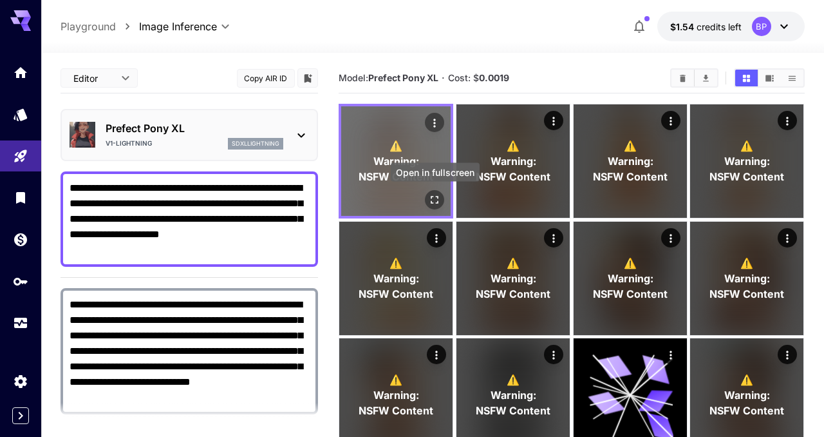
click at [437, 205] on icon "Open in fullscreen" at bounding box center [435, 199] width 13 height 13
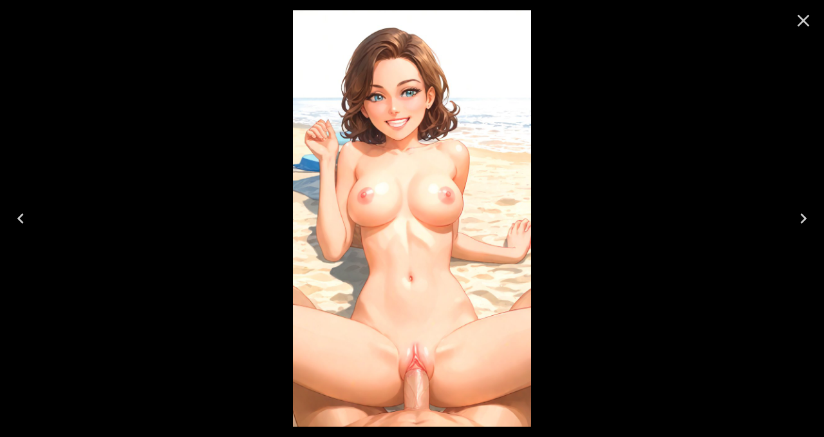
click at [800, 24] on icon "Close" at bounding box center [804, 21] width 12 height 12
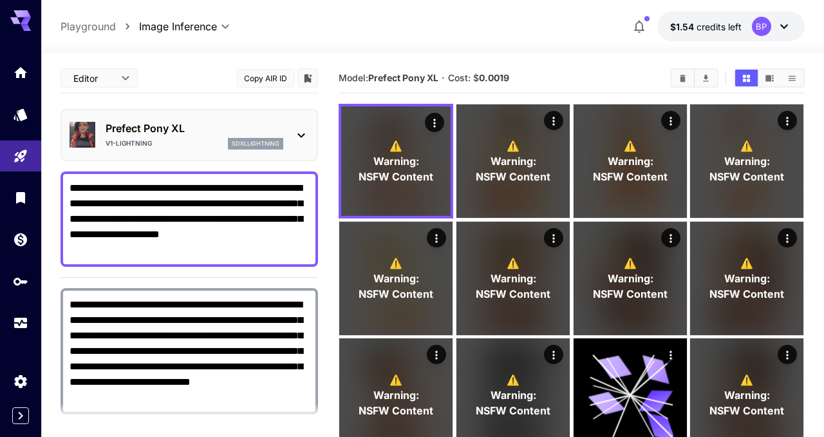
click at [300, 129] on icon at bounding box center [301, 135] width 15 height 15
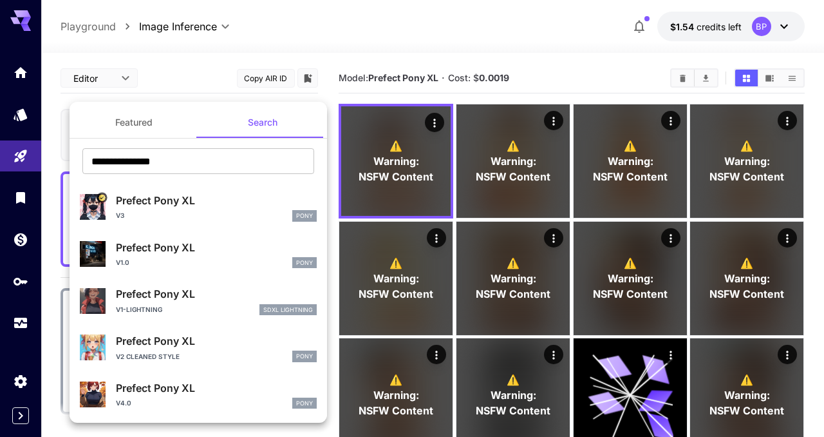
click at [438, 117] on div at bounding box center [412, 218] width 824 height 437
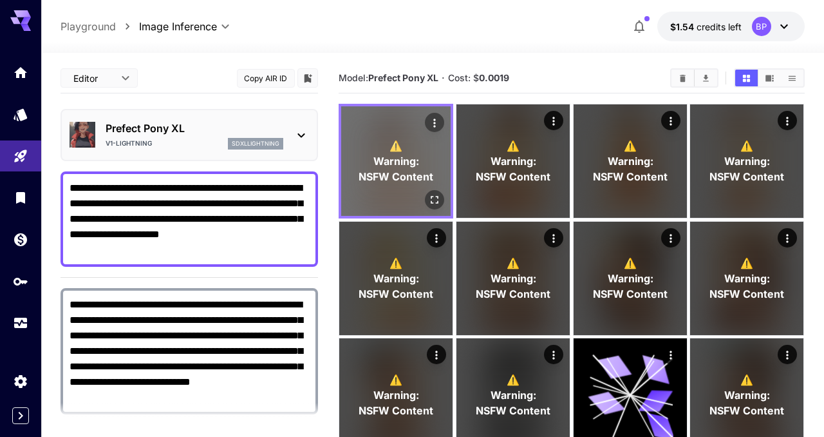
click at [438, 120] on icon "Actions" at bounding box center [435, 123] width 13 height 13
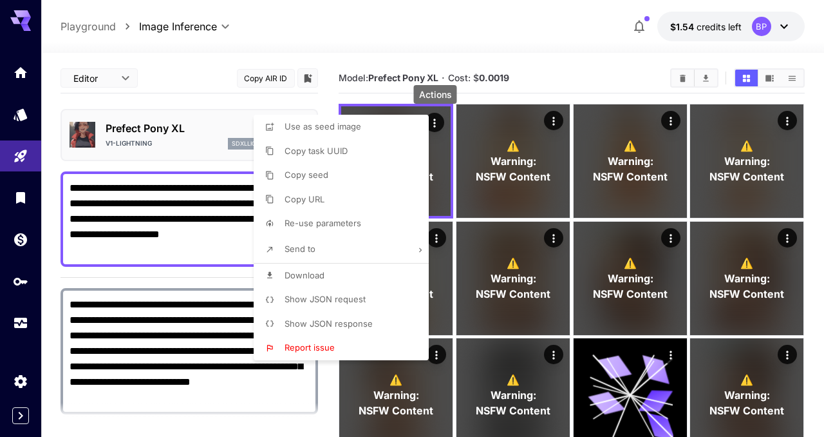
click at [337, 305] on p "Show JSON request" at bounding box center [325, 299] width 81 height 13
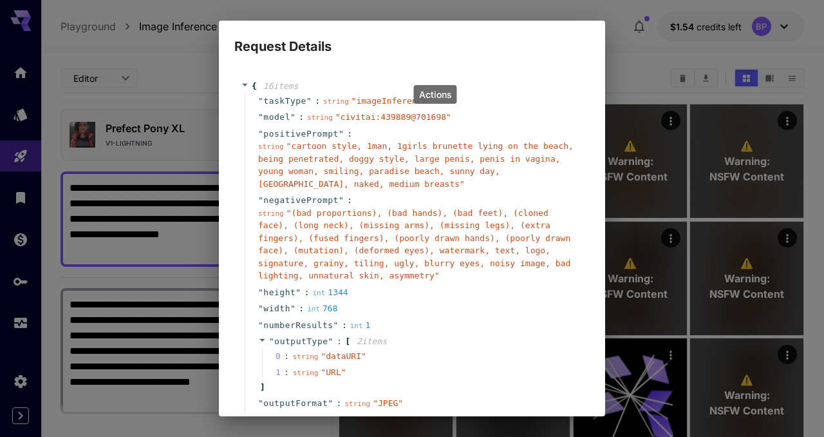
click at [631, 59] on div "Request Details { 16 item s " taskType " : string " imageInference " " model " …" at bounding box center [412, 218] width 824 height 437
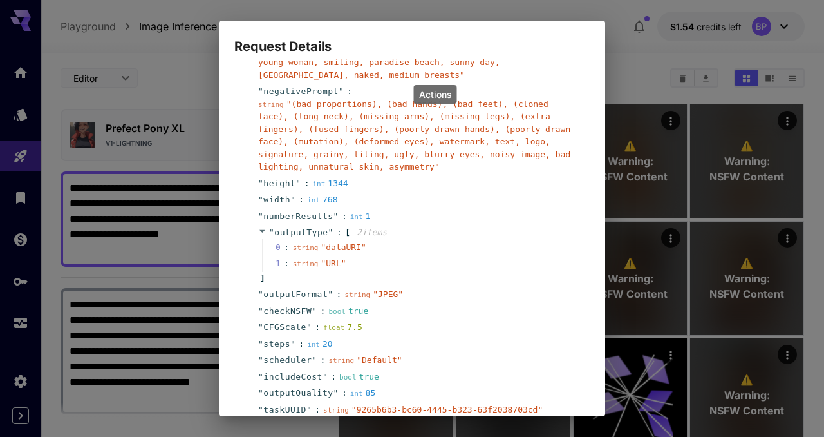
scroll to position [200, 0]
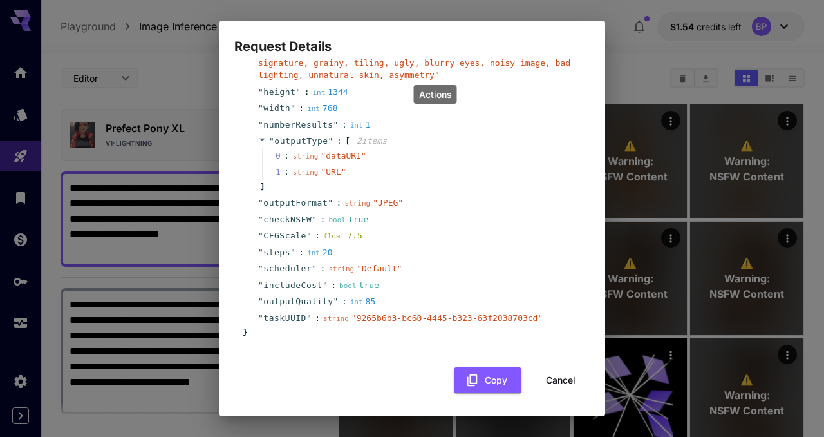
click at [558, 379] on button "Cancel" at bounding box center [561, 380] width 58 height 26
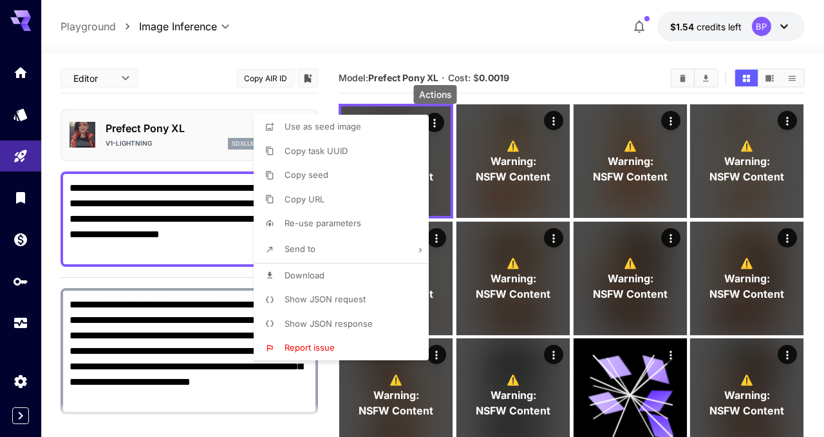
click at [53, 174] on div at bounding box center [412, 218] width 824 height 437
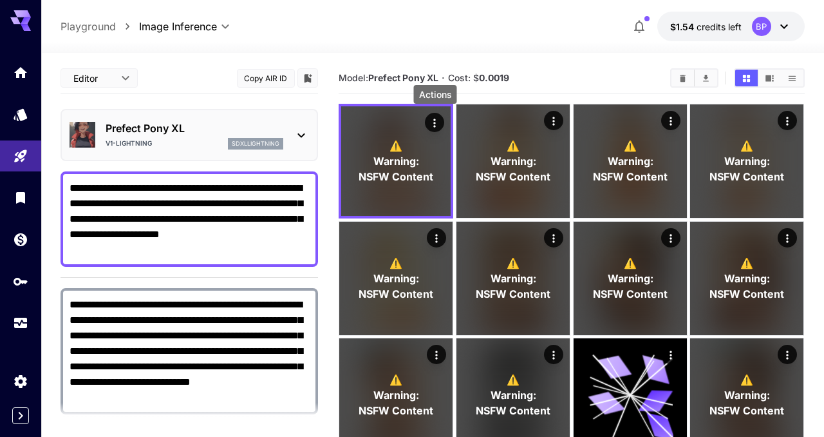
click at [299, 140] on icon at bounding box center [301, 135] width 15 height 15
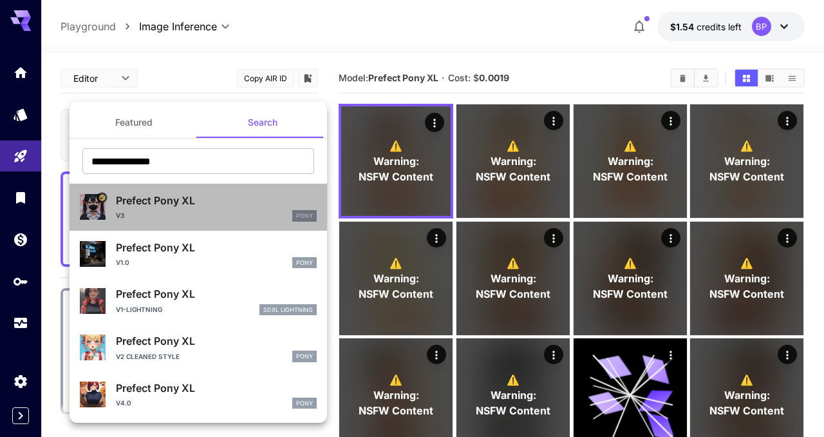
click at [169, 215] on div "v3 Pony" at bounding box center [216, 216] width 201 height 12
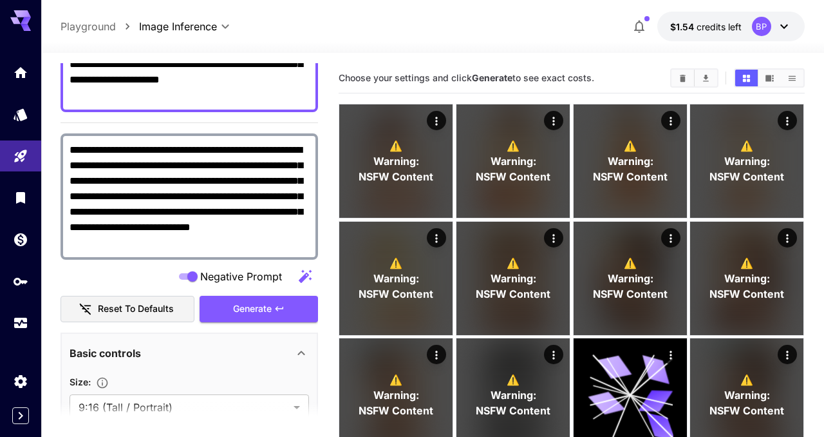
scroll to position [166, 0]
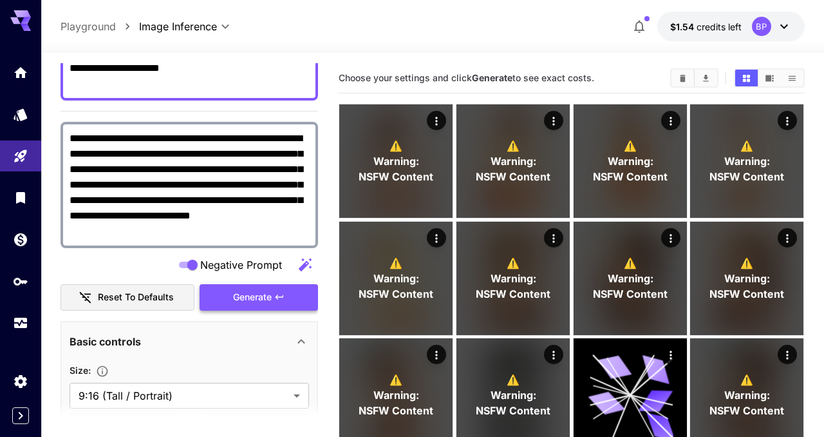
click at [281, 298] on icon "button" at bounding box center [279, 297] width 10 height 10
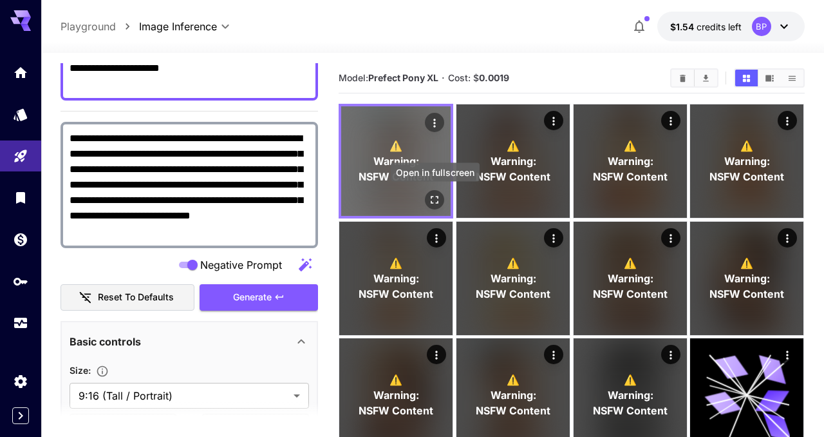
click at [435, 195] on icon "Open in fullscreen" at bounding box center [435, 199] width 13 height 13
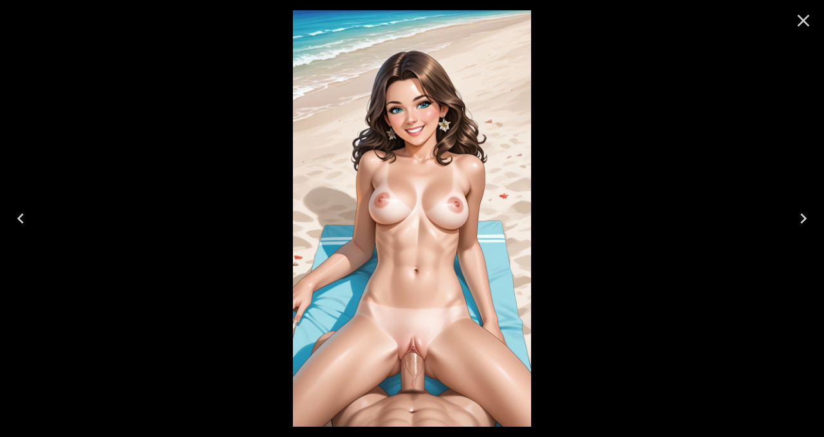
click at [808, 27] on icon "Close" at bounding box center [803, 20] width 21 height 21
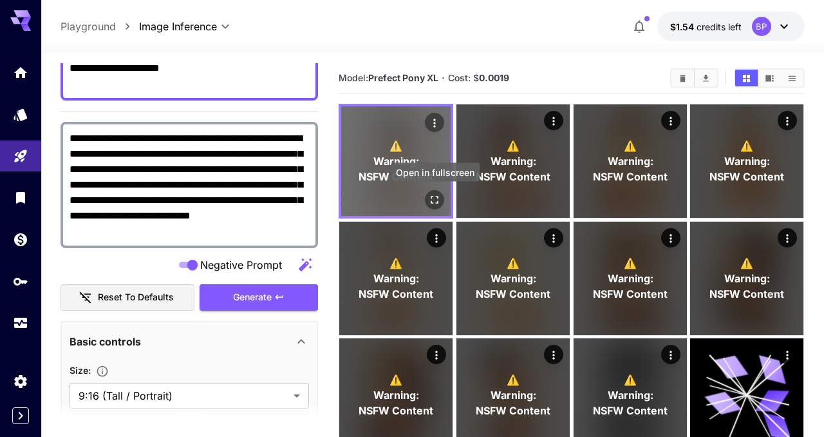
click at [435, 200] on icon "Open in fullscreen" at bounding box center [435, 199] width 13 height 13
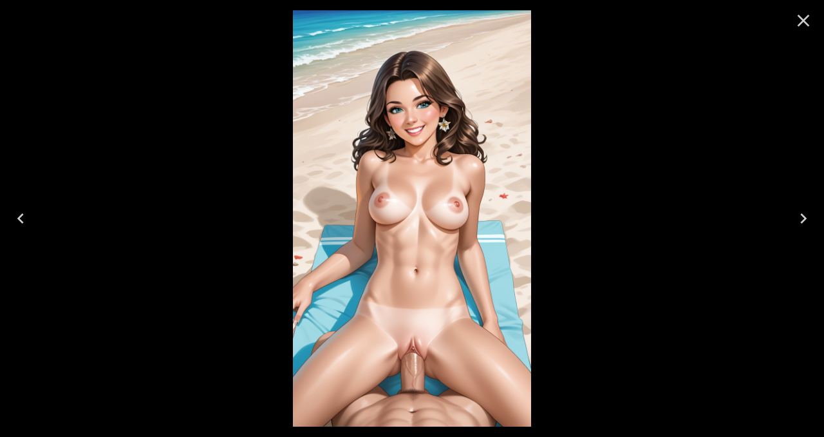
click at [804, 24] on icon "Close" at bounding box center [803, 20] width 21 height 21
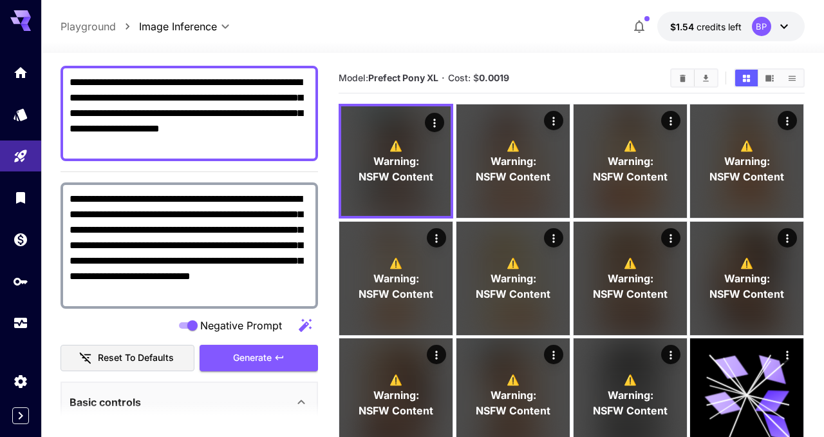
scroll to position [100, 0]
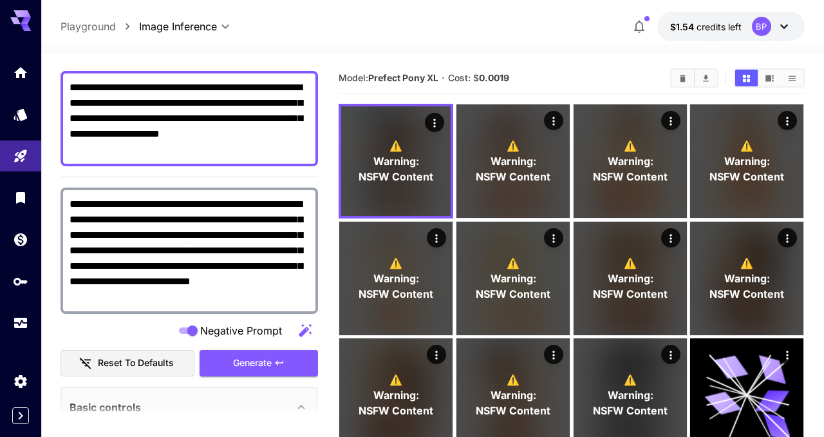
click at [191, 88] on textarea "**********" at bounding box center [190, 118] width 240 height 77
paste textarea "******"
click at [263, 89] on textarea "**********" at bounding box center [190, 118] width 240 height 77
type textarea "**********"
click at [279, 358] on icon "button" at bounding box center [279, 362] width 10 height 10
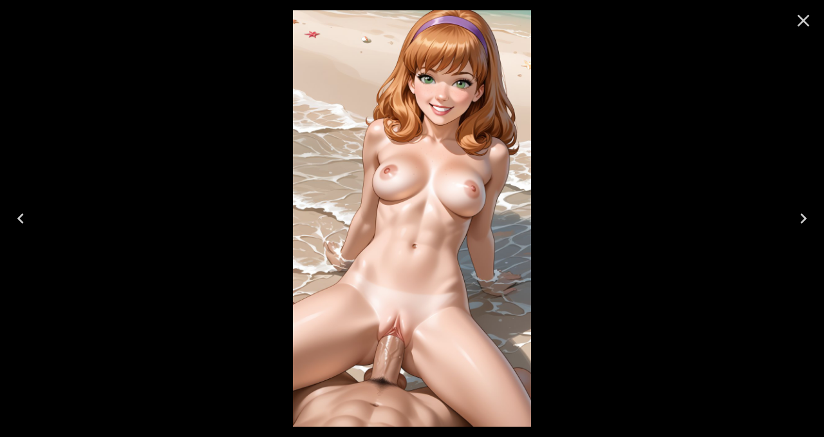
scroll to position [100, 0]
click at [802, 22] on icon "Close" at bounding box center [804, 21] width 12 height 12
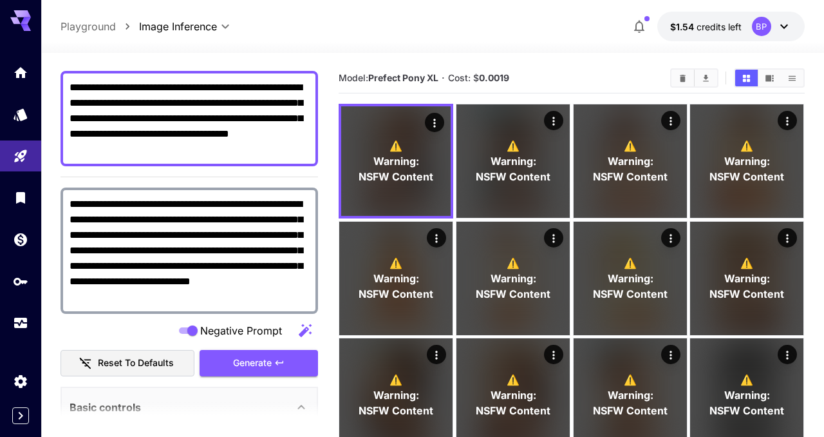
click at [238, 89] on textarea "**********" at bounding box center [190, 118] width 240 height 77
click at [288, 87] on textarea "**********" at bounding box center [190, 118] width 240 height 77
paste textarea
click at [261, 87] on textarea "**********" at bounding box center [190, 118] width 240 height 77
click at [246, 357] on span "Generate" at bounding box center [252, 363] width 39 height 16
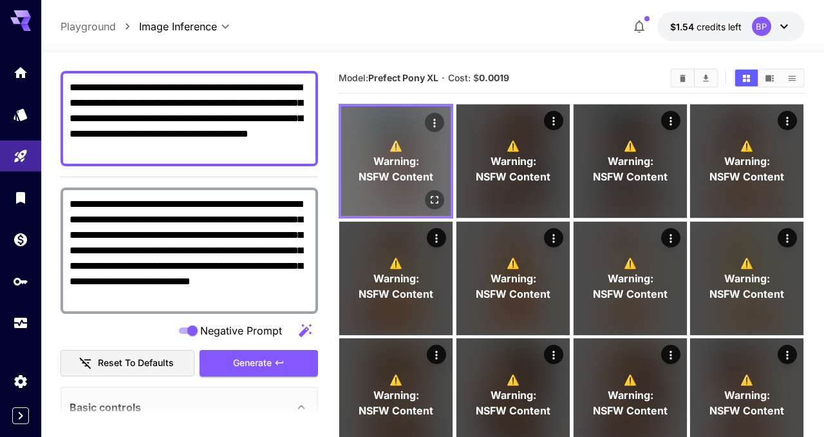
click at [435, 202] on icon "Open in fullscreen" at bounding box center [435, 199] width 13 height 13
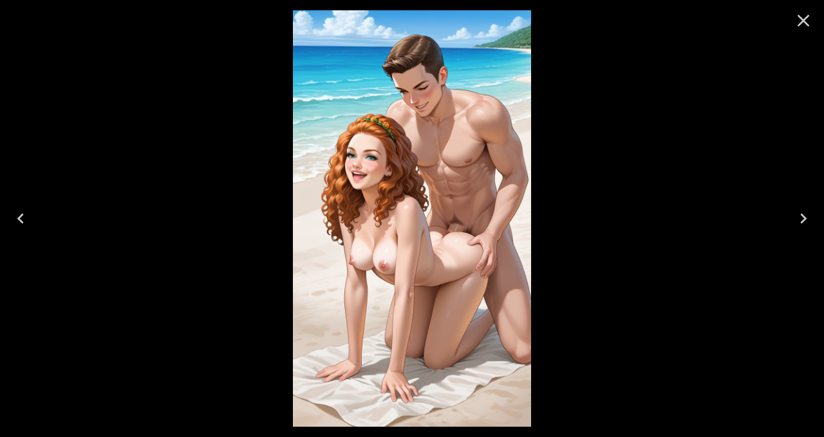
click at [801, 28] on icon "Close" at bounding box center [803, 20] width 21 height 21
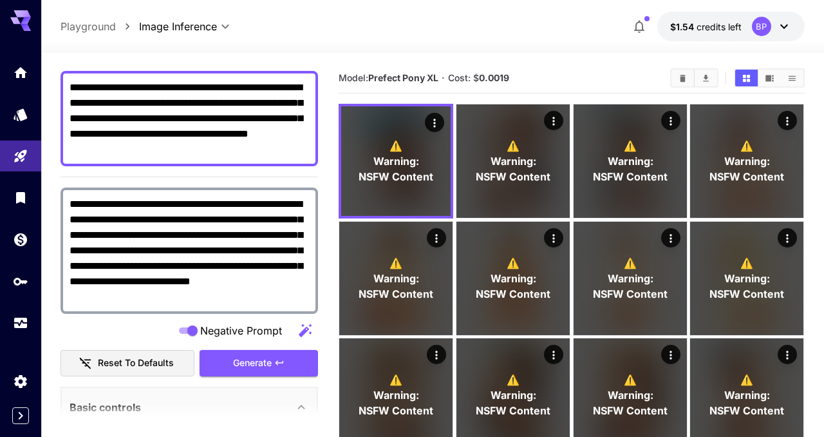
click at [251, 87] on textarea "**********" at bounding box center [190, 118] width 240 height 77
type textarea "**********"
click at [284, 364] on icon "button" at bounding box center [279, 362] width 10 height 10
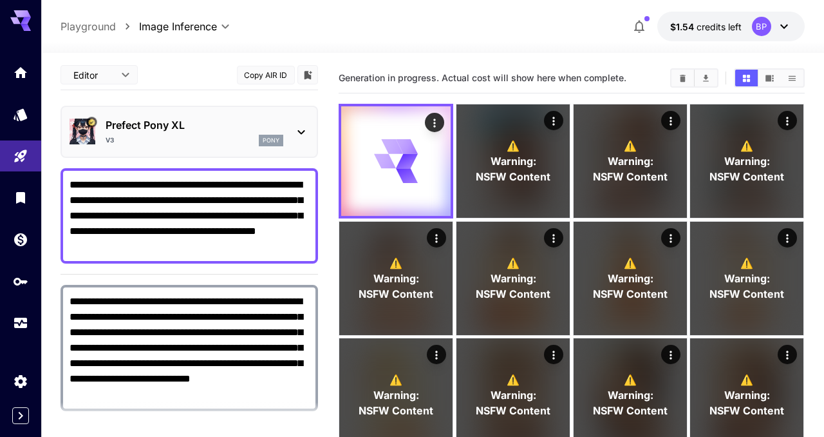
scroll to position [0, 0]
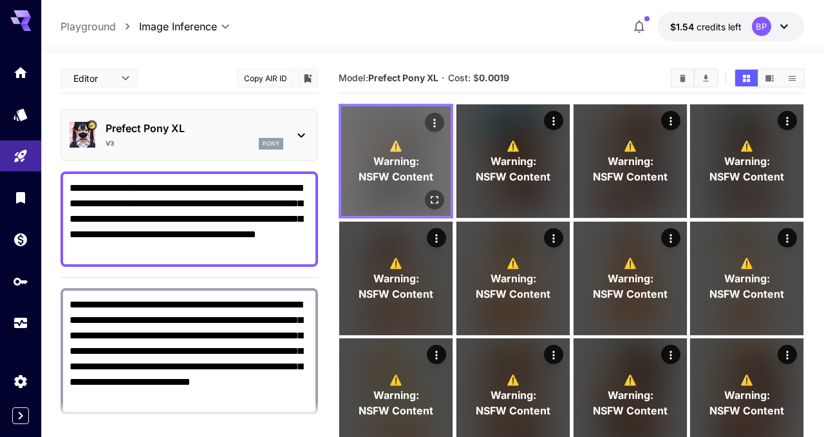
click at [429, 198] on icon "Open in fullscreen" at bounding box center [435, 199] width 13 height 13
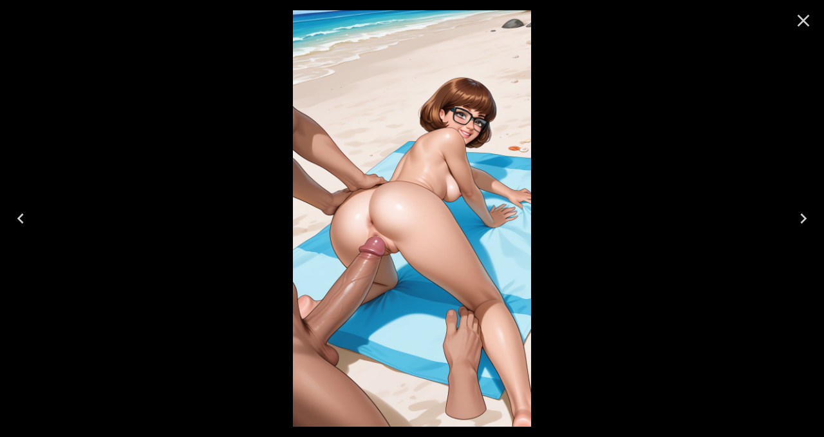
click at [805, 19] on icon "Close" at bounding box center [804, 21] width 12 height 12
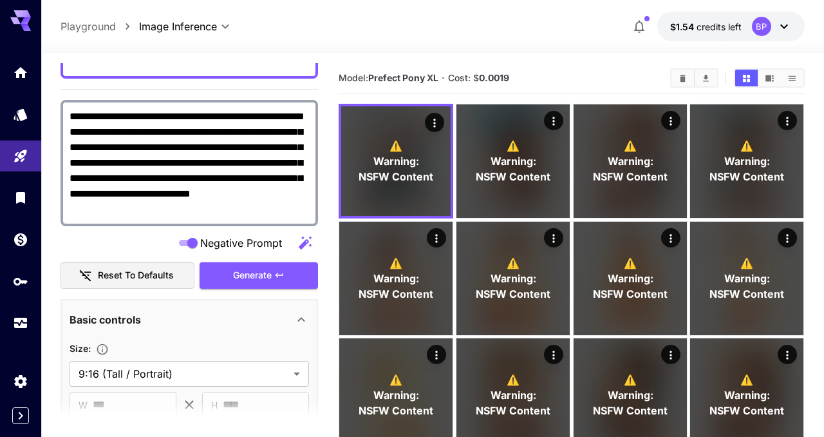
scroll to position [193, 0]
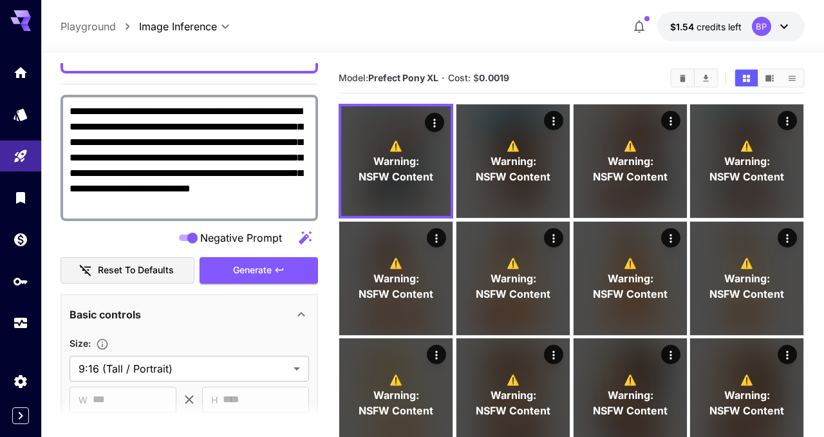
click at [144, 207] on textarea "**********" at bounding box center [190, 158] width 240 height 108
click at [73, 115] on textarea "**********" at bounding box center [190, 158] width 240 height 108
click at [145, 112] on textarea "**********" at bounding box center [190, 158] width 240 height 108
click at [151, 112] on textarea "**********" at bounding box center [190, 158] width 240 height 108
click at [200, 113] on textarea "**********" at bounding box center [190, 158] width 240 height 108
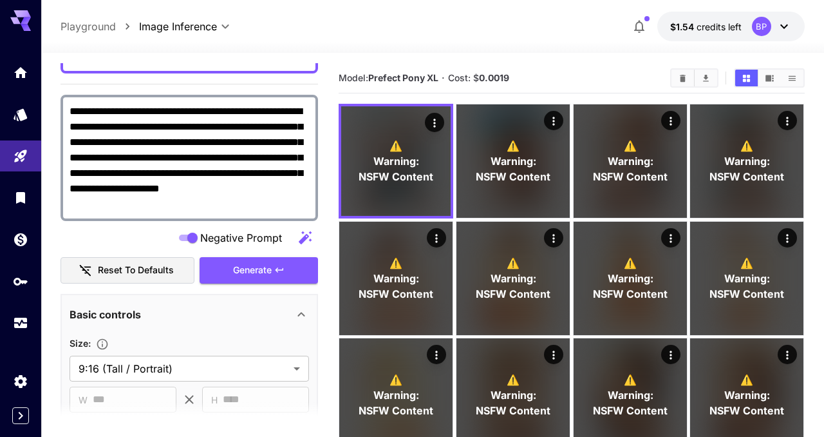
click at [172, 132] on textarea "**********" at bounding box center [190, 158] width 240 height 108
type textarea "**********"
click at [157, 133] on textarea "**********" at bounding box center [190, 158] width 240 height 108
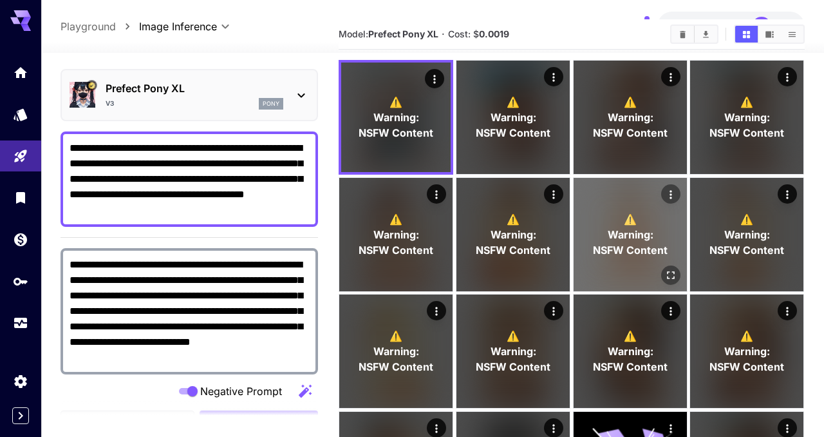
scroll to position [56, 0]
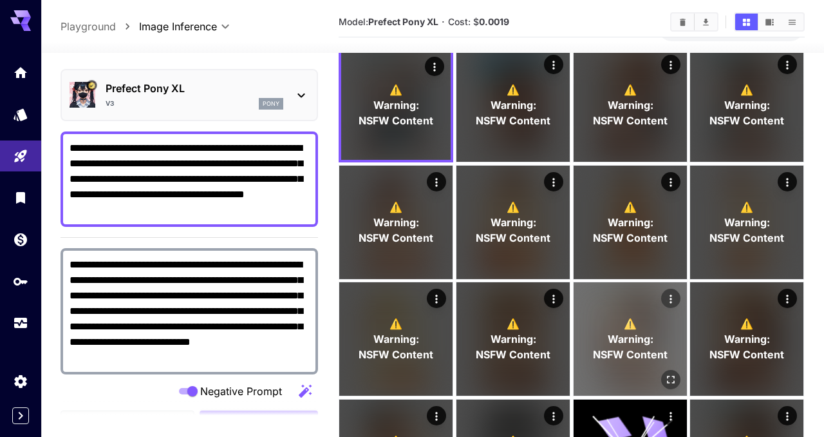
type textarea "**********"
click at [669, 294] on icon "Actions" at bounding box center [671, 298] width 13 height 13
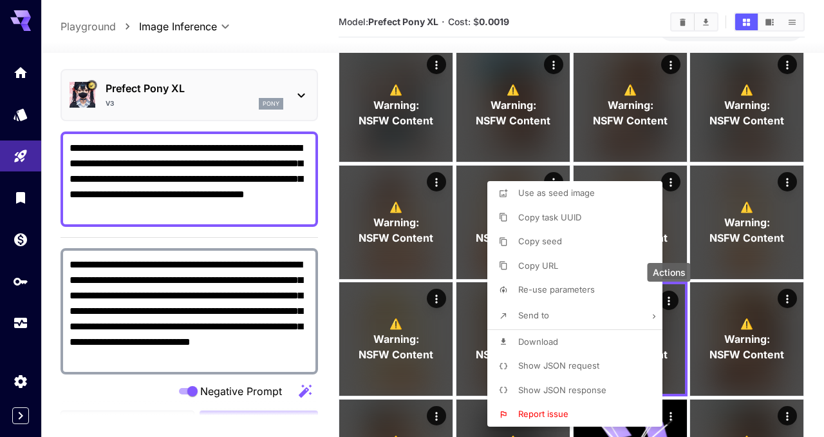
click at [548, 361] on span "Show JSON request" at bounding box center [558, 365] width 81 height 10
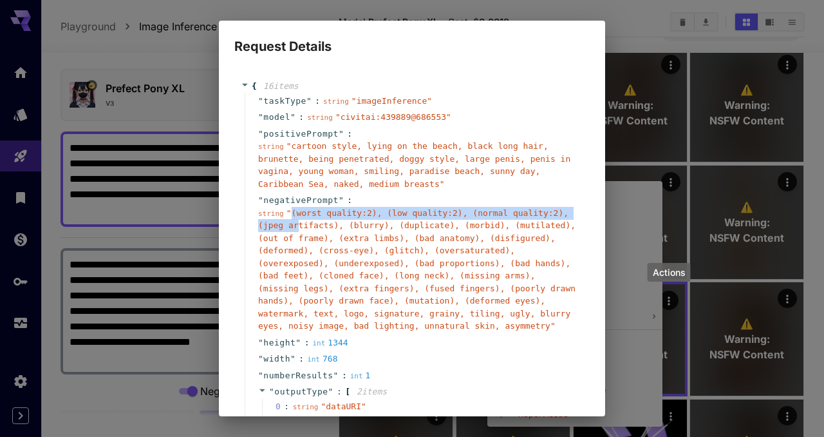
drag, startPoint x: 292, startPoint y: 211, endPoint x: 299, endPoint y: 225, distance: 15.3
click at [299, 225] on span "" (worst quality:2), (low quality:2), (normal quality:2), (jpeg artifacts), (bl…" at bounding box center [417, 269] width 318 height 123
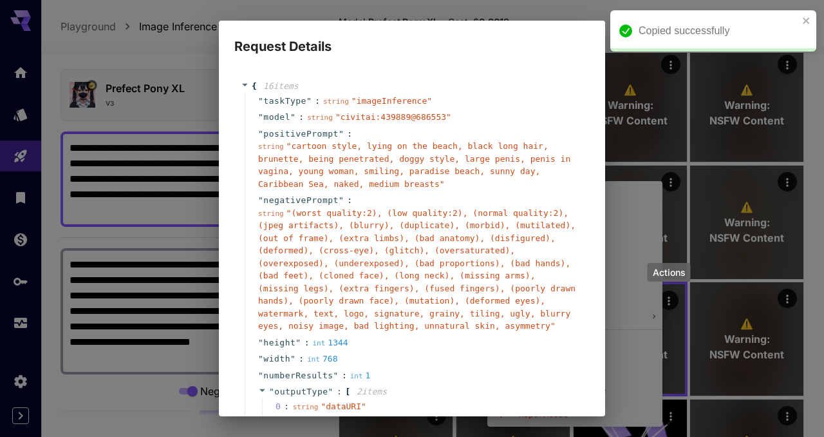
click at [338, 245] on span "" (worst quality:2), (low quality:2), (normal quality:2), (jpeg artifacts), (bl…" at bounding box center [417, 269] width 318 height 123
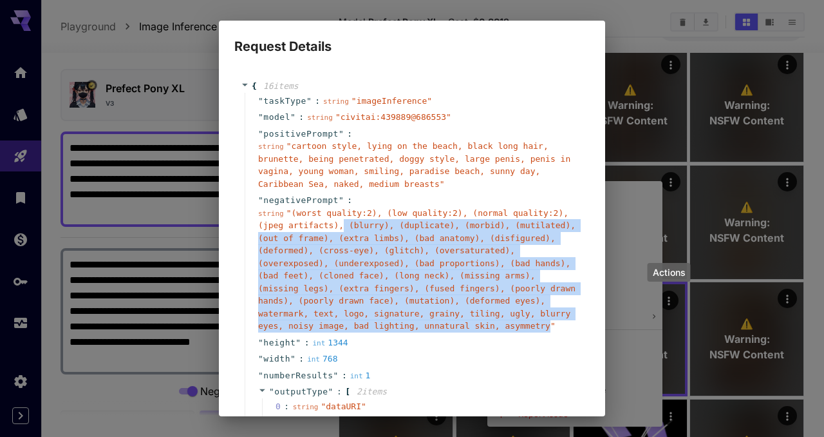
drag, startPoint x: 346, startPoint y: 222, endPoint x: 549, endPoint y: 327, distance: 229.3
click at [549, 327] on span "" (worst quality:2), (low quality:2), (normal quality:2), (jpeg artifacts), (bl…" at bounding box center [417, 269] width 318 height 123
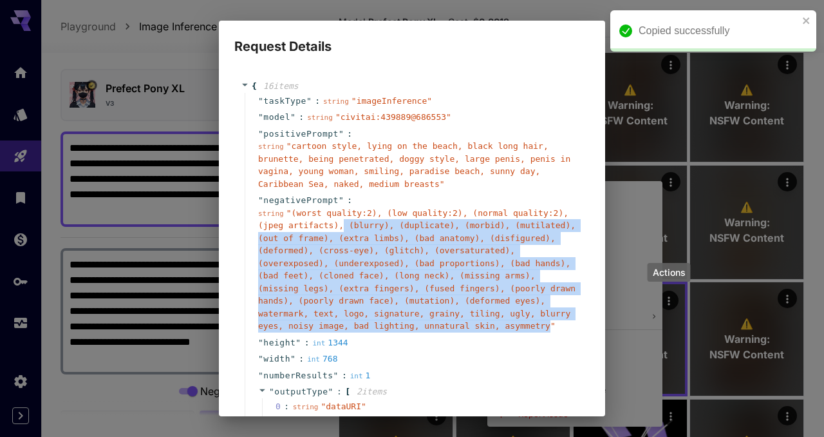
copy span "(blurry), (duplicate), (morbid), (mutilated), (out of frame), (extra limbs), (b…"
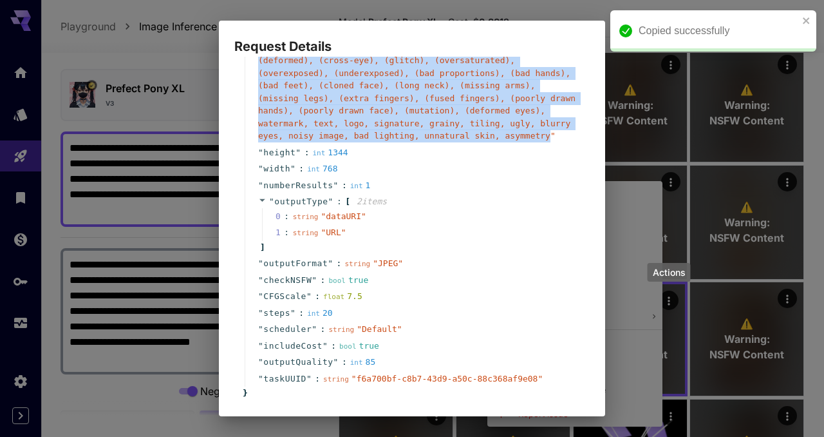
scroll to position [251, 0]
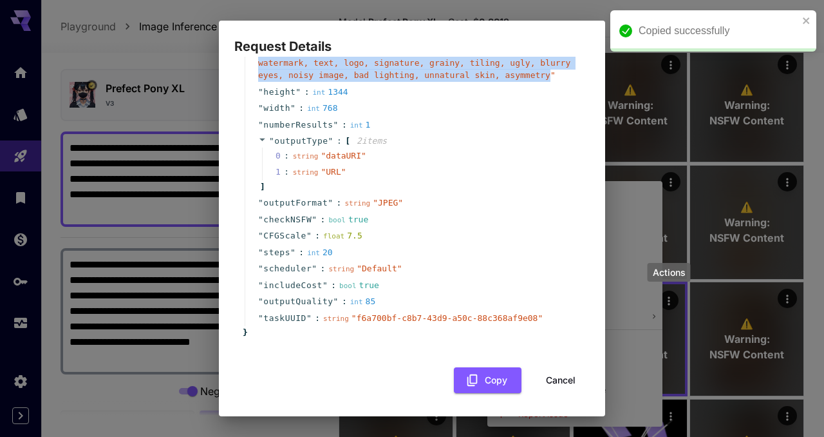
click at [559, 380] on button "Cancel" at bounding box center [561, 380] width 58 height 26
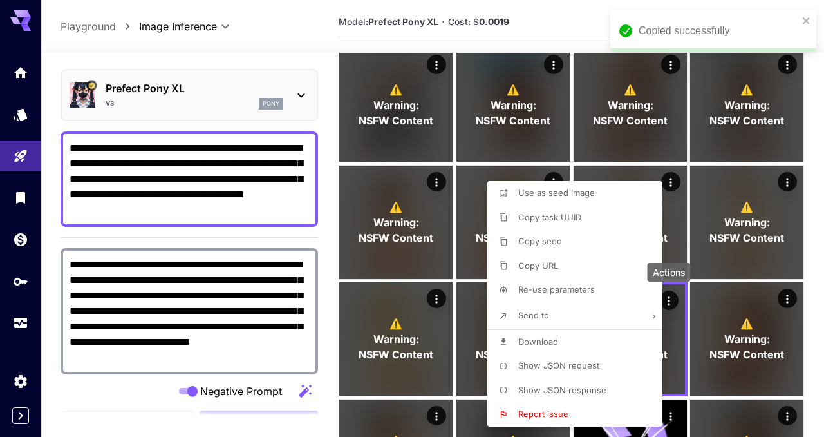
click at [71, 260] on div at bounding box center [412, 218] width 824 height 437
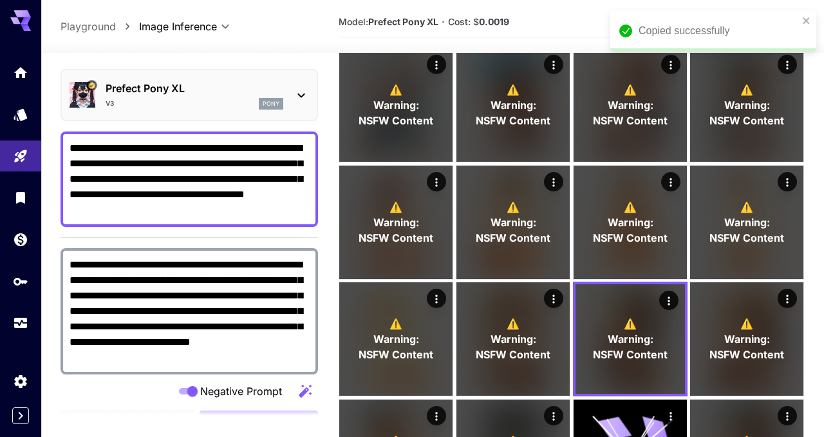
click at [68, 260] on div "**********" at bounding box center [190, 311] width 258 height 126
drag, startPoint x: 68, startPoint y: 260, endPoint x: 136, endPoint y: 354, distance: 115.3
click at [136, 354] on div "**********" at bounding box center [190, 311] width 258 height 126
click at [136, 354] on textarea "**********" at bounding box center [190, 311] width 240 height 108
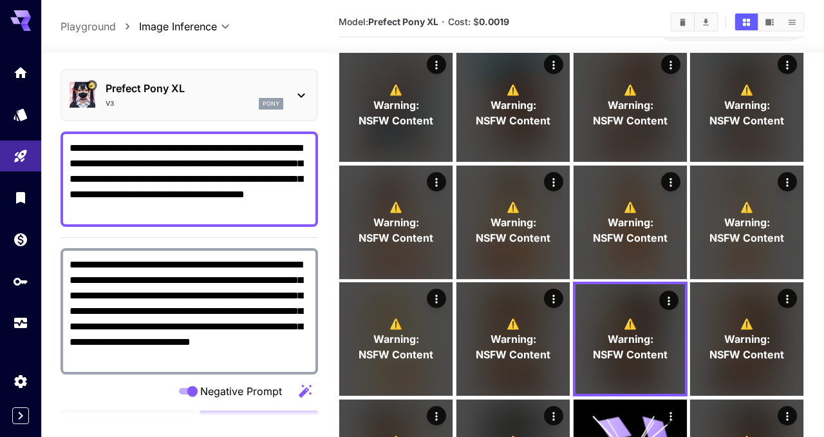
click at [70, 264] on textarea "**********" at bounding box center [190, 311] width 240 height 108
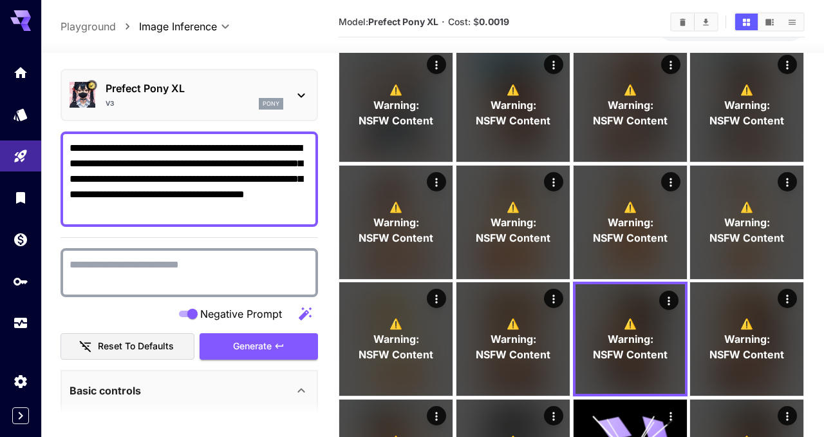
paste textarea "**********"
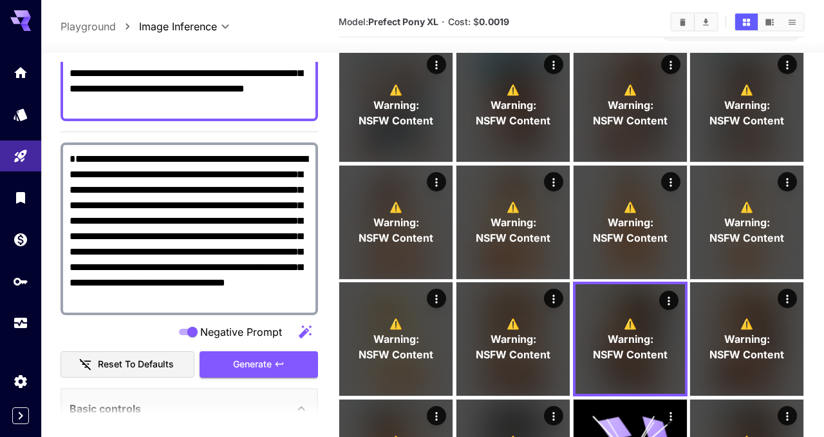
scroll to position [191, 0]
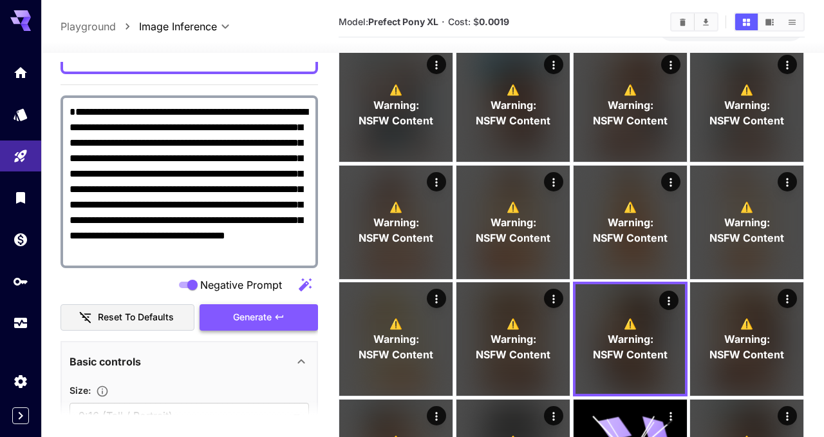
type textarea "**********"
click at [241, 315] on span "Generate" at bounding box center [252, 317] width 39 height 16
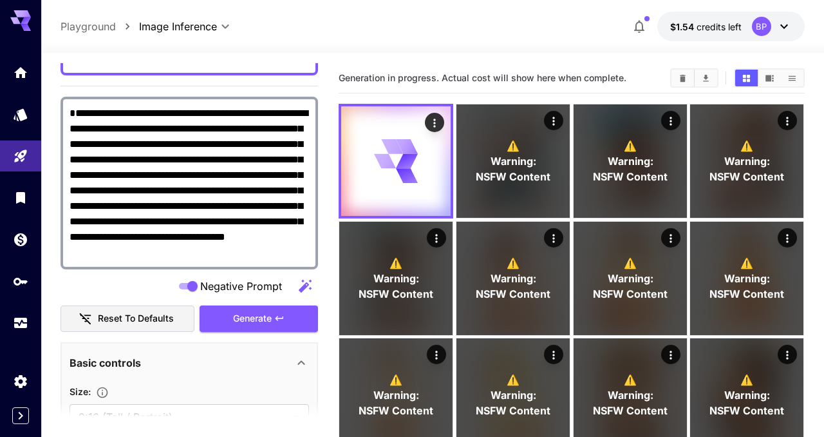
scroll to position [0, 0]
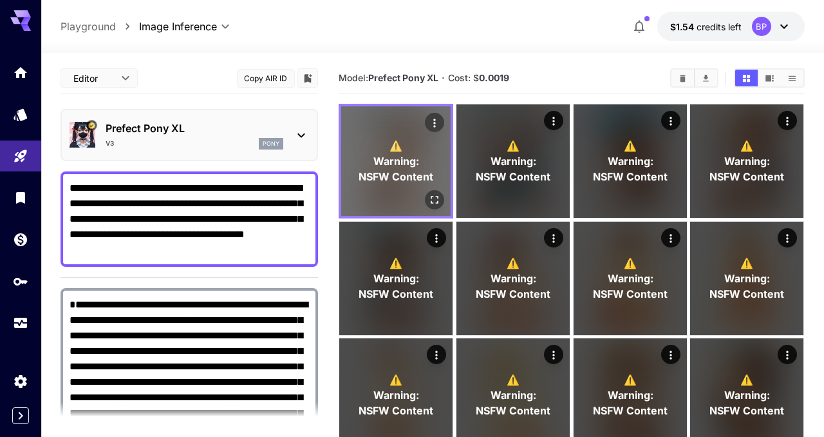
click at [435, 198] on icon "Open in fullscreen" at bounding box center [435, 199] width 13 height 13
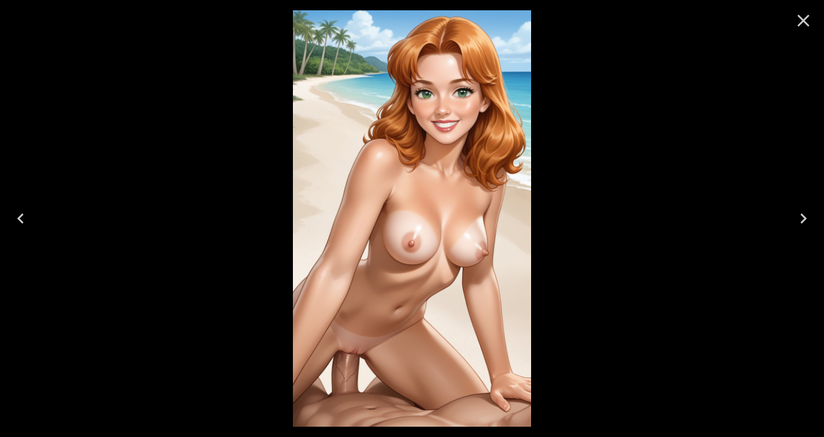
click at [798, 24] on icon "Close" at bounding box center [803, 20] width 21 height 21
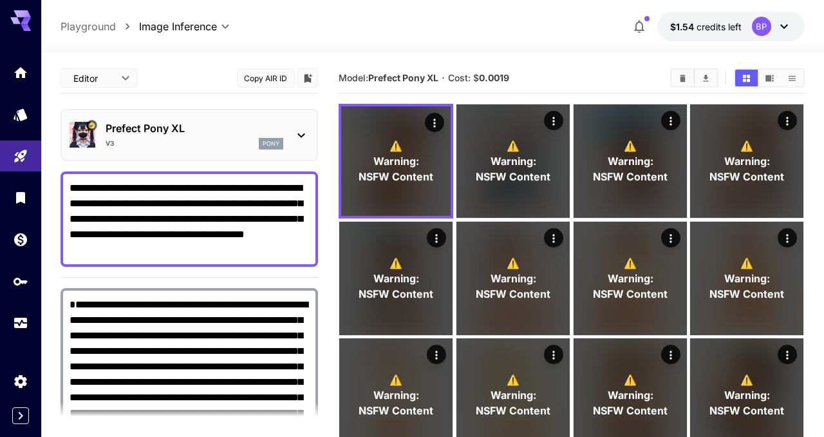
click at [123, 205] on textarea "**********" at bounding box center [190, 218] width 240 height 77
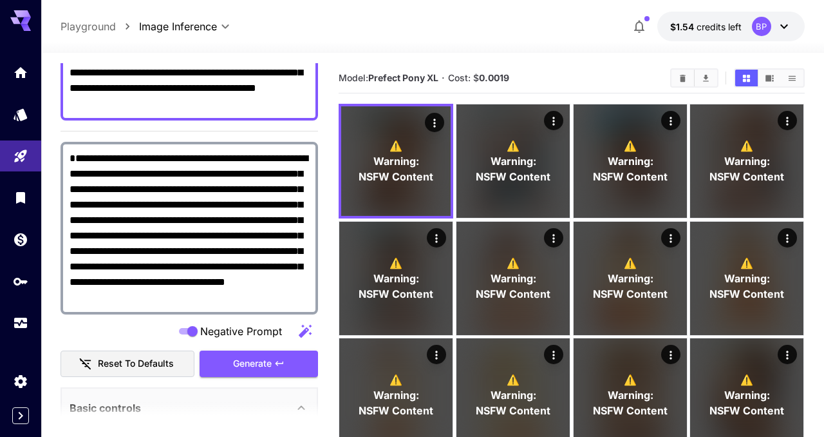
scroll to position [180, 0]
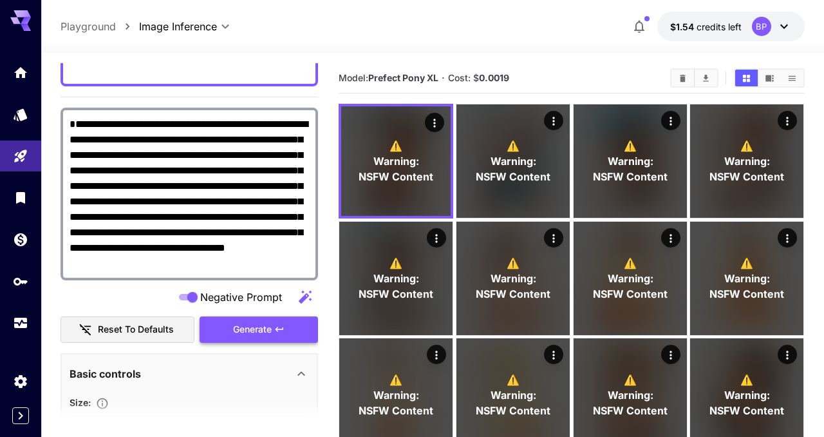
click at [269, 324] on span "Generate" at bounding box center [252, 329] width 39 height 16
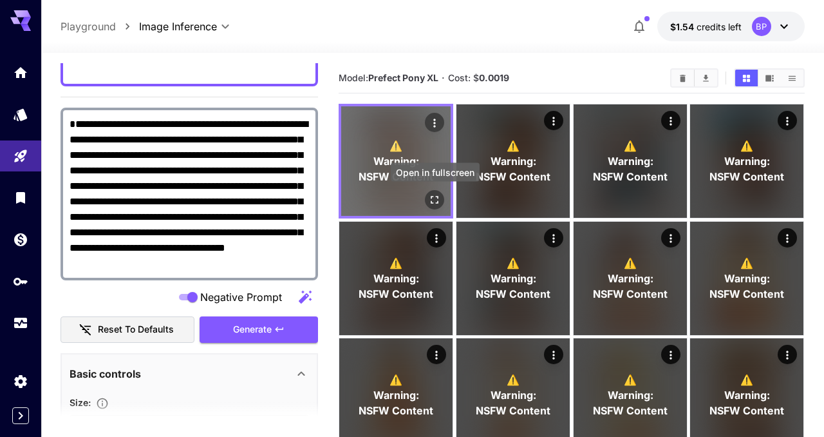
click at [434, 196] on icon "Open in fullscreen" at bounding box center [435, 199] width 13 height 13
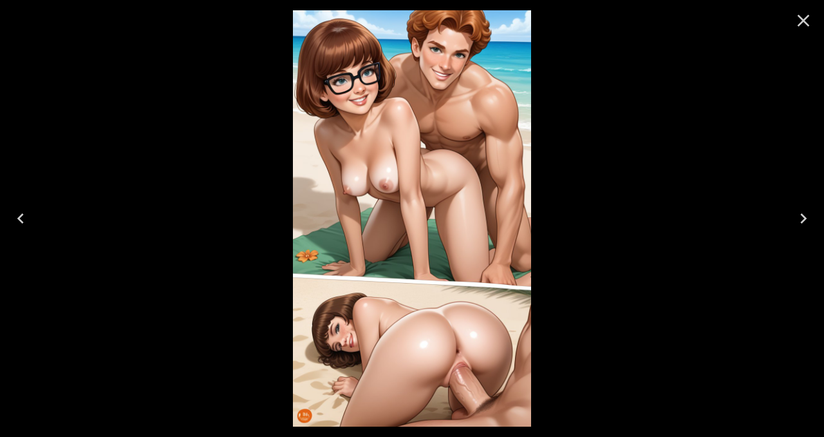
click at [450, 325] on img at bounding box center [412, 218] width 238 height 416
click at [808, 21] on icon "Close" at bounding box center [803, 20] width 21 height 21
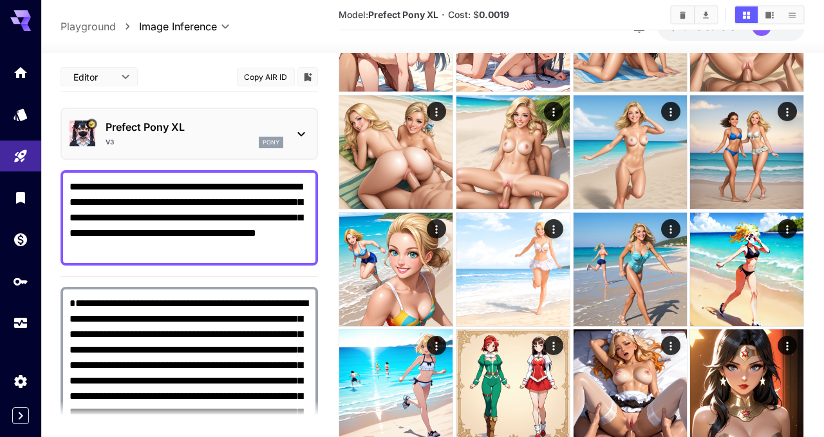
scroll to position [1190, 0]
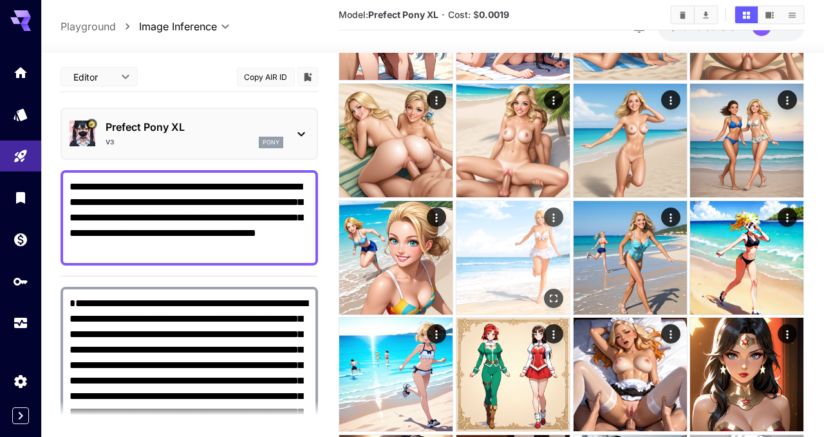
click at [527, 260] on img at bounding box center [513, 257] width 113 height 113
click at [527, 260] on img at bounding box center [513, 257] width 109 height 109
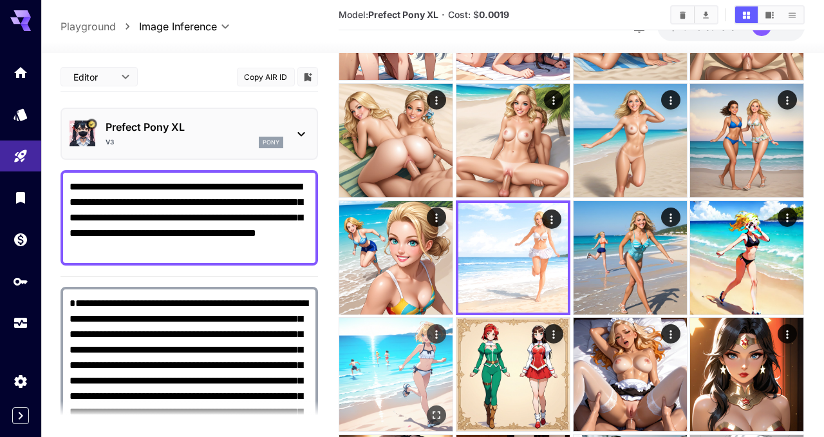
click at [394, 390] on img at bounding box center [395, 374] width 113 height 113
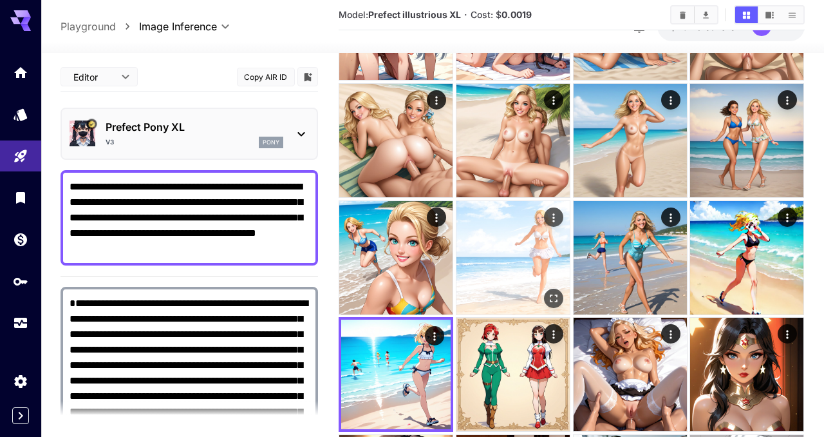
click at [479, 301] on img at bounding box center [513, 257] width 113 height 113
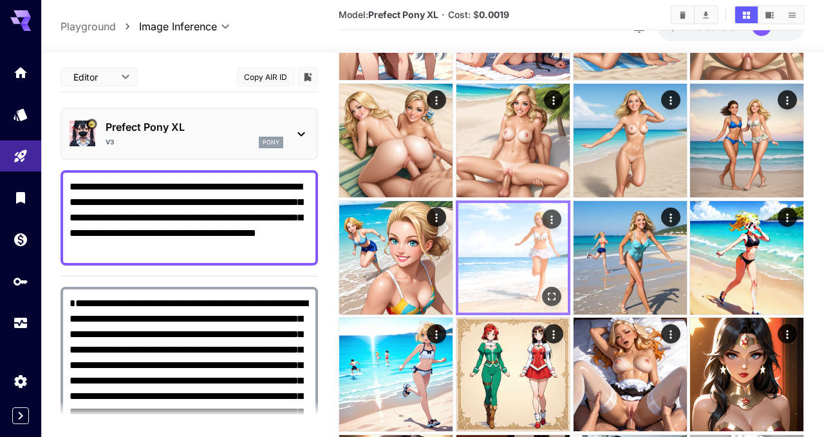
click at [551, 222] on icon "Actions" at bounding box center [552, 219] width 13 height 13
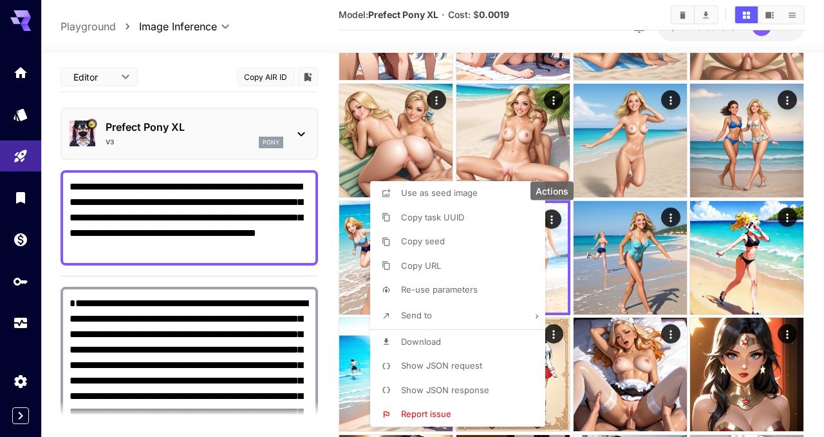
click at [432, 360] on p "Show JSON request" at bounding box center [441, 365] width 81 height 13
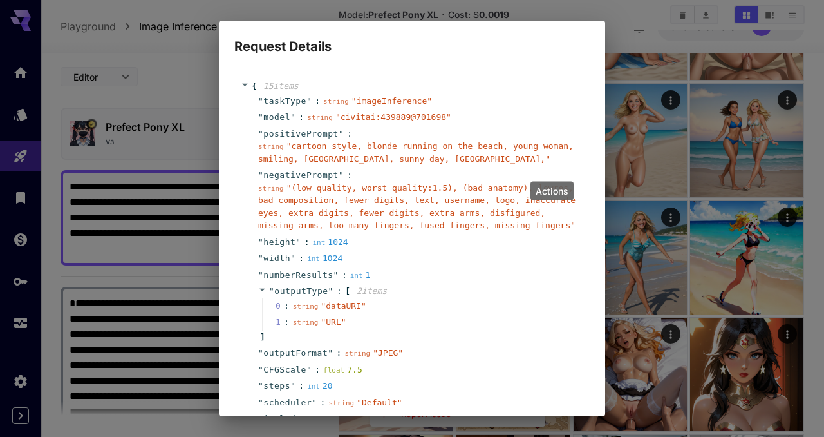
click at [274, 157] on span "" cartoon style, blonde running on the beach, young woman, smiling, paradise be…" at bounding box center [416, 152] width 316 height 23
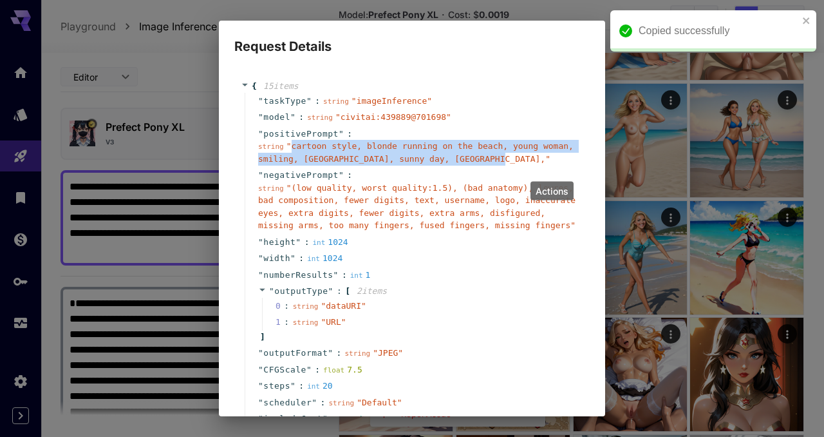
drag, startPoint x: 289, startPoint y: 144, endPoint x: 504, endPoint y: 157, distance: 215.5
click at [504, 157] on span "" cartoon style, blonde running on the beach, young woman, smiling, paradise be…" at bounding box center [416, 152] width 316 height 23
copy span "cartoon style, blonde running on the beach, young woman, smiling, paradise beac…"
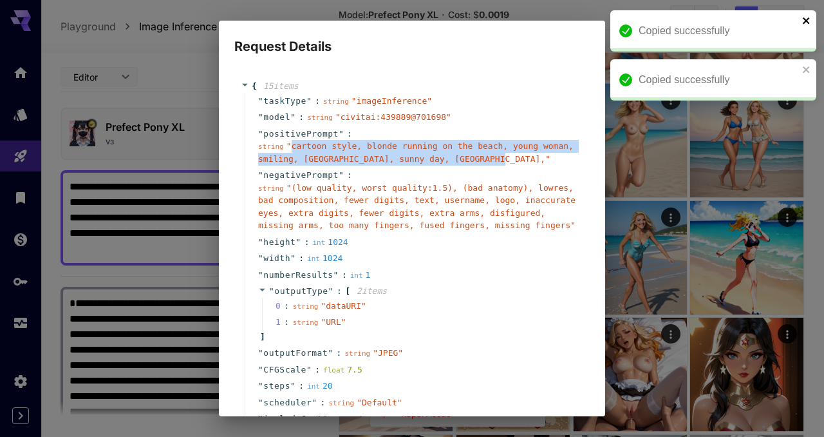
click at [806, 19] on icon "close" at bounding box center [807, 20] width 9 height 10
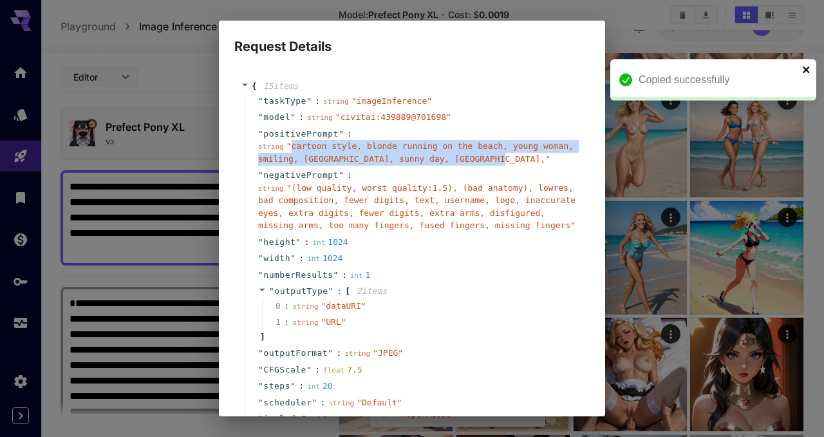
click at [808, 71] on icon "close" at bounding box center [806, 69] width 6 height 6
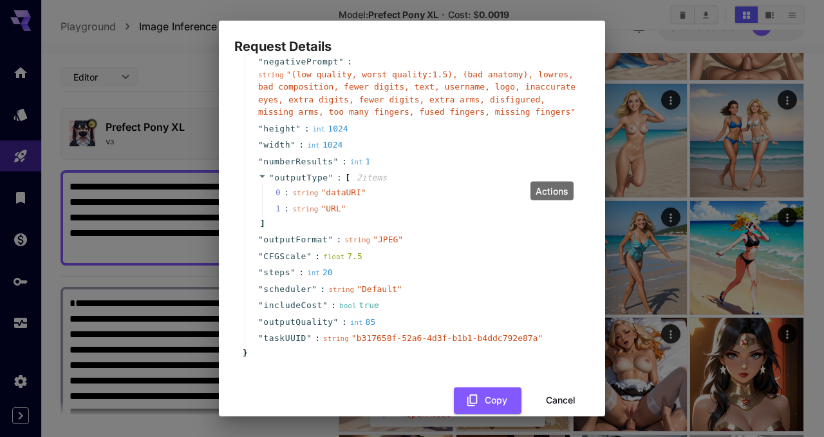
scroll to position [133, 0]
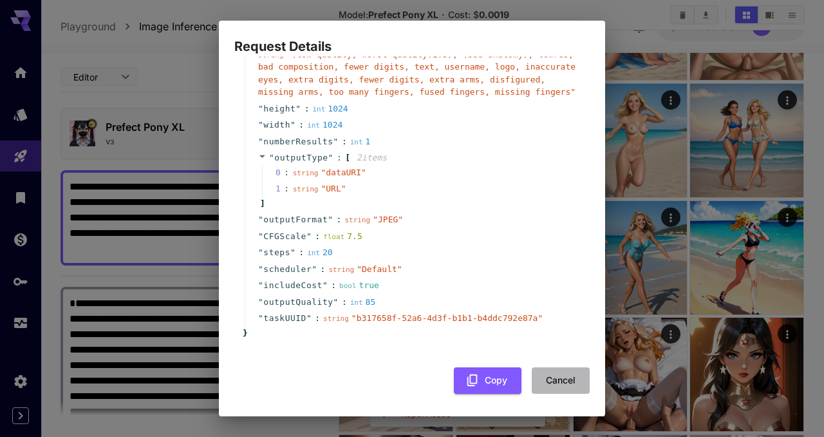
click at [549, 379] on button "Cancel" at bounding box center [561, 380] width 58 height 26
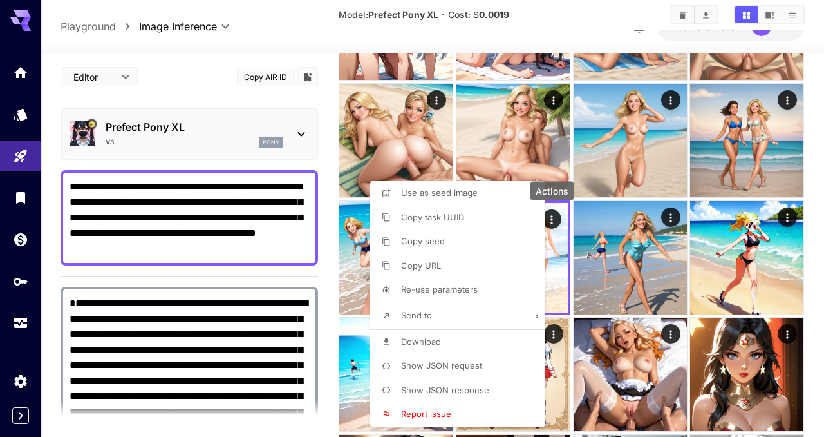
click at [69, 185] on div at bounding box center [412, 218] width 824 height 437
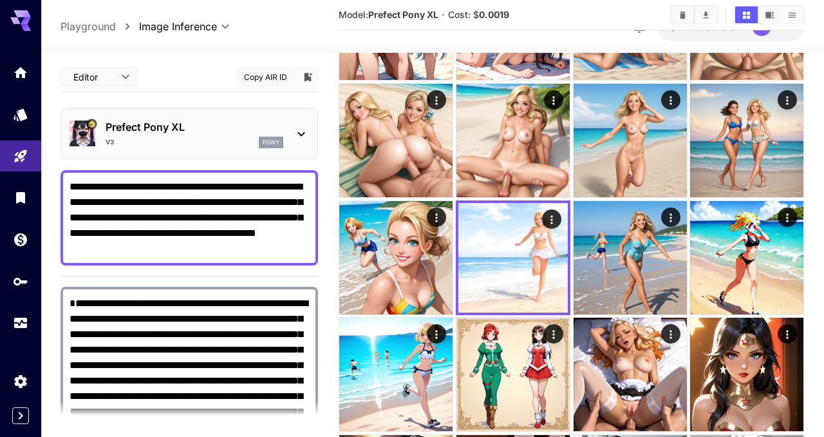
click at [72, 185] on div "**********" at bounding box center [190, 217] width 258 height 95
drag, startPoint x: 135, startPoint y: 186, endPoint x: 275, endPoint y: 269, distance: 162.6
paste textarea
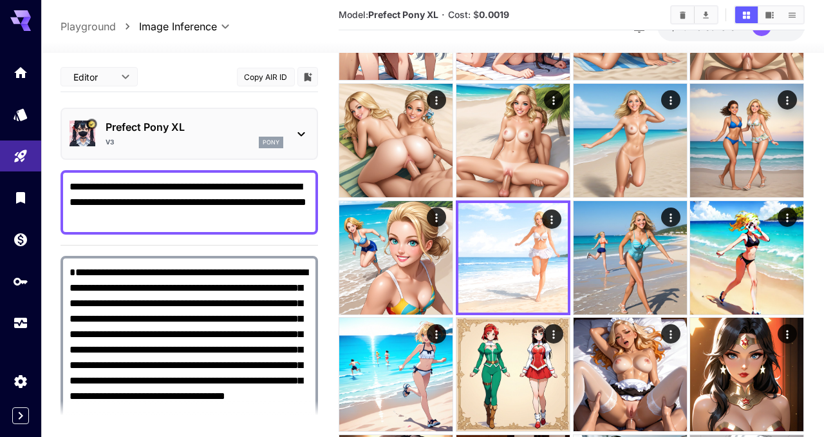
click at [132, 185] on textarea "**********" at bounding box center [190, 202] width 240 height 46
click at [71, 187] on textarea "**********" at bounding box center [190, 202] width 240 height 46
click at [164, 214] on textarea "**********" at bounding box center [190, 202] width 240 height 46
type textarea "**********"
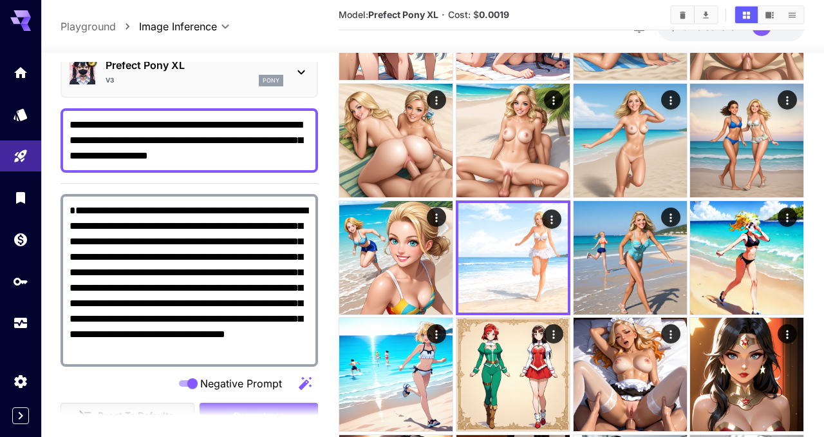
scroll to position [102, 0]
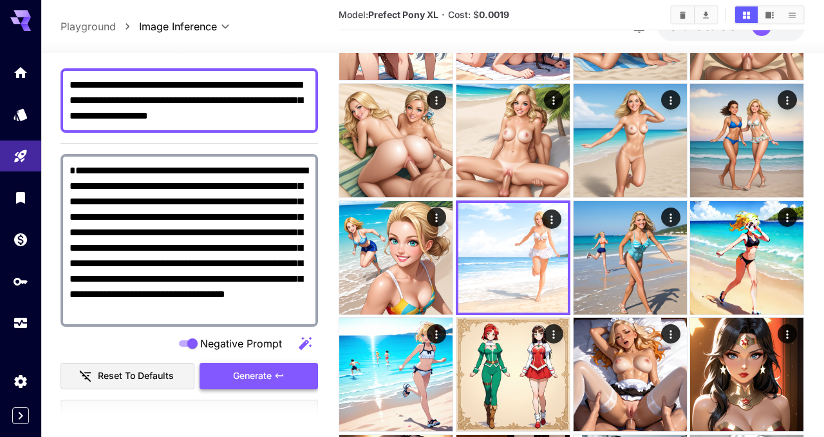
type textarea "**********"
click at [296, 375] on button "Generate" at bounding box center [259, 376] width 119 height 26
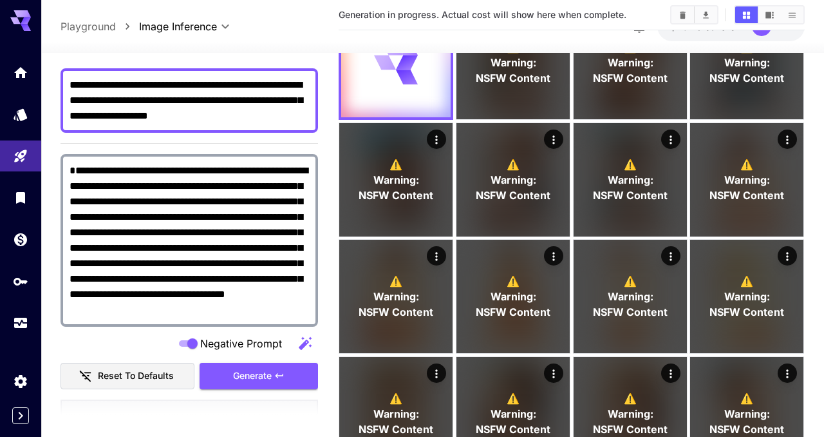
scroll to position [0, 0]
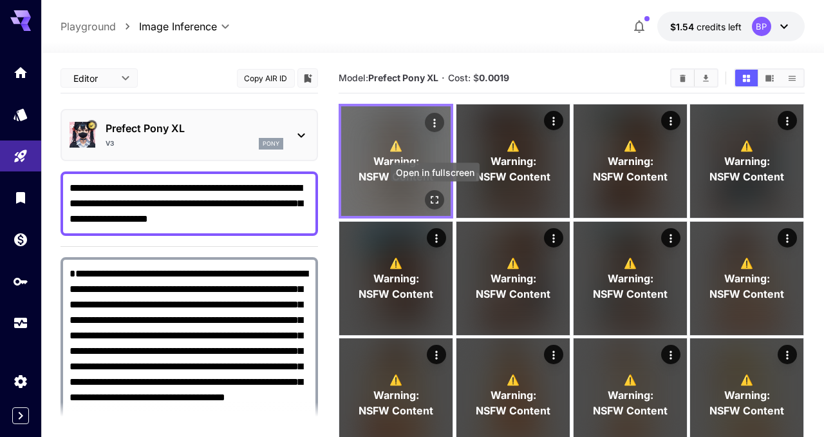
click at [438, 202] on icon "Open in fullscreen" at bounding box center [436, 200] width 8 height 8
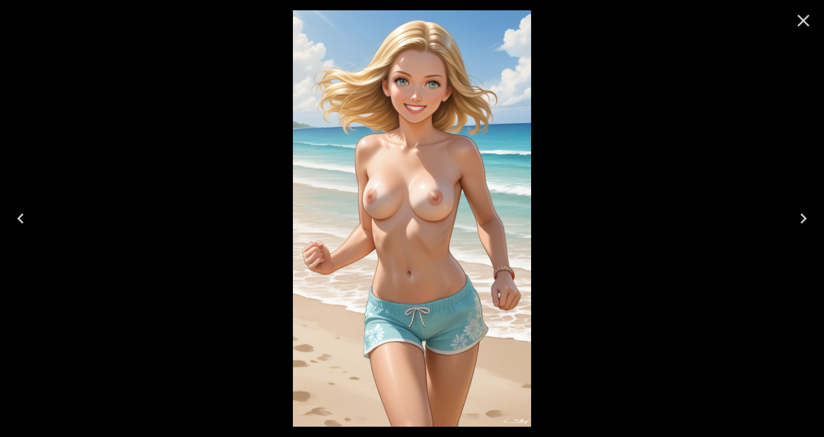
click at [805, 24] on icon "Close" at bounding box center [803, 20] width 21 height 21
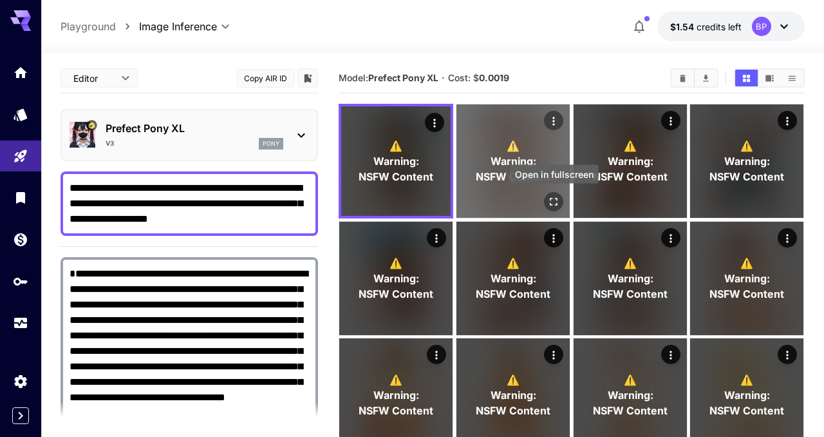
click at [553, 200] on icon "Open in fullscreen" at bounding box center [553, 201] width 13 height 13
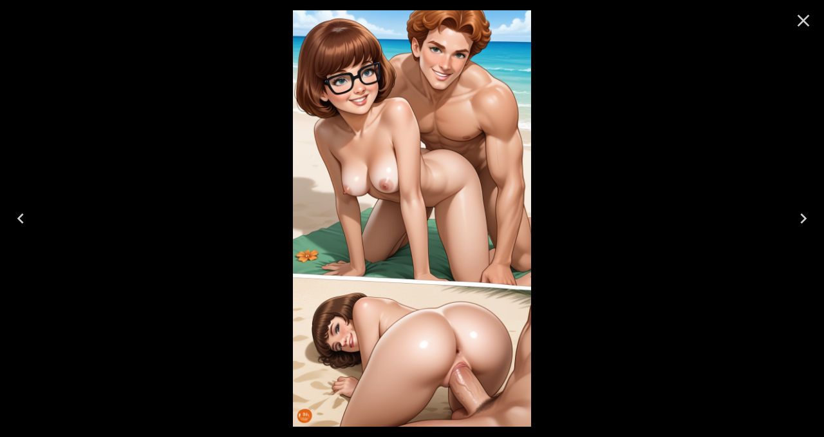
click at [807, 26] on icon "Close" at bounding box center [803, 20] width 21 height 21
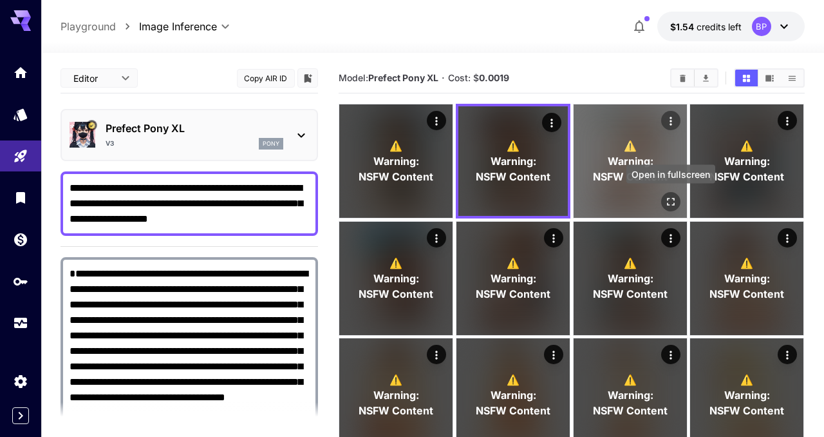
click at [676, 199] on icon "Open in fullscreen" at bounding box center [671, 201] width 13 height 13
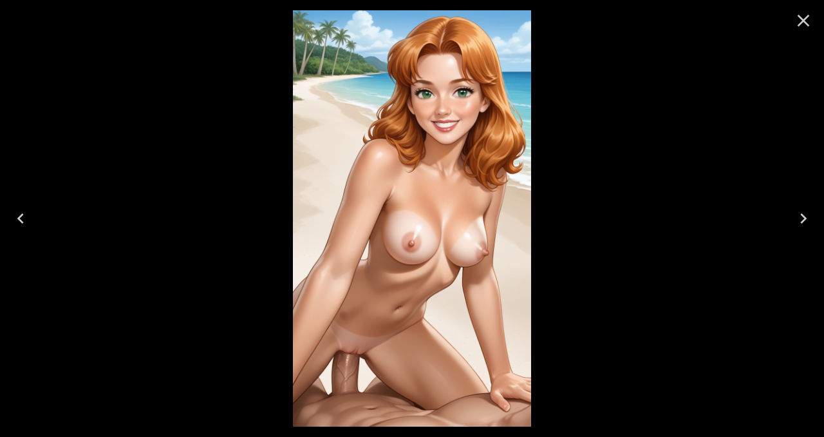
click at [804, 25] on icon "Close" at bounding box center [803, 20] width 21 height 21
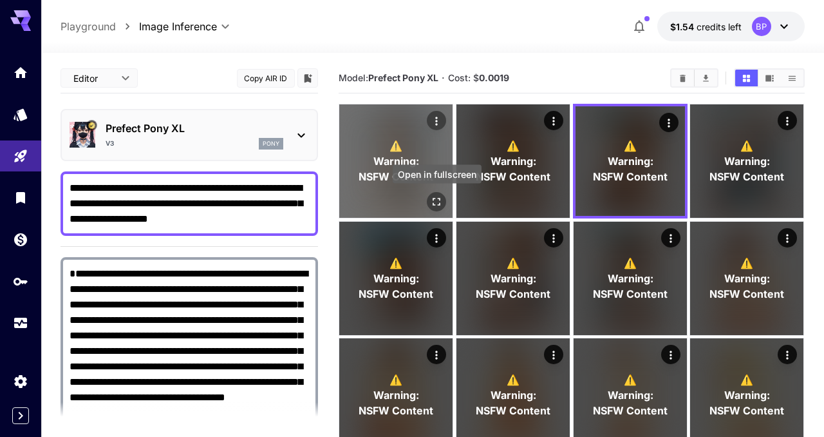
click at [432, 203] on icon "Open in fullscreen" at bounding box center [437, 201] width 13 height 13
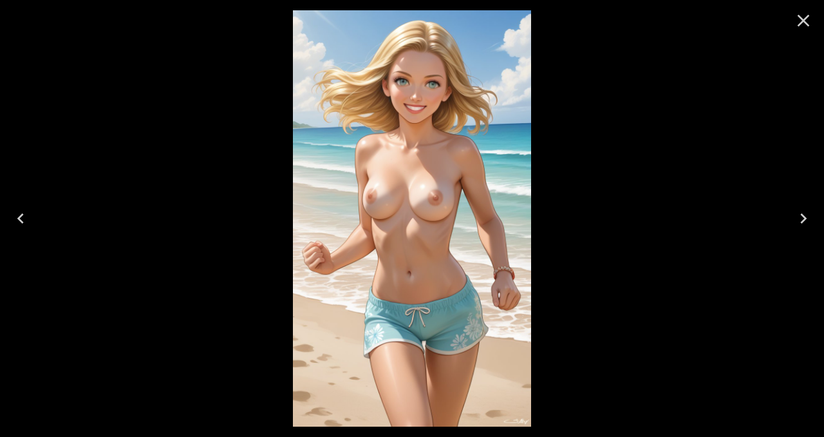
click at [809, 23] on icon "Close" at bounding box center [803, 20] width 21 height 21
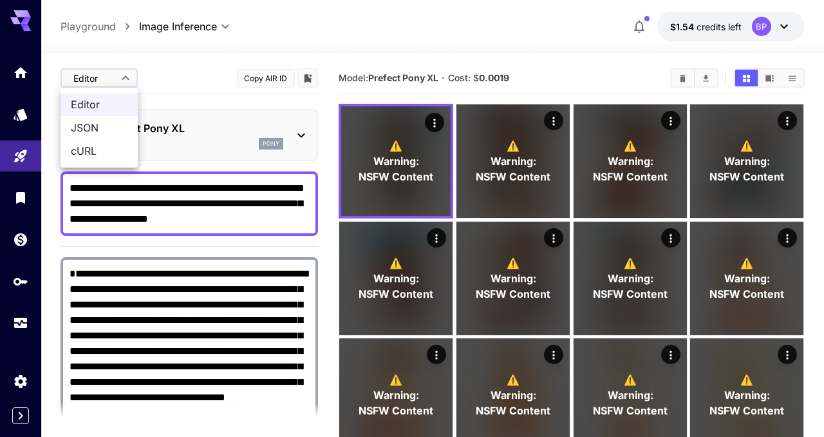
click at [86, 144] on span "cURL" at bounding box center [99, 150] width 57 height 15
type input "****"
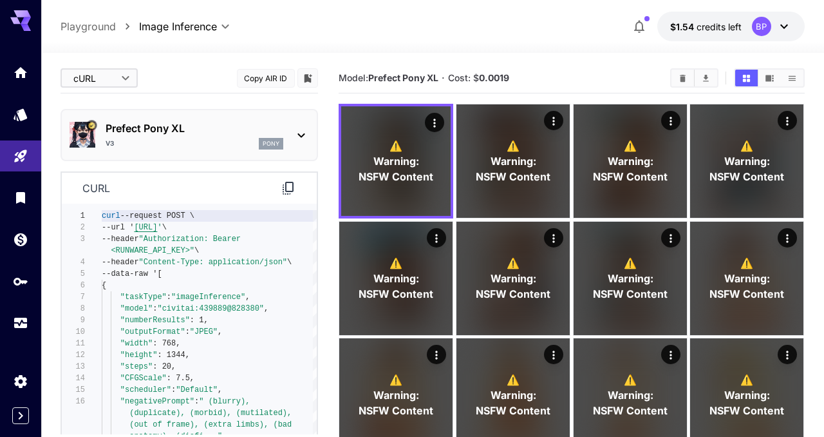
click at [290, 191] on icon at bounding box center [288, 188] width 11 height 13
